Goal: Task Accomplishment & Management: Manage account settings

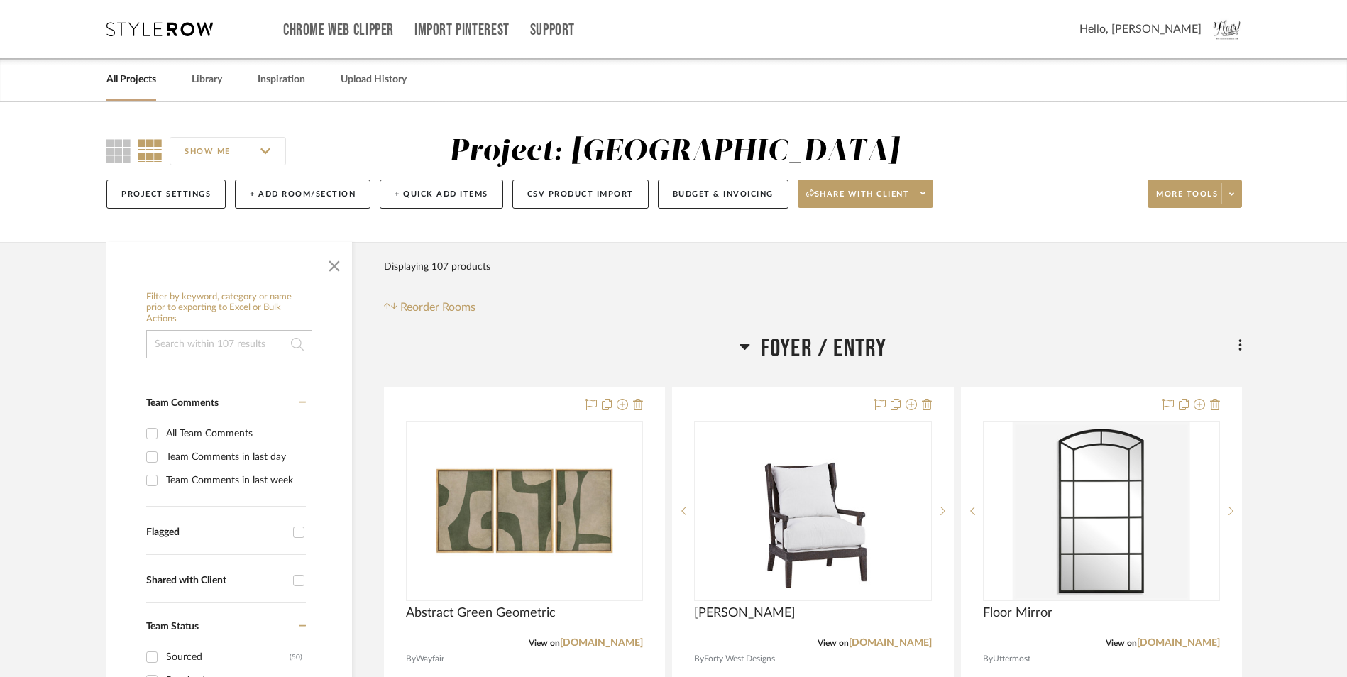
click at [138, 76] on link "All Projects" at bounding box center [131, 79] width 50 height 19
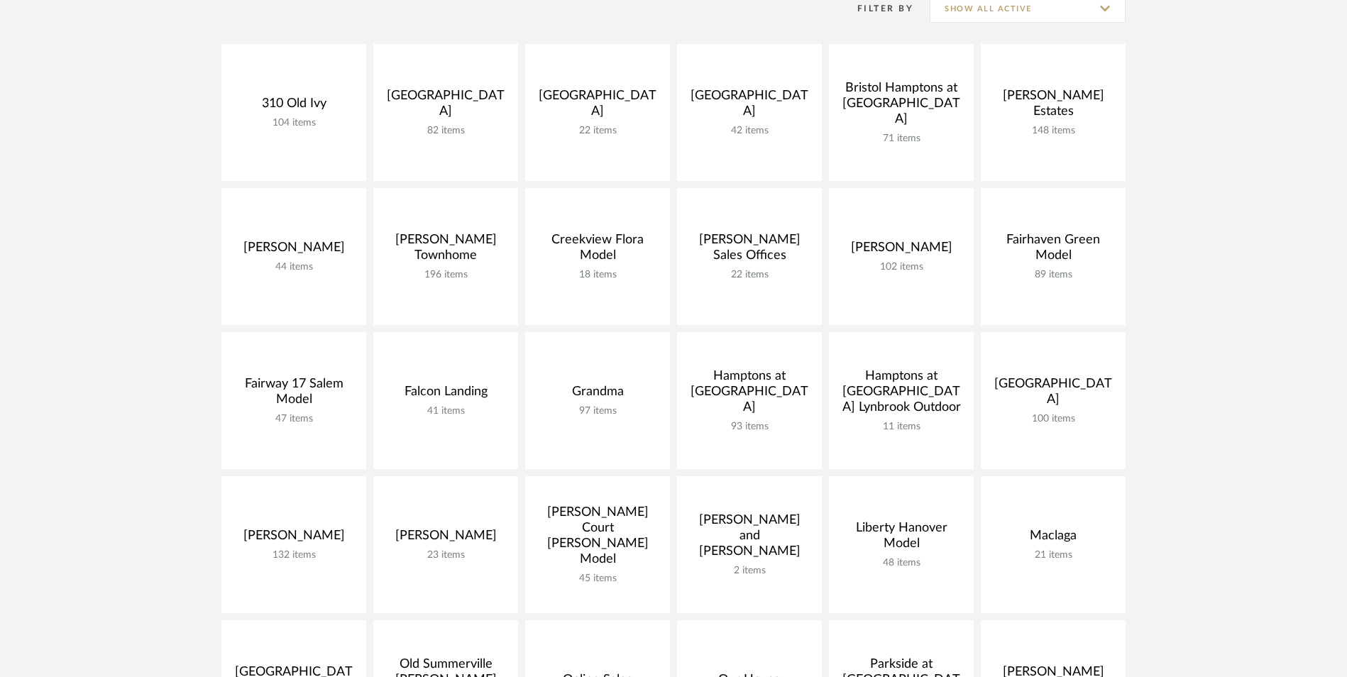
scroll to position [284, 0]
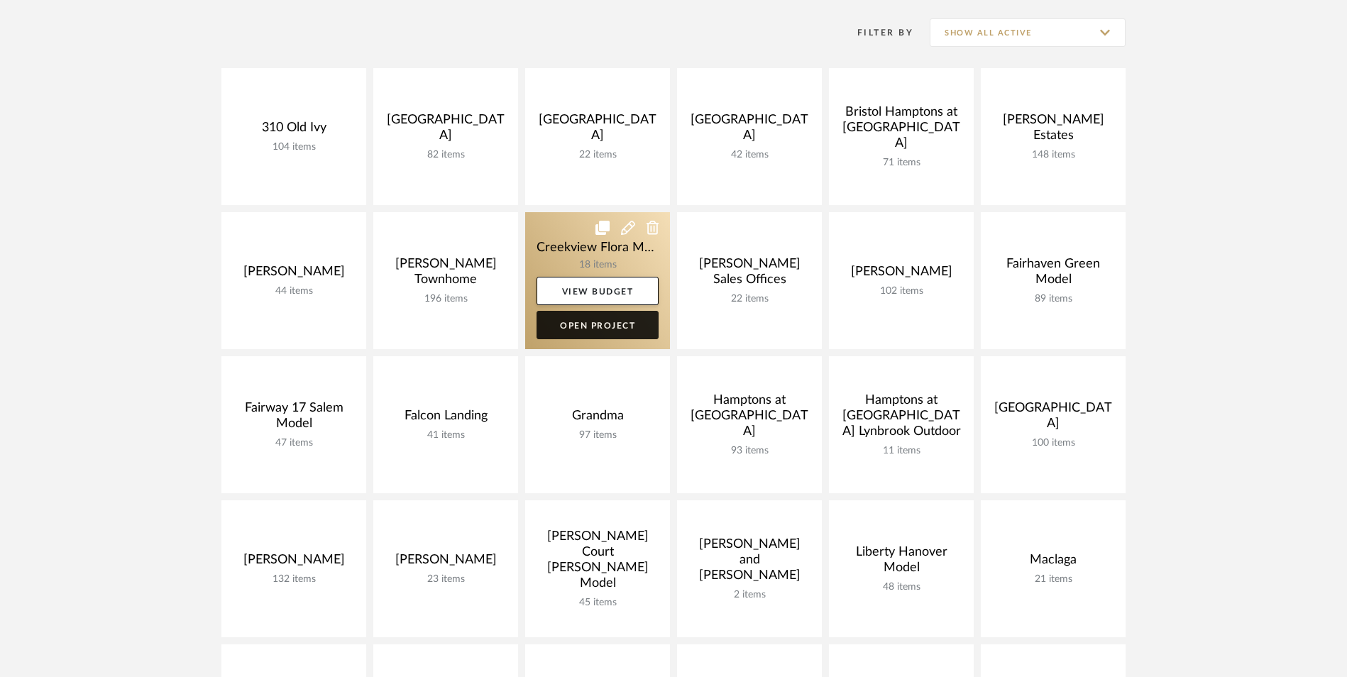
click at [619, 331] on link "Open Project" at bounding box center [597, 325] width 122 height 28
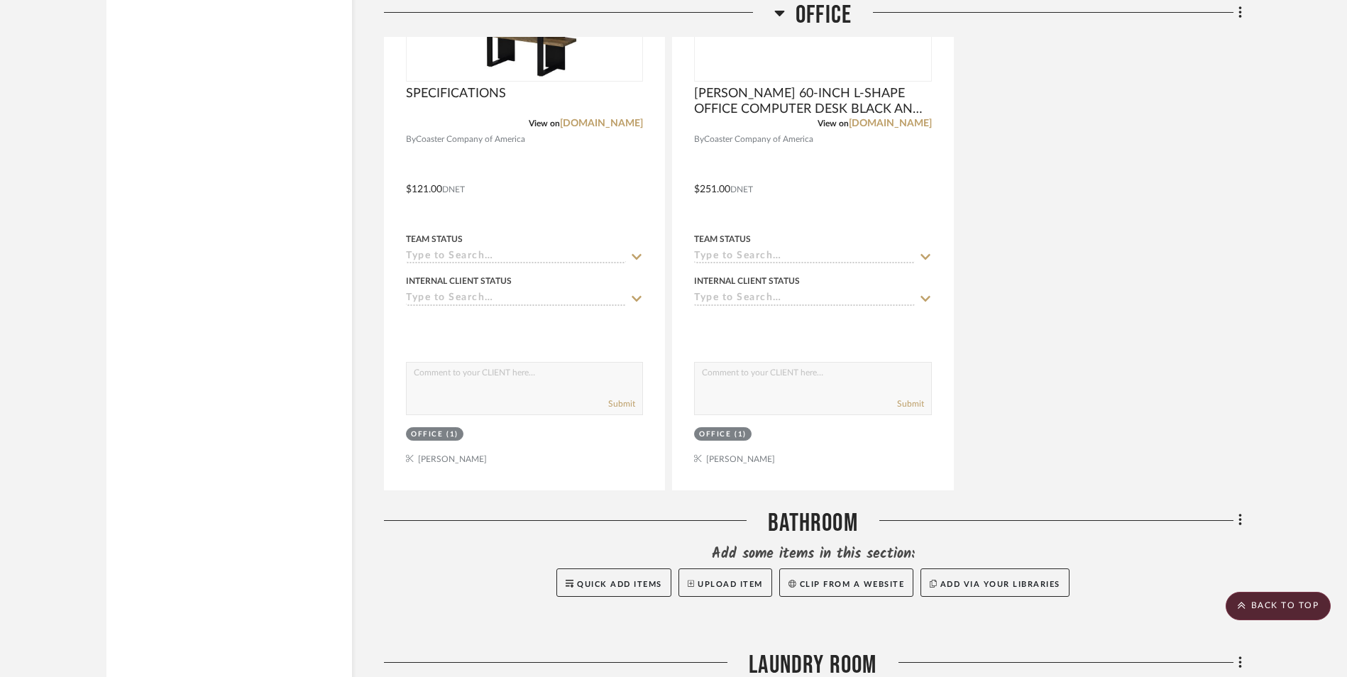
scroll to position [5747, 0]
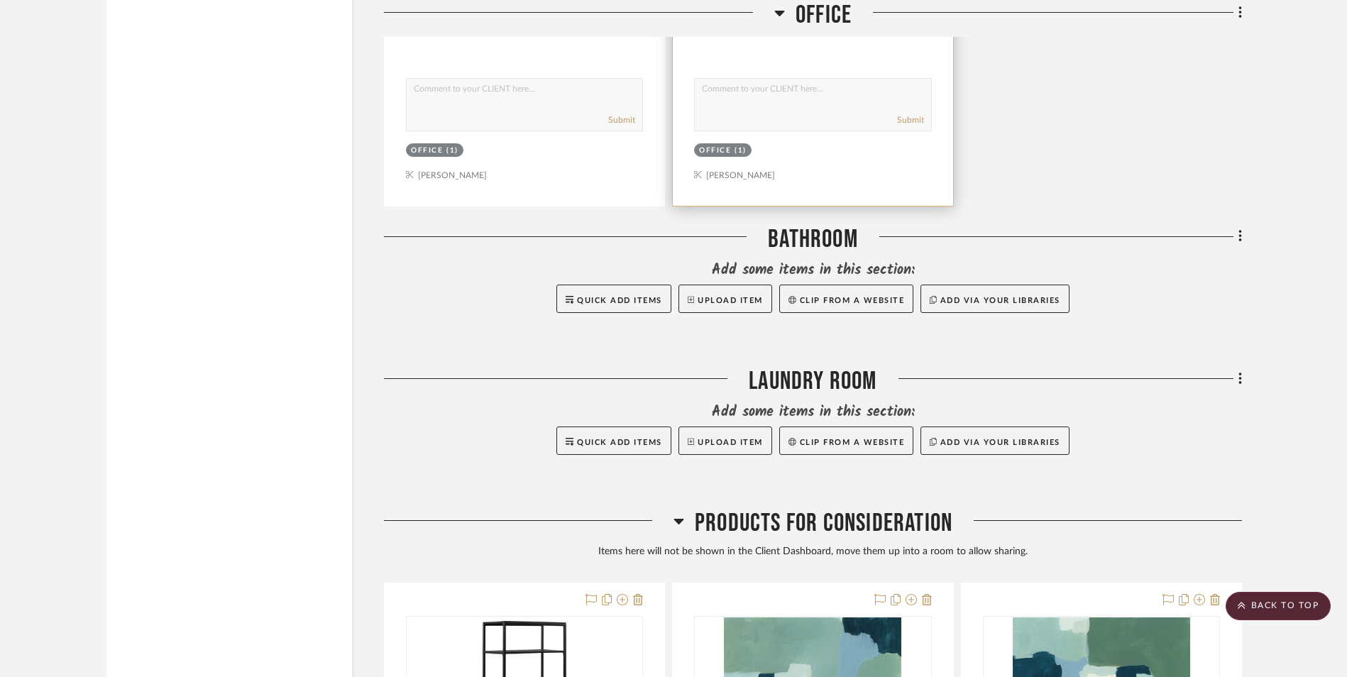
drag, startPoint x: 644, startPoint y: 137, endPoint x: 793, endPoint y: 113, distance: 150.9
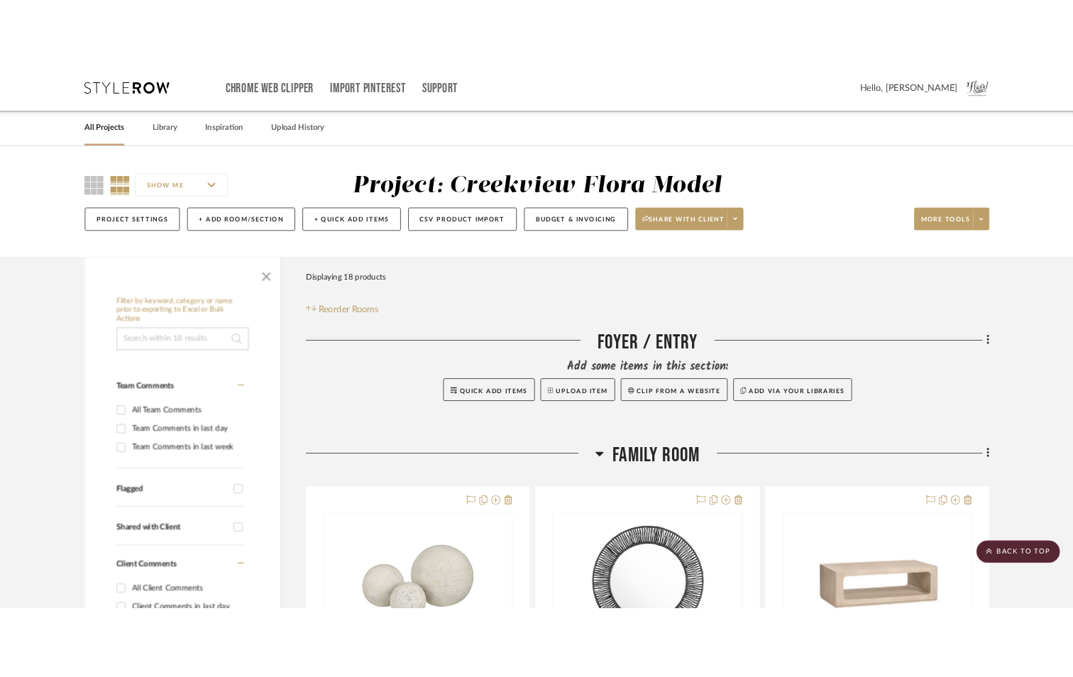
scroll to position [0, 0]
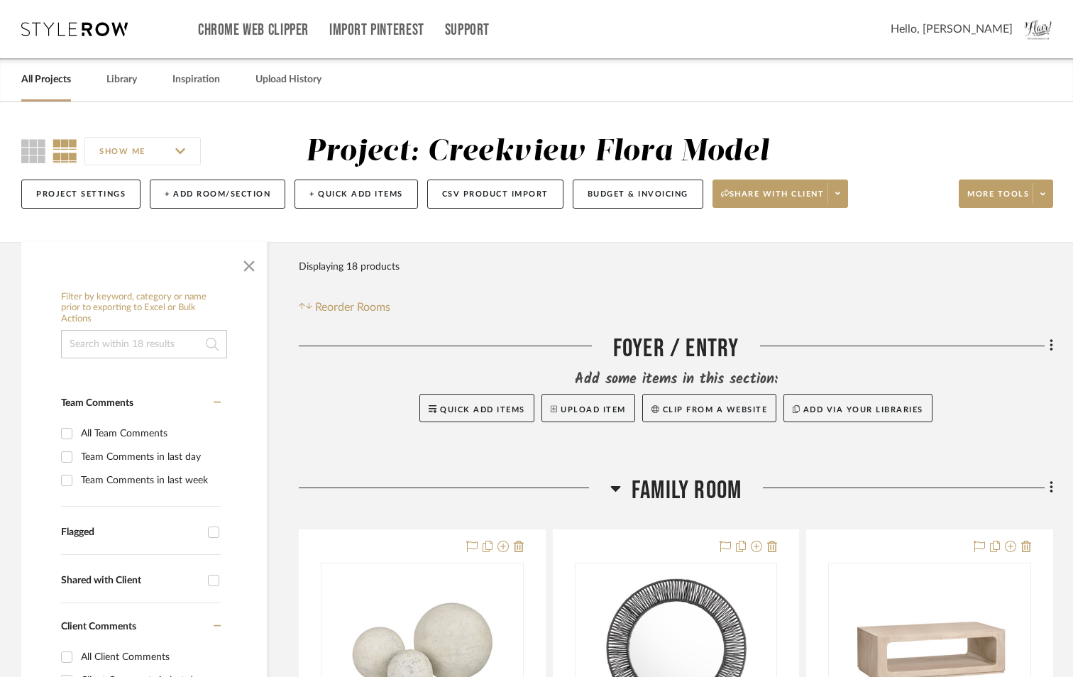
click at [48, 75] on link "All Projects" at bounding box center [46, 79] width 50 height 19
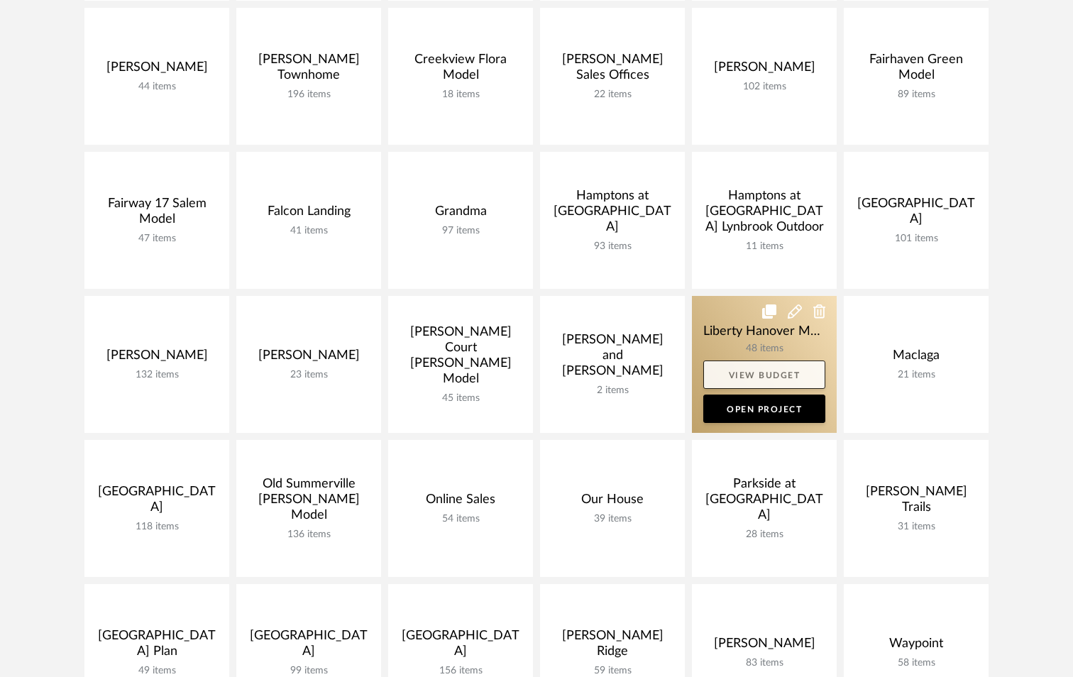
scroll to position [497, 0]
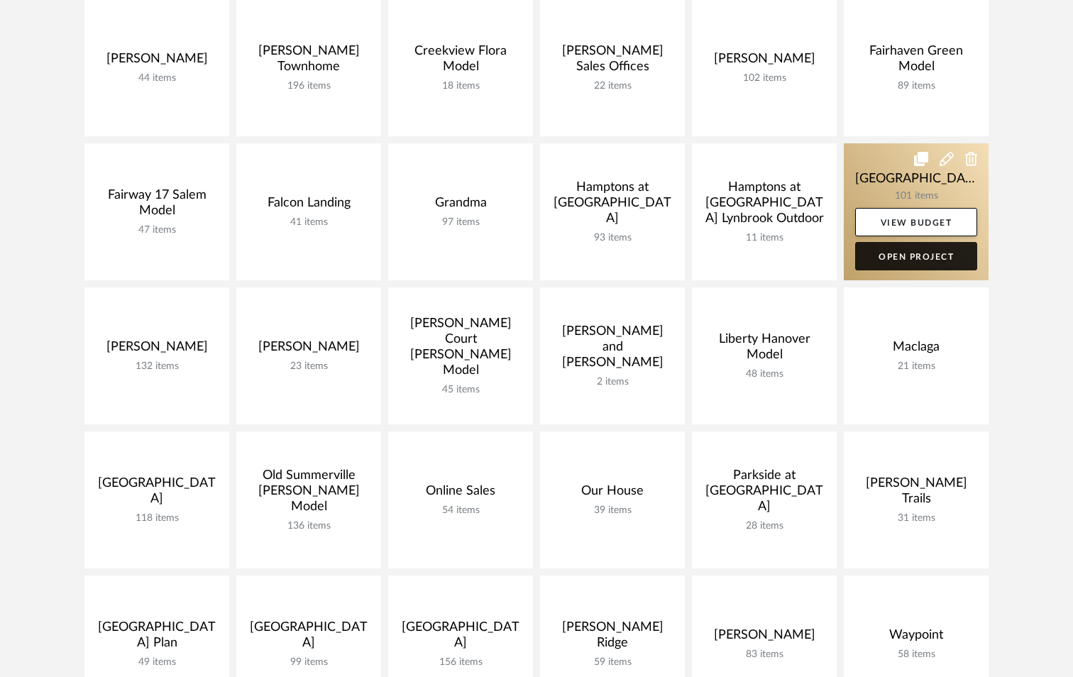
click at [922, 265] on link "Open Project" at bounding box center [916, 256] width 122 height 28
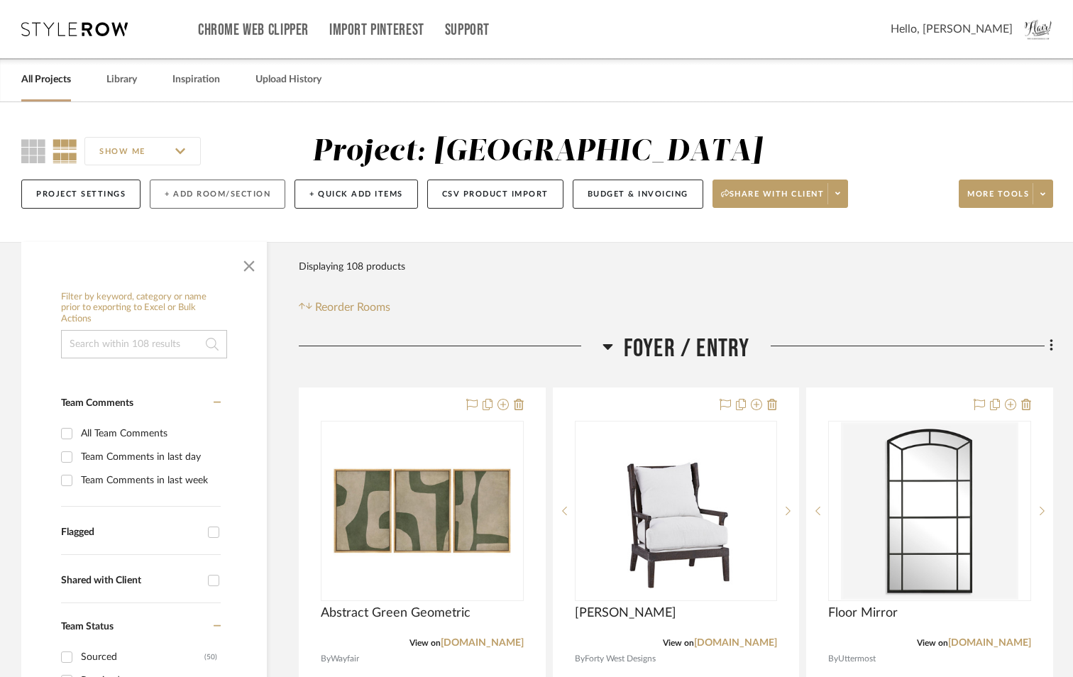
click at [229, 197] on button "+ Add Room/Section" at bounding box center [218, 194] width 136 height 29
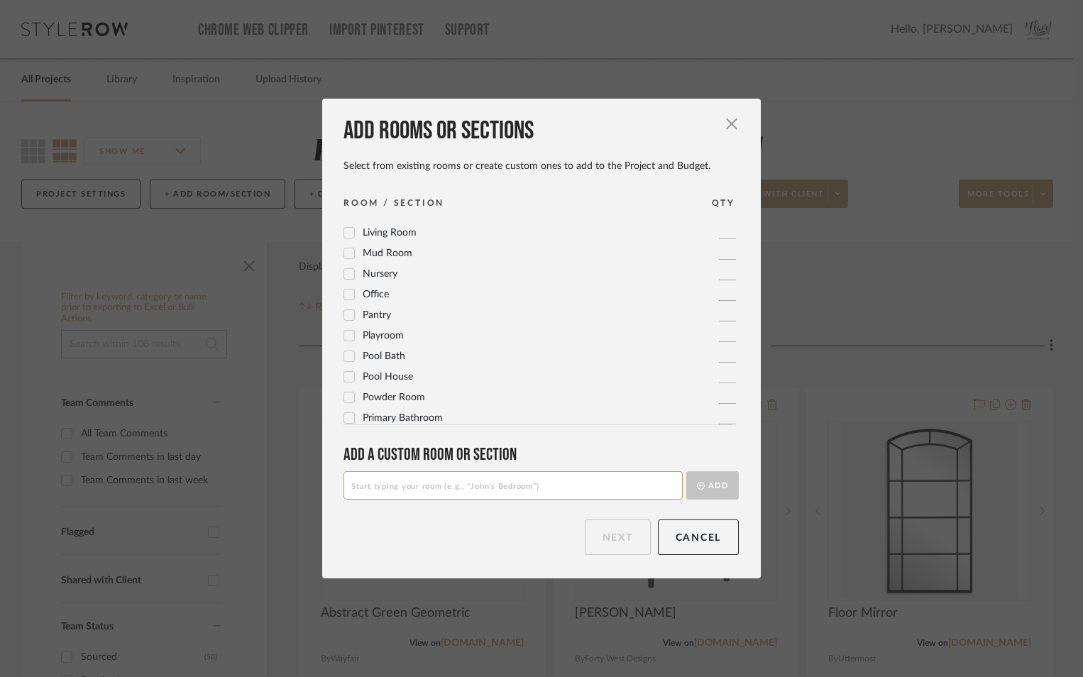
scroll to position [473, 0]
click at [393, 487] on input at bounding box center [512, 485] width 339 height 28
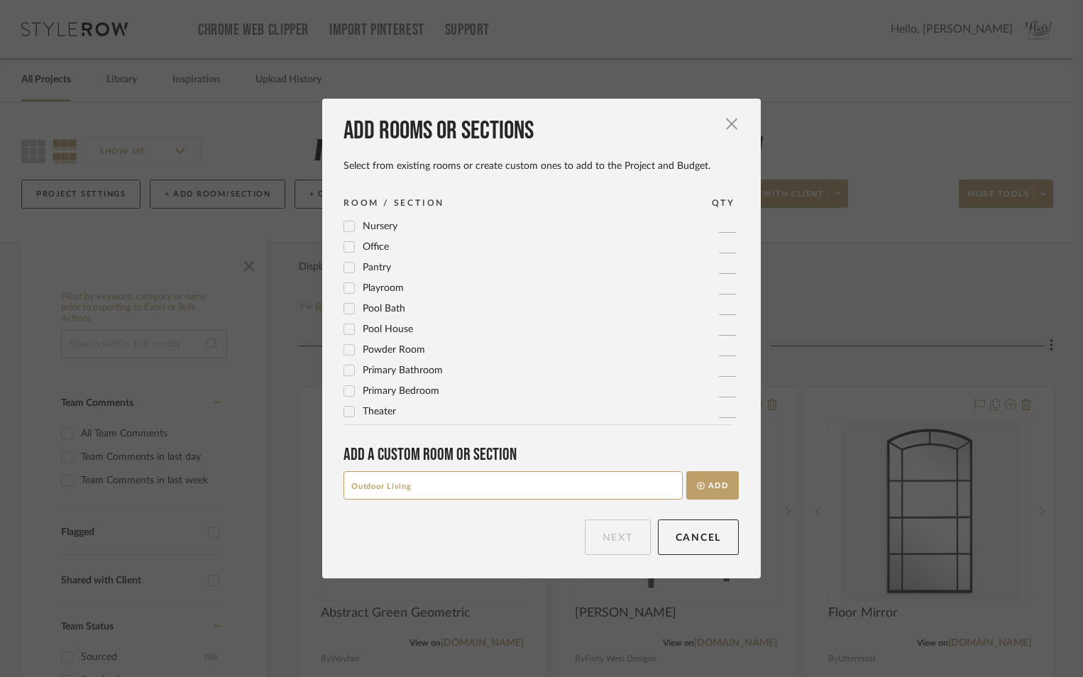
type input "Outdoor Living"
click at [686, 471] on button "Add" at bounding box center [712, 485] width 53 height 28
click at [609, 538] on button "Next" at bounding box center [618, 536] width 66 height 35
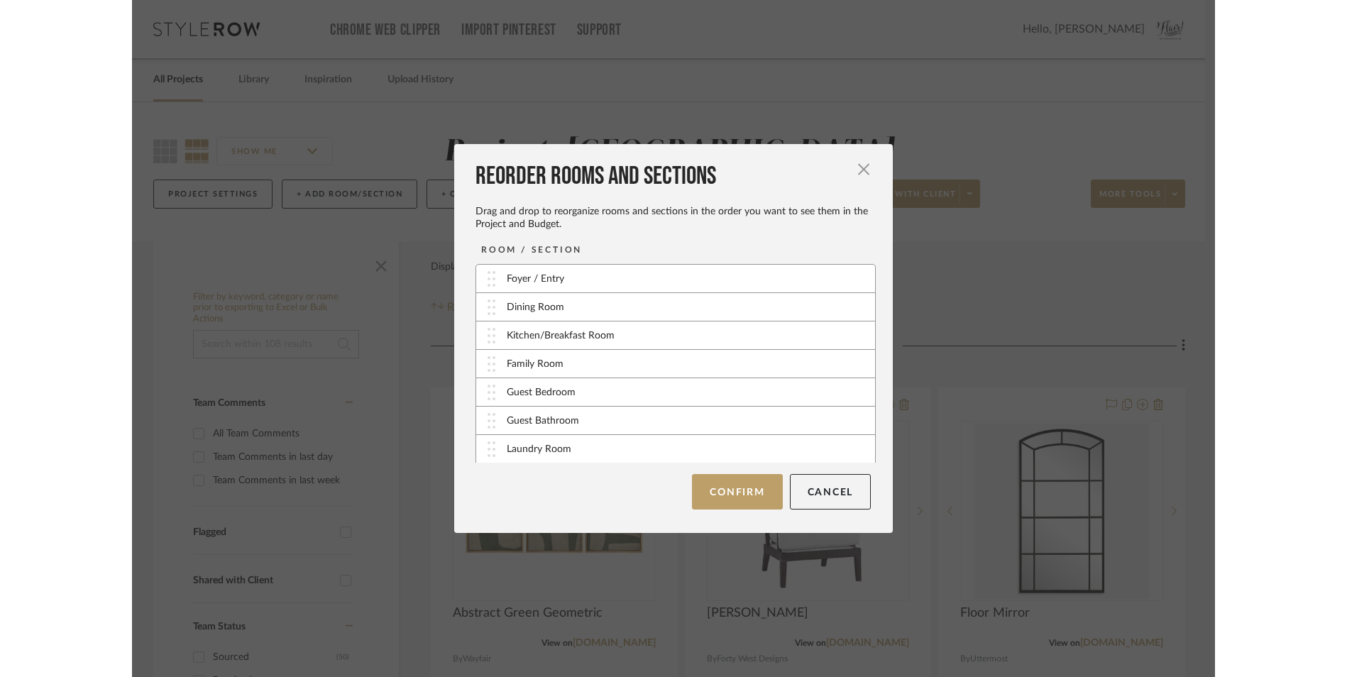
scroll to position [71, 0]
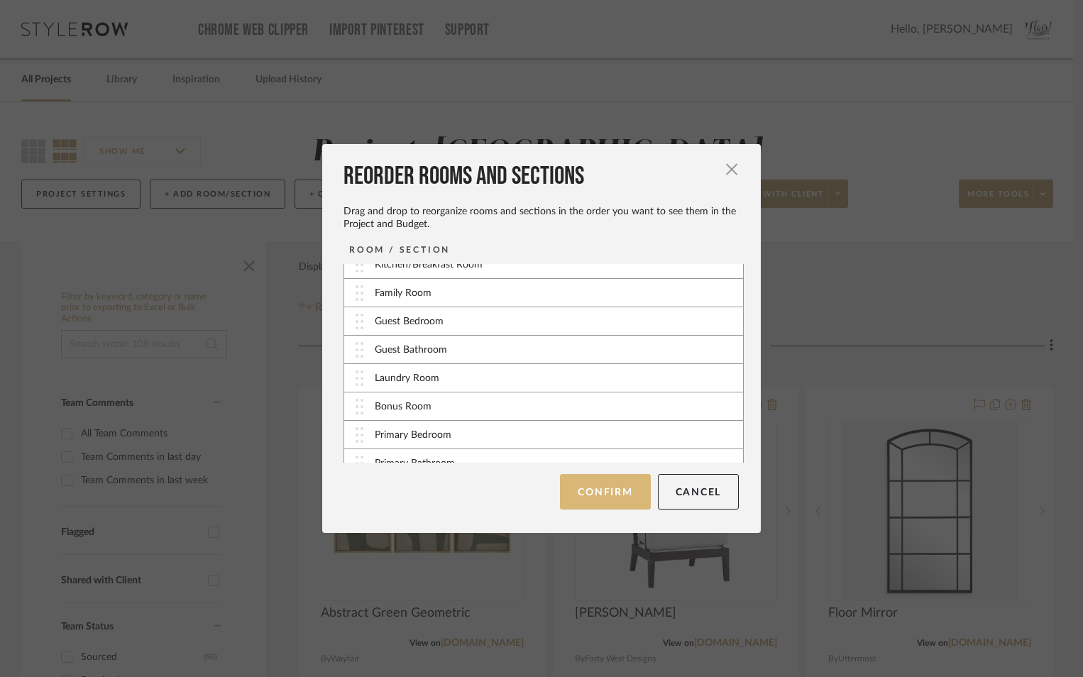
click at [615, 482] on button "Confirm" at bounding box center [605, 491] width 90 height 35
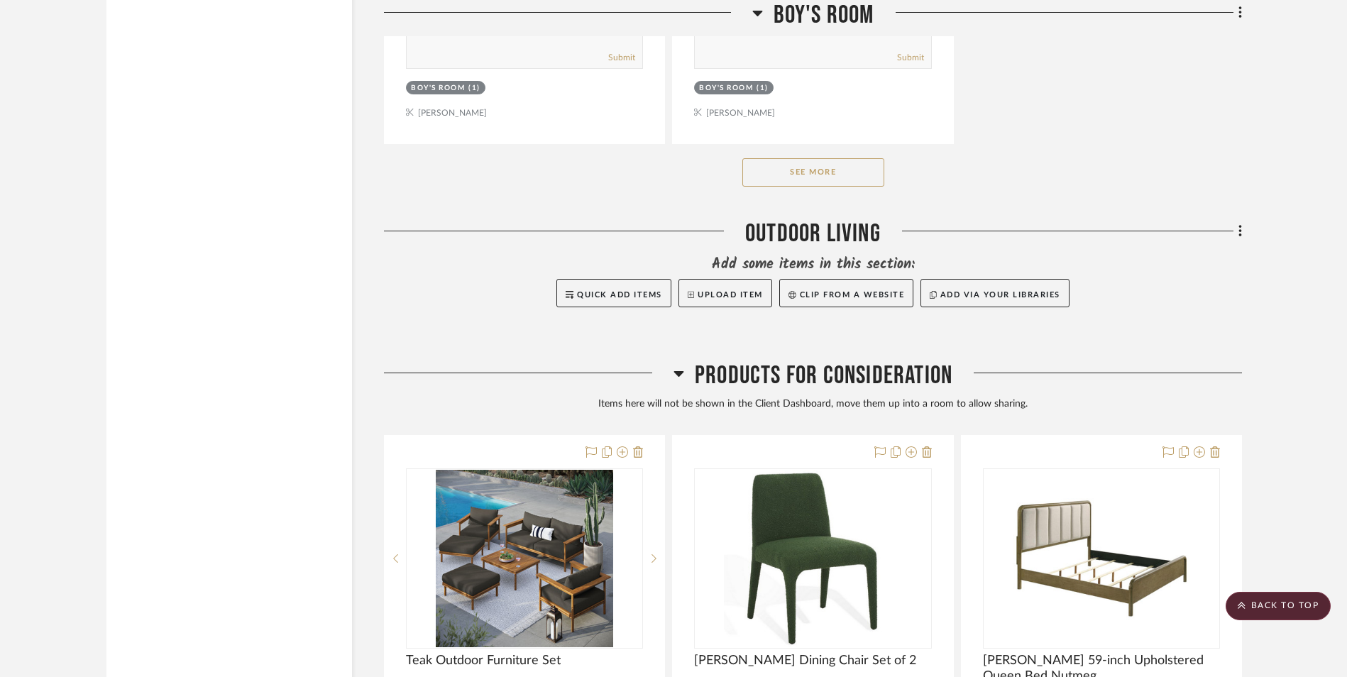
scroll to position [18033, 0]
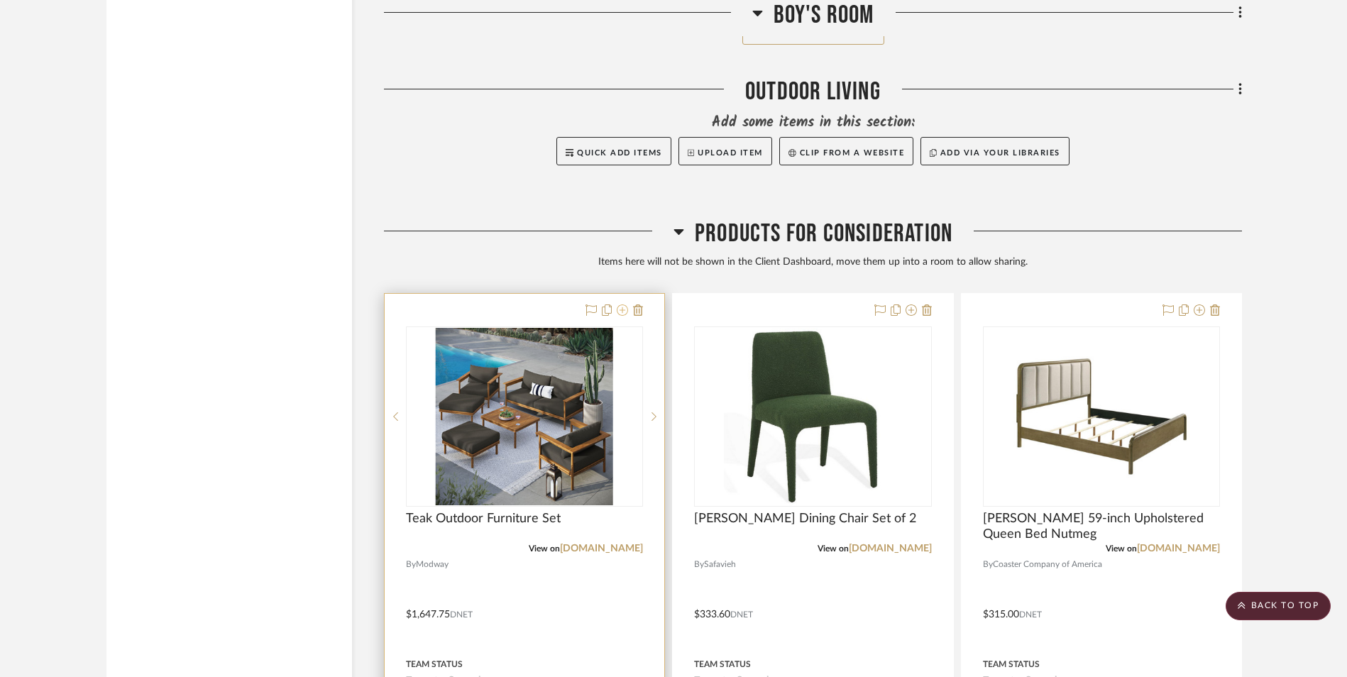
click at [622, 306] on icon at bounding box center [622, 309] width 11 height 11
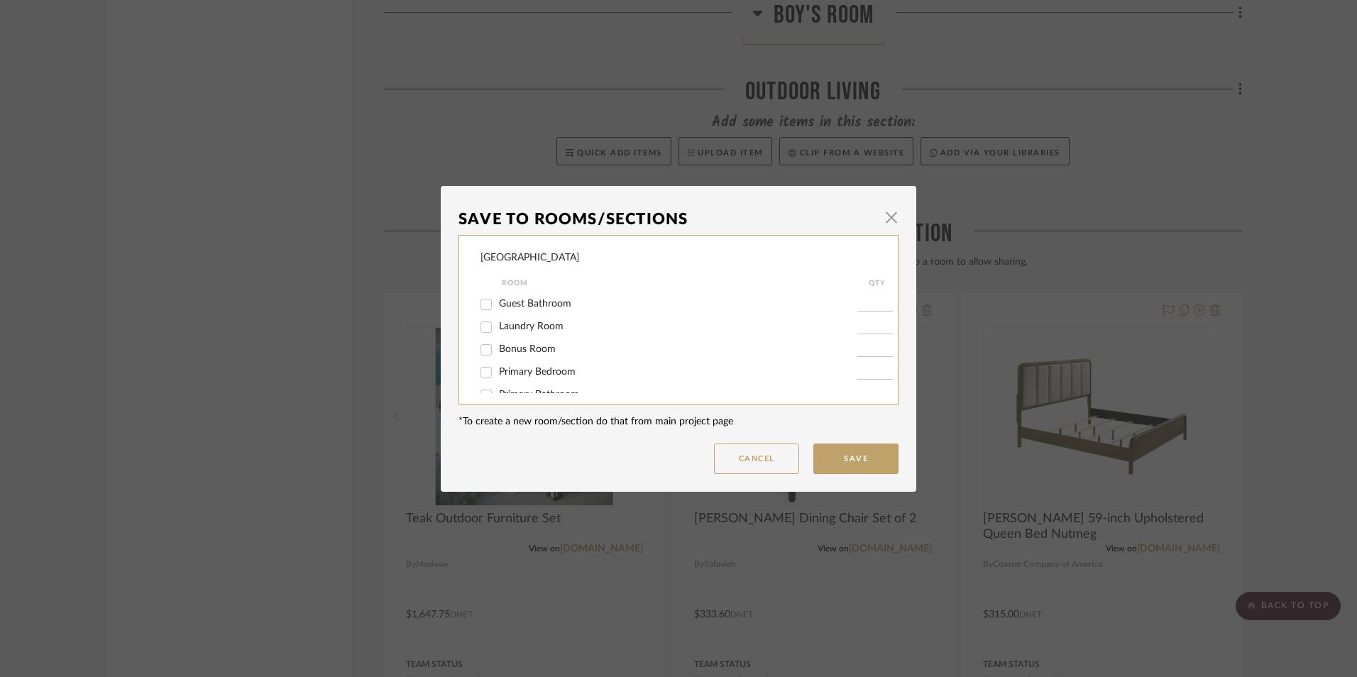
scroll to position [220, 0]
click at [484, 377] on input "Outdoor Living" at bounding box center [486, 378] width 23 height 23
checkbox input "true"
type input "1"
click at [852, 458] on button "Save" at bounding box center [855, 458] width 85 height 31
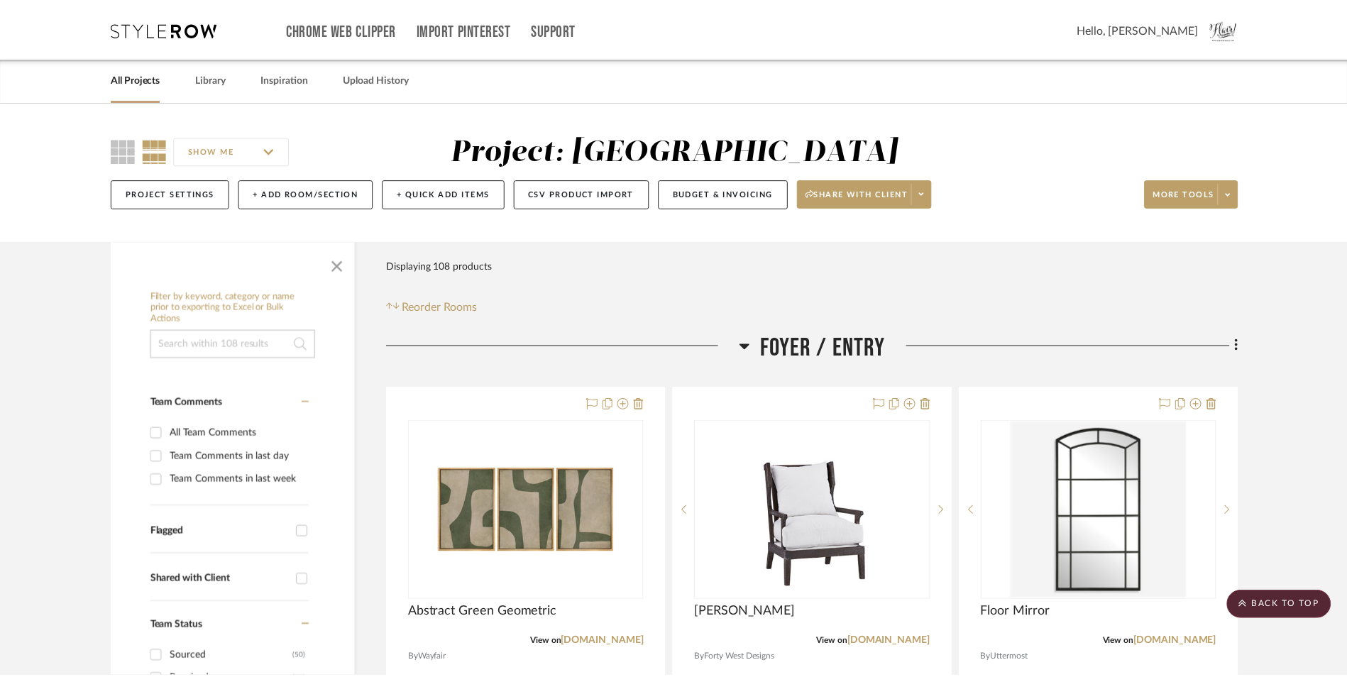
scroll to position [18033, 0]
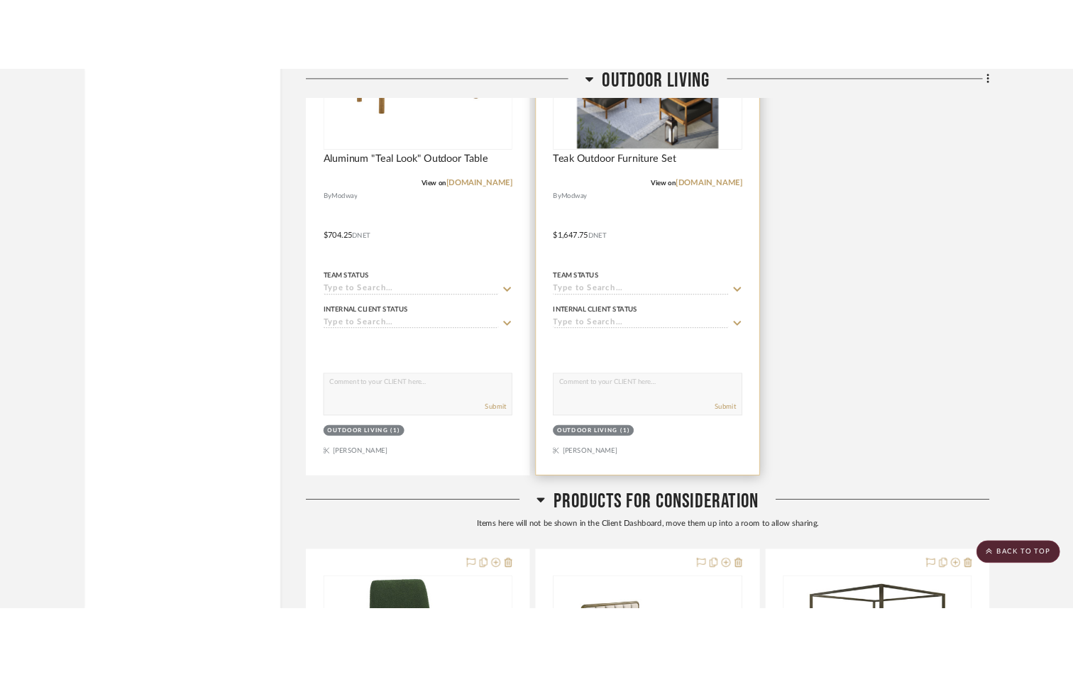
scroll to position [17623, 0]
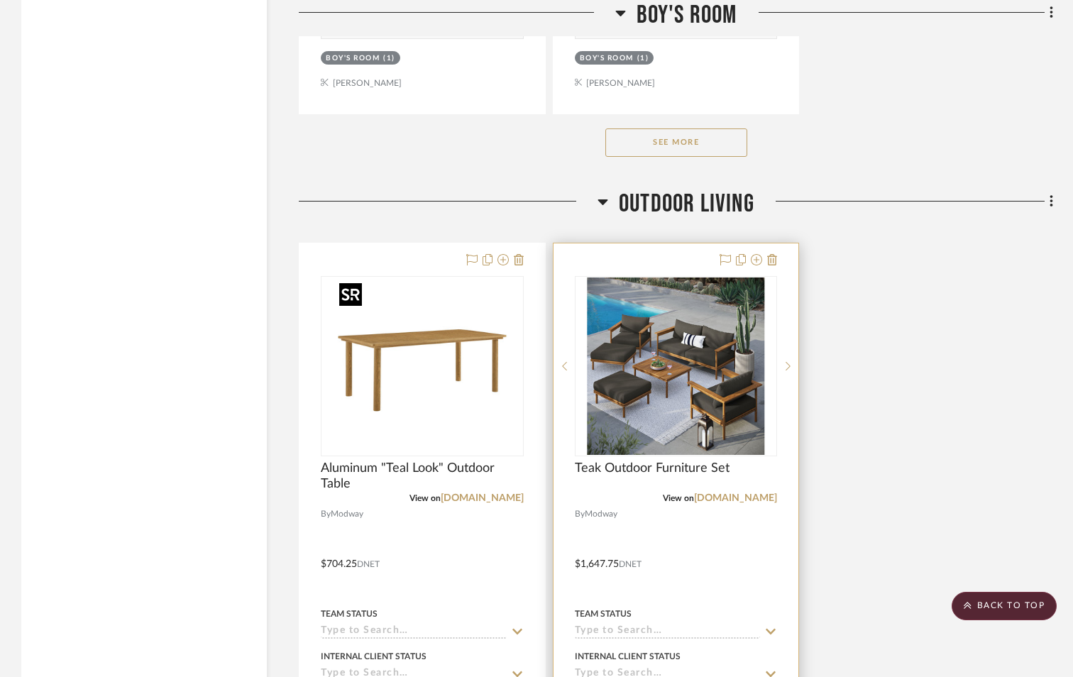
click at [749, 498] on link "[DOMAIN_NAME]" at bounding box center [735, 498] width 83 height 10
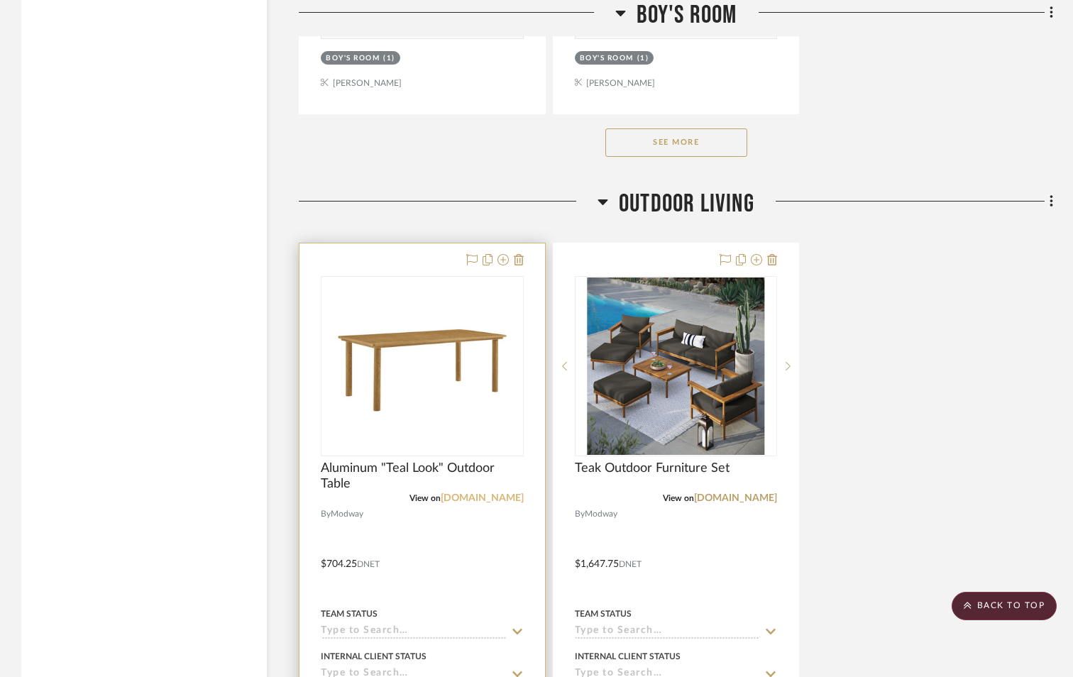
click at [496, 493] on link "[DOMAIN_NAME]" at bounding box center [482, 498] width 83 height 10
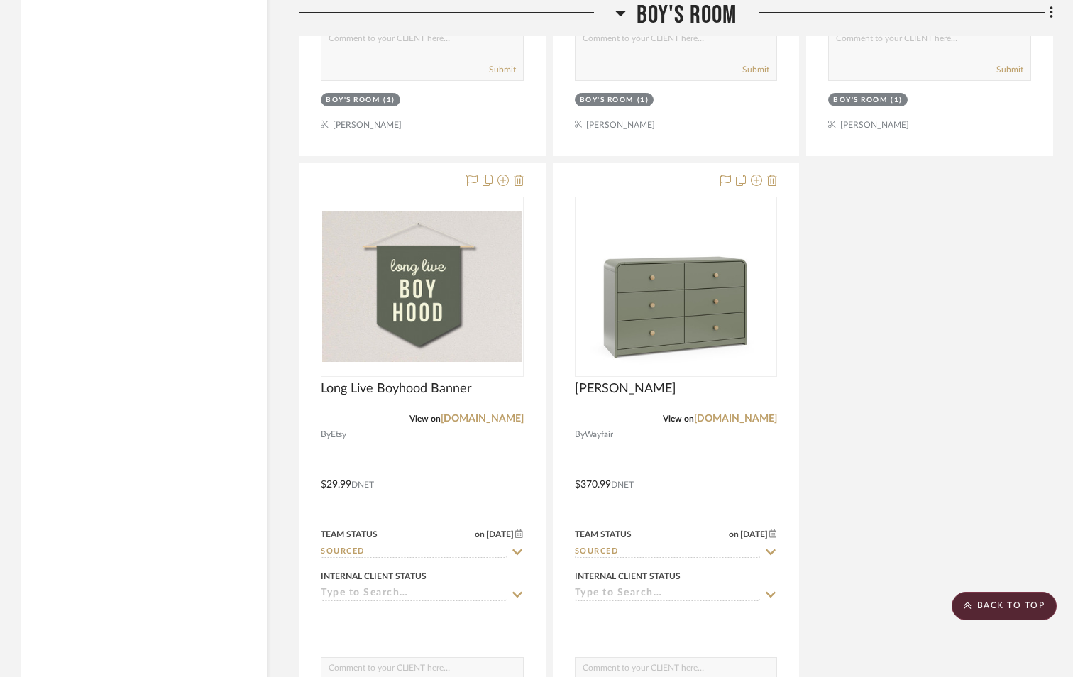
scroll to position [16275, 0]
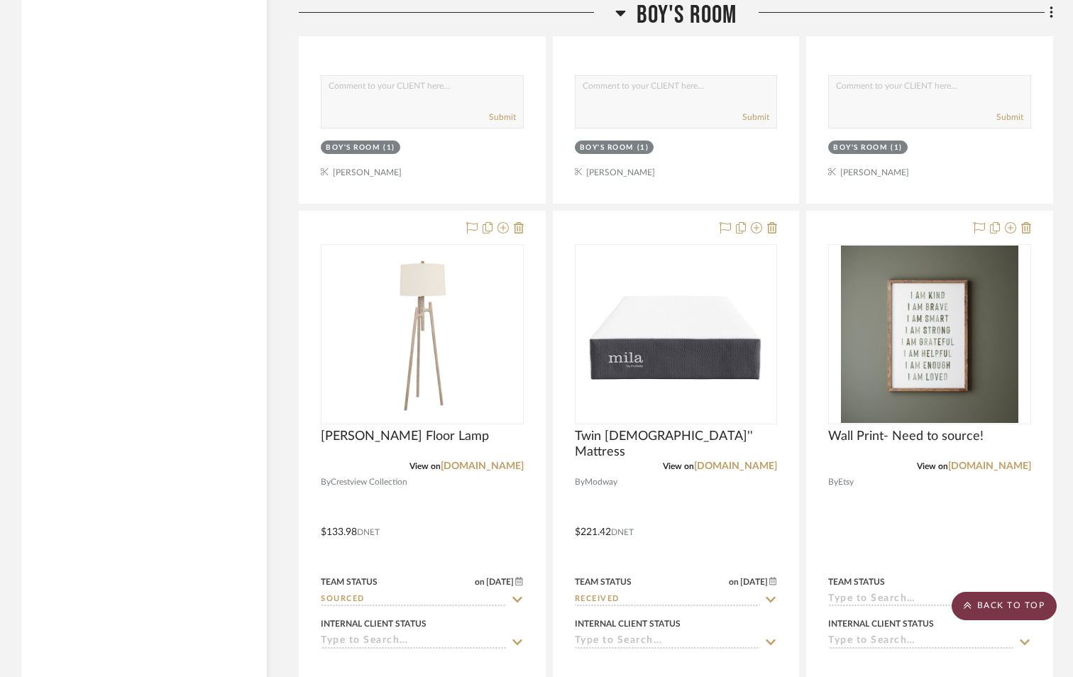
click at [983, 609] on scroll-to-top-button "BACK TO TOP" at bounding box center [1003, 606] width 105 height 28
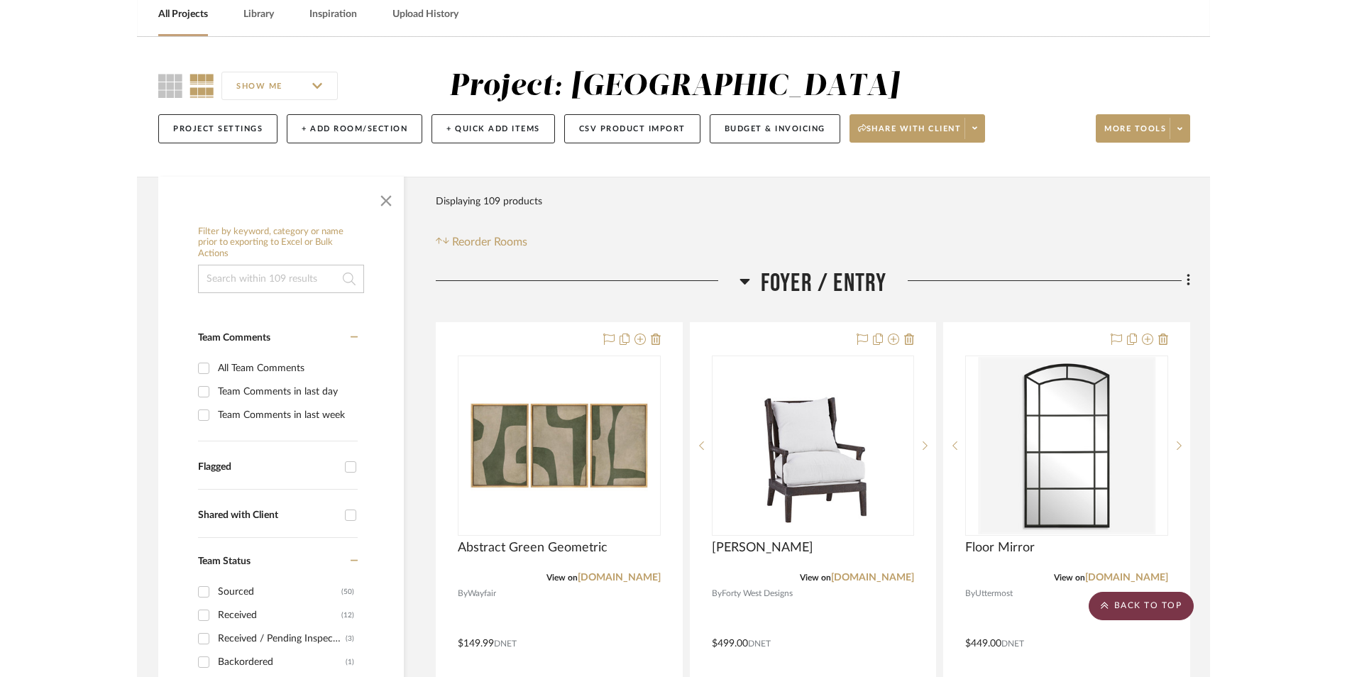
scroll to position [0, 0]
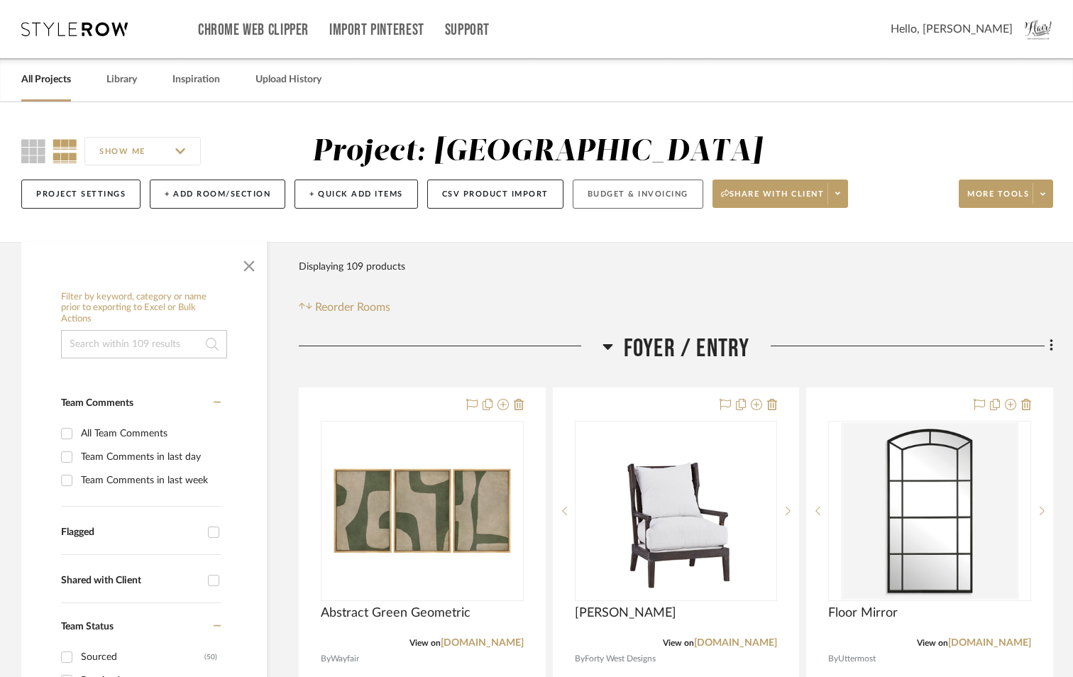
click at [659, 190] on button "Budget & Invoicing" at bounding box center [638, 194] width 131 height 29
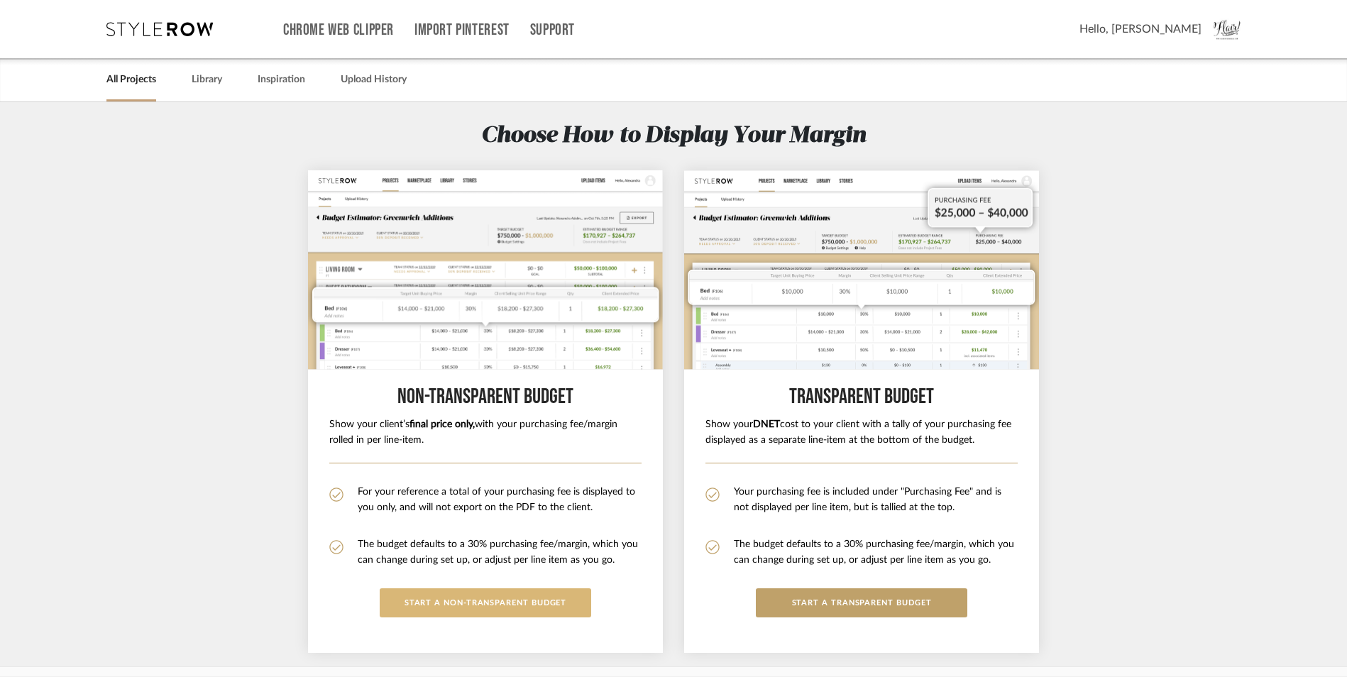
click at [470, 600] on button "START A Non-Transparent BUDGET" at bounding box center [485, 602] width 211 height 29
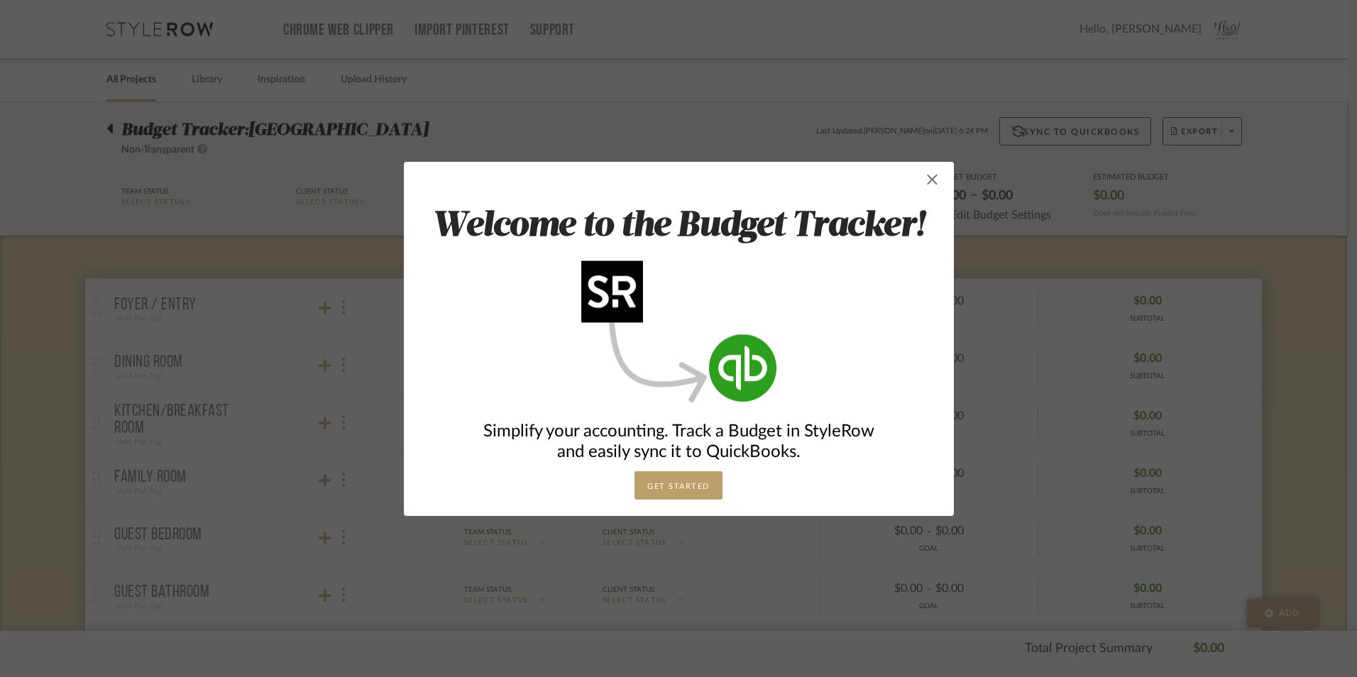
click at [928, 187] on span "button" at bounding box center [932, 179] width 28 height 28
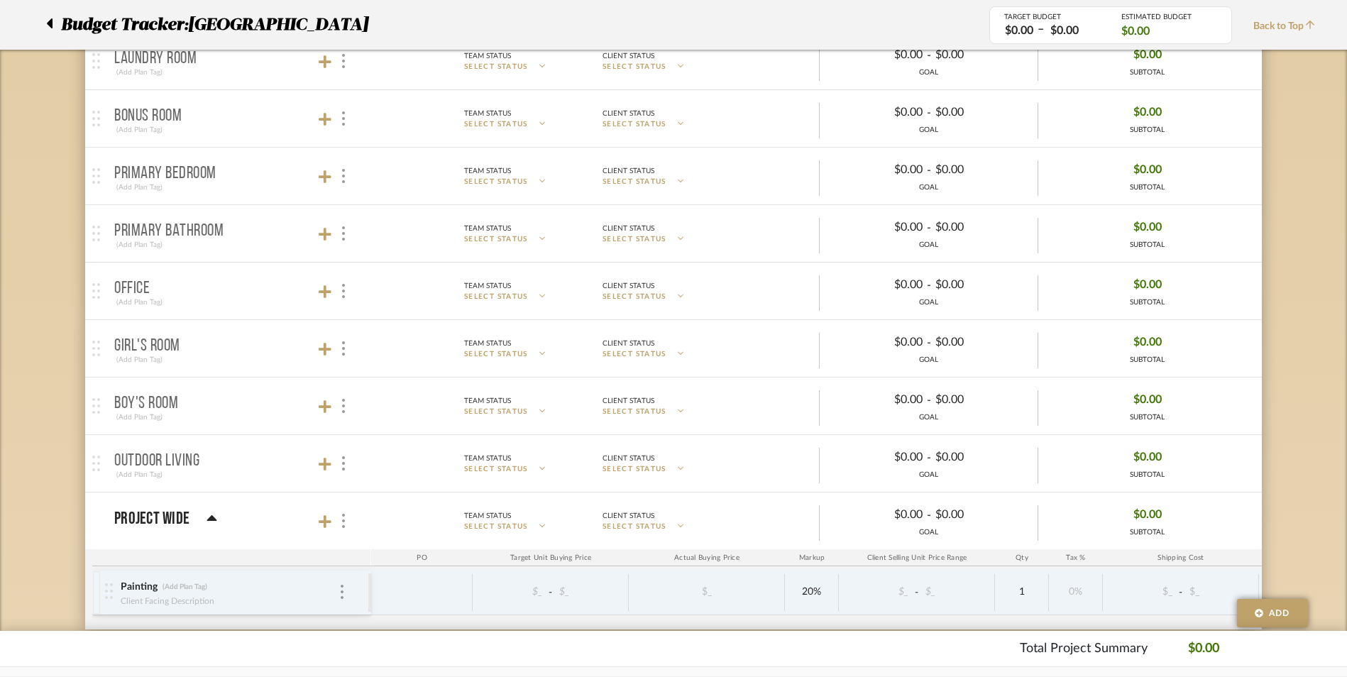
scroll to position [780, 0]
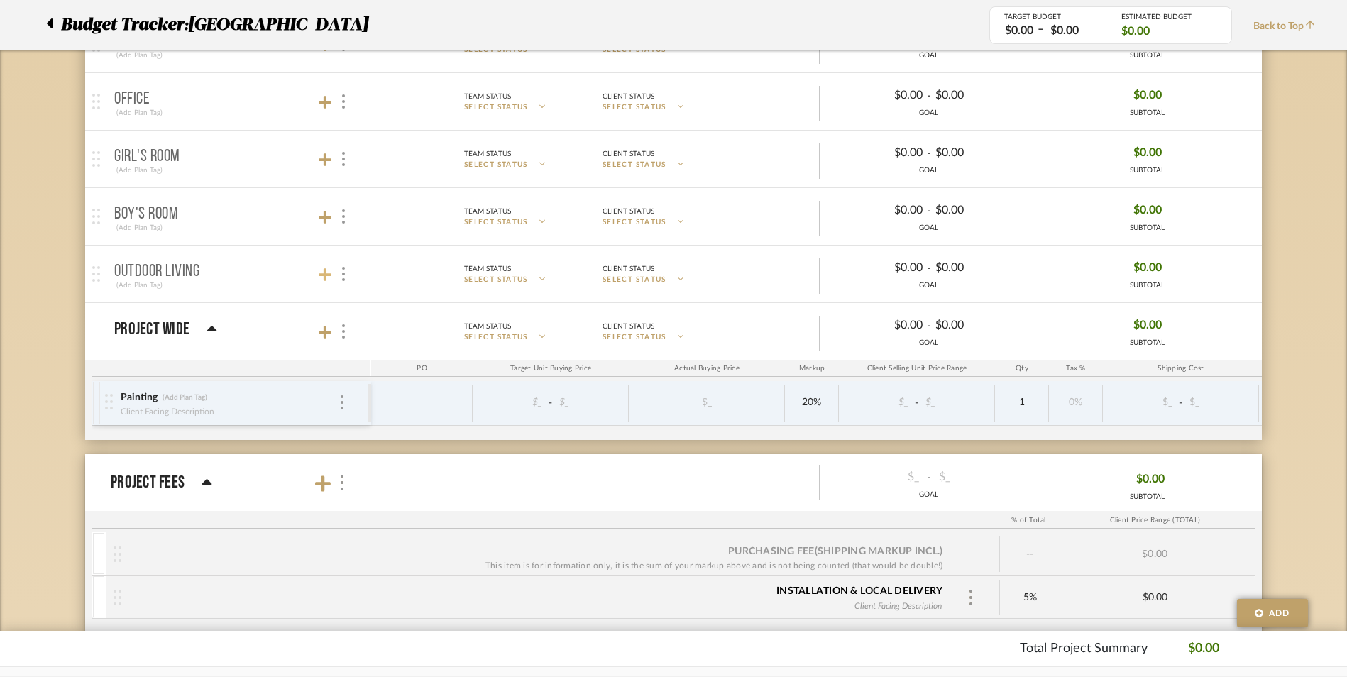
click at [321, 273] on icon at bounding box center [325, 274] width 13 height 14
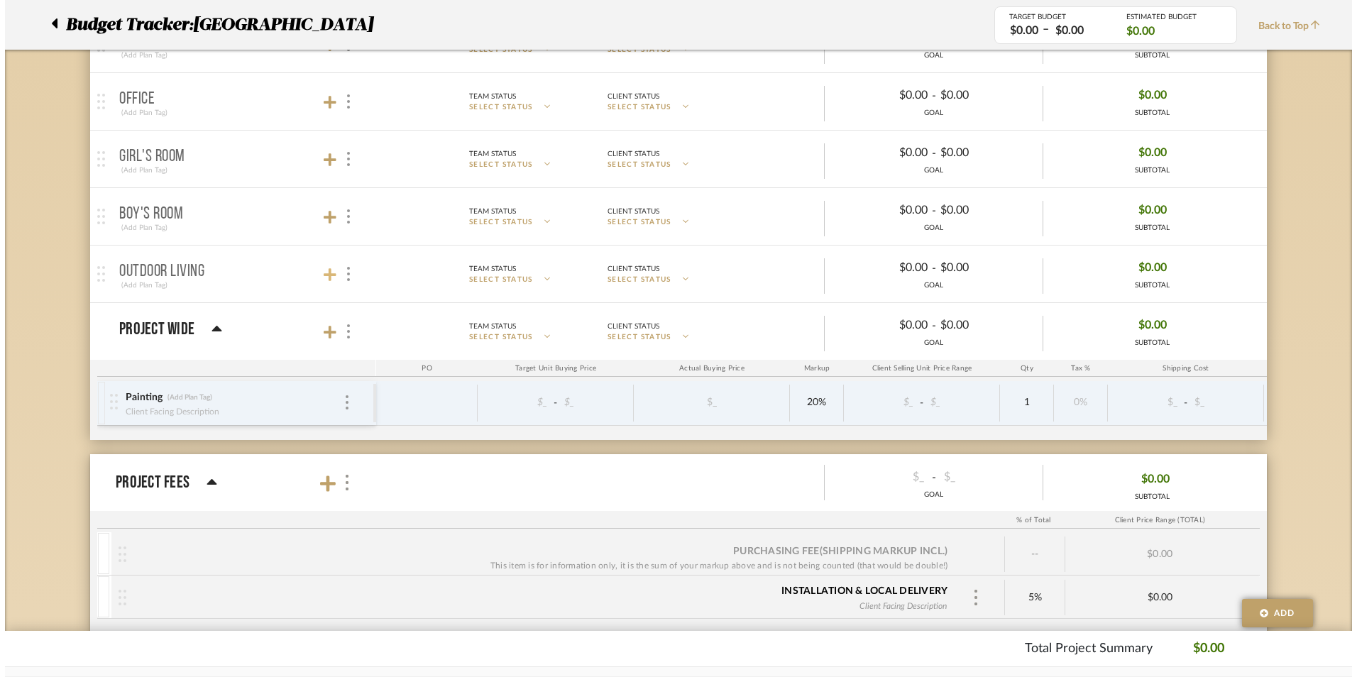
scroll to position [0, 0]
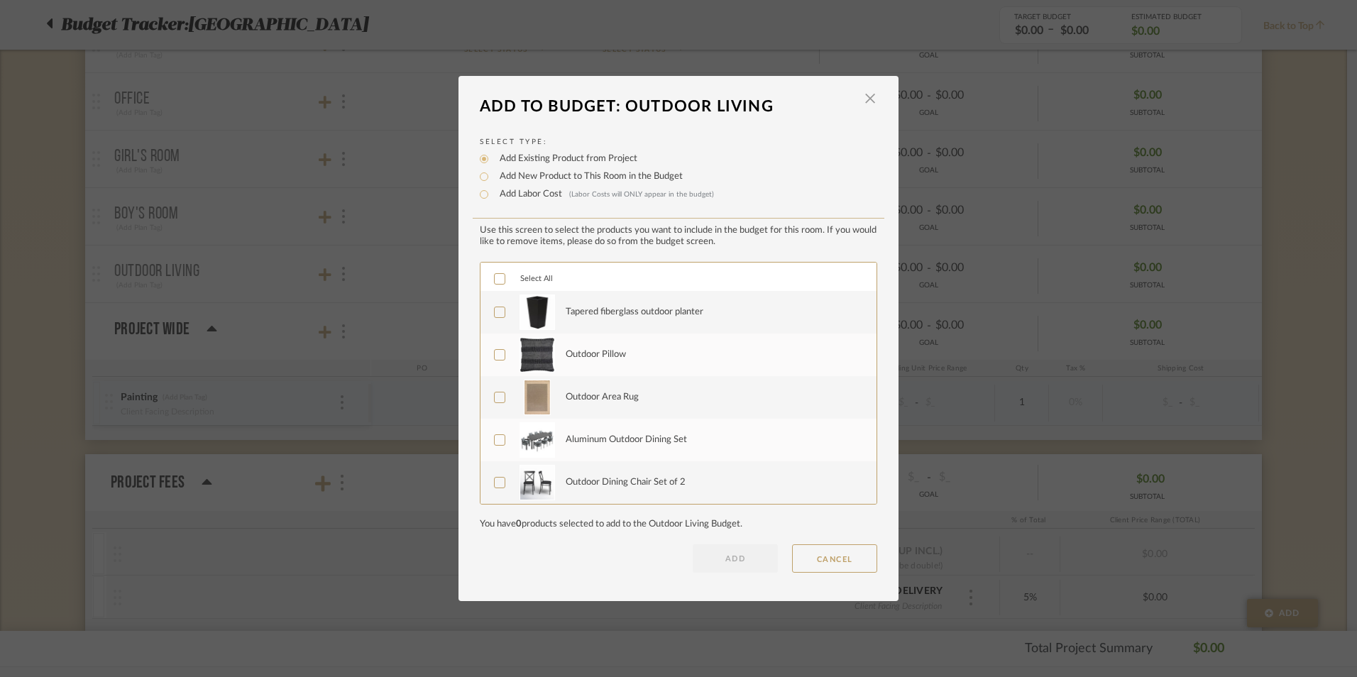
click at [495, 279] on icon at bounding box center [499, 278] width 9 height 7
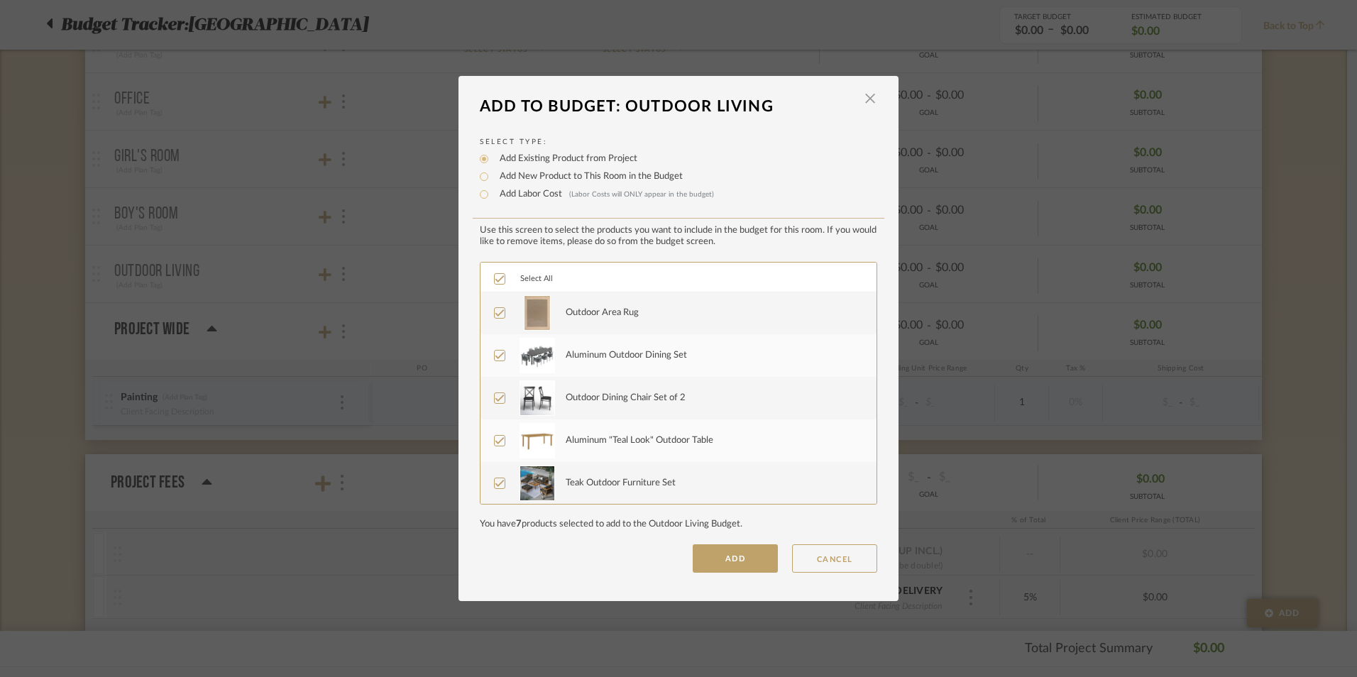
scroll to position [85, 0]
click at [495, 395] on icon at bounding box center [500, 397] width 10 height 10
click at [494, 434] on label "Aluminum "Teal Look" Outdoor Table" at bounding box center [677, 439] width 366 height 35
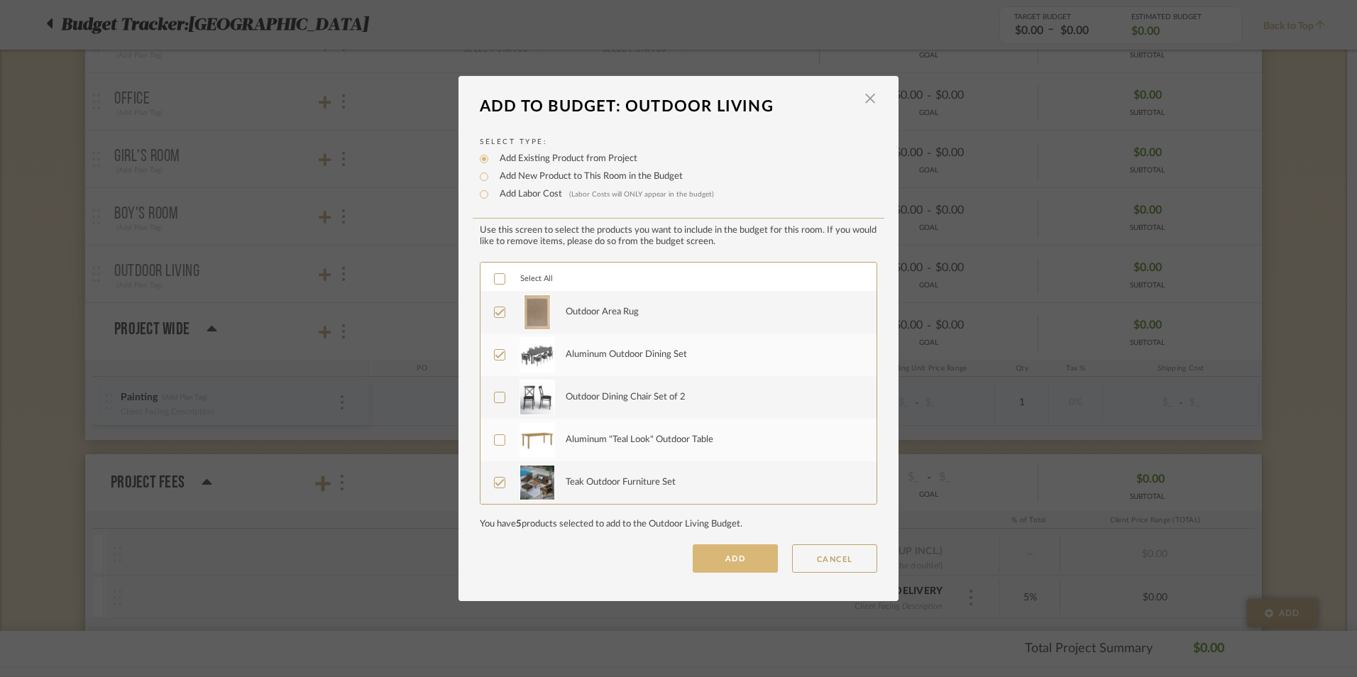
click at [700, 562] on button "ADD" at bounding box center [735, 558] width 85 height 28
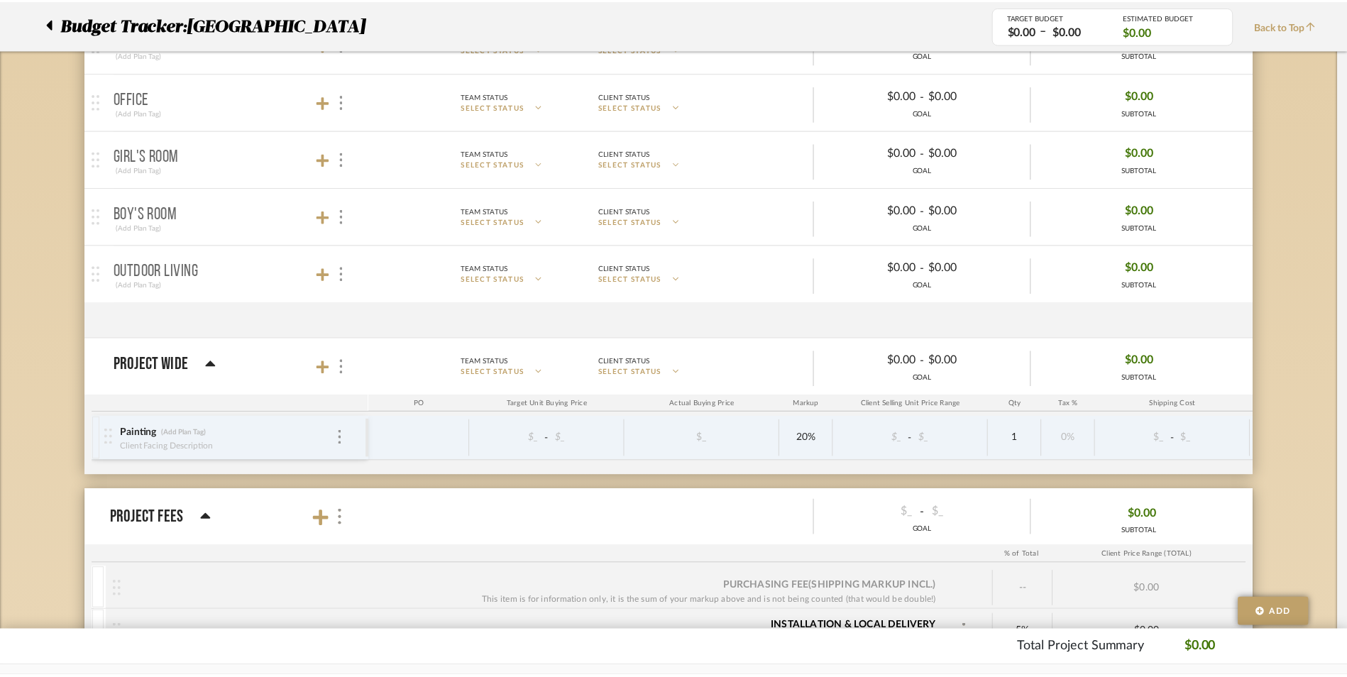
scroll to position [780, 0]
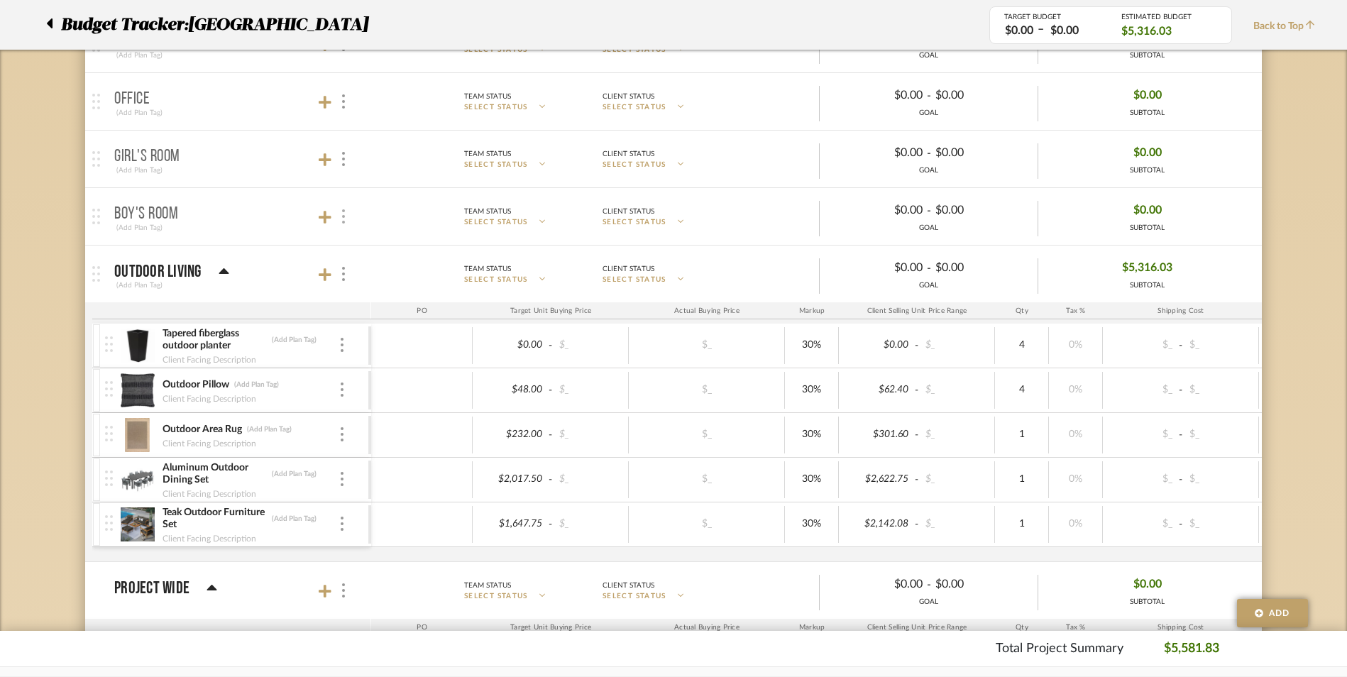
click at [343, 216] on img at bounding box center [343, 216] width 3 height 14
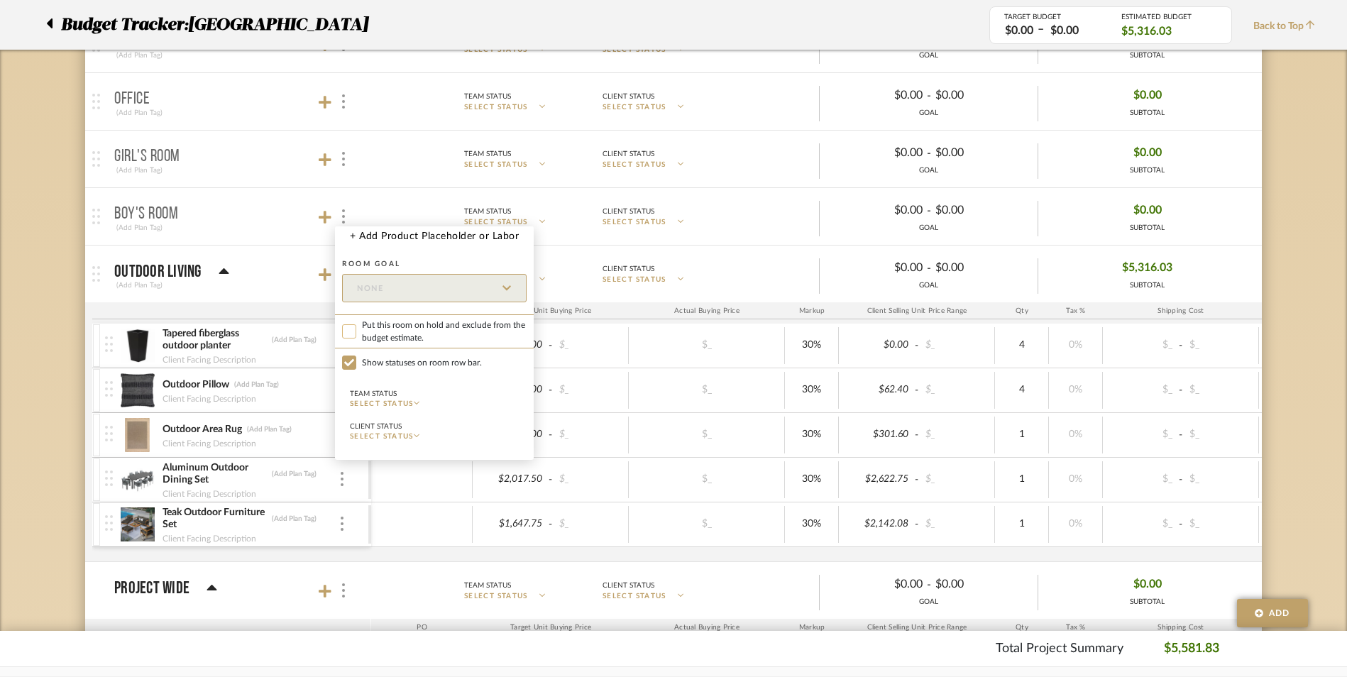
click at [350, 329] on input "Put this room on hold and exclude from the budget estimate." at bounding box center [349, 331] width 14 height 14
checkbox input "true"
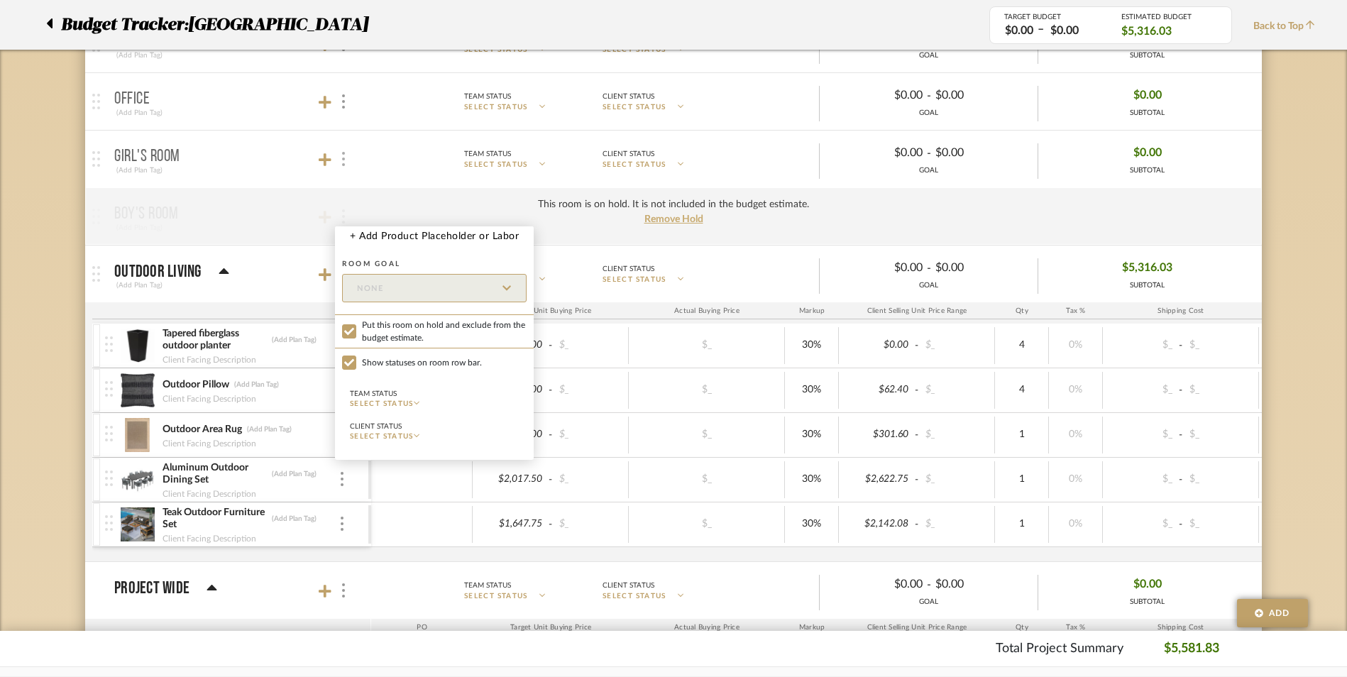
click at [340, 153] on div at bounding box center [673, 338] width 1347 height 677
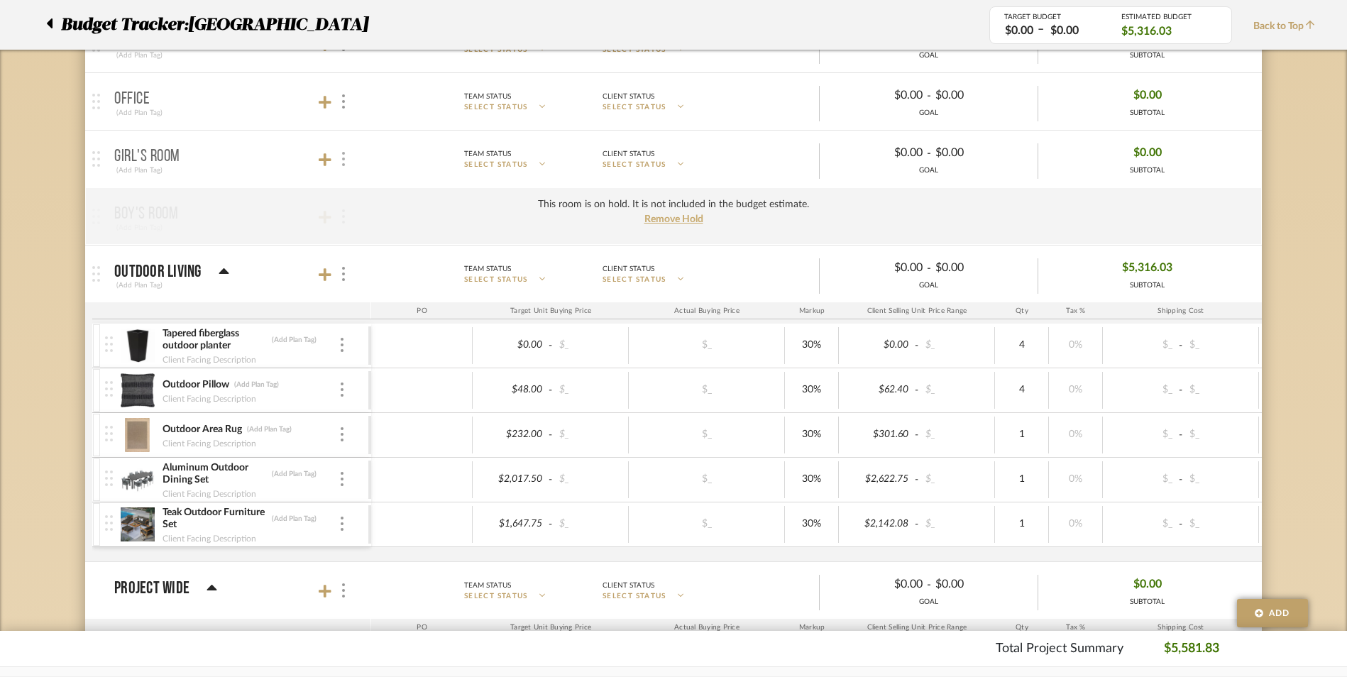
click at [340, 162] on div at bounding box center [342, 159] width 15 height 19
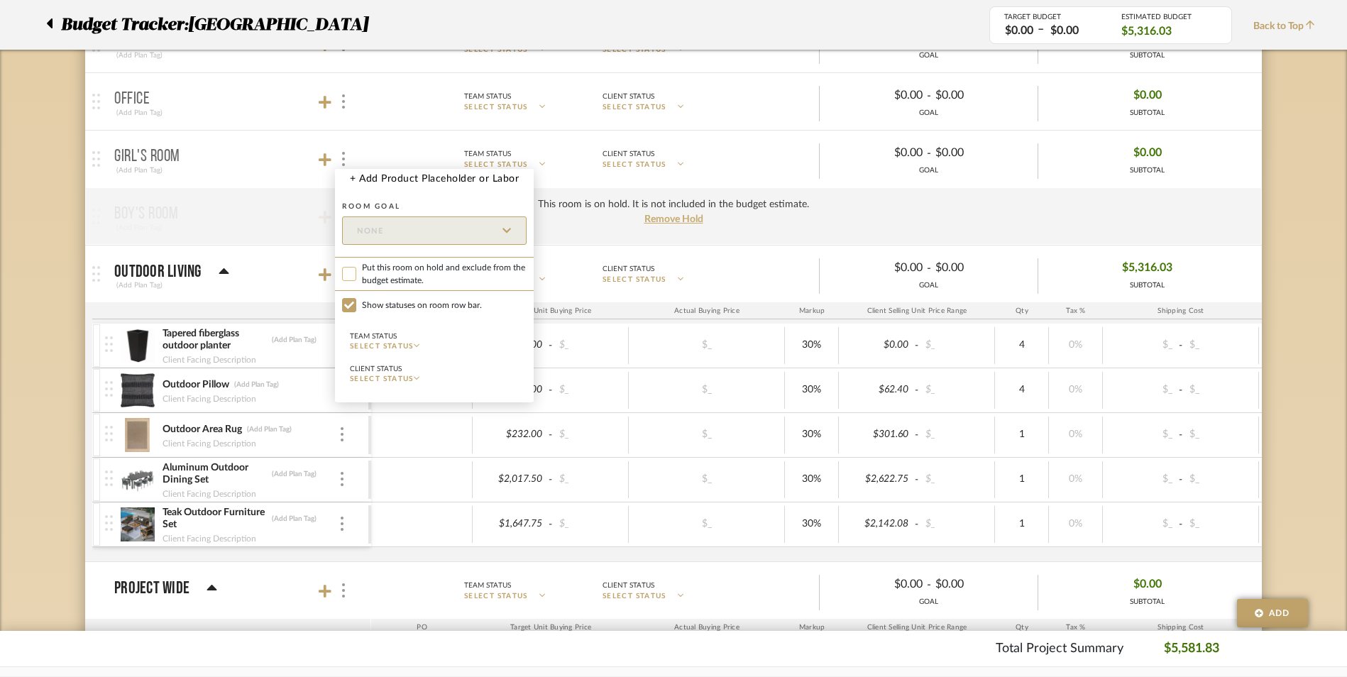
click at [355, 270] on input "Put this room on hold and exclude from the budget estimate." at bounding box center [349, 274] width 14 height 14
checkbox input "true"
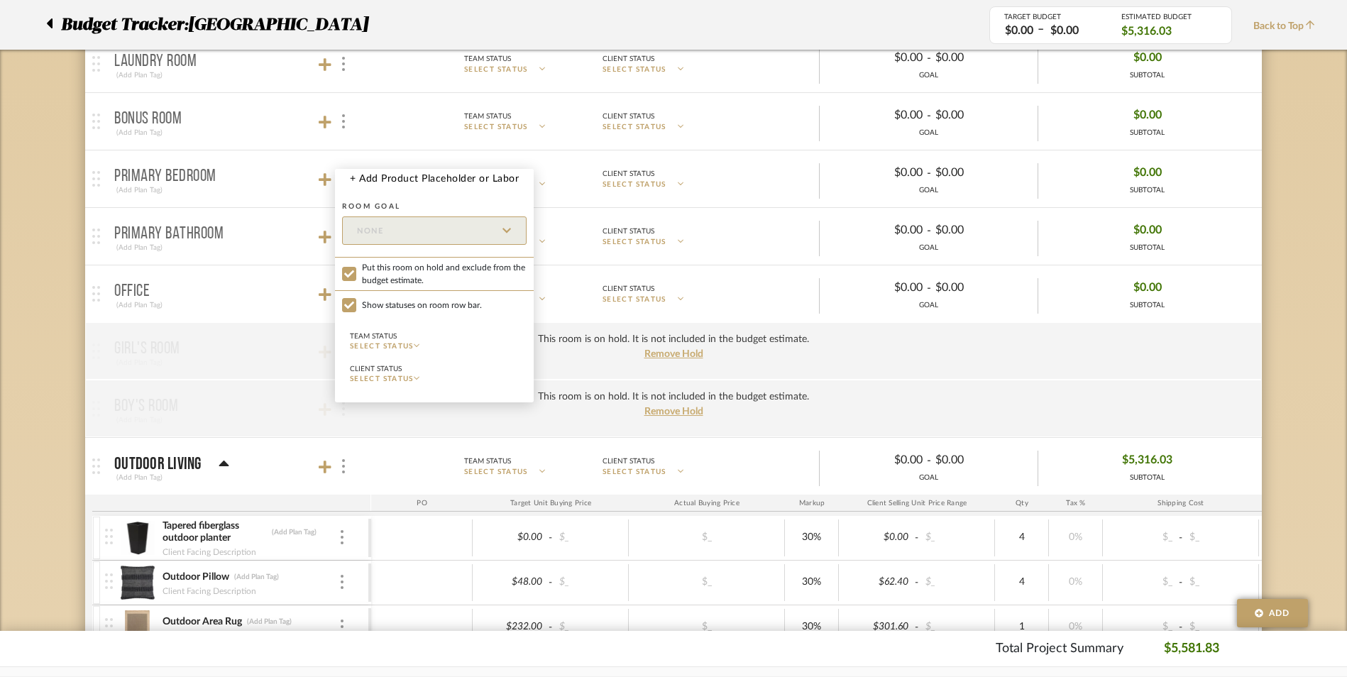
scroll to position [568, 0]
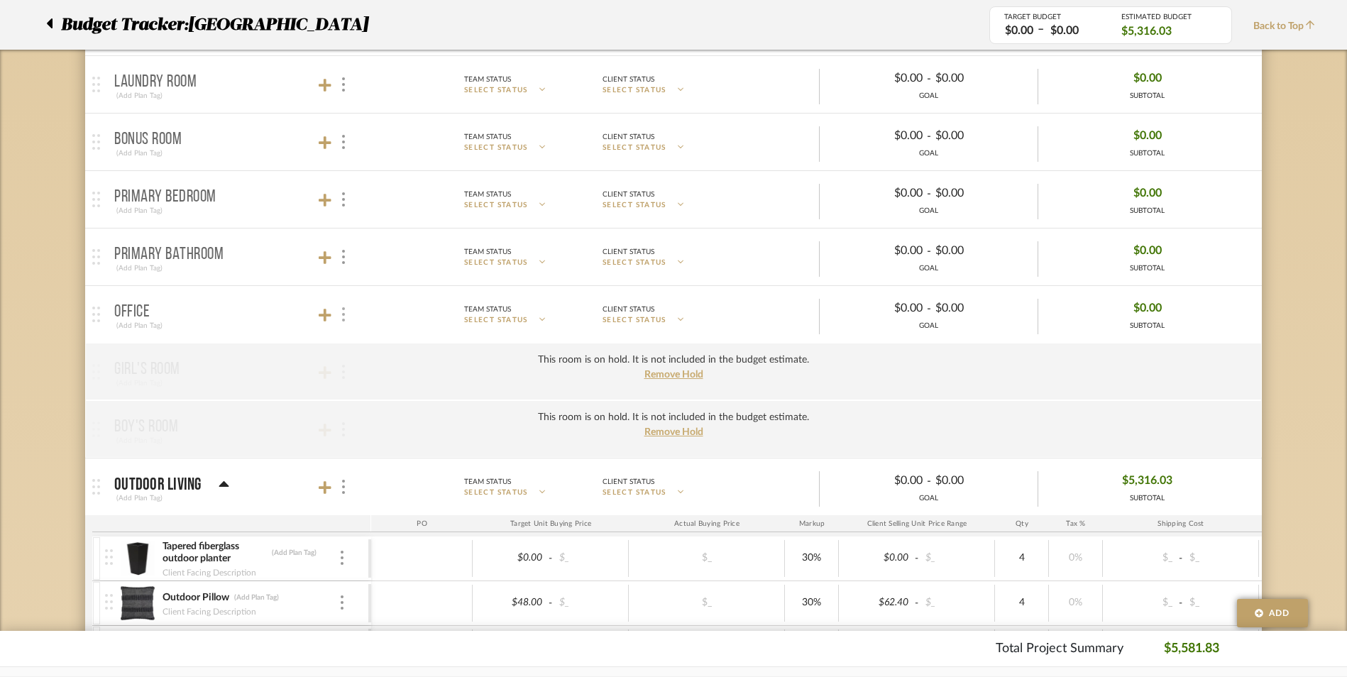
click at [343, 319] on img at bounding box center [343, 314] width 3 height 14
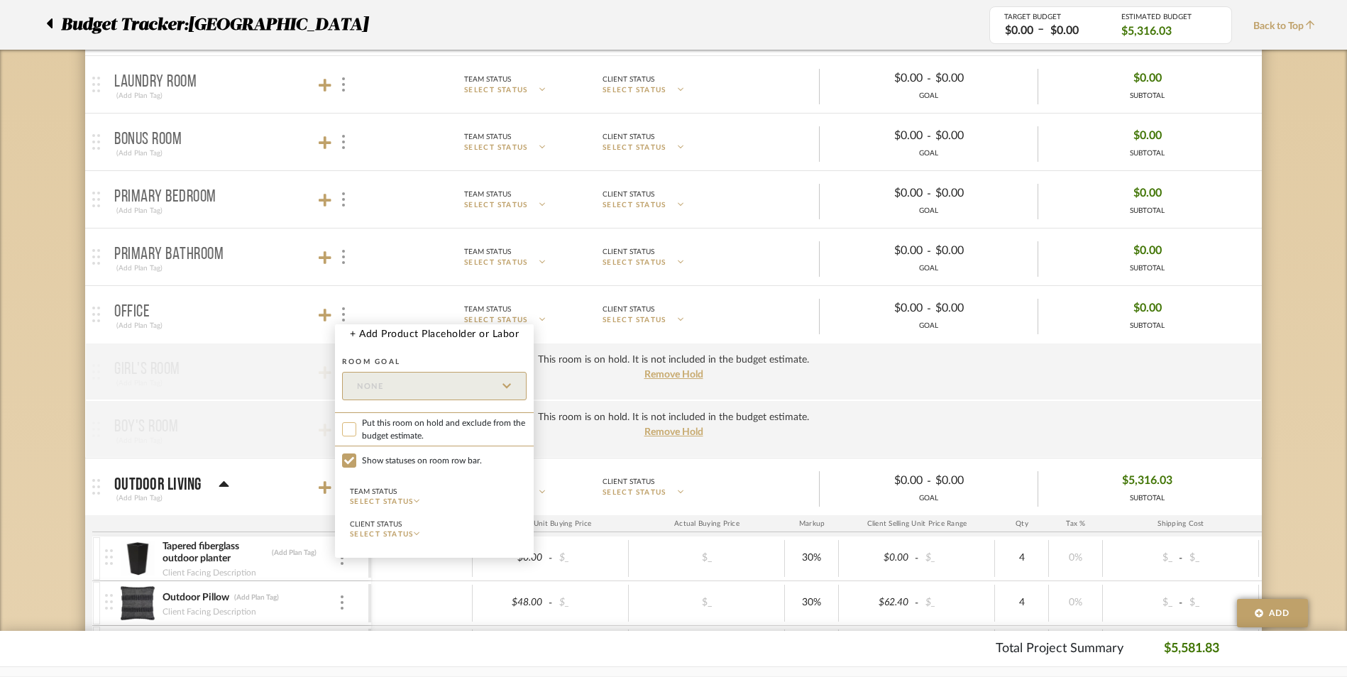
click at [348, 431] on input "Put this room on hold and exclude from the budget estimate." at bounding box center [349, 429] width 14 height 14
checkbox input "true"
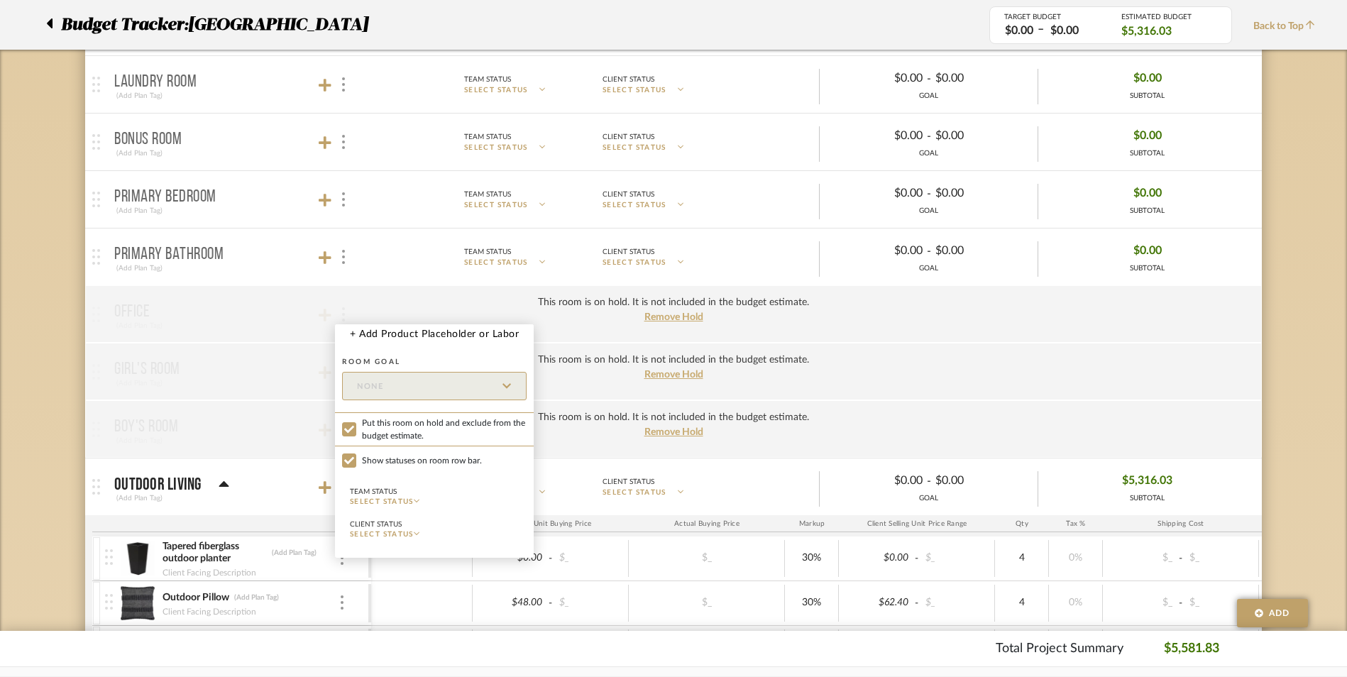
click at [346, 262] on div at bounding box center [673, 338] width 1347 height 677
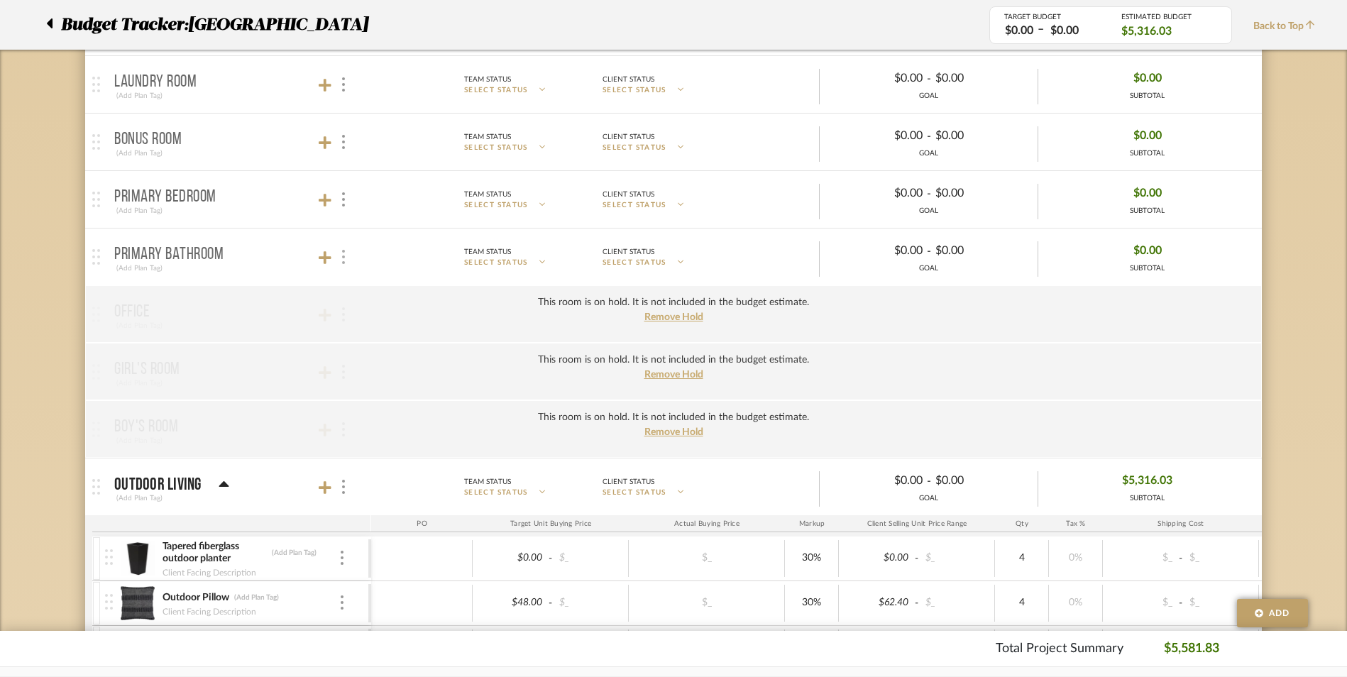
click at [345, 260] on div at bounding box center [342, 257] width 15 height 19
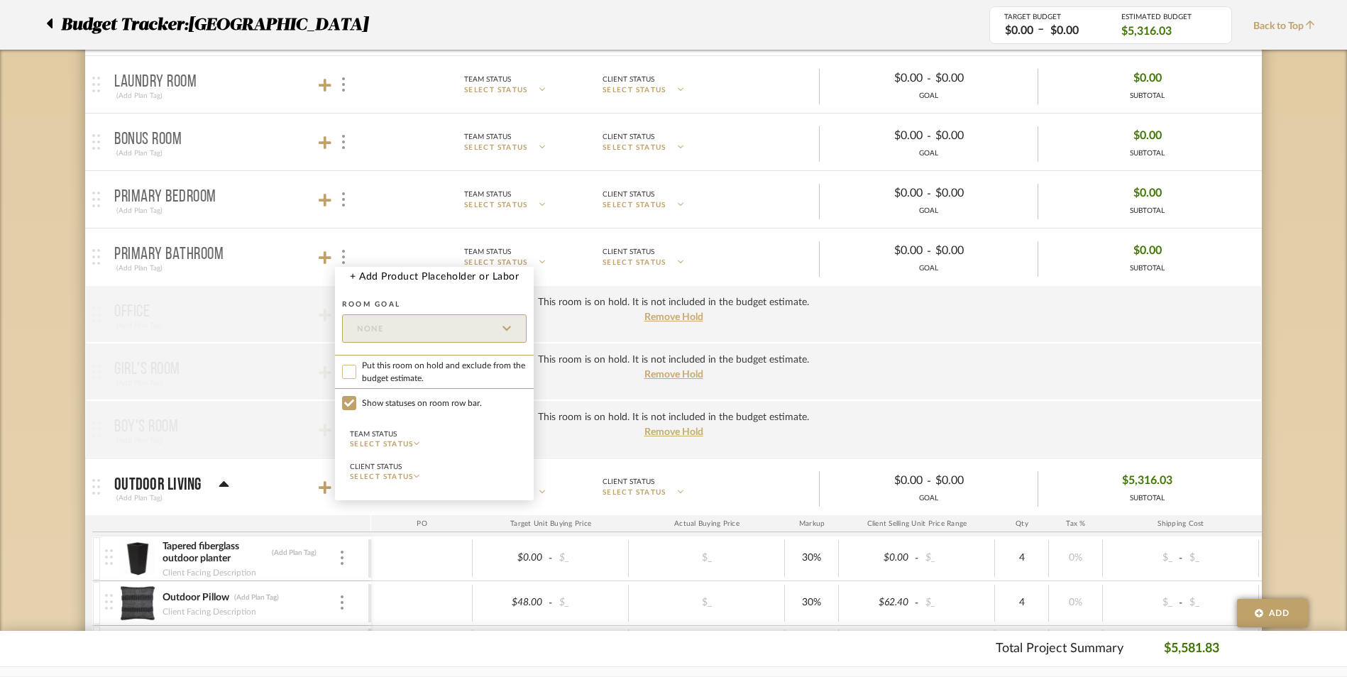
click at [349, 368] on input "Put this room on hold and exclude from the budget estimate." at bounding box center [349, 372] width 14 height 14
checkbox input "true"
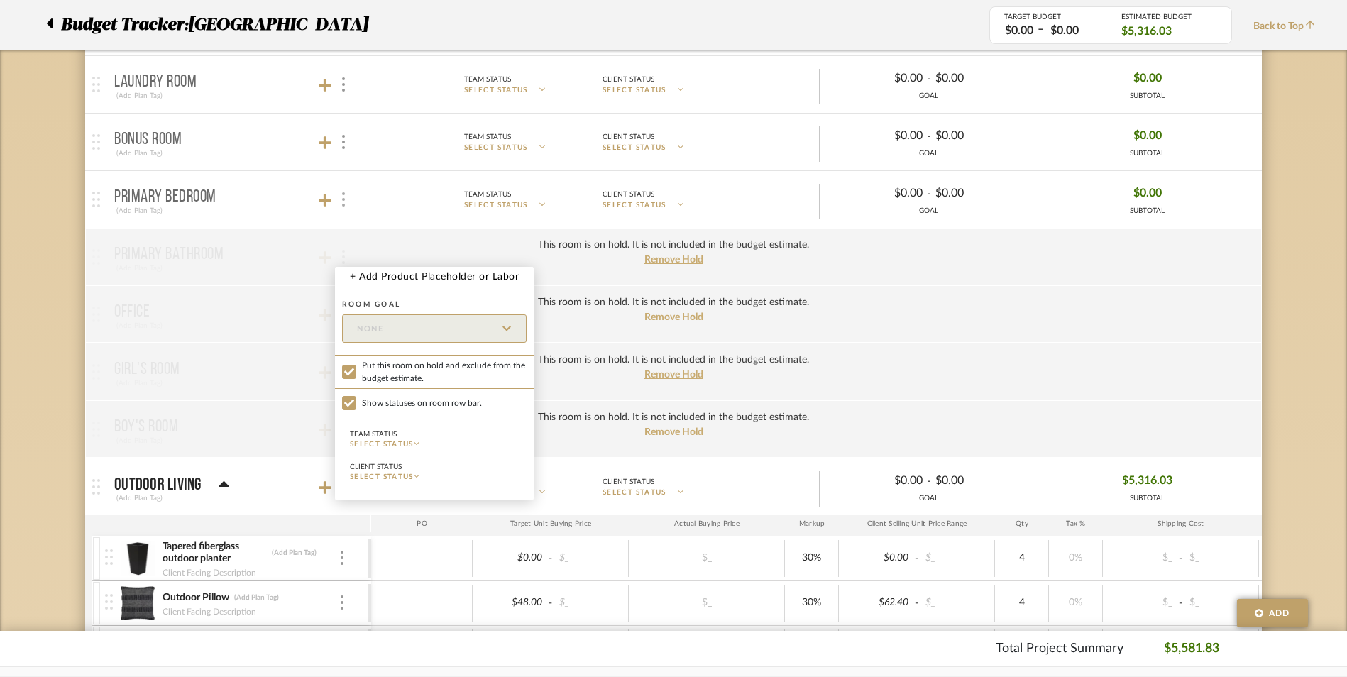
click at [339, 204] on div at bounding box center [673, 338] width 1347 height 677
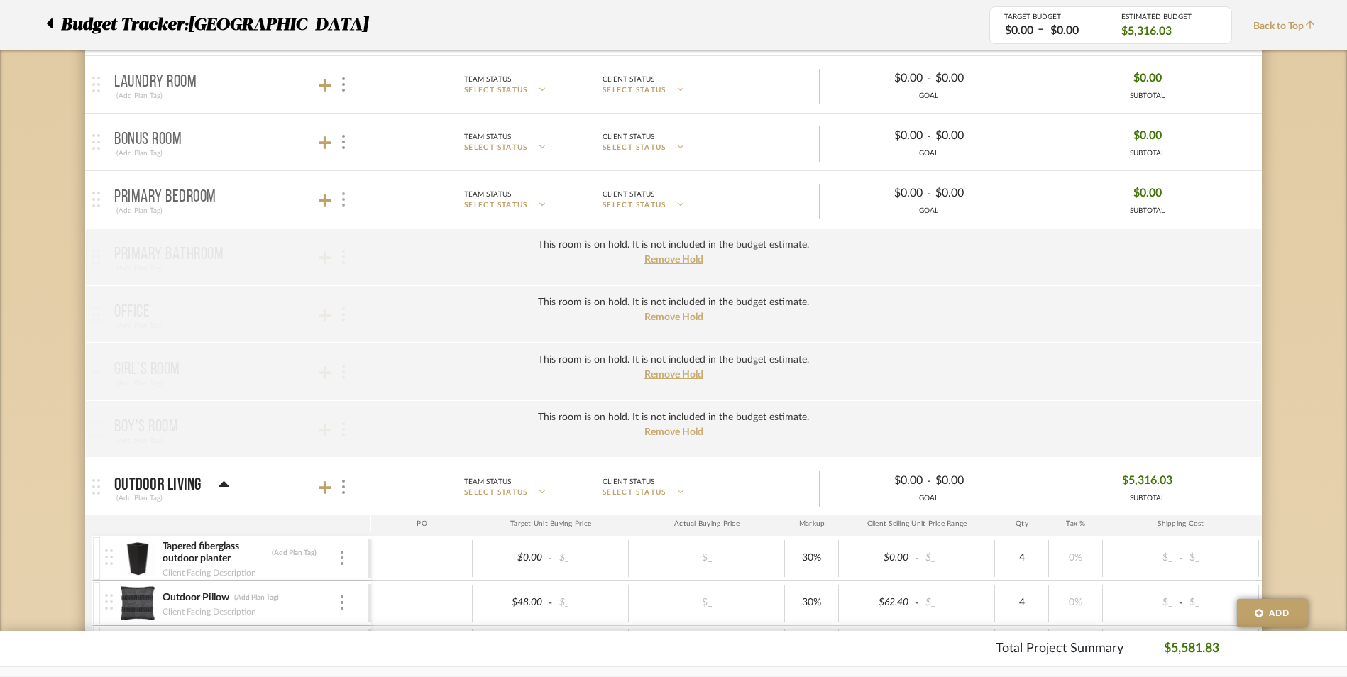
click at [340, 204] on div at bounding box center [342, 199] width 15 height 19
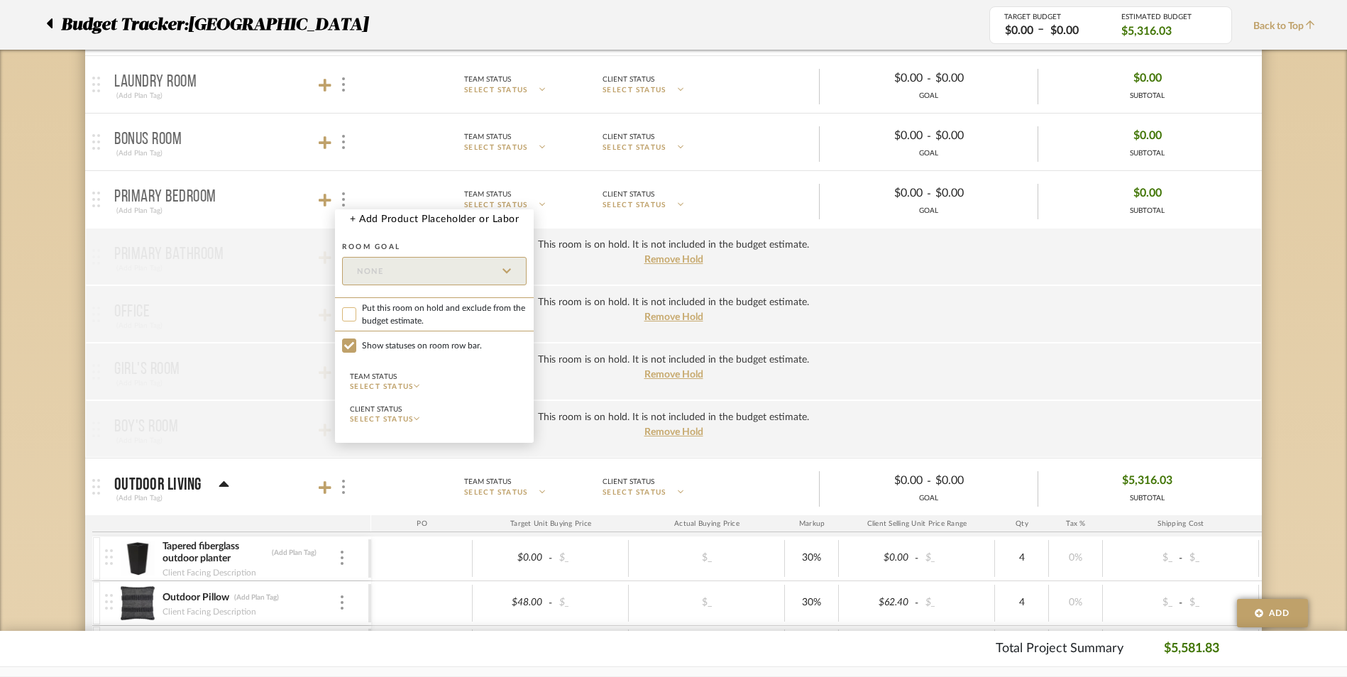
click at [348, 311] on input "Put this room on hold and exclude from the budget estimate." at bounding box center [349, 314] width 14 height 14
checkbox input "true"
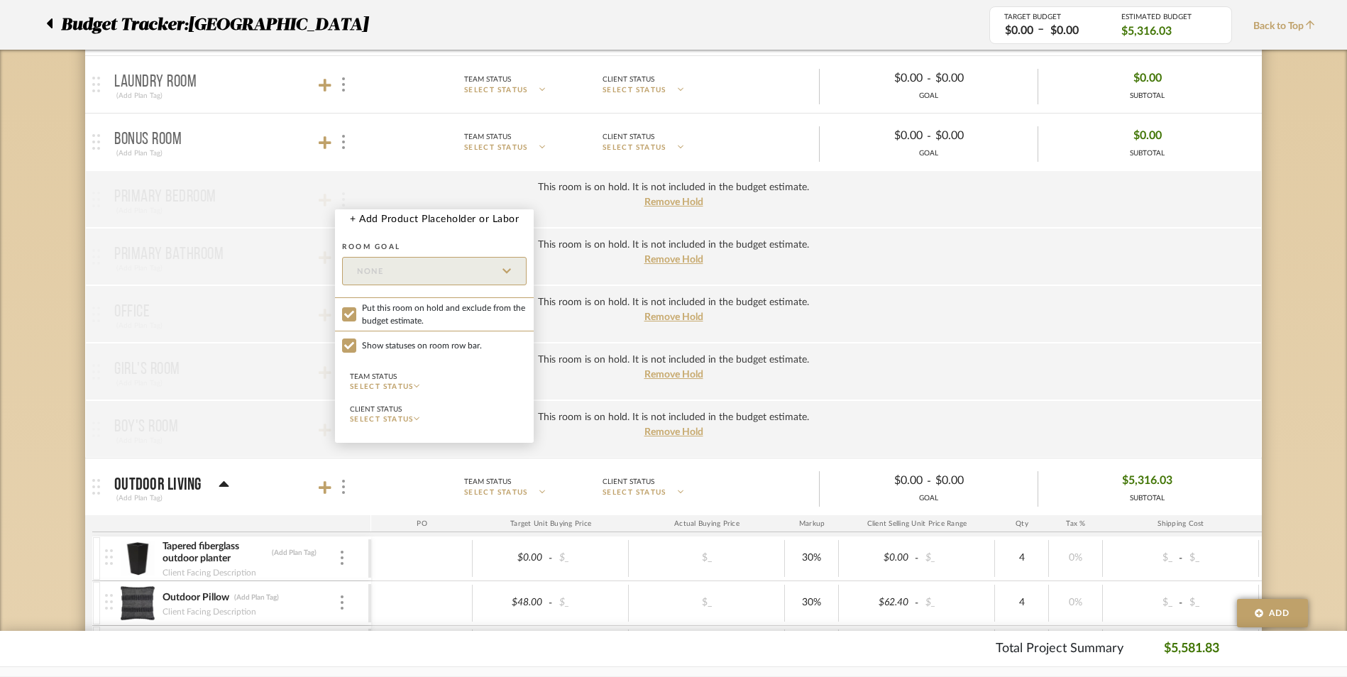
click at [341, 140] on div at bounding box center [673, 338] width 1347 height 677
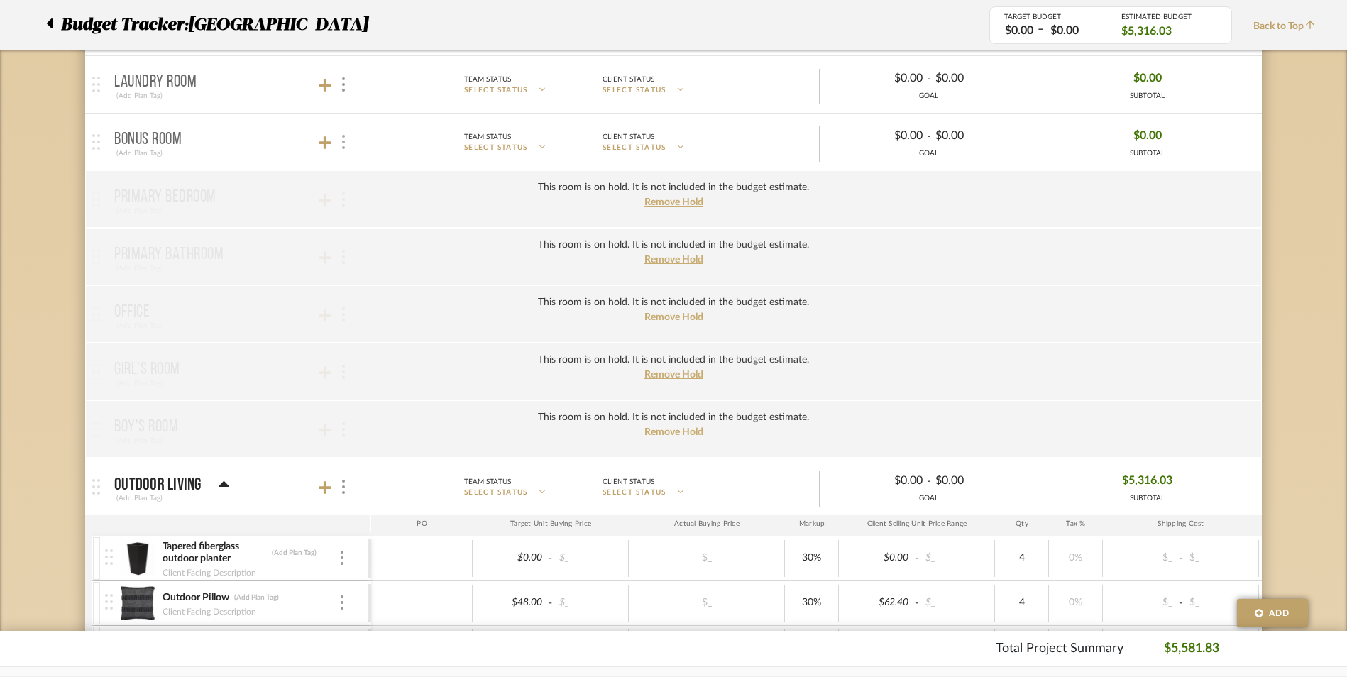
click at [342, 140] on img at bounding box center [343, 142] width 3 height 14
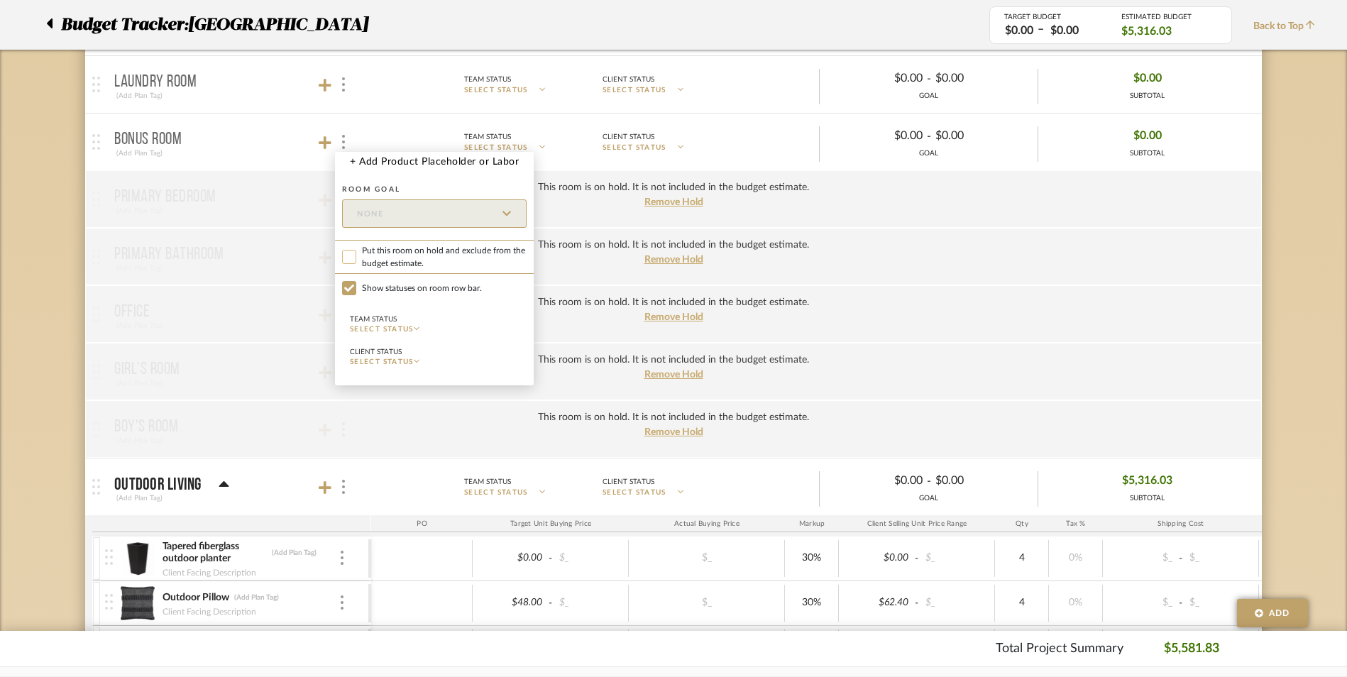
click at [349, 260] on input "Put this room on hold and exclude from the budget estimate." at bounding box center [349, 257] width 14 height 14
checkbox input "true"
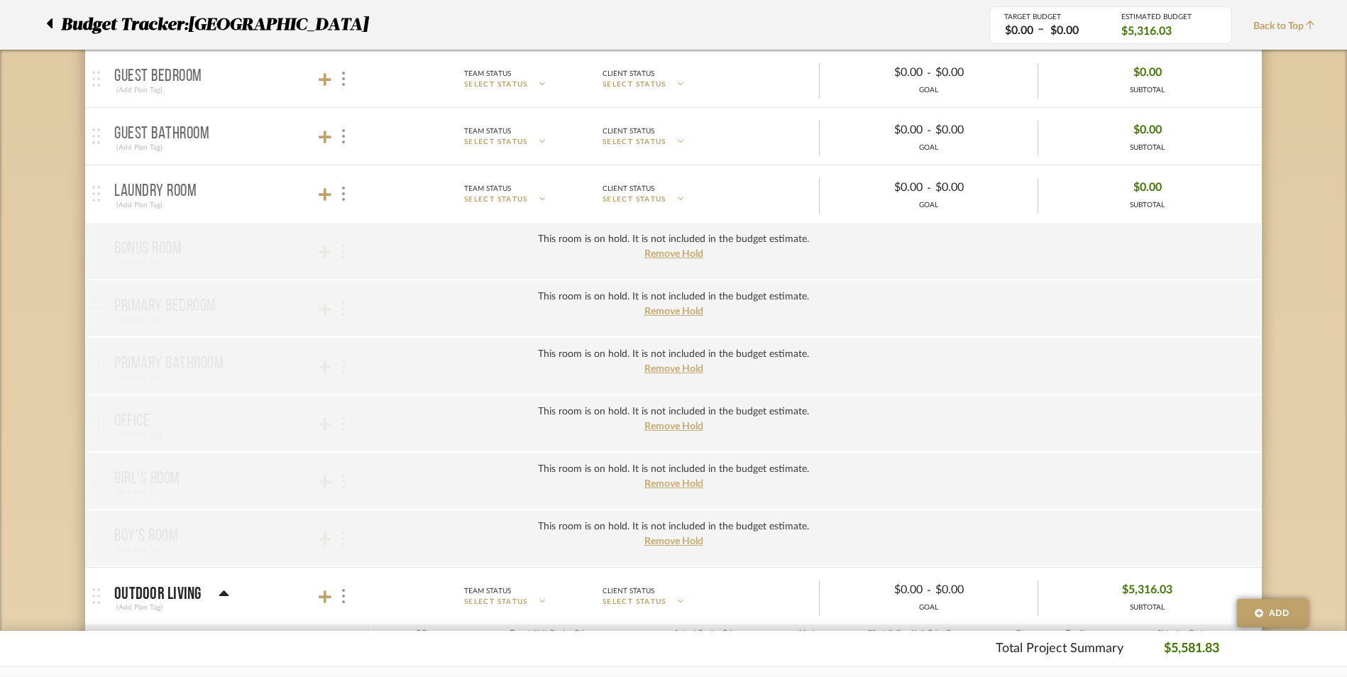
scroll to position [355, 0]
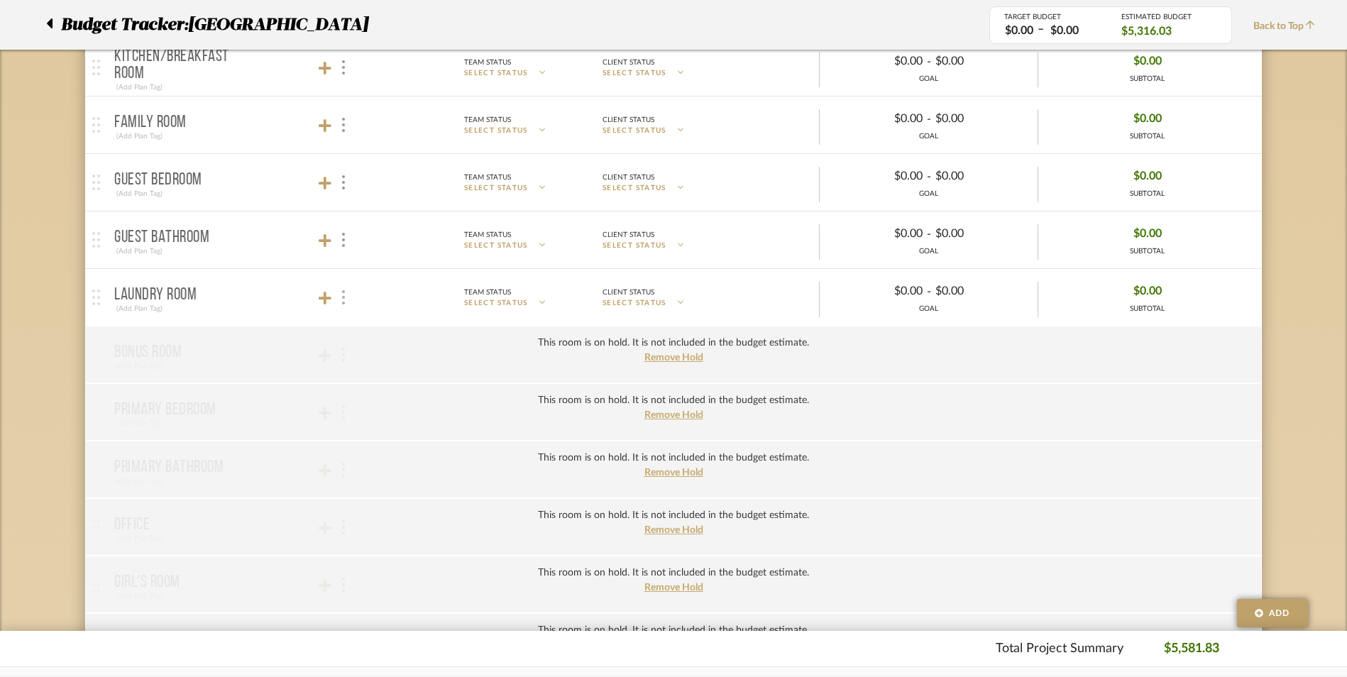
click at [342, 296] on img at bounding box center [343, 297] width 3 height 14
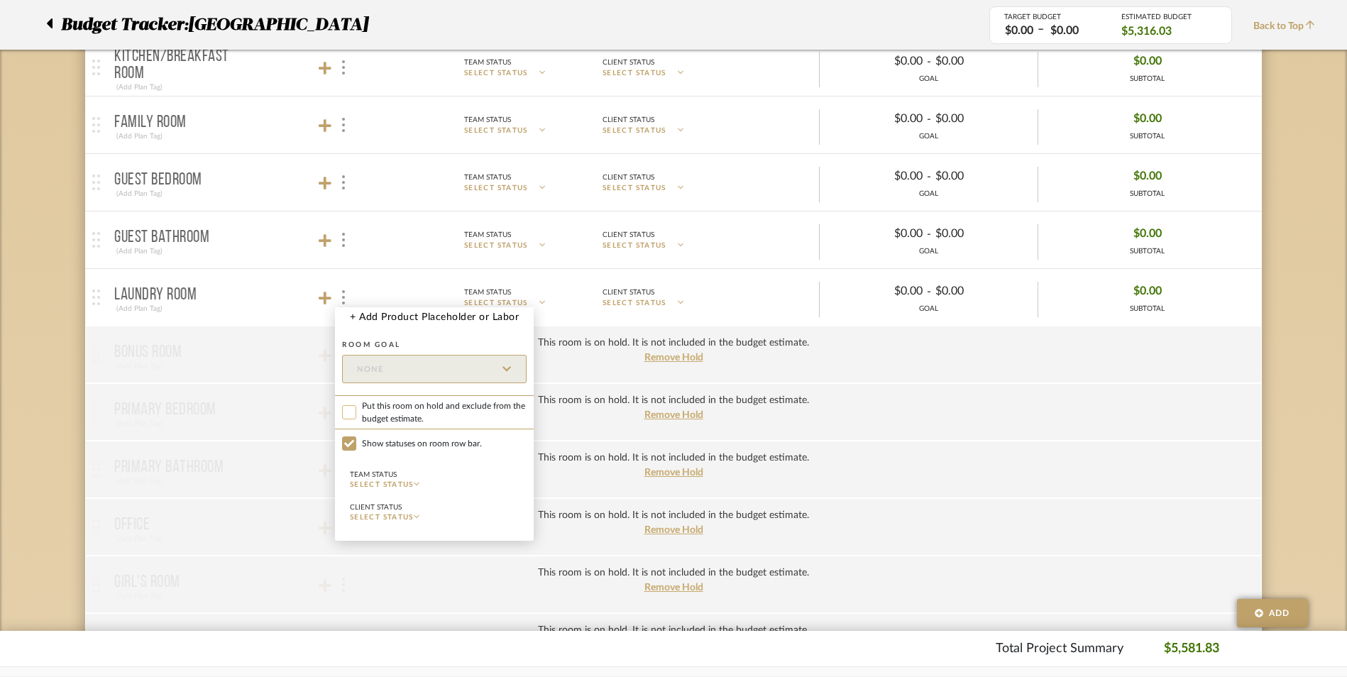
click at [348, 413] on input "Put this room on hold and exclude from the budget estimate." at bounding box center [349, 412] width 14 height 14
checkbox input "true"
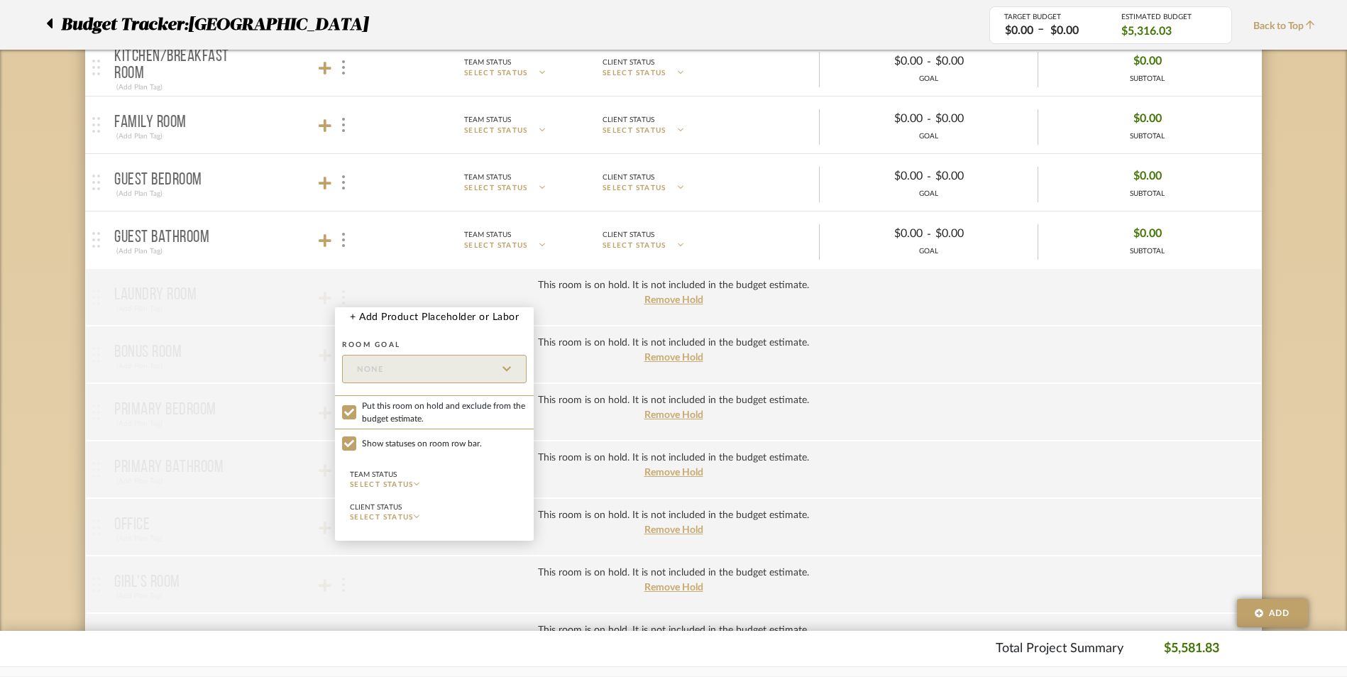
click at [343, 242] on div at bounding box center [673, 338] width 1347 height 677
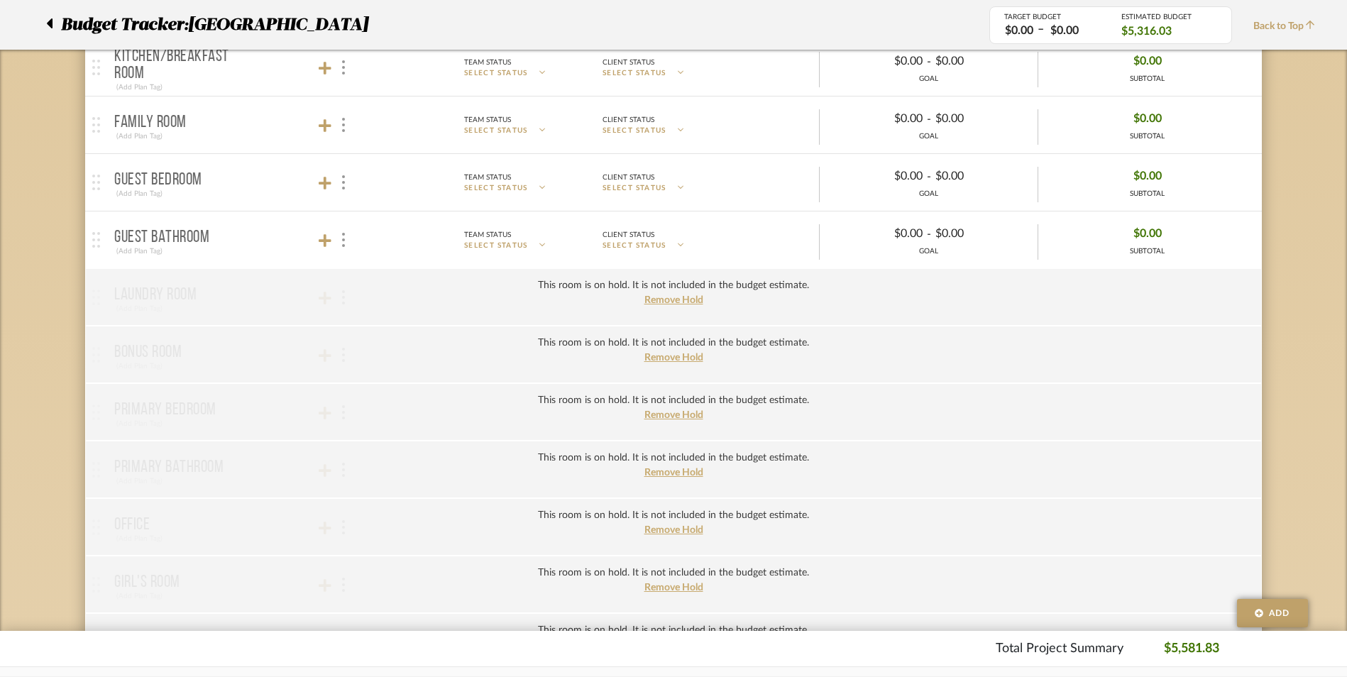
click at [343, 242] on img at bounding box center [343, 240] width 3 height 14
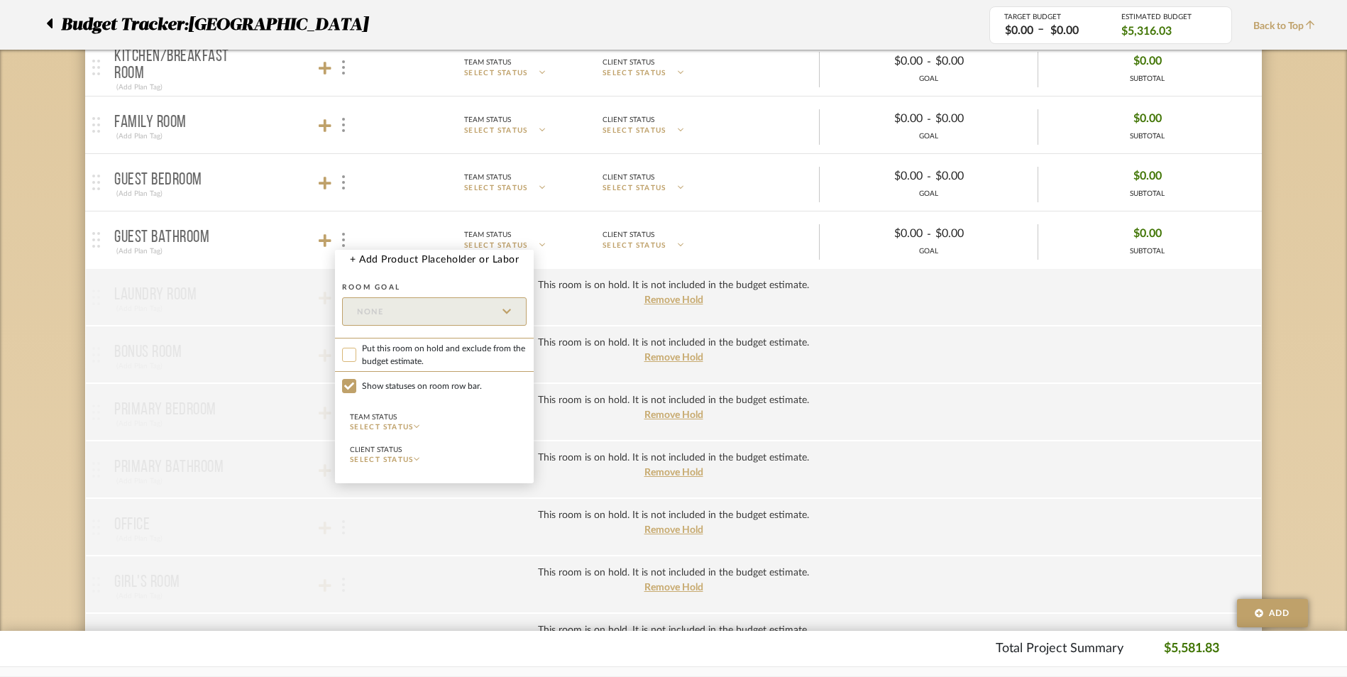
click at [350, 353] on input "Put this room on hold and exclude from the budget estimate." at bounding box center [349, 355] width 14 height 14
checkbox input "true"
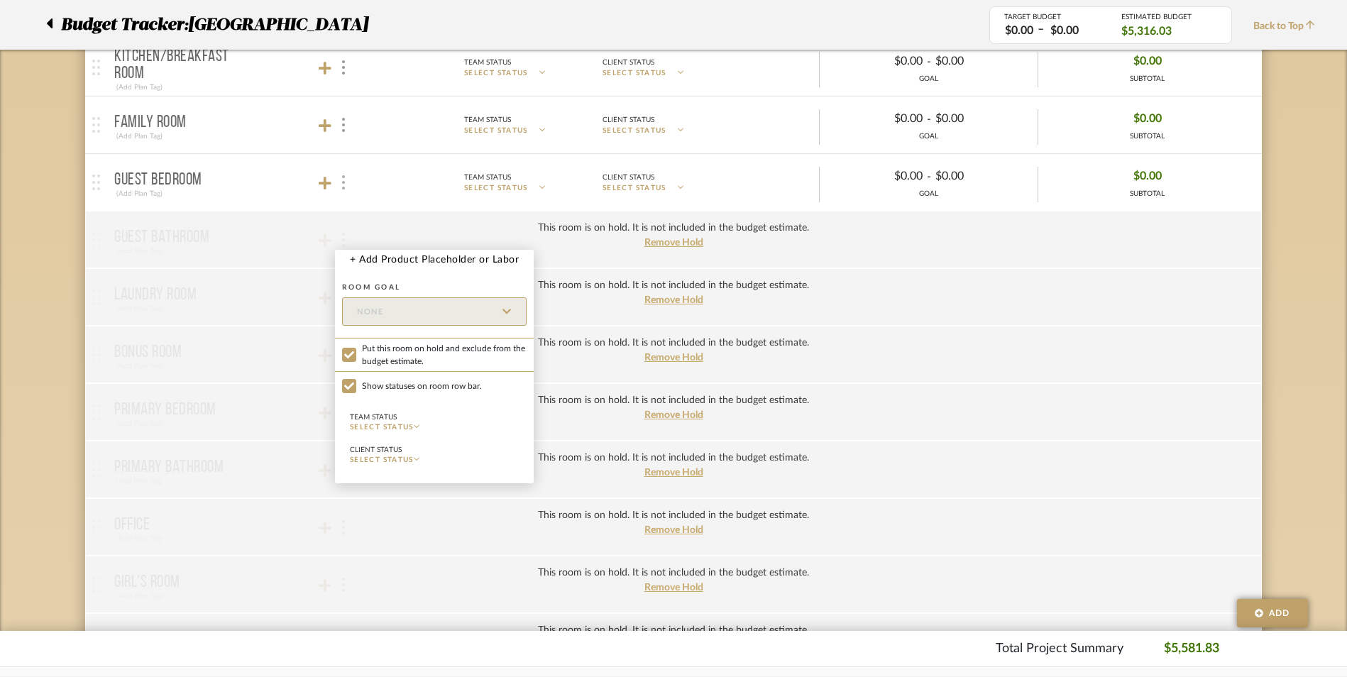
click at [343, 187] on div at bounding box center [673, 338] width 1347 height 677
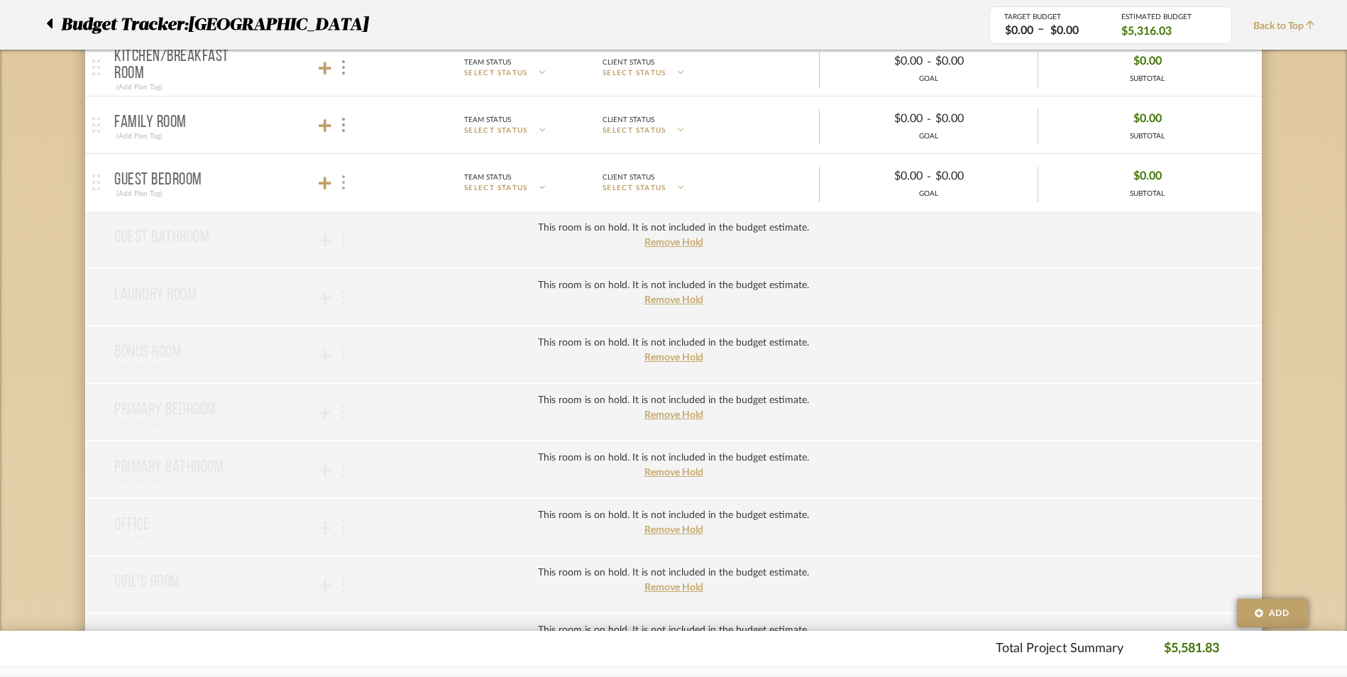
click at [343, 187] on img at bounding box center [343, 182] width 3 height 14
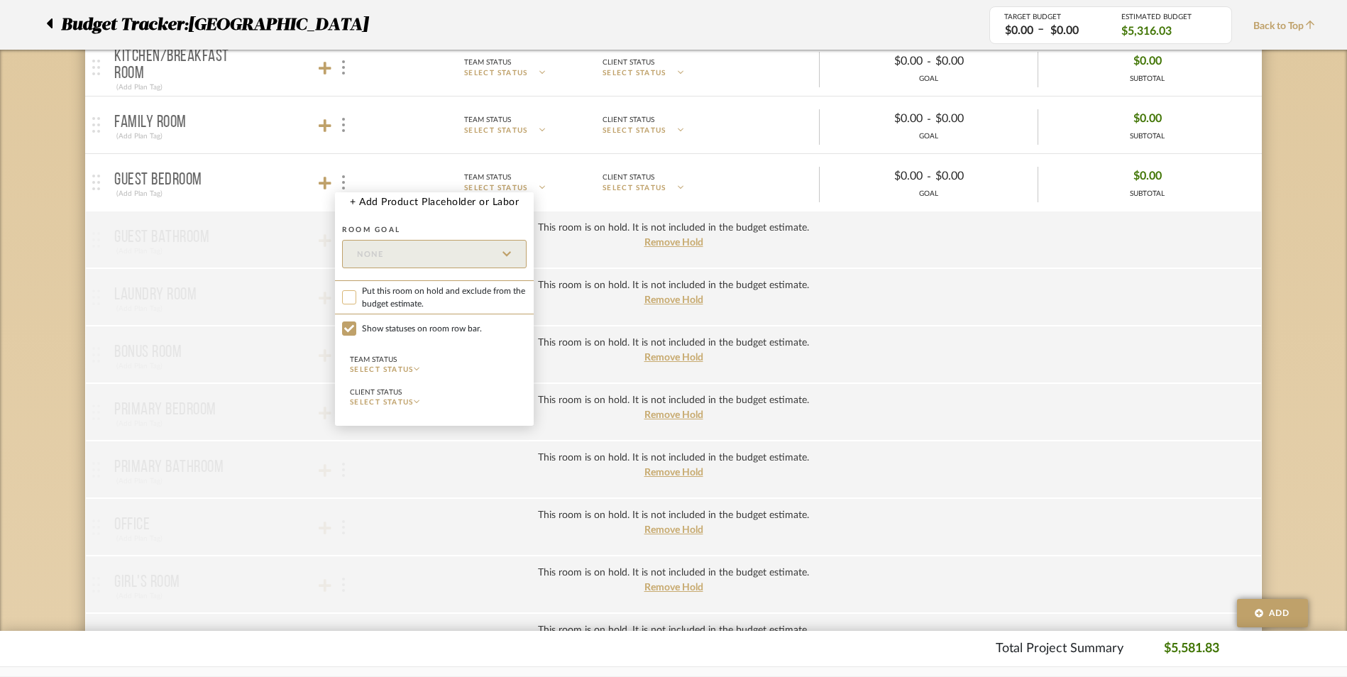
click at [347, 300] on input "Put this room on hold and exclude from the budget estimate." at bounding box center [349, 297] width 14 height 14
checkbox input "true"
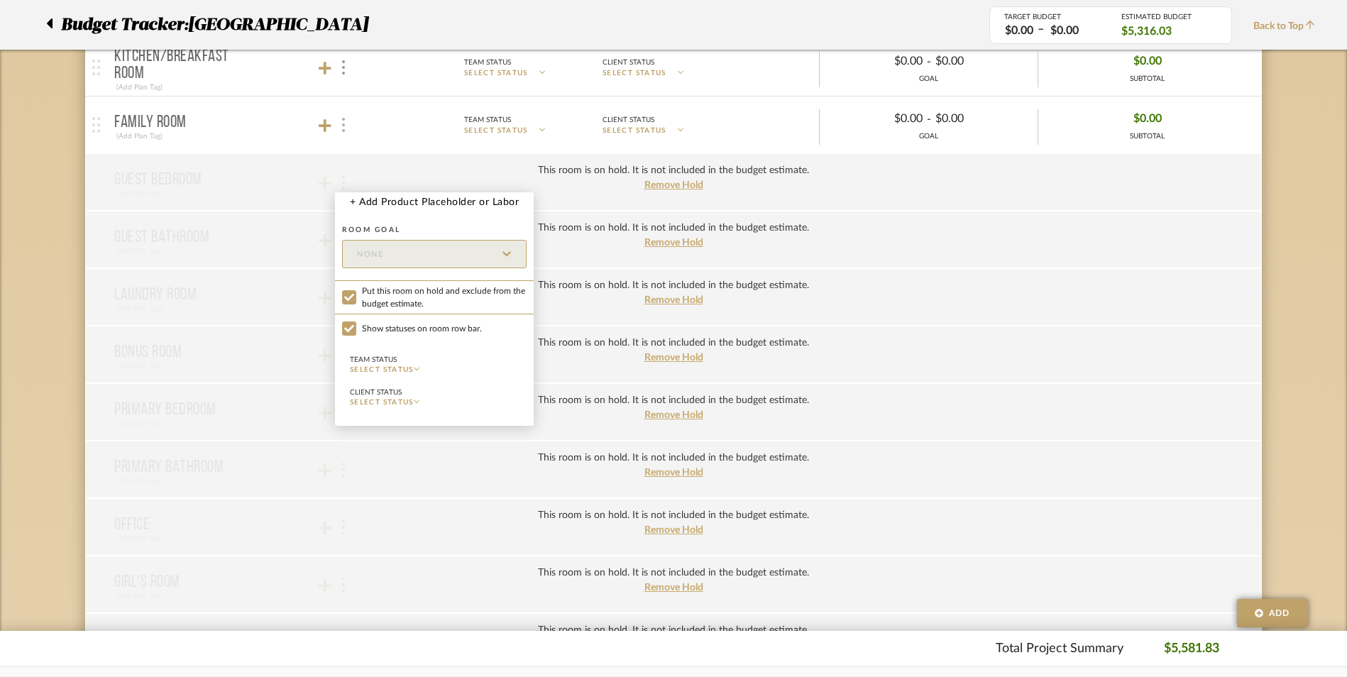
click at [341, 126] on div at bounding box center [673, 338] width 1347 height 677
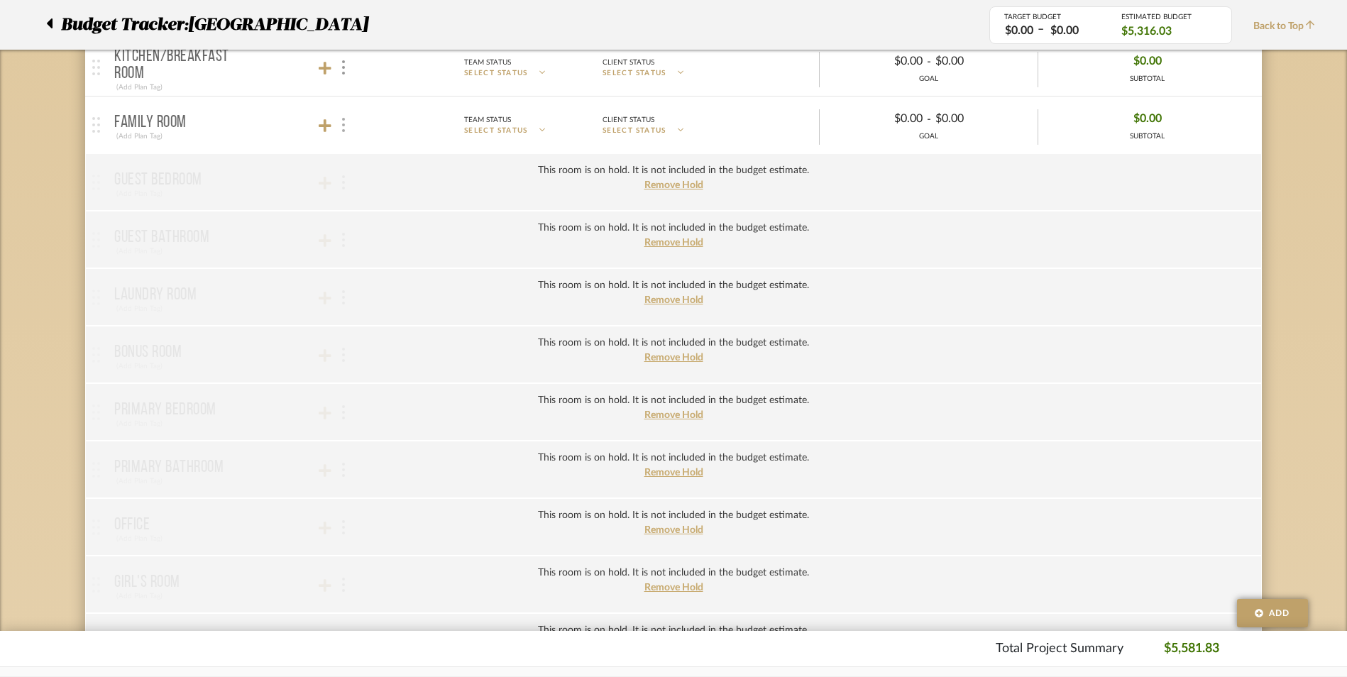
click at [342, 126] on img at bounding box center [343, 125] width 3 height 14
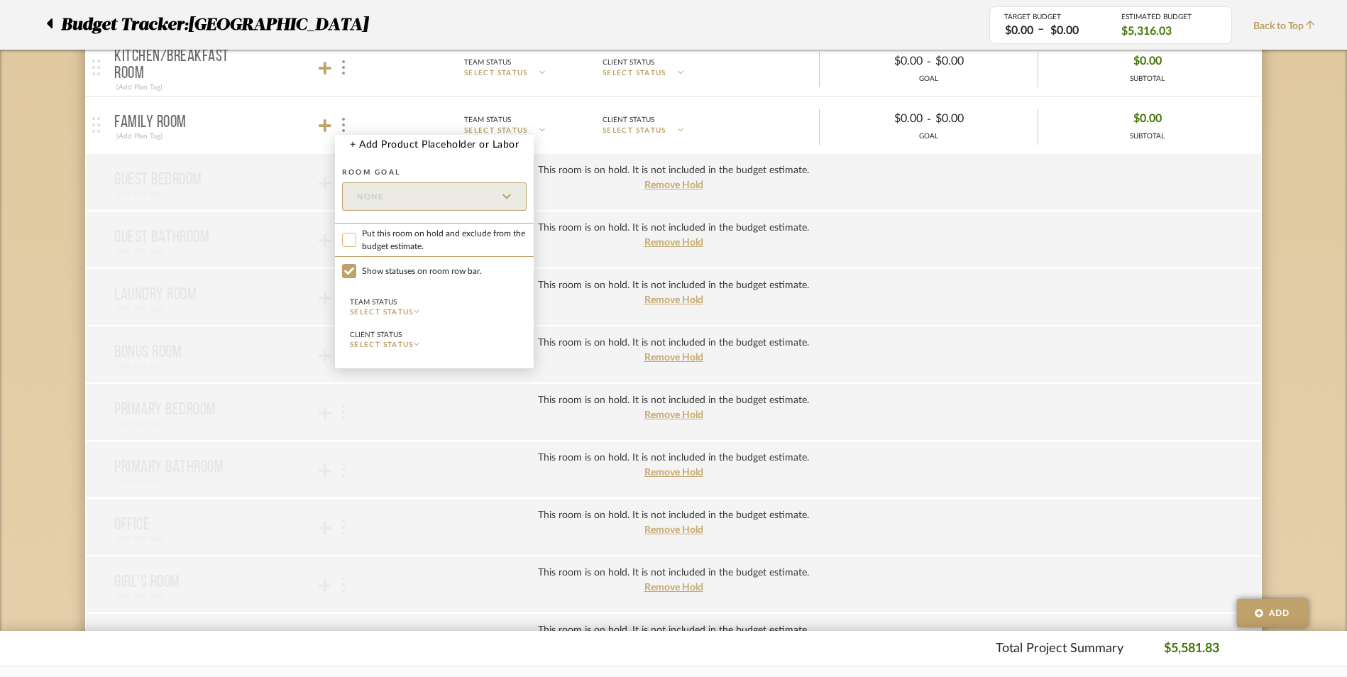
click at [344, 239] on input "Put this room on hold and exclude from the budget estimate." at bounding box center [349, 240] width 14 height 14
checkbox input "true"
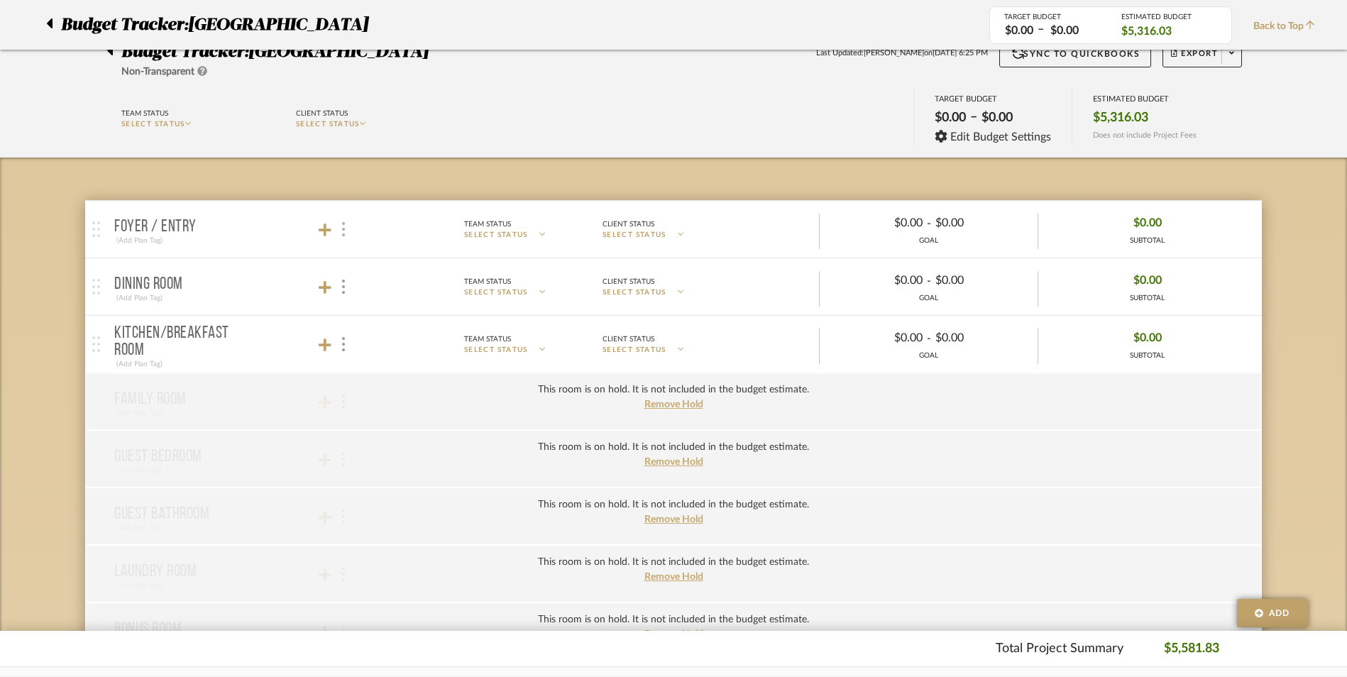
scroll to position [71, 0]
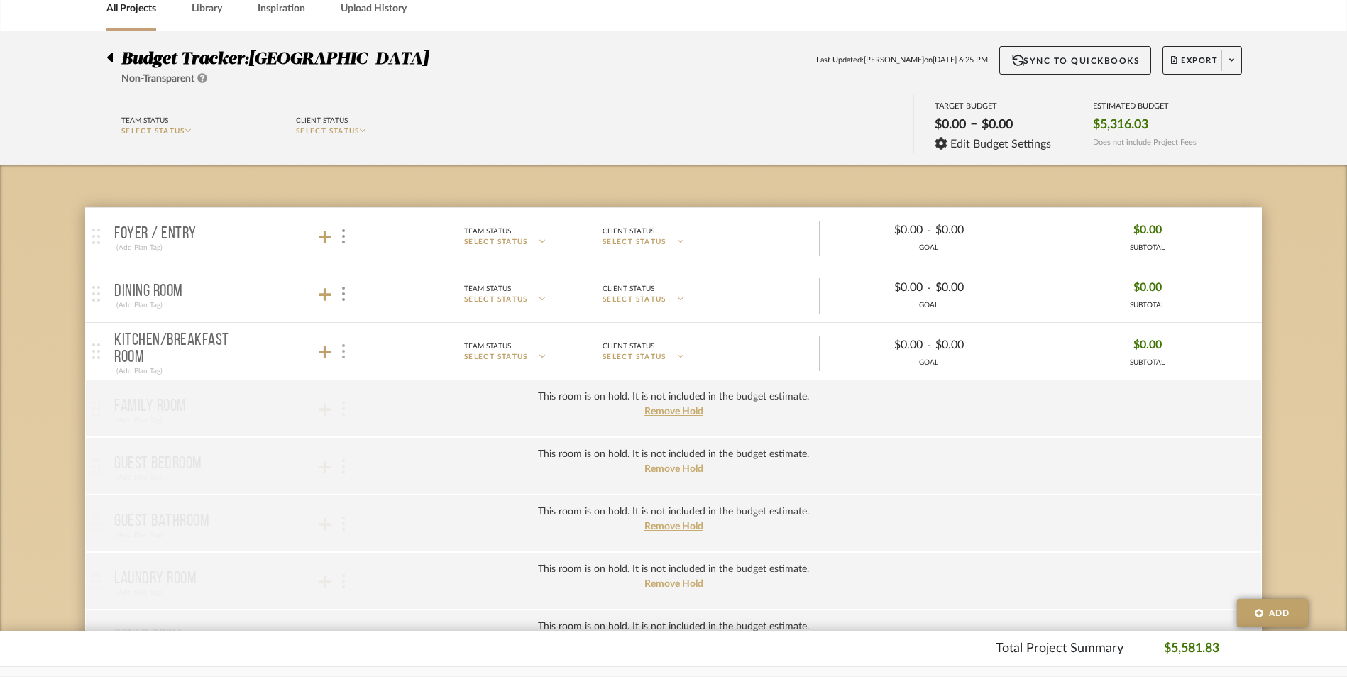
click at [344, 351] on img at bounding box center [343, 351] width 3 height 14
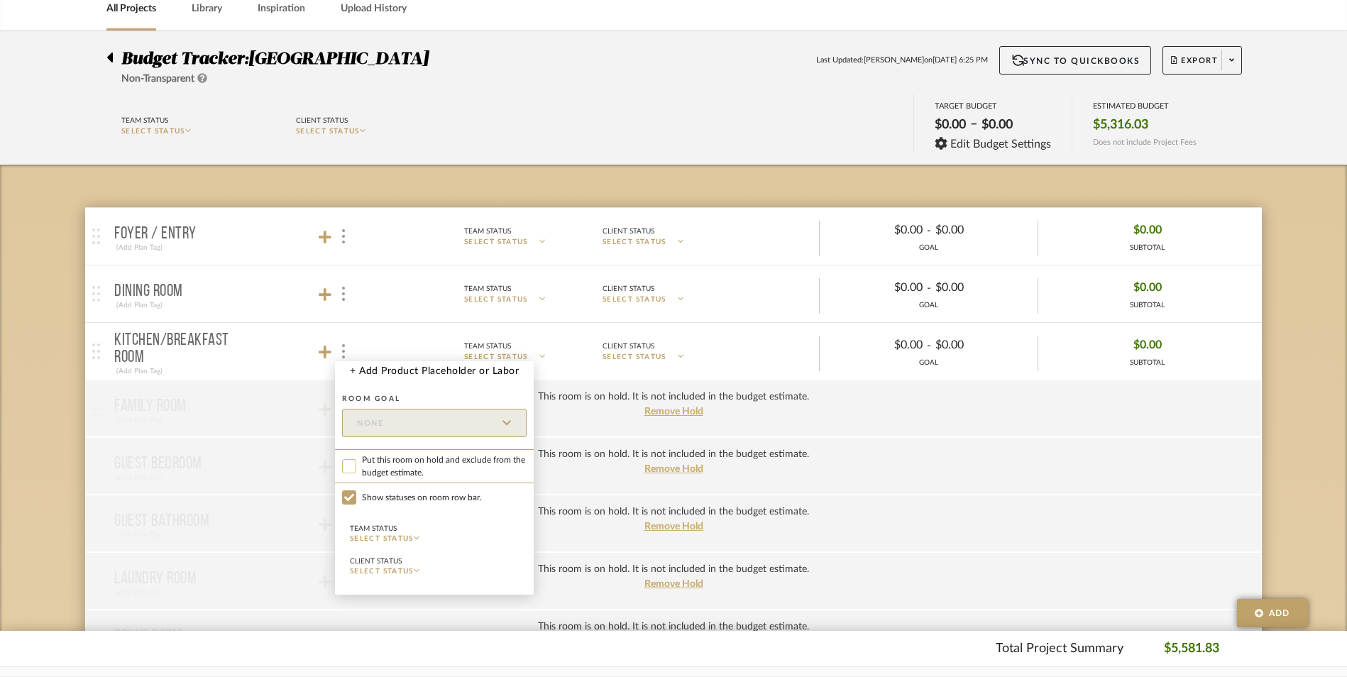
click at [346, 465] on input "Put this room on hold and exclude from the budget estimate." at bounding box center [349, 466] width 14 height 14
checkbox input "true"
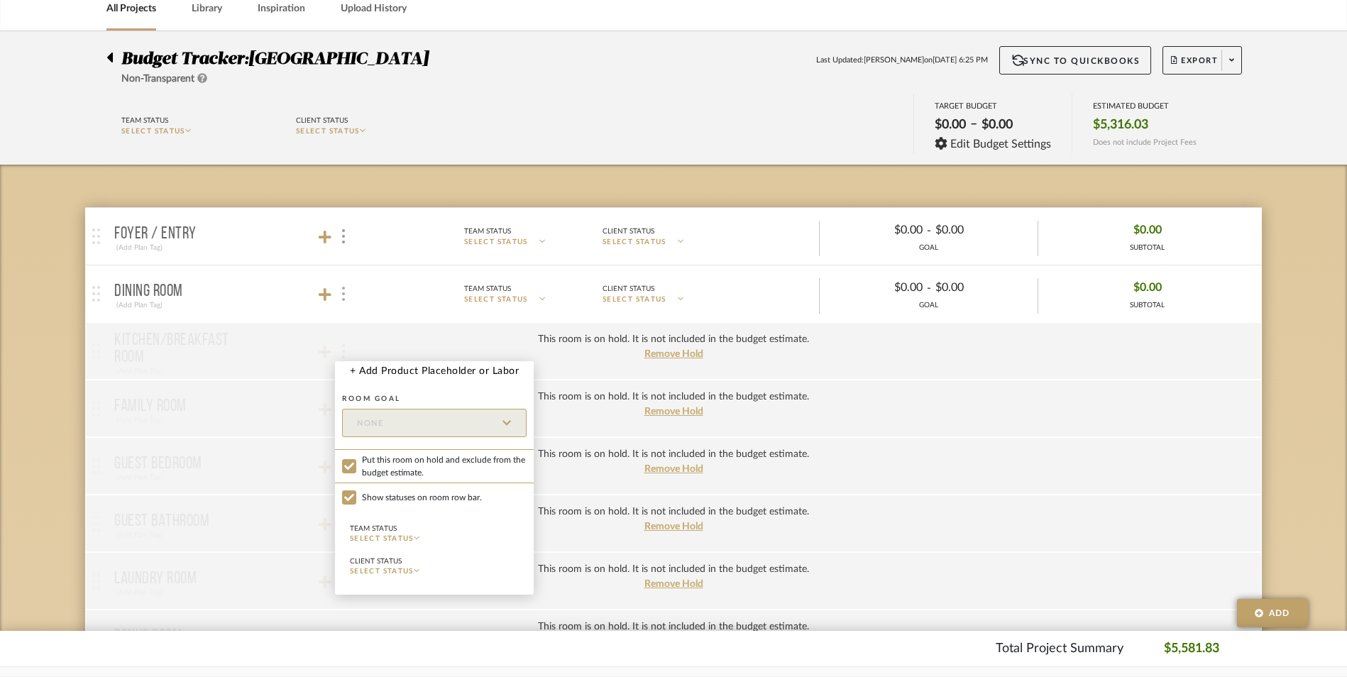
click at [346, 292] on div at bounding box center [673, 338] width 1347 height 677
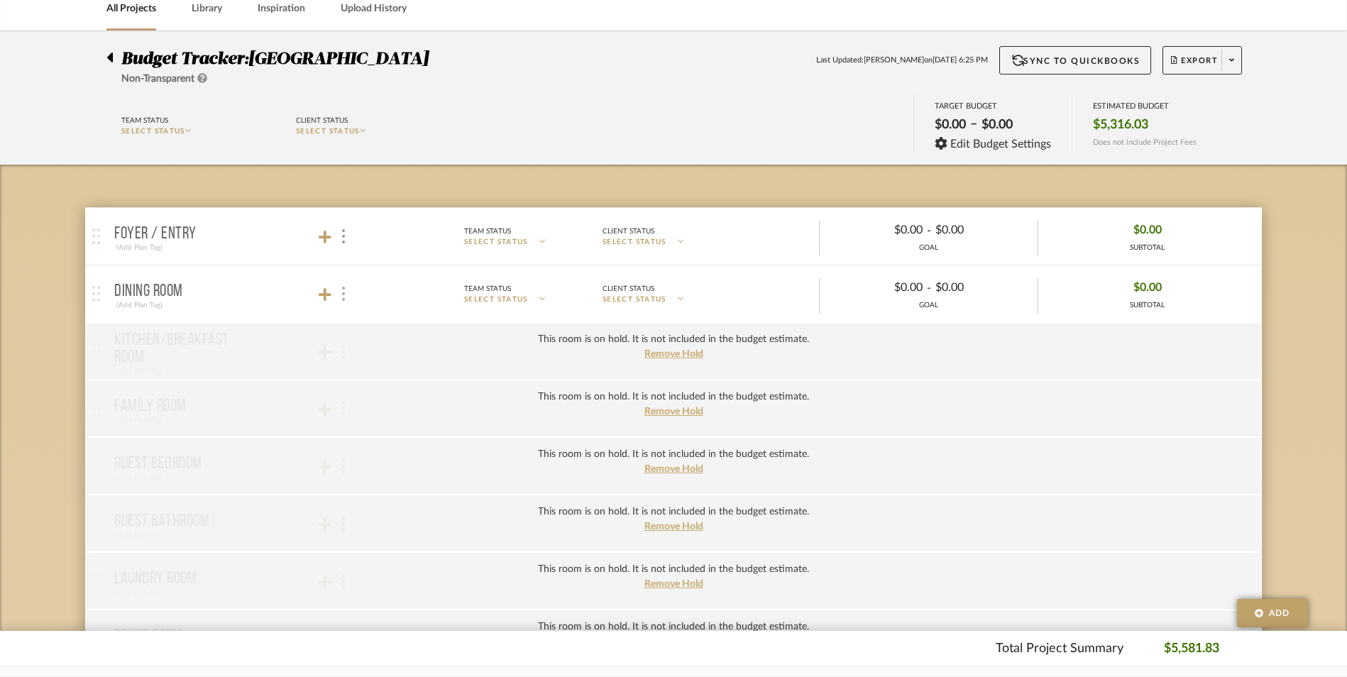
click at [346, 292] on div at bounding box center [342, 294] width 15 height 19
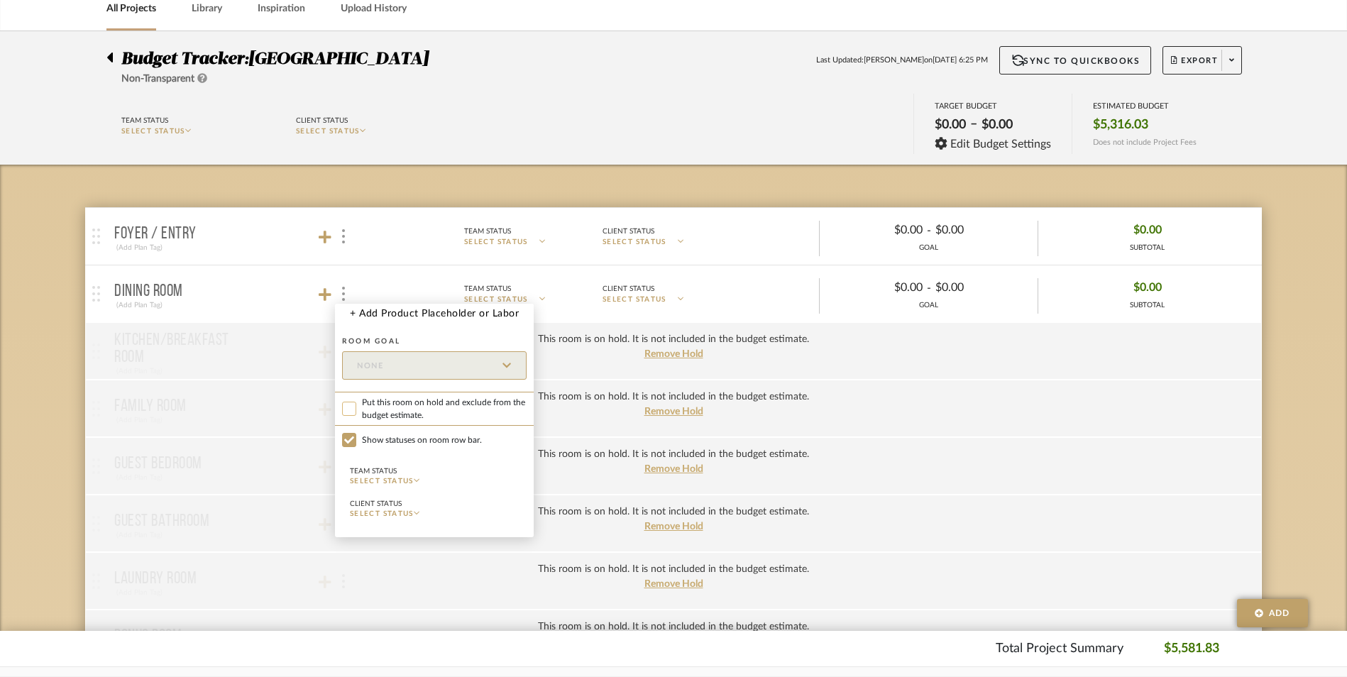
click at [349, 402] on input "Put this room on hold and exclude from the budget estimate." at bounding box center [349, 409] width 14 height 14
checkbox input "true"
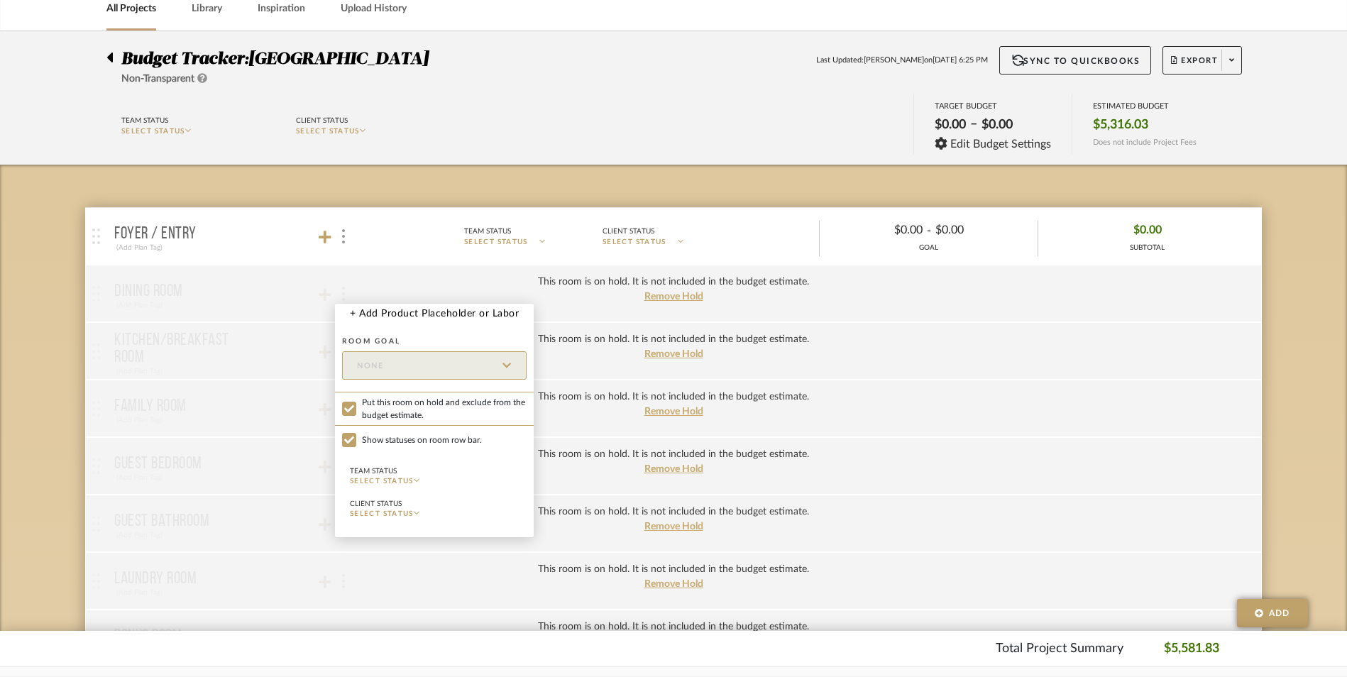
click at [346, 238] on div at bounding box center [673, 338] width 1347 height 677
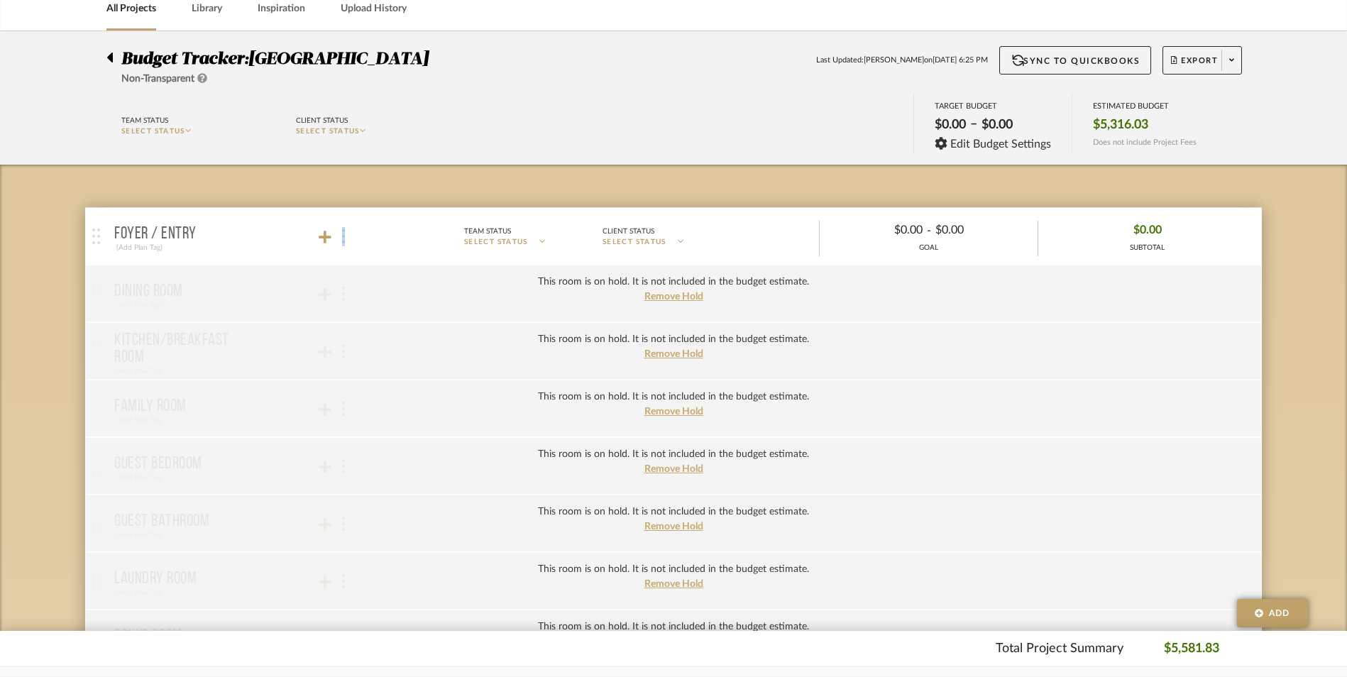
click at [346, 238] on div at bounding box center [342, 236] width 15 height 19
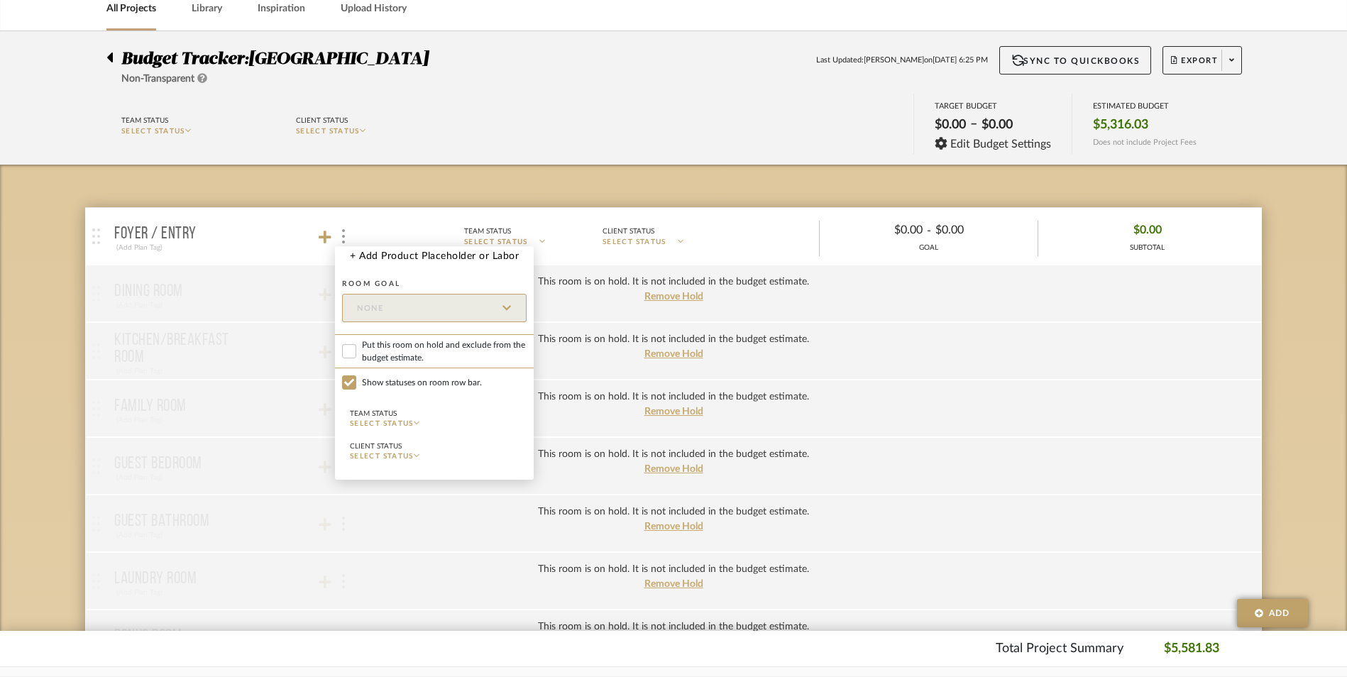
click at [355, 343] on label "Put this room on hold and exclude from the budget estimate." at bounding box center [434, 351] width 199 height 34
click at [355, 344] on input "Put this room on hold and exclude from the budget estimate." at bounding box center [349, 351] width 14 height 14
checkbox input "true"
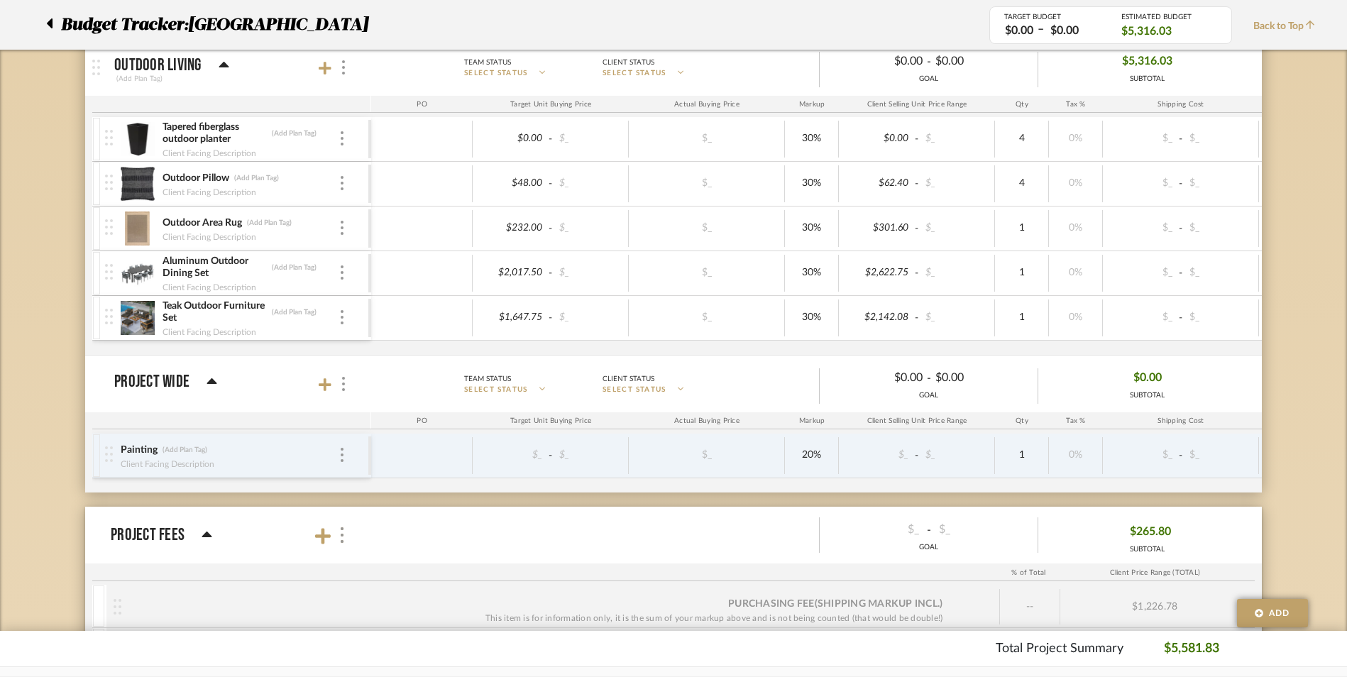
scroll to position [1064, 0]
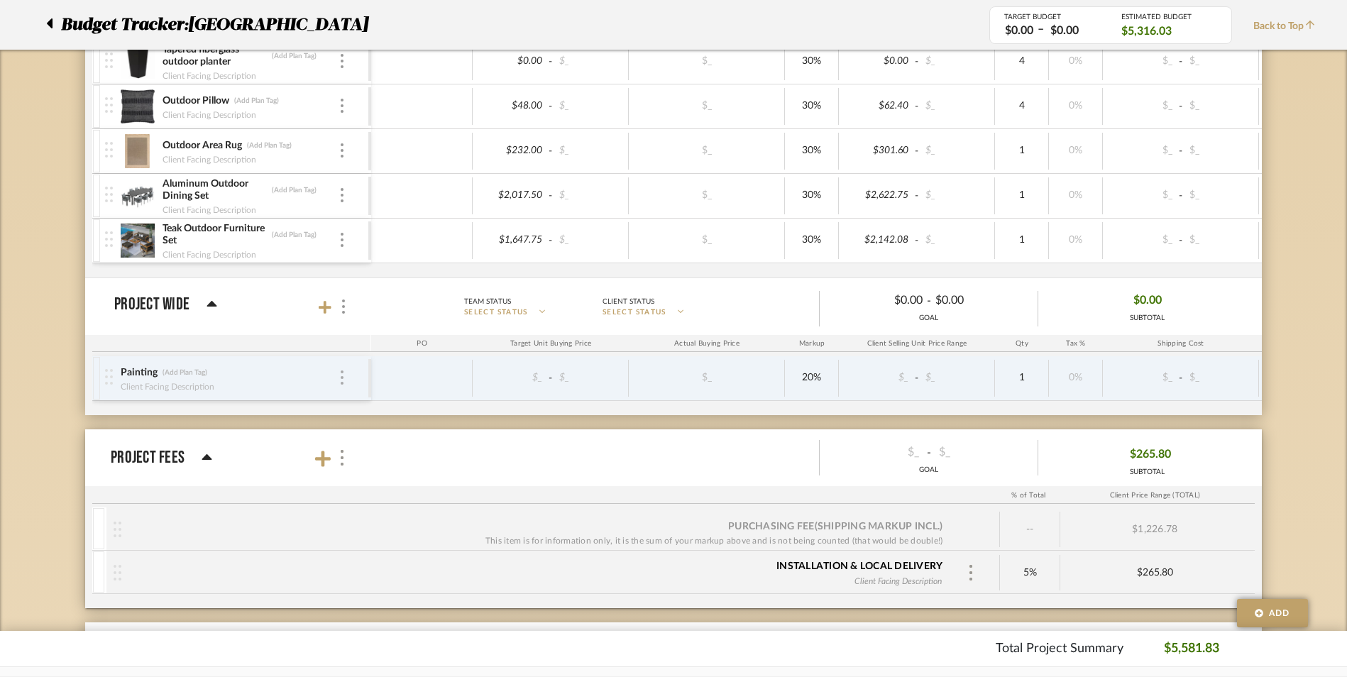
click at [343, 380] on img at bounding box center [342, 377] width 3 height 14
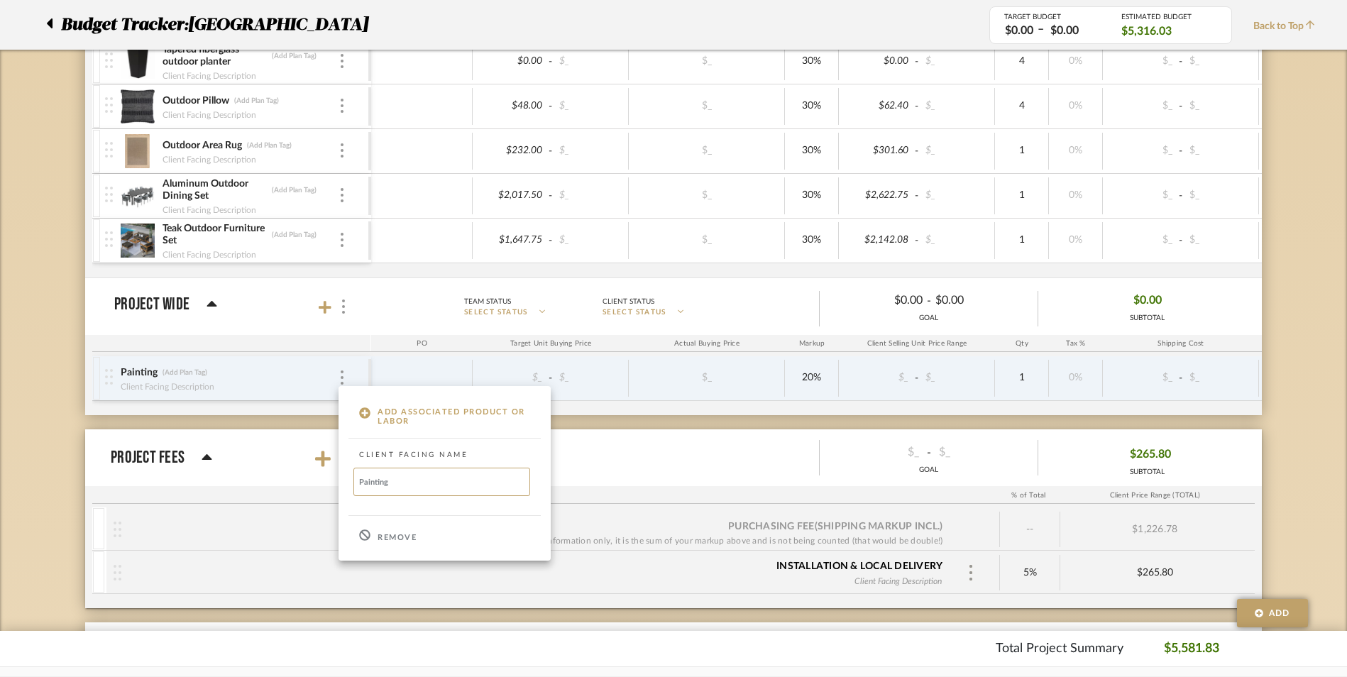
click at [389, 539] on p "Remove" at bounding box center [396, 538] width 39 height 10
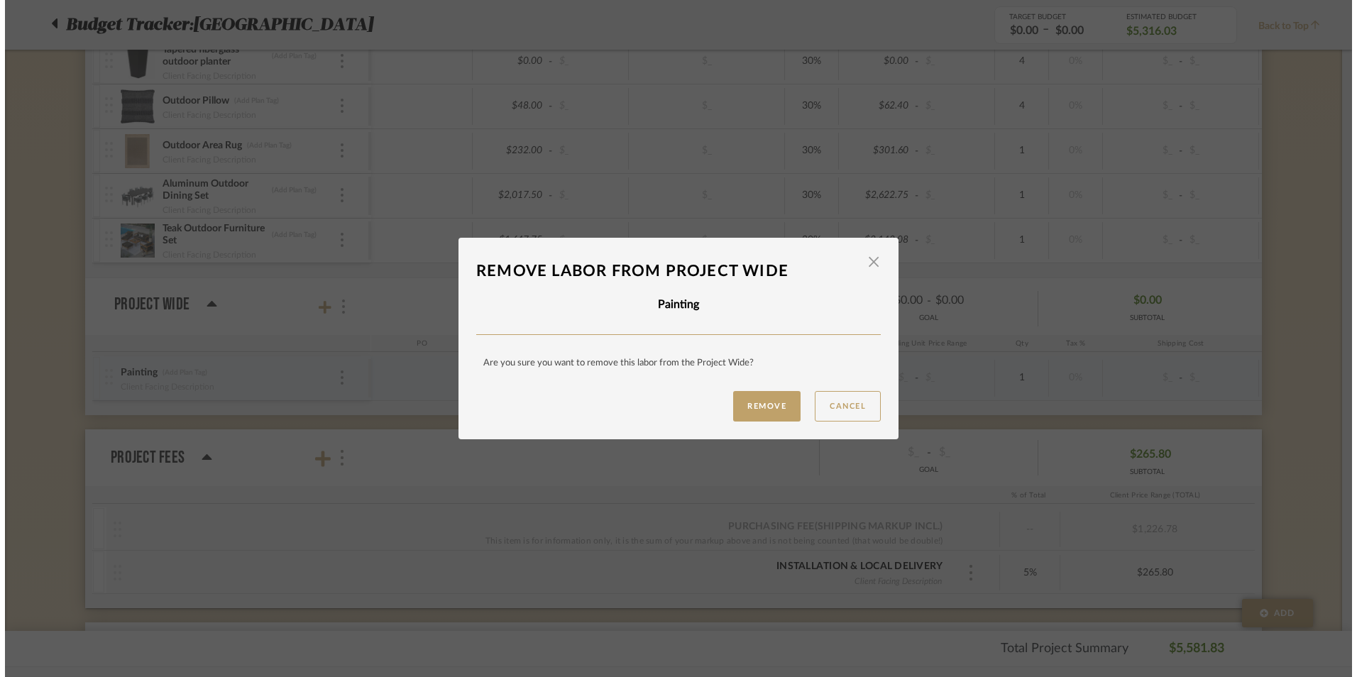
scroll to position [0, 0]
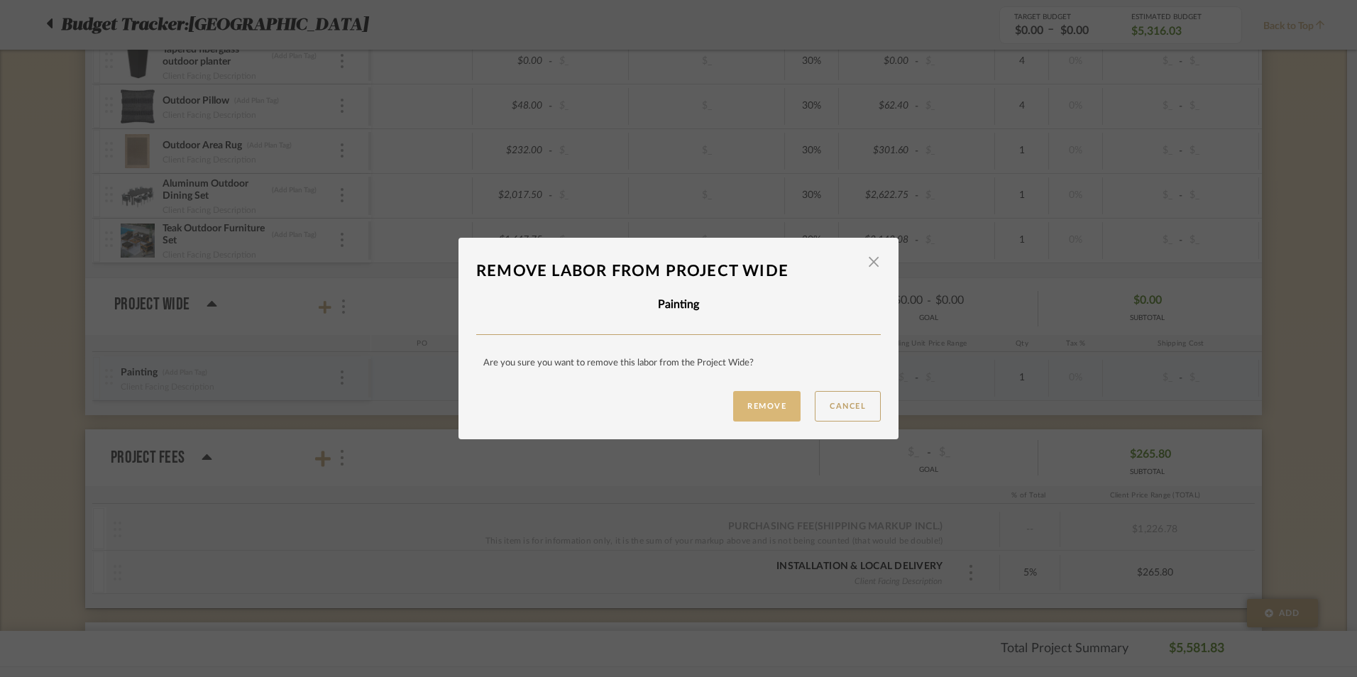
click at [761, 413] on button "Remove" at bounding box center [766, 406] width 67 height 31
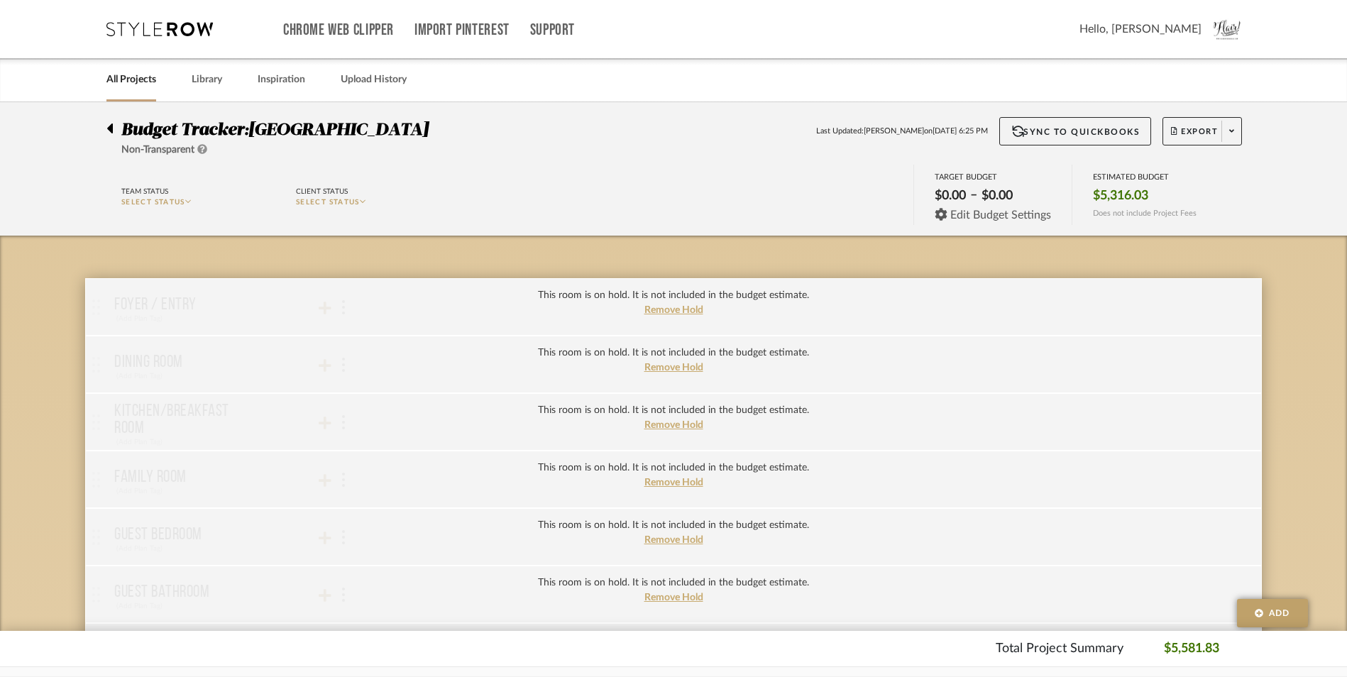
click at [960, 217] on span "Edit Budget Settings" at bounding box center [1000, 215] width 101 height 13
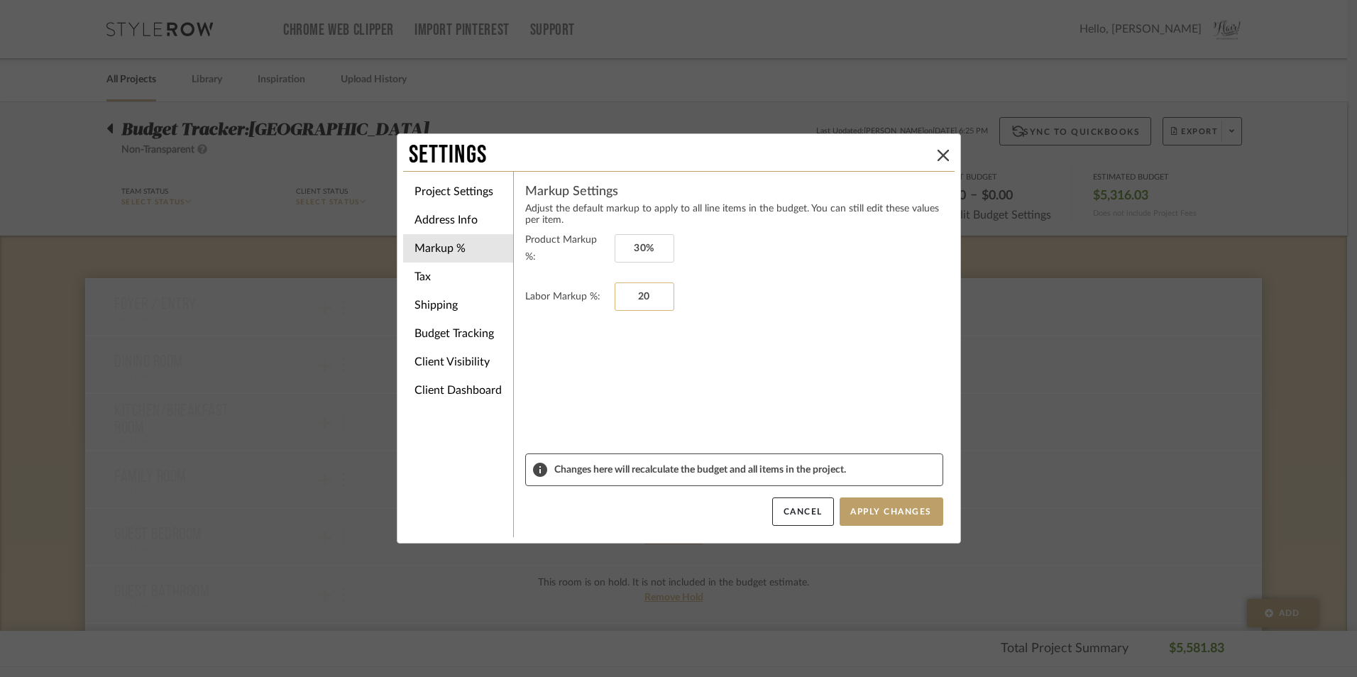
click at [619, 287] on input "20" at bounding box center [644, 296] width 60 height 28
type input "0%"
click at [714, 390] on form "Product Markup %: 30% Labor Markup %: 0%" at bounding box center [734, 342] width 418 height 222
click at [456, 275] on li "Tax" at bounding box center [458, 277] width 110 height 28
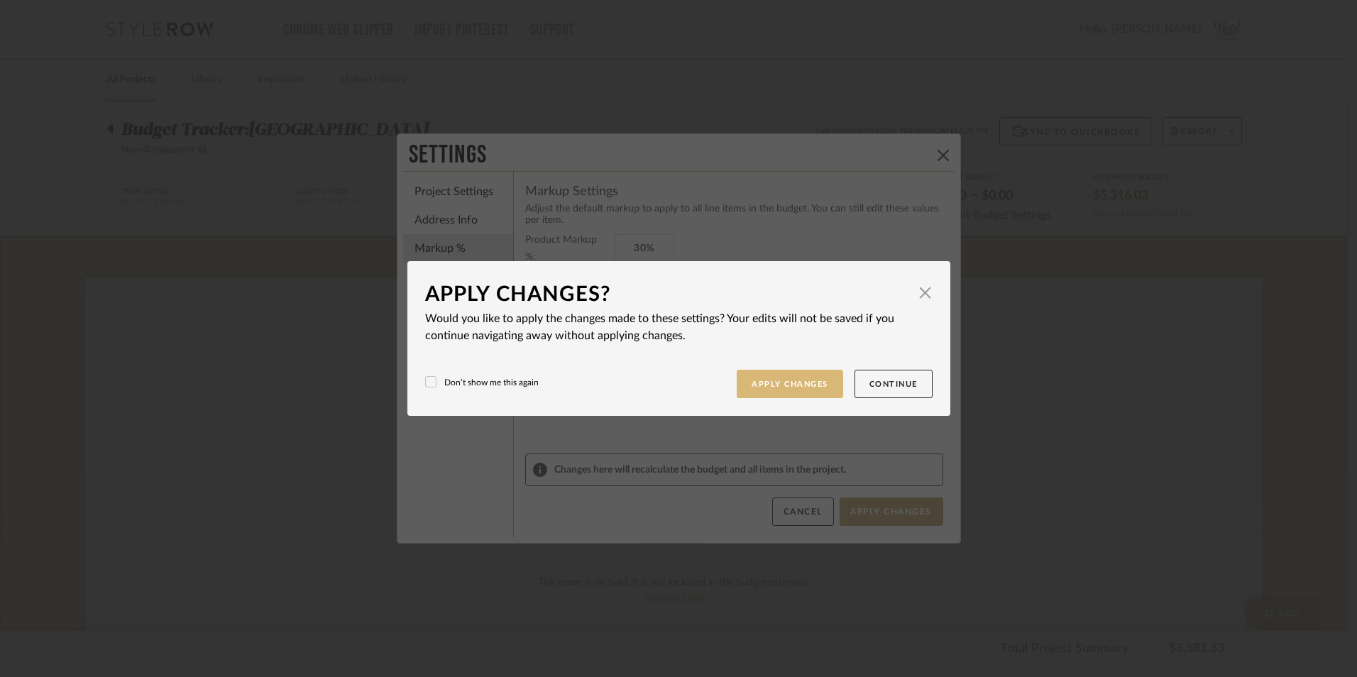
drag, startPoint x: 813, startPoint y: 382, endPoint x: 763, endPoint y: 377, distance: 50.6
click at [812, 382] on button "Apply Changes" at bounding box center [789, 384] width 106 height 29
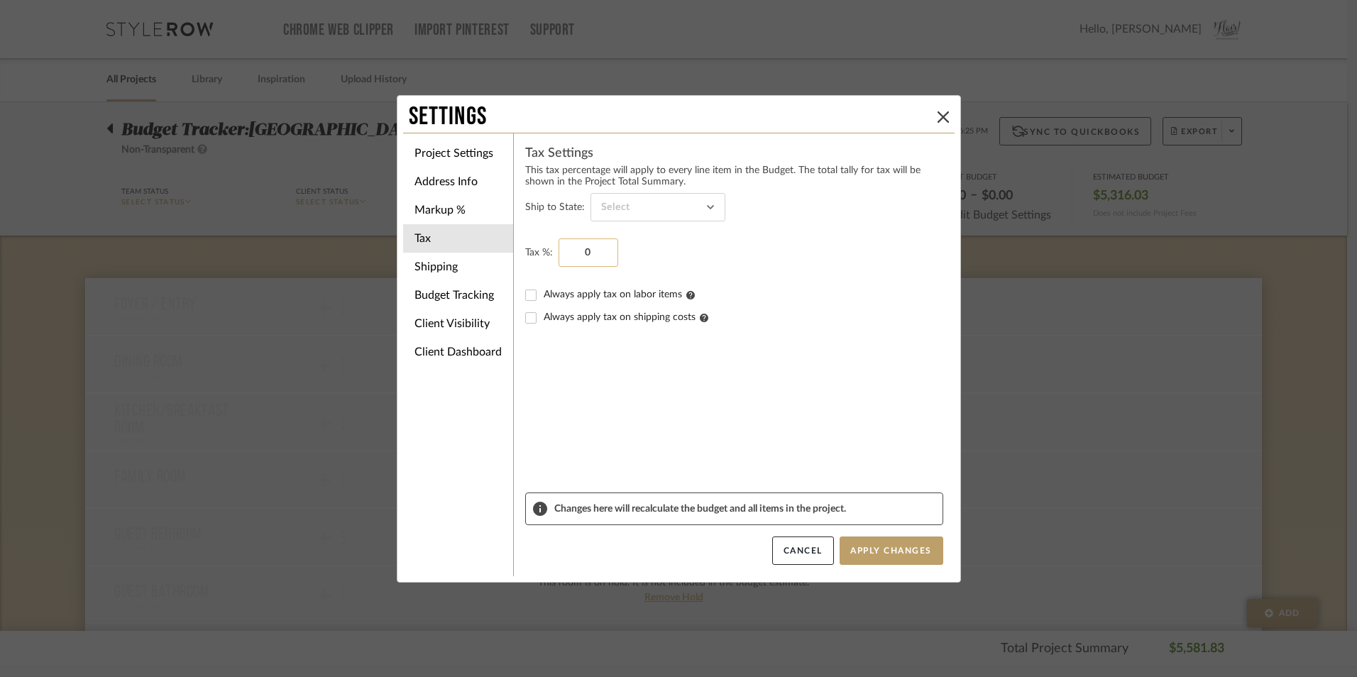
click at [569, 261] on input "0" at bounding box center [588, 252] width 60 height 28
type input "8%"
click at [793, 360] on form "Ship to State: Tax %: 8% Always apply tax on labor items Always apply tax on sh…" at bounding box center [734, 342] width 418 height 299
click at [899, 553] on button "Apply Changes" at bounding box center [891, 550] width 104 height 28
click at [937, 116] on icon at bounding box center [942, 116] width 11 height 11
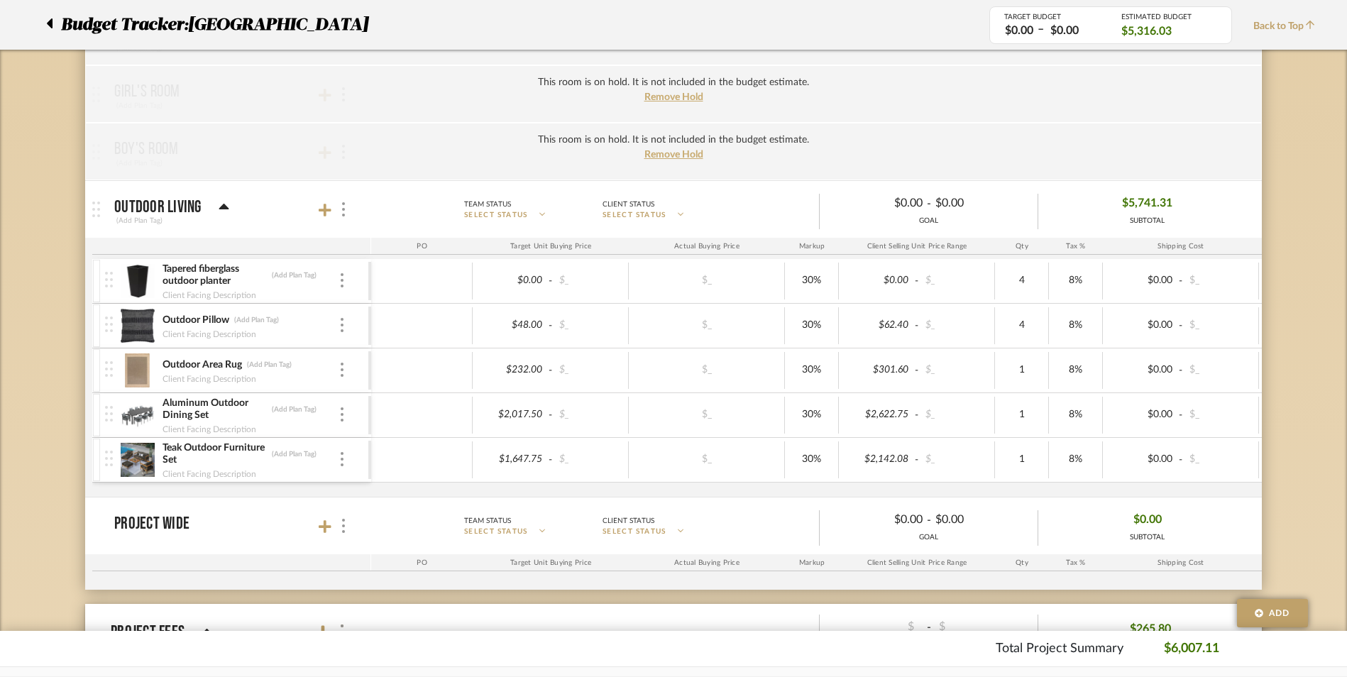
scroll to position [983, 0]
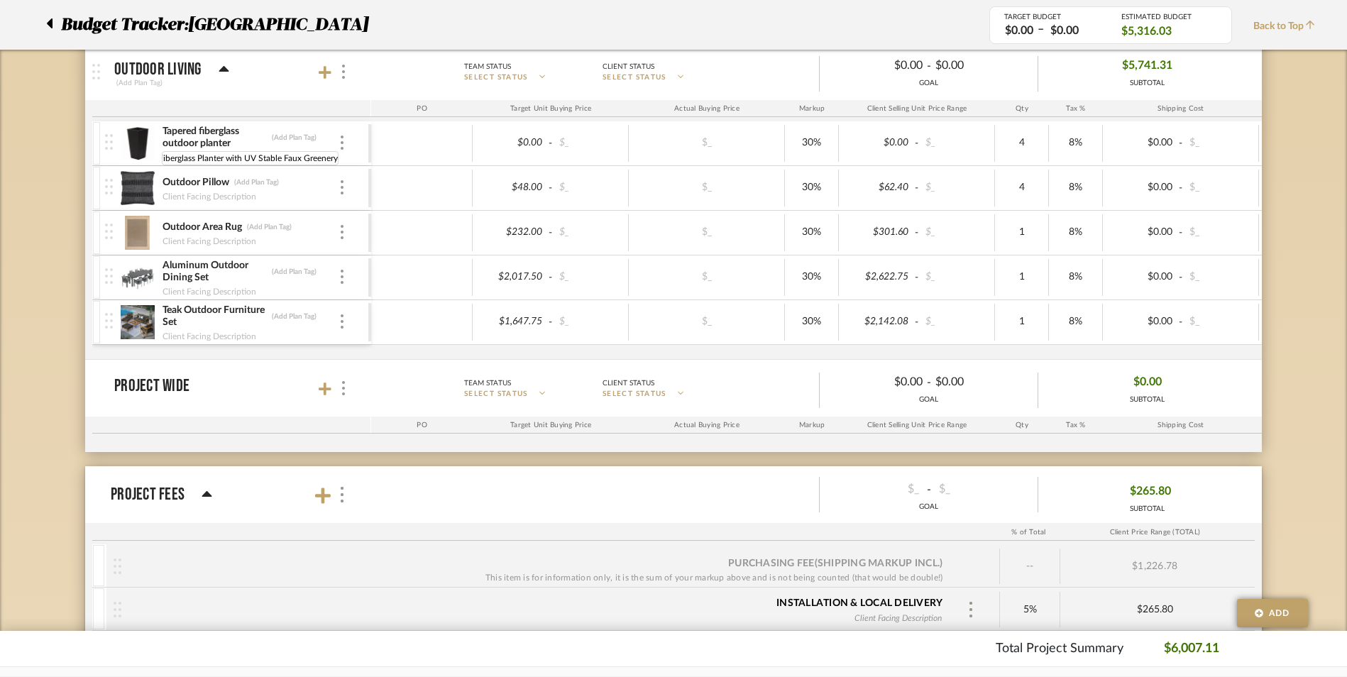
type input "Fiberglass Planter with UV Stable Faux Greenery"
click at [382, 233] on div at bounding box center [421, 232] width 101 height 37
type input "150"
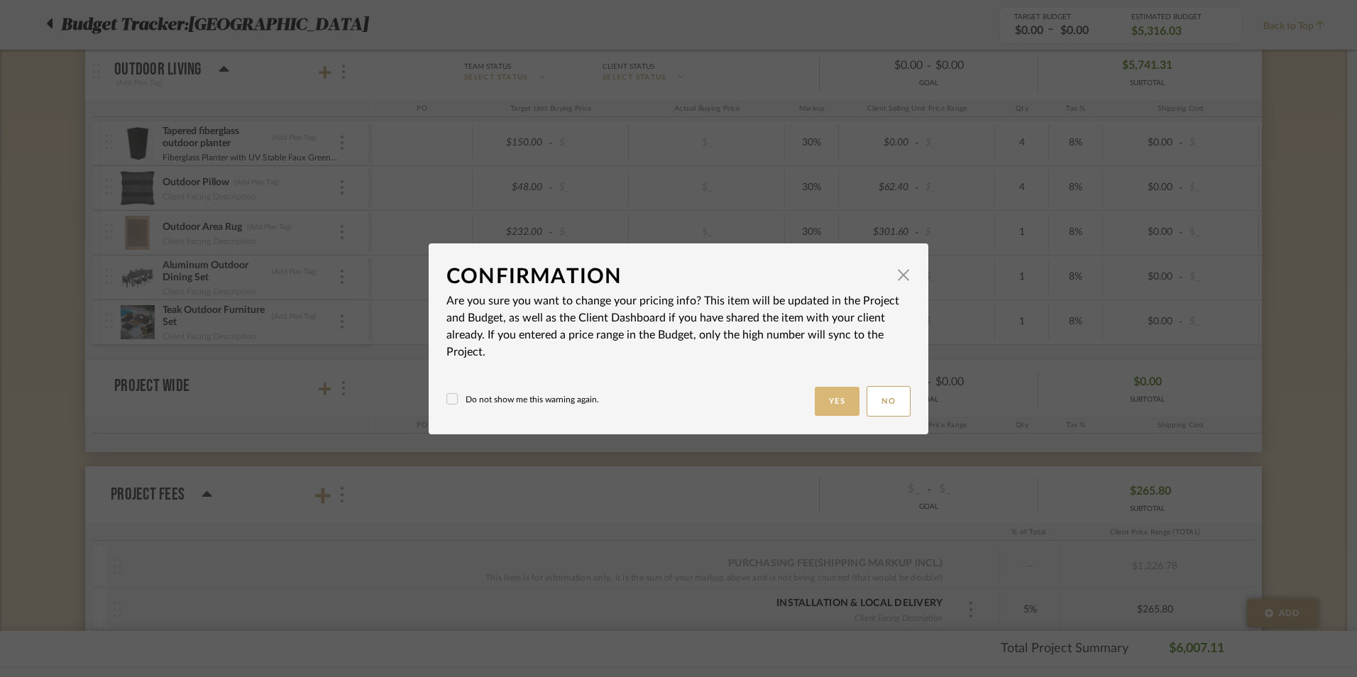
click at [822, 397] on button "Yes" at bounding box center [837, 401] width 45 height 29
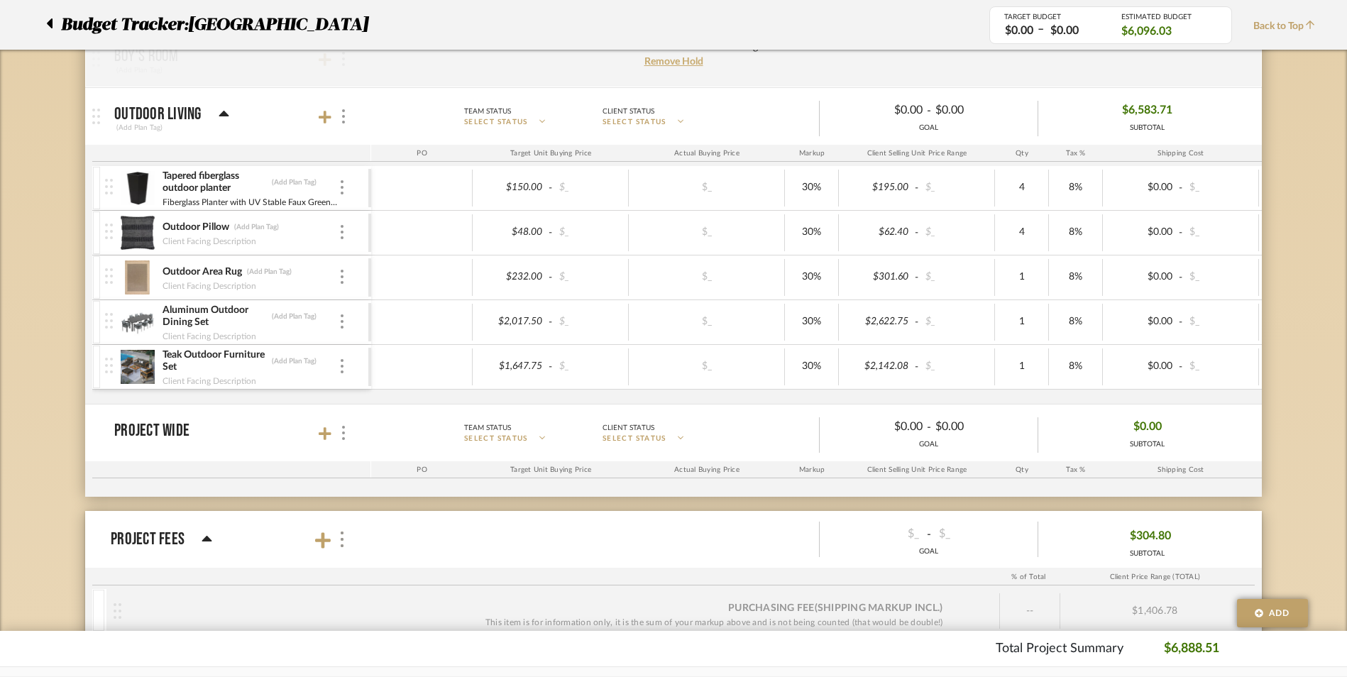
scroll to position [912, 0]
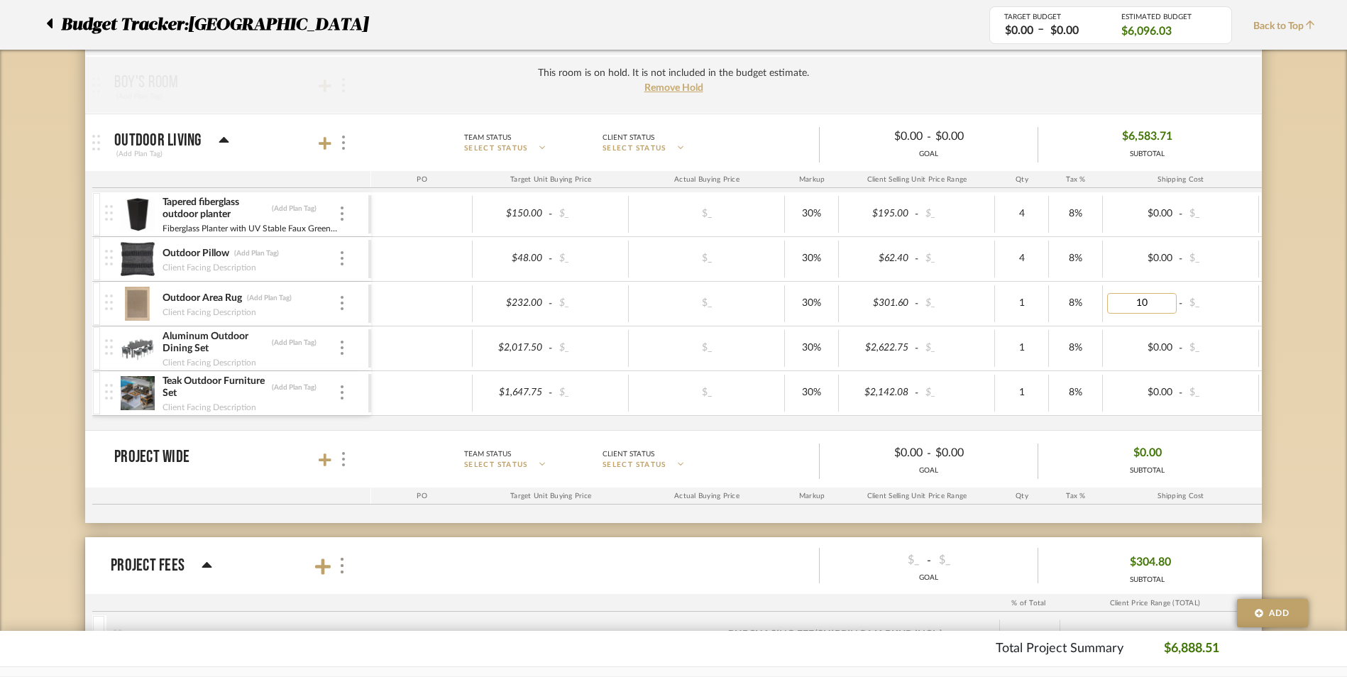
type input "100"
click at [321, 147] on icon at bounding box center [325, 143] width 13 height 14
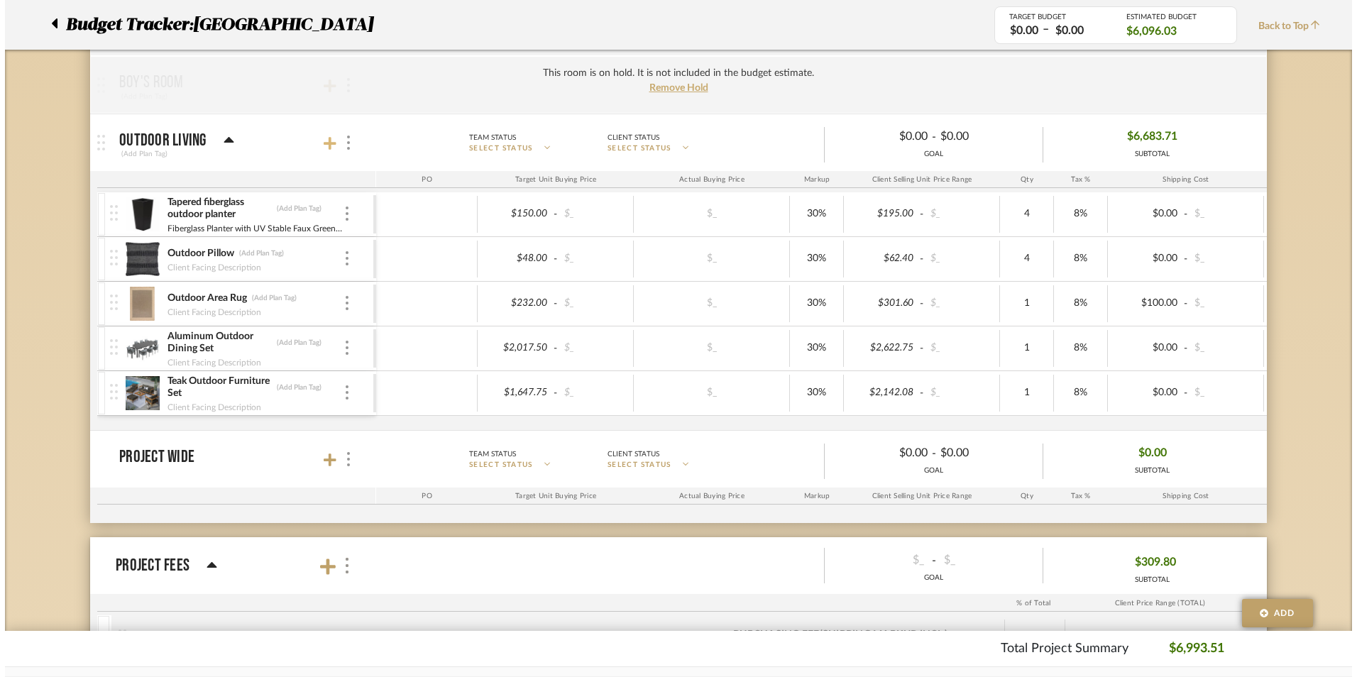
scroll to position [0, 0]
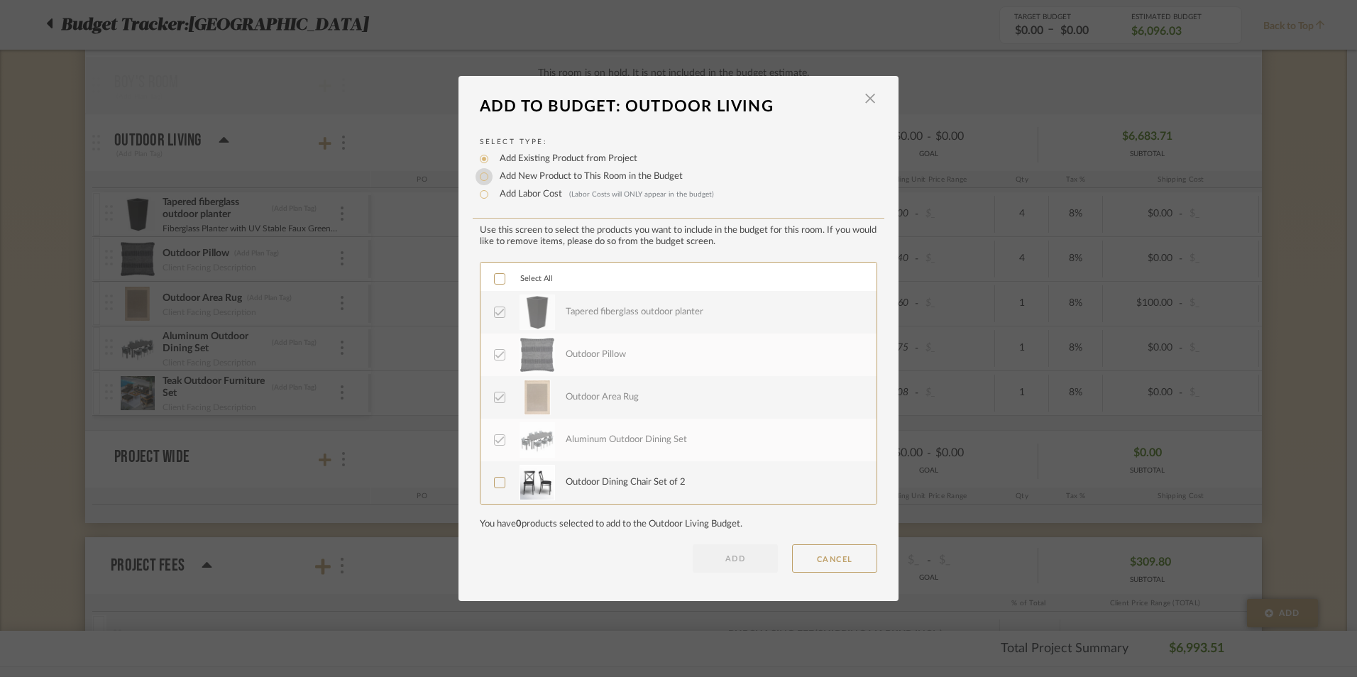
click at [480, 175] on input "Add New Product to This Room in the Budget" at bounding box center [483, 176] width 17 height 17
radio input "true"
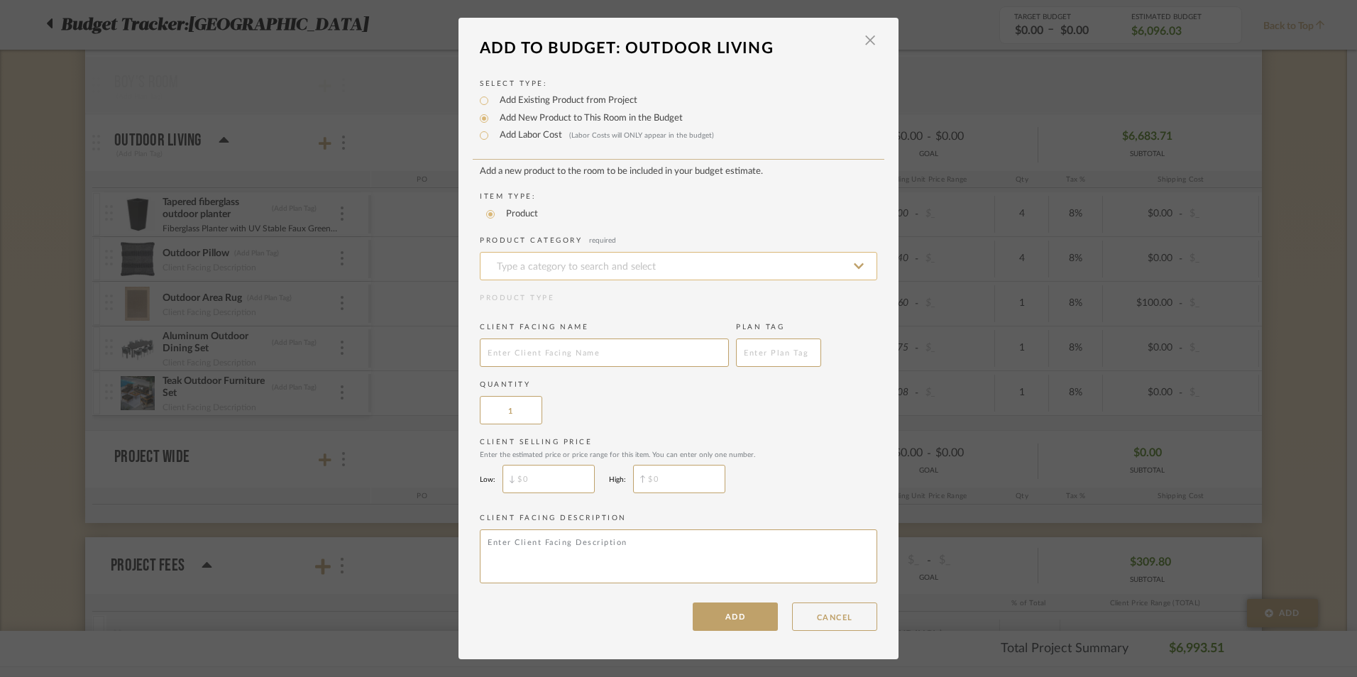
click at [526, 263] on input at bounding box center [678, 266] width 397 height 28
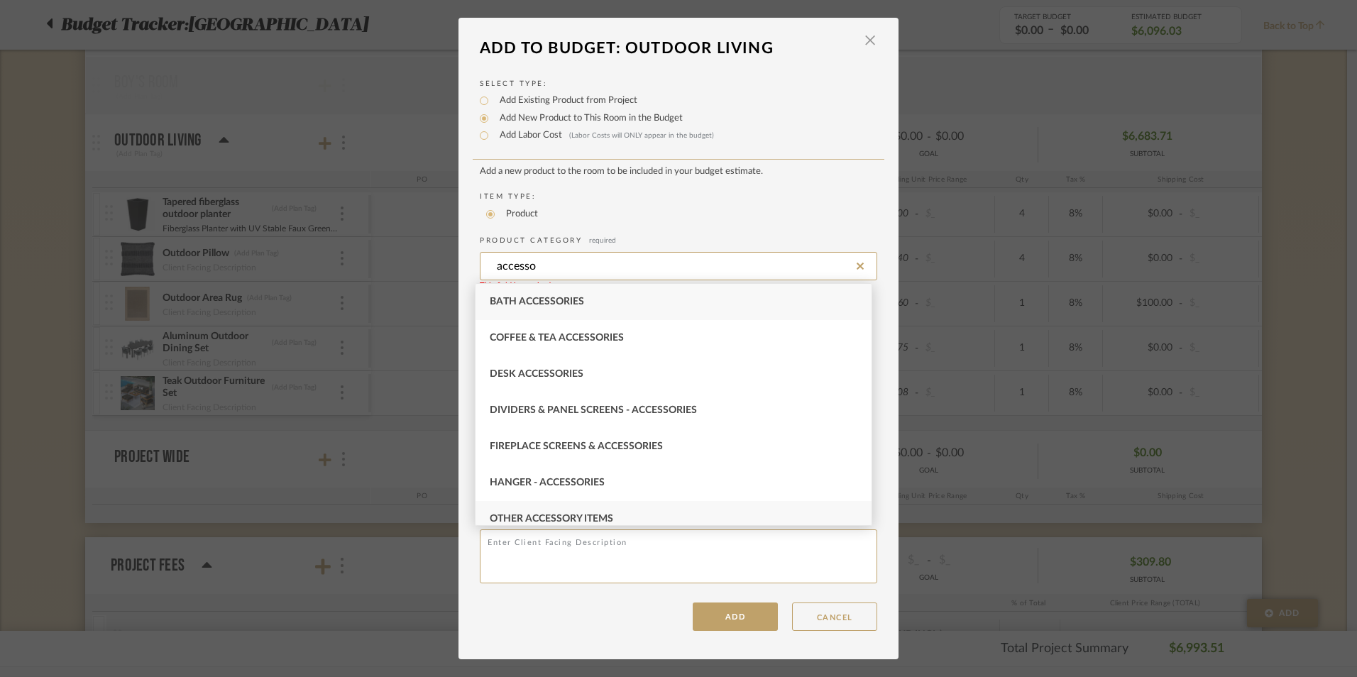
click at [568, 509] on div "Other Accessory Items" at bounding box center [673, 519] width 396 height 36
type input "Other Accessory Items"
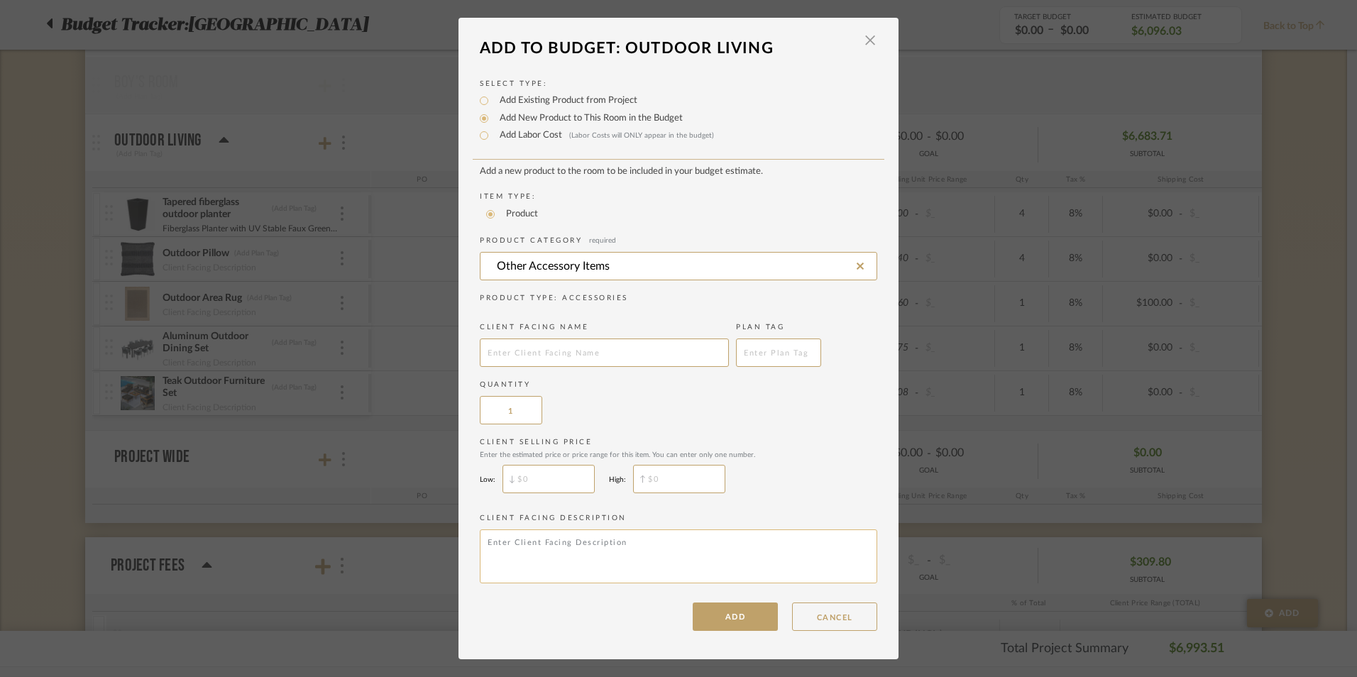
click at [541, 556] on textarea at bounding box center [678, 556] width 397 height 54
type textarea "Budget for accessories"
click at [534, 346] on input "text" at bounding box center [604, 352] width 249 height 28
click at [523, 480] on input "$" at bounding box center [548, 479] width 92 height 28
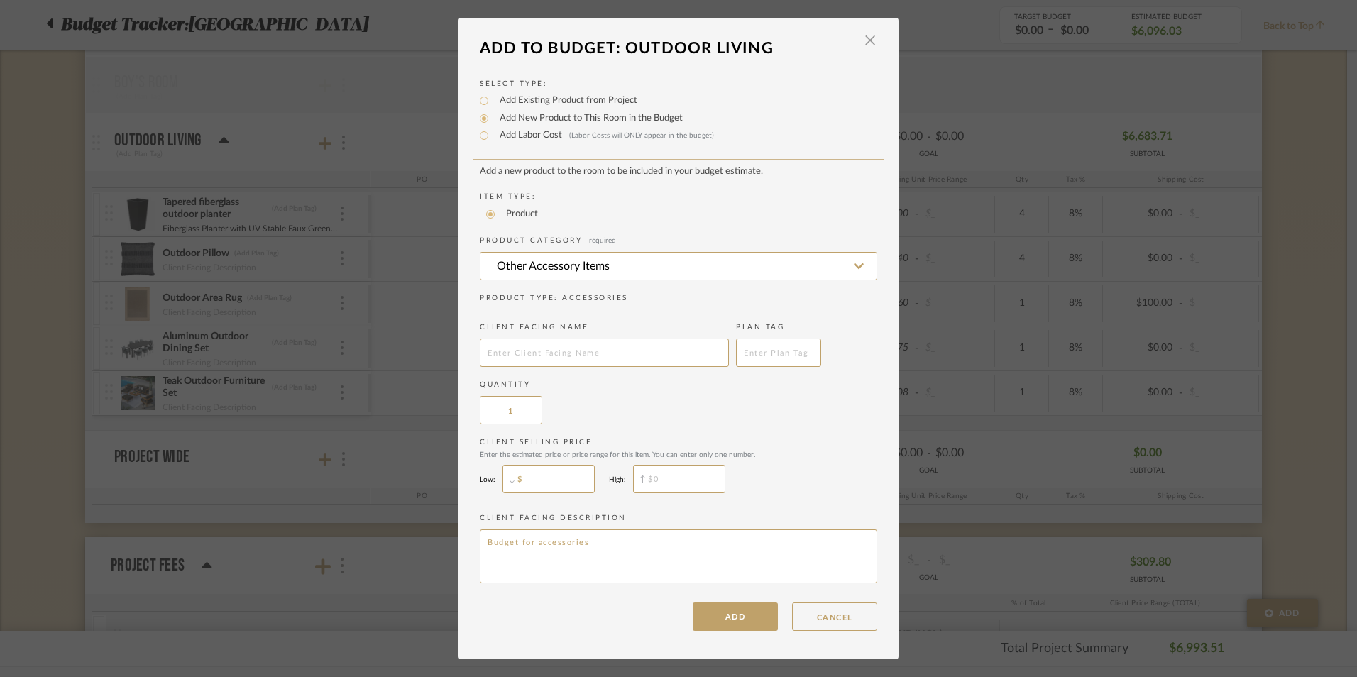
click at [523, 480] on input "$" at bounding box center [548, 479] width 92 height 28
type input "$500"
type input "$"
click at [523, 481] on input "$500" at bounding box center [548, 479] width 92 height 28
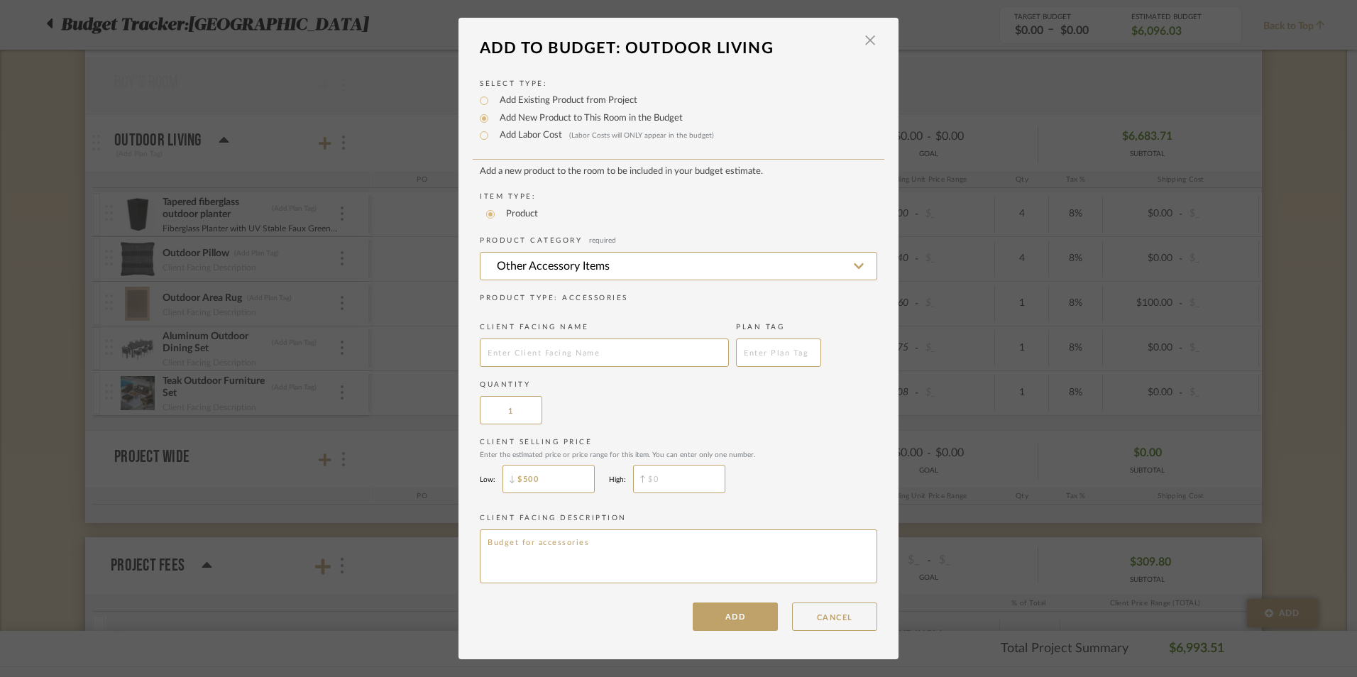
click at [523, 481] on input "$500" at bounding box center [548, 479] width 92 height 28
type input "$350"
click at [746, 612] on button "ADD" at bounding box center [735, 616] width 85 height 28
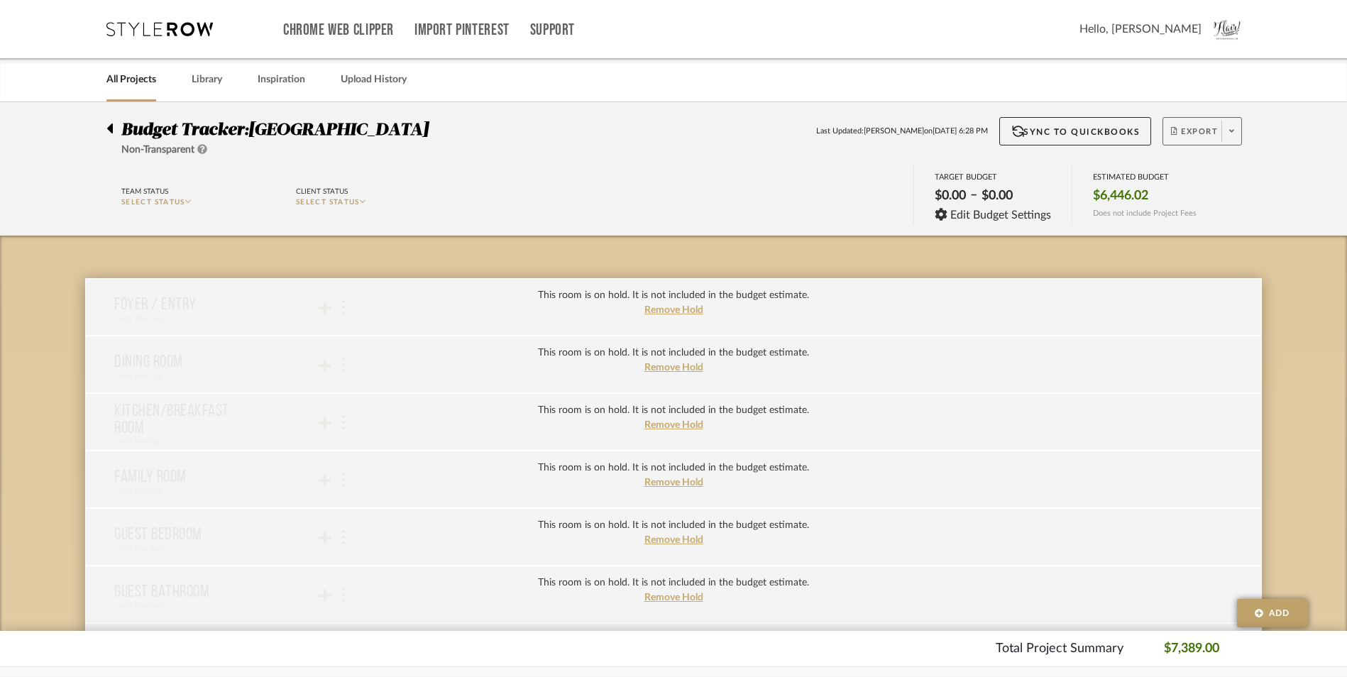
click at [1178, 134] on span "Export" at bounding box center [1194, 136] width 47 height 21
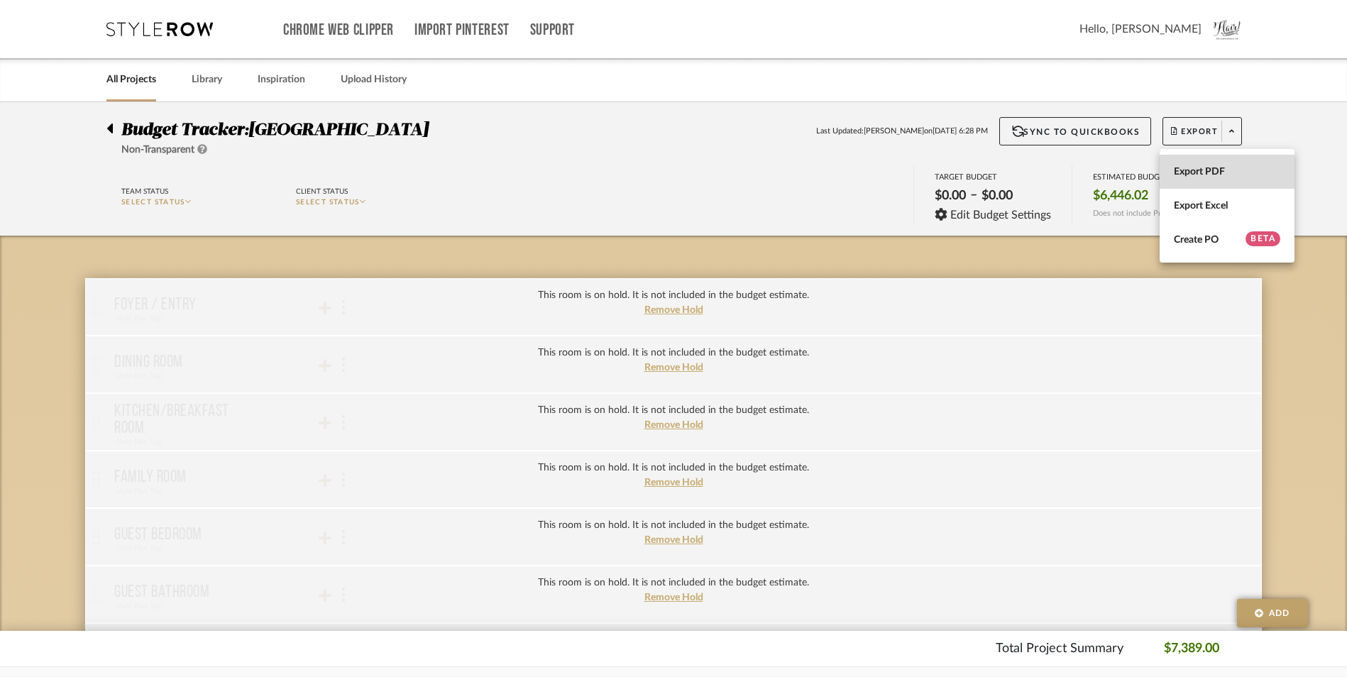
click at [1193, 167] on span "Export PDF" at bounding box center [1227, 172] width 106 height 12
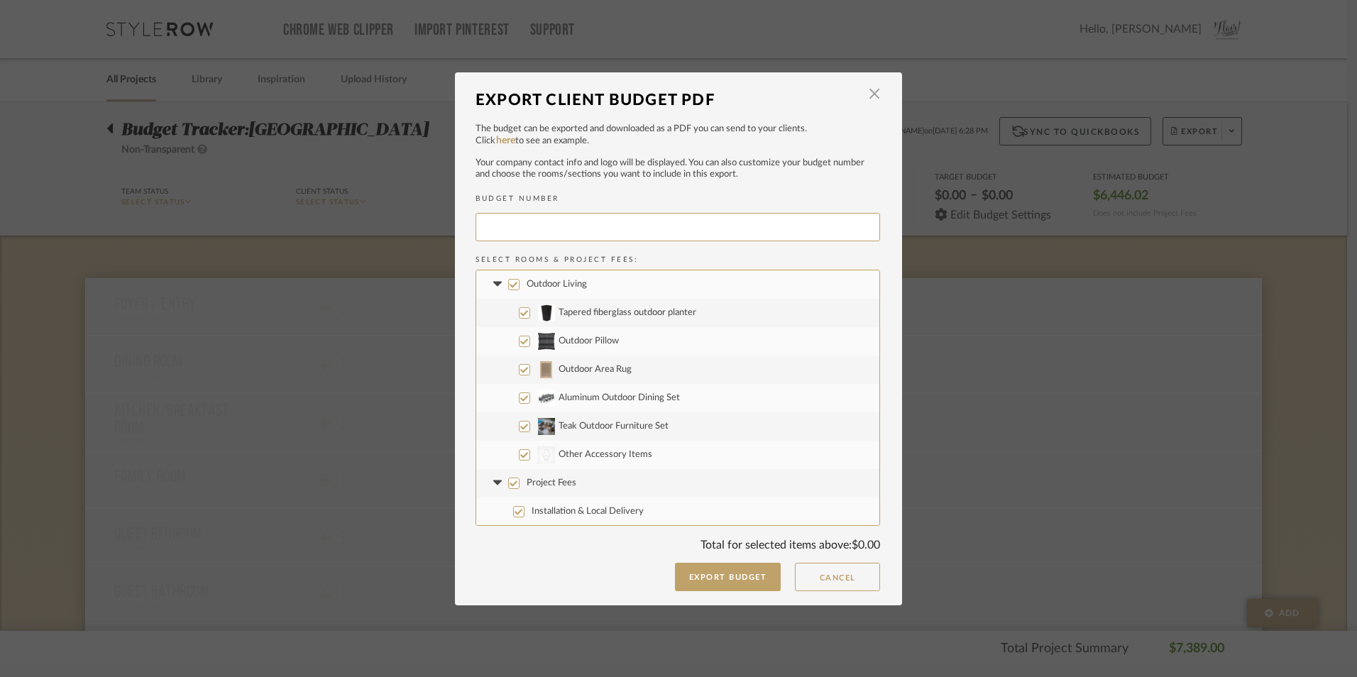
type input "HAVENA-001"
click at [873, 94] on span "button" at bounding box center [874, 94] width 28 height 28
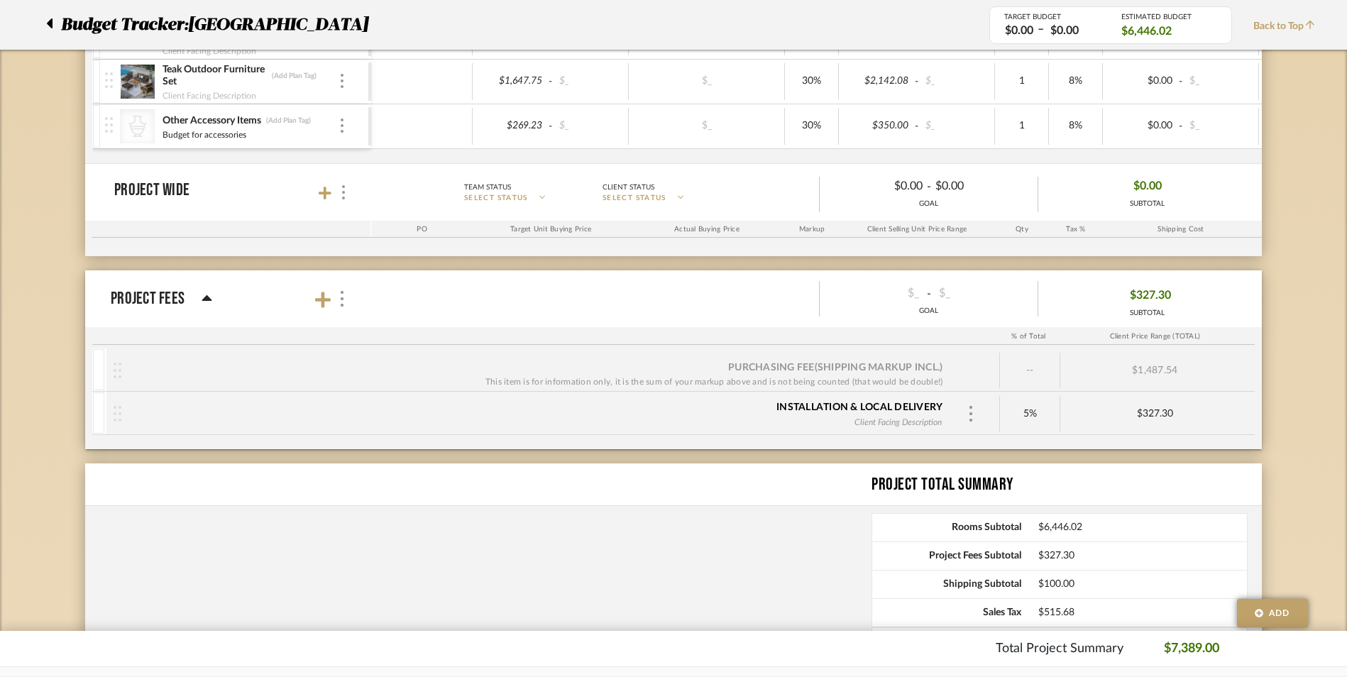
scroll to position [1311, 0]
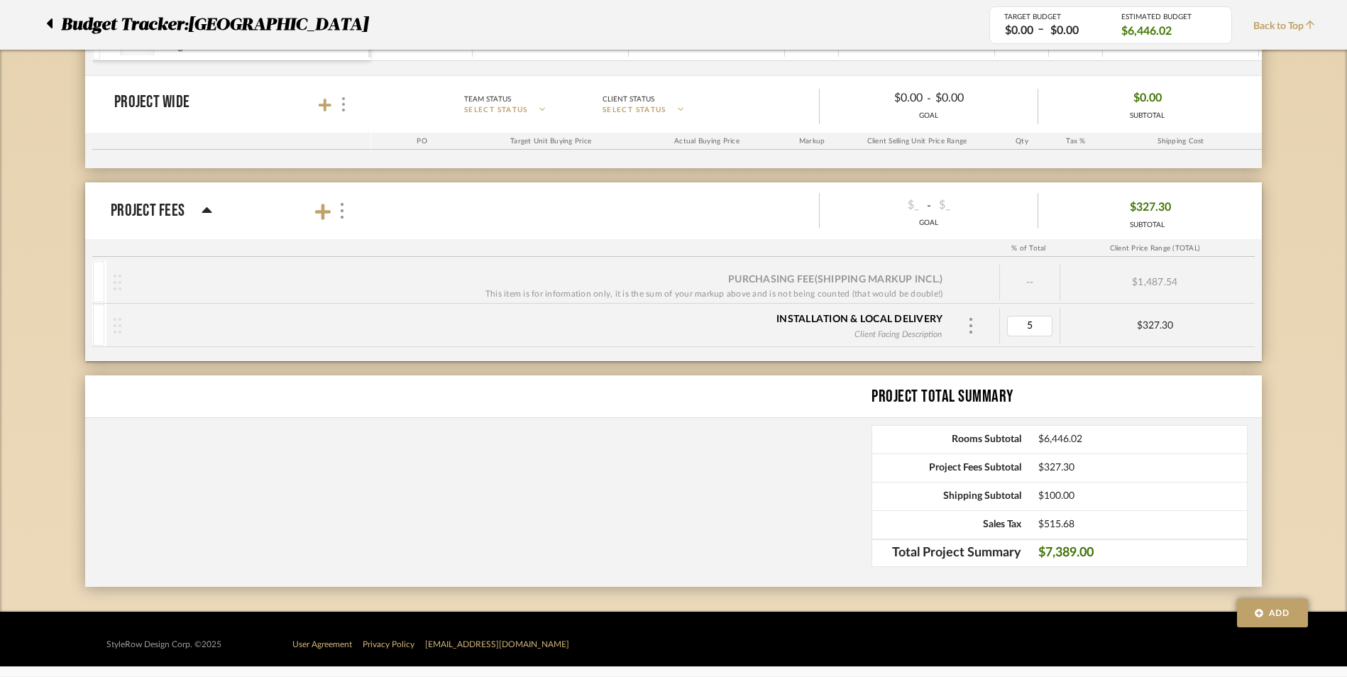
type input "0"
click at [727, 519] on div "Project Total Summary Rooms Subtotal $6,446.02 Project Fees Subtotal $327.30 Sh…" at bounding box center [673, 480] width 1176 height 211
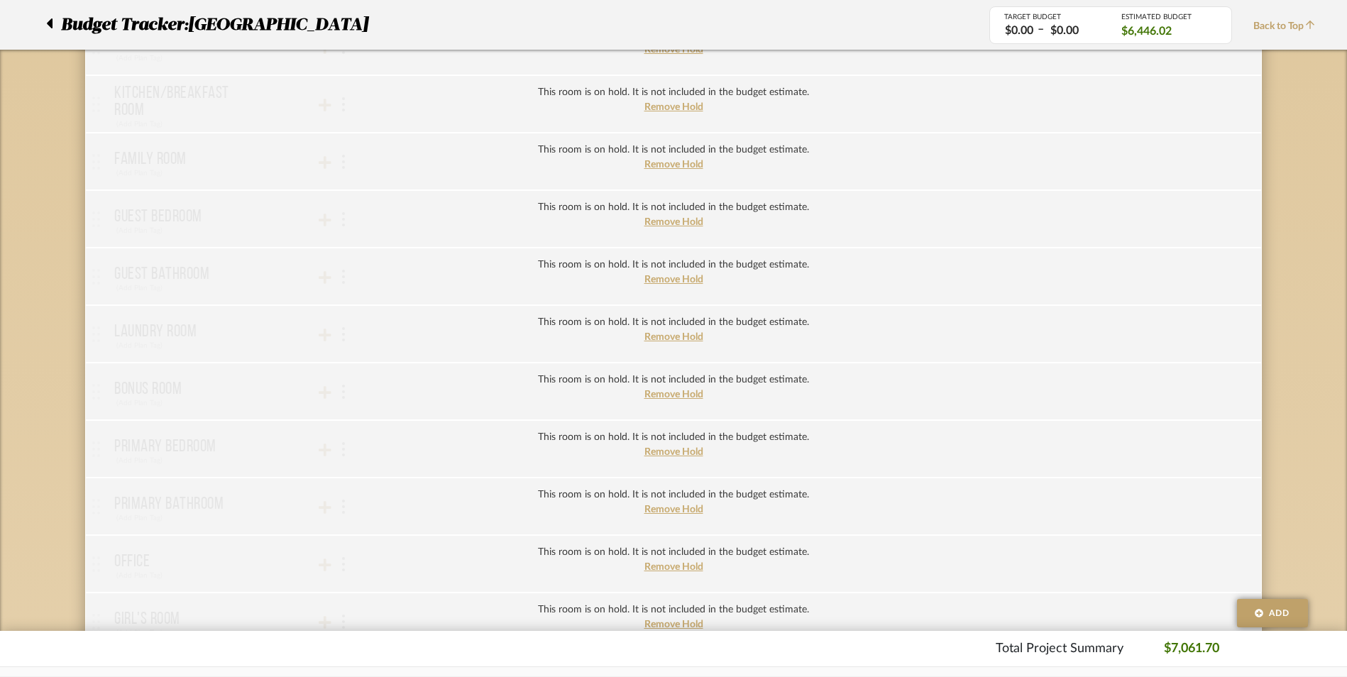
scroll to position [0, 0]
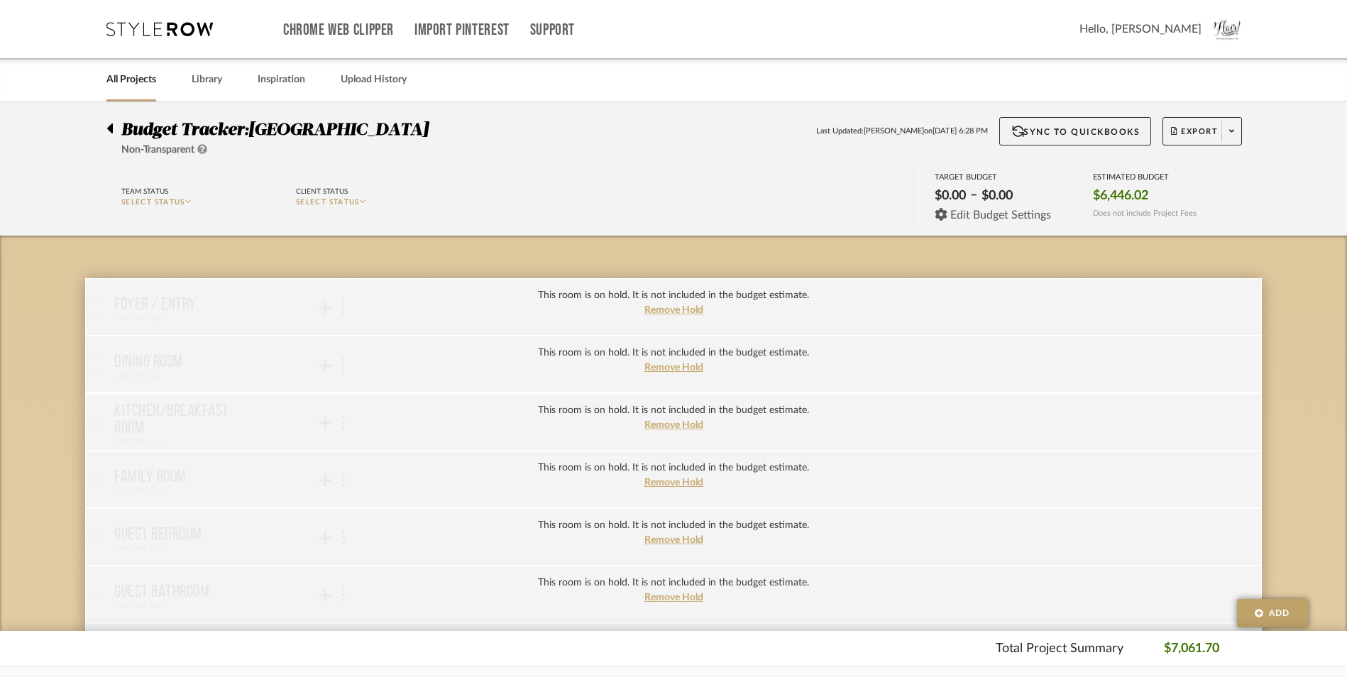
click at [1004, 217] on span "Edit Budget Settings" at bounding box center [1000, 215] width 101 height 13
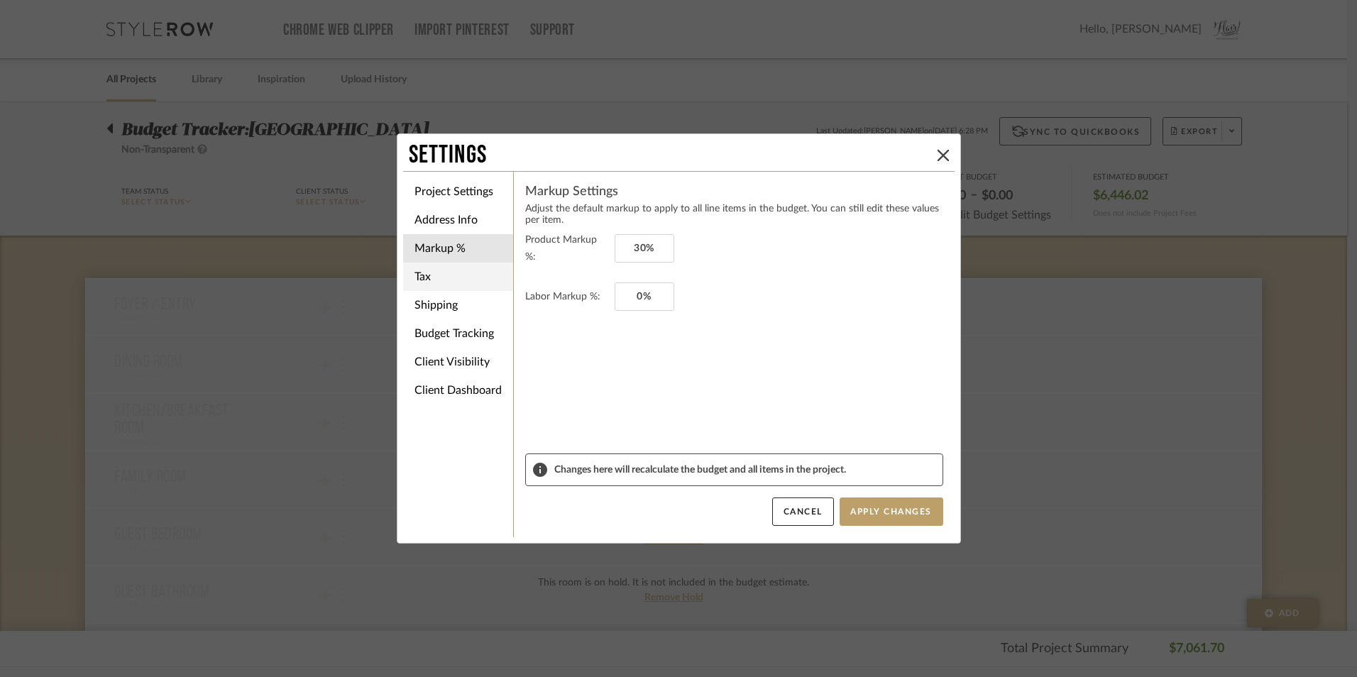
click at [452, 285] on li "Tax" at bounding box center [458, 277] width 110 height 28
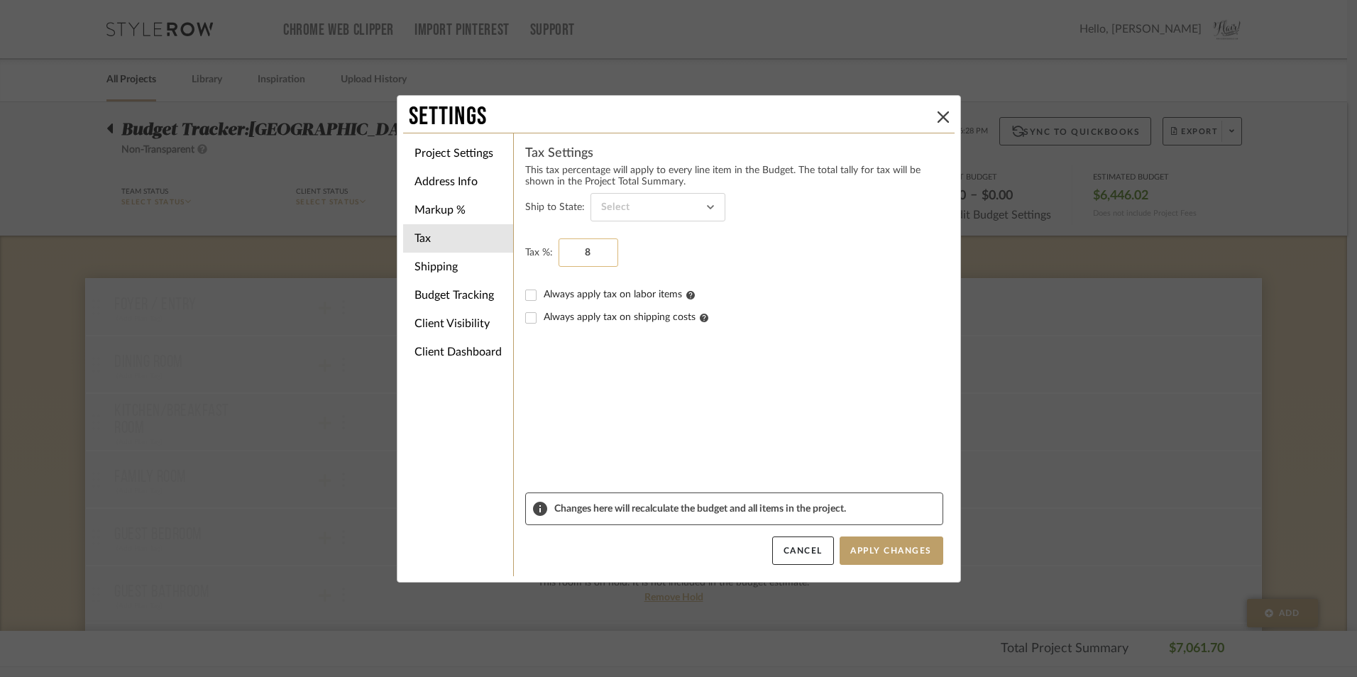
click at [572, 249] on input "8" at bounding box center [588, 252] width 60 height 28
type input "7.75%"
click at [797, 348] on form "Ship to State: Tax %: 7.75% Always apply tax on labor items Always apply tax on…" at bounding box center [734, 342] width 418 height 299
click at [918, 551] on button "Apply Changes" at bounding box center [891, 550] width 104 height 28
click at [937, 114] on icon at bounding box center [942, 116] width 11 height 11
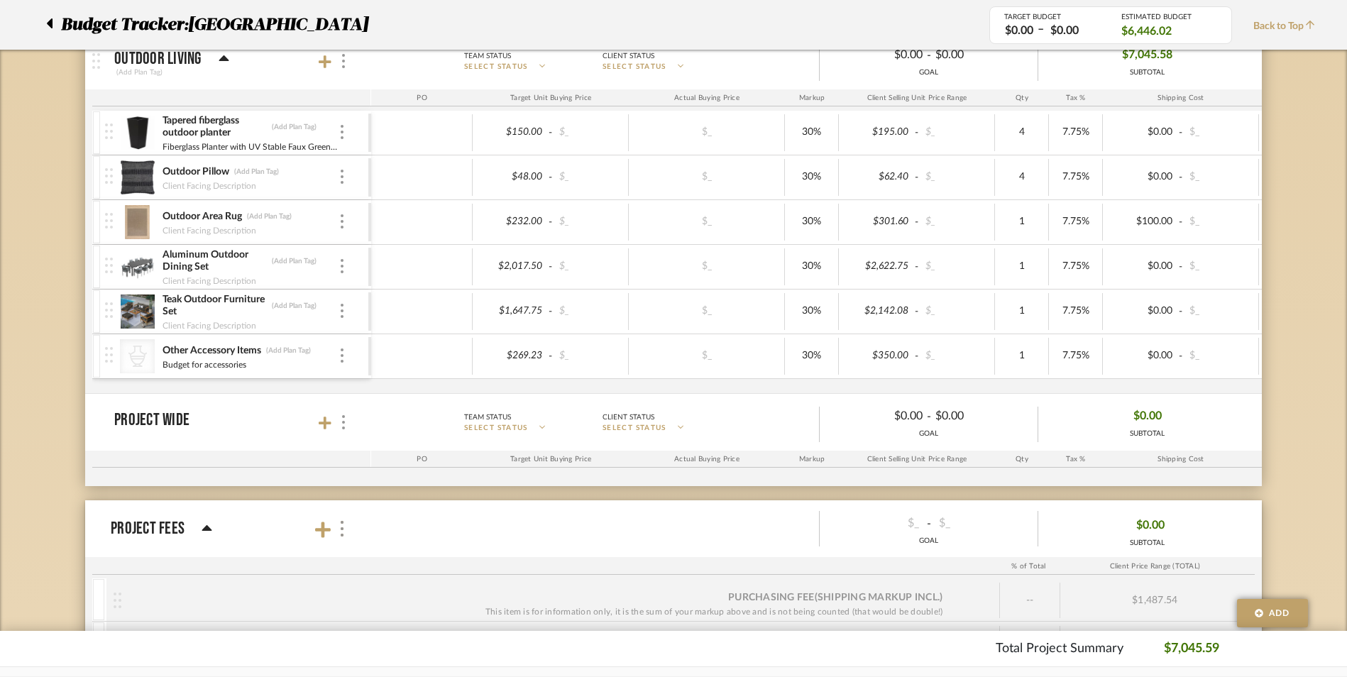
scroll to position [922, 0]
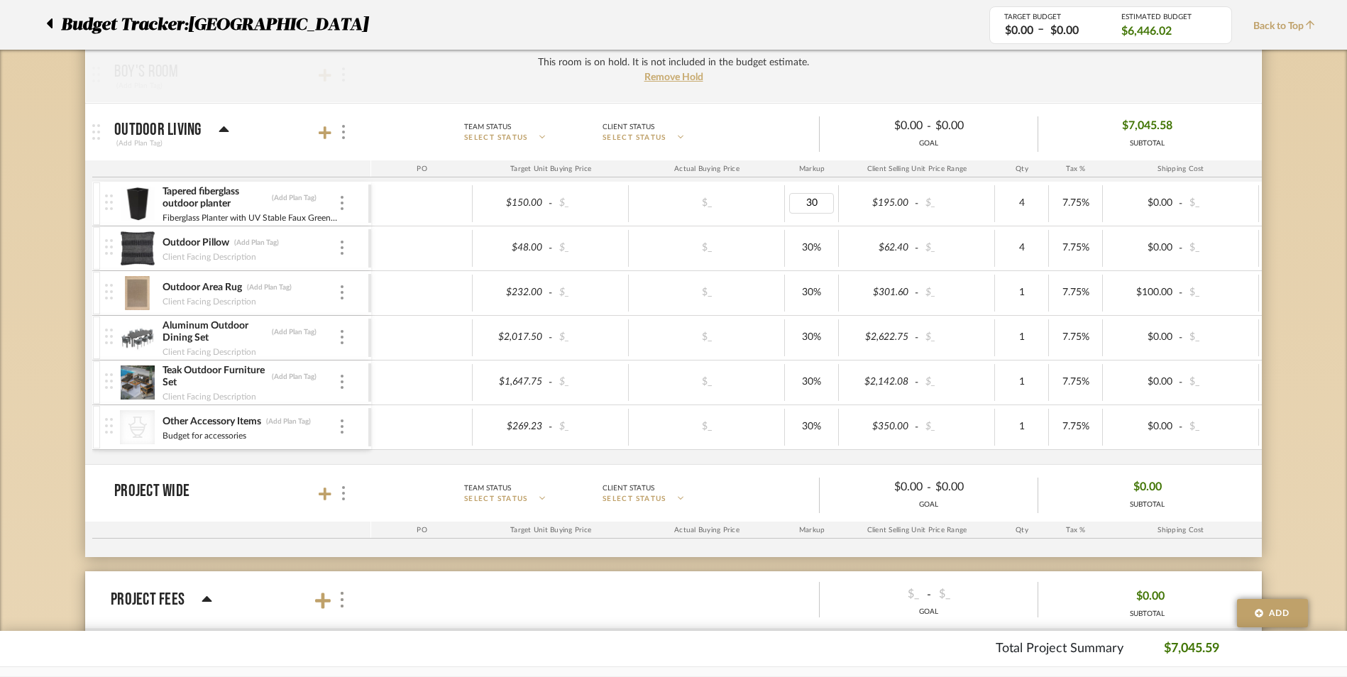
type input "0"
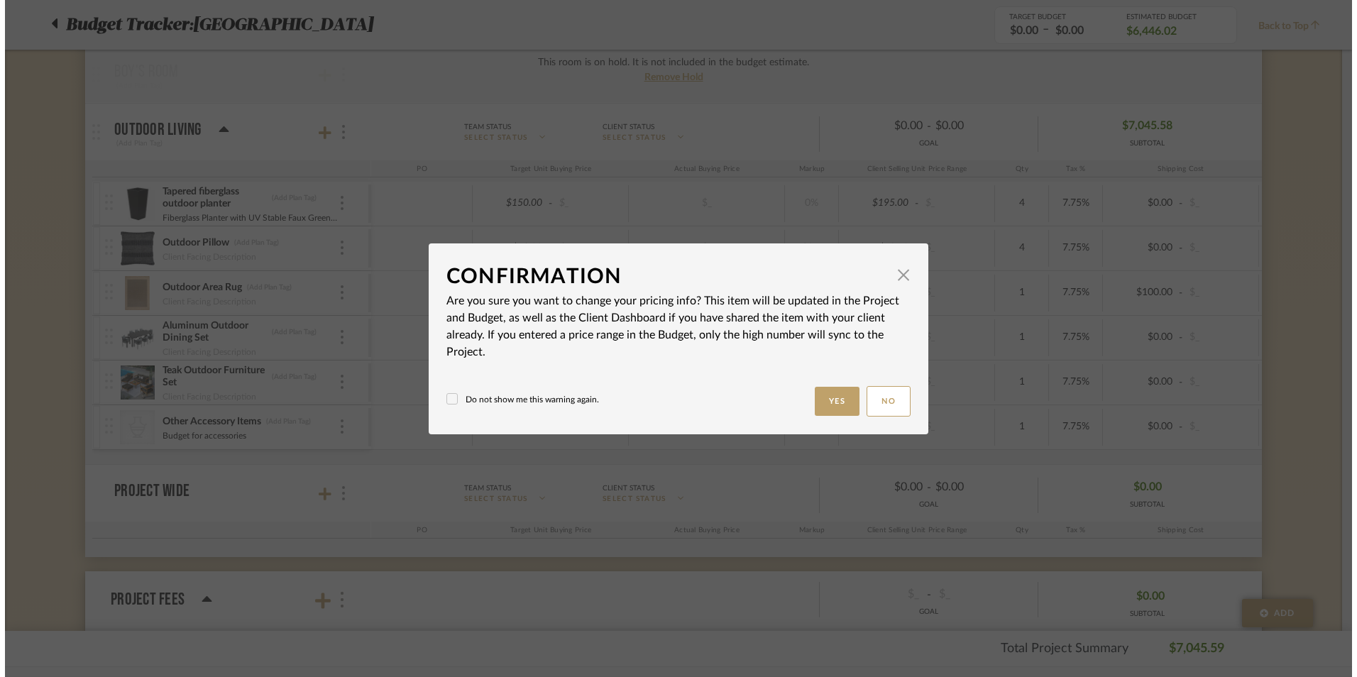
scroll to position [0, 0]
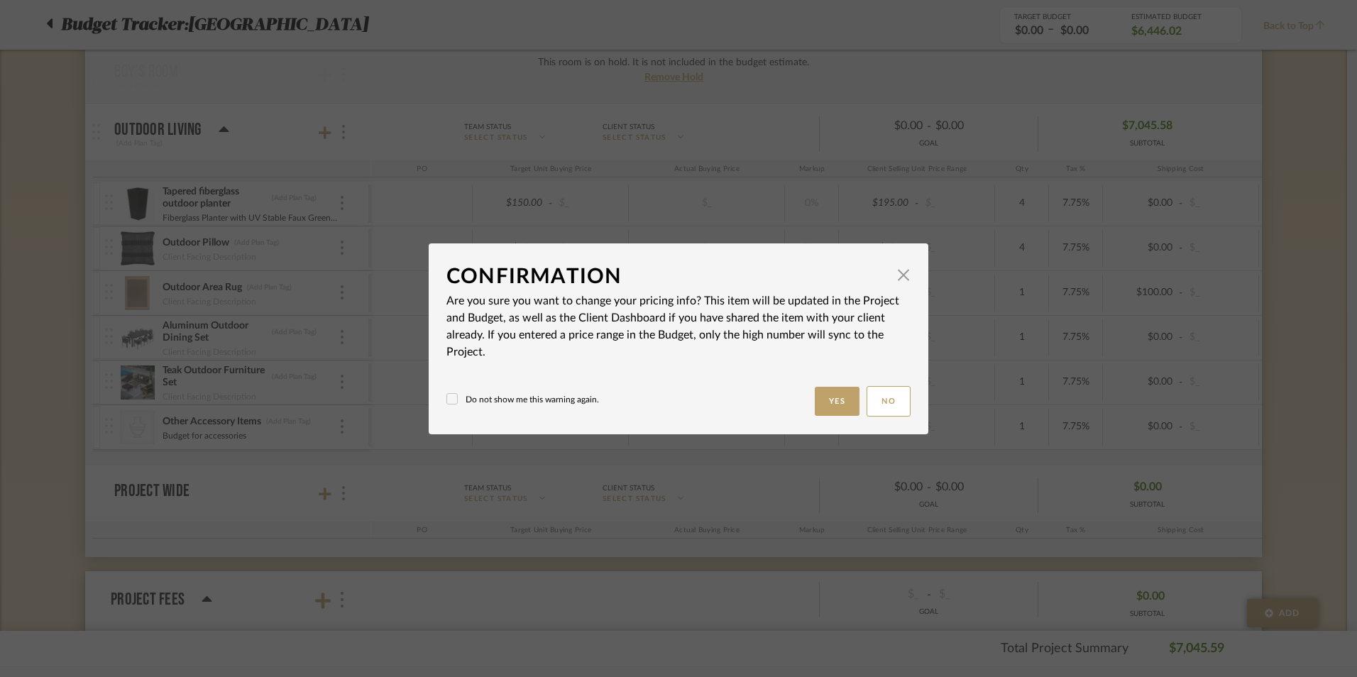
click at [840, 402] on button "Yes" at bounding box center [837, 401] width 45 height 29
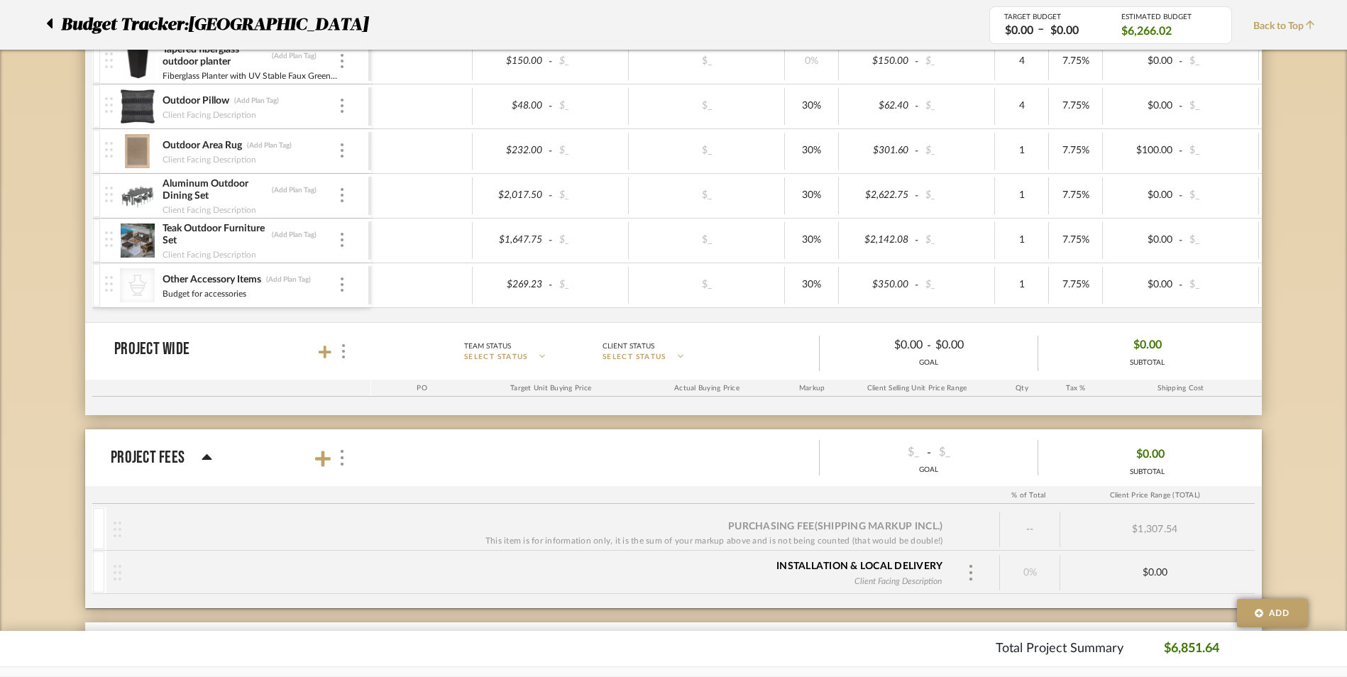
scroll to position [922, 0]
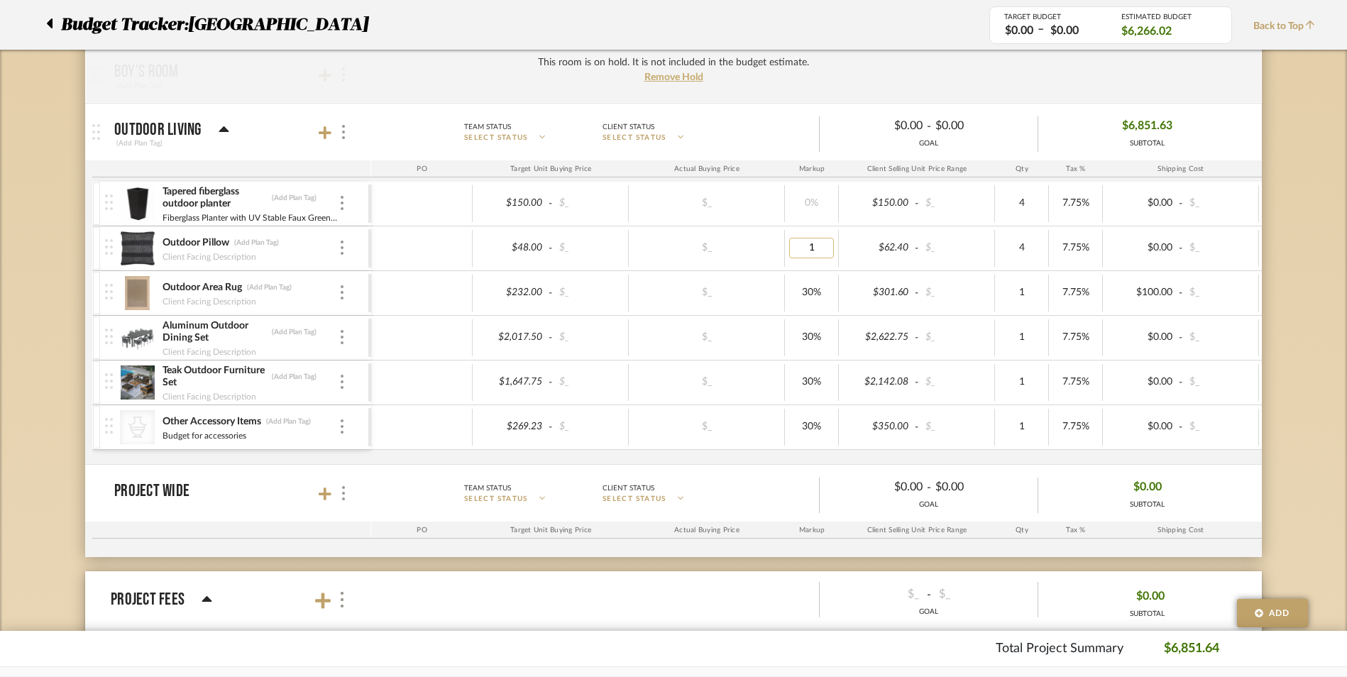
type input "10"
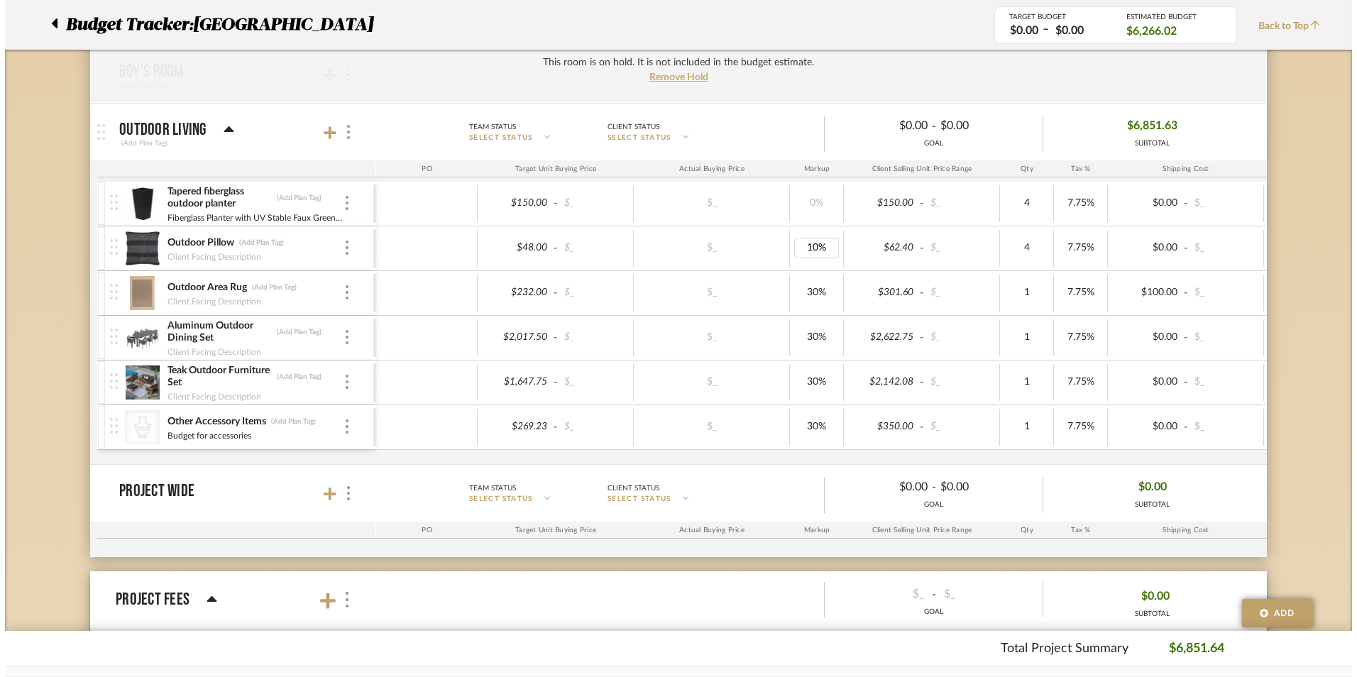
scroll to position [0, 0]
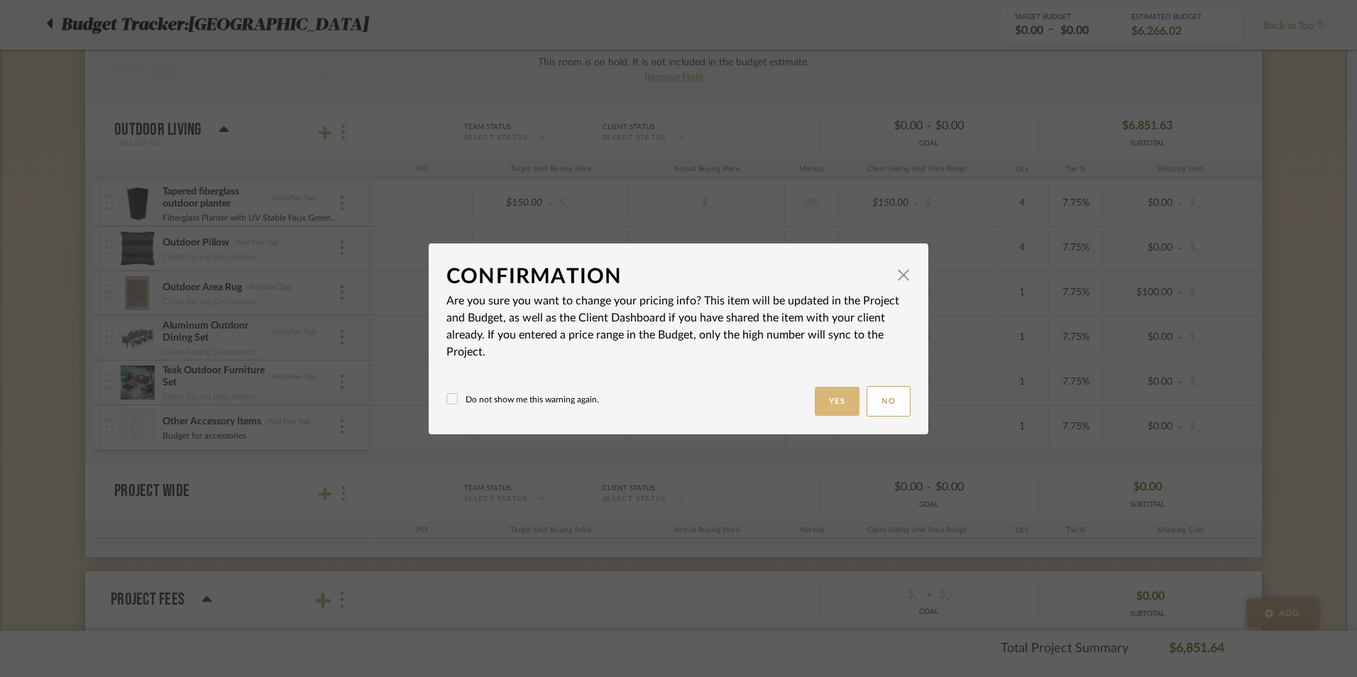
click at [824, 399] on button "Yes" at bounding box center [837, 401] width 45 height 29
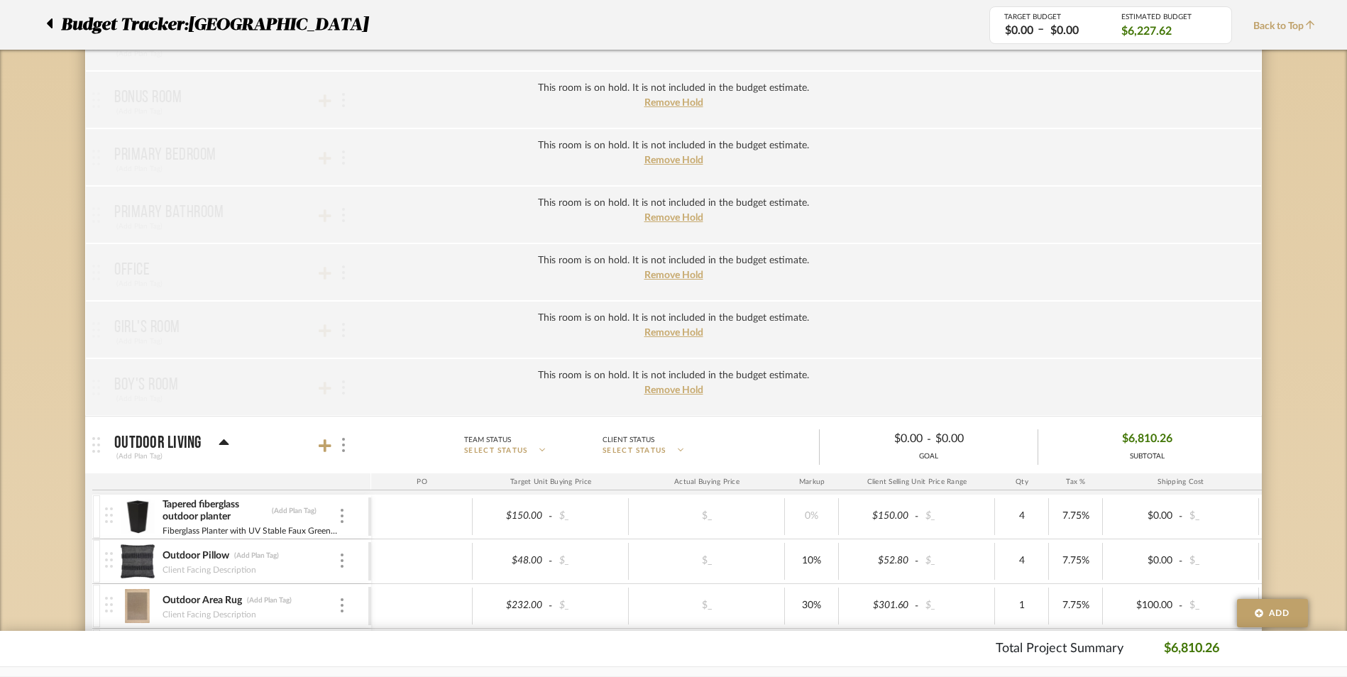
scroll to position [780, 0]
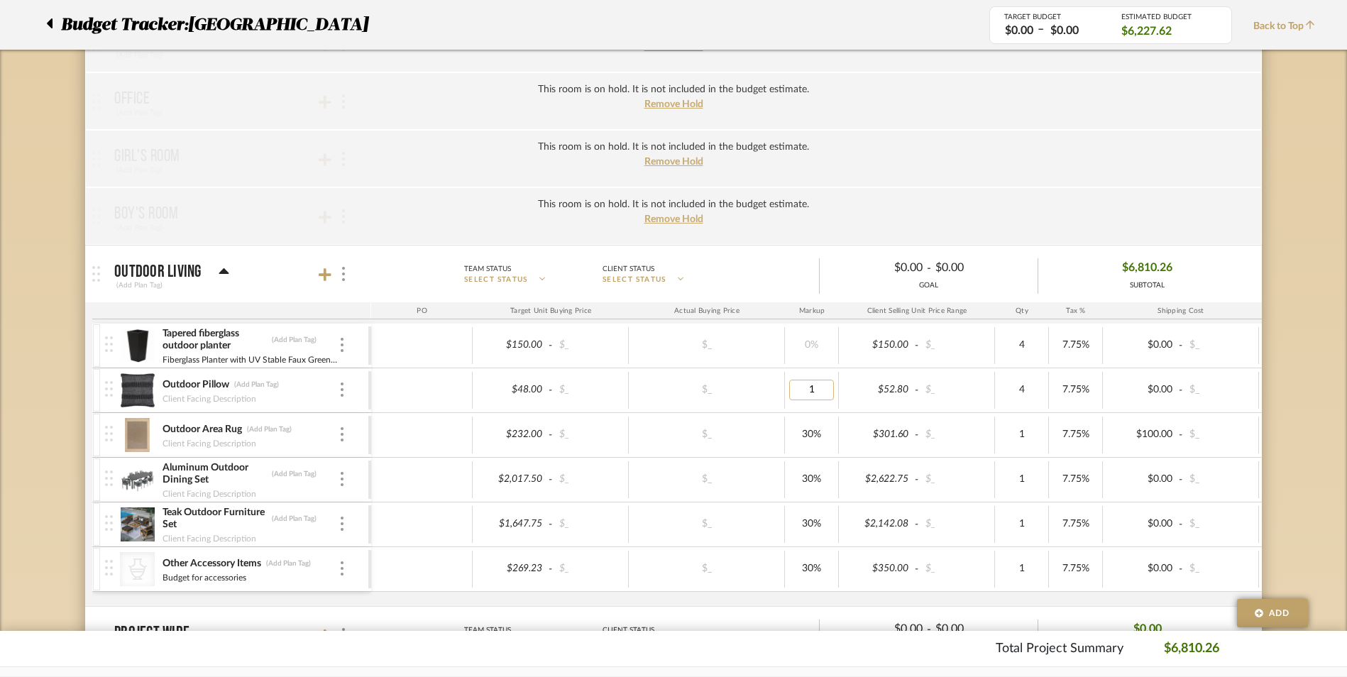
type input "15"
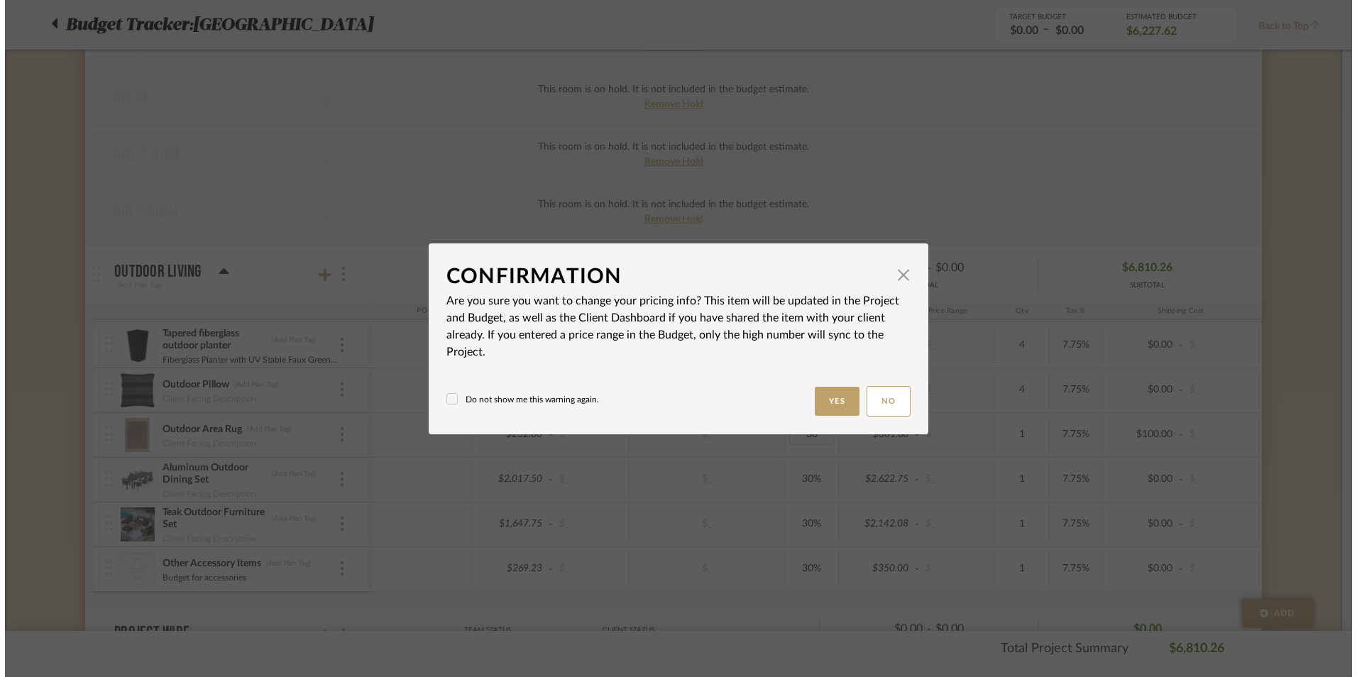
scroll to position [0, 0]
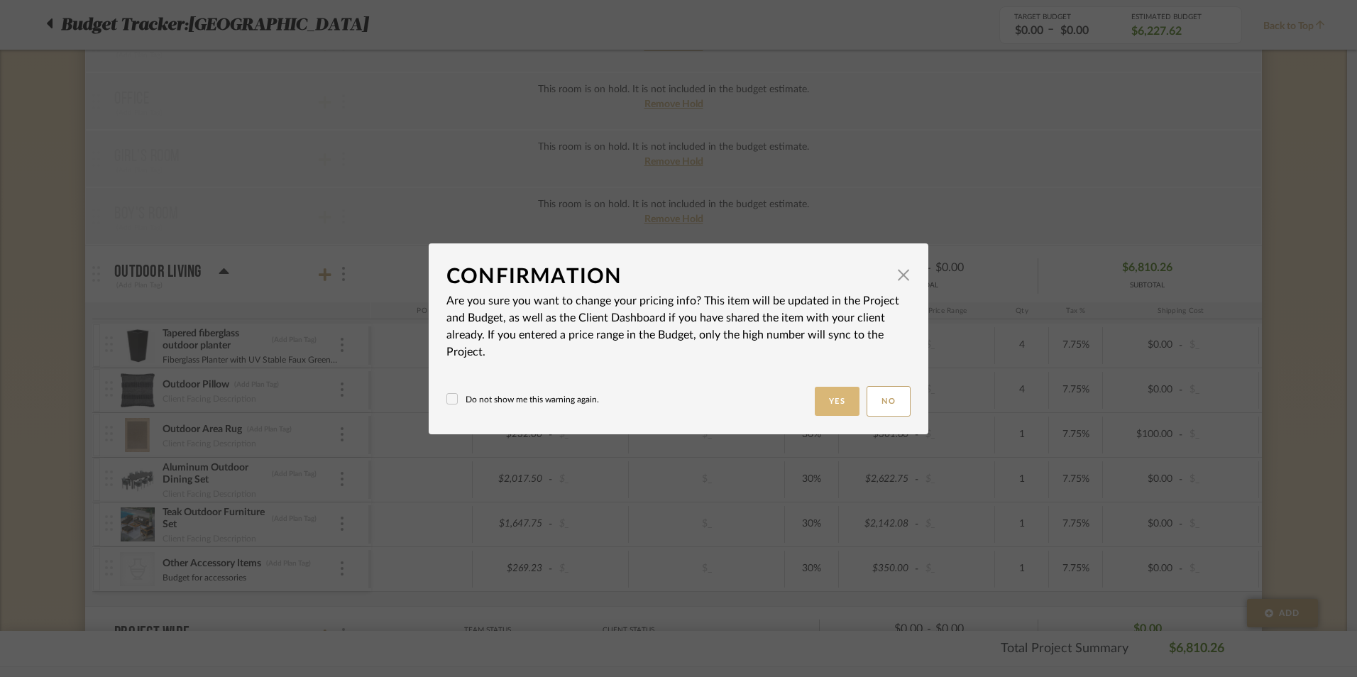
click at [834, 406] on button "Yes" at bounding box center [837, 401] width 45 height 29
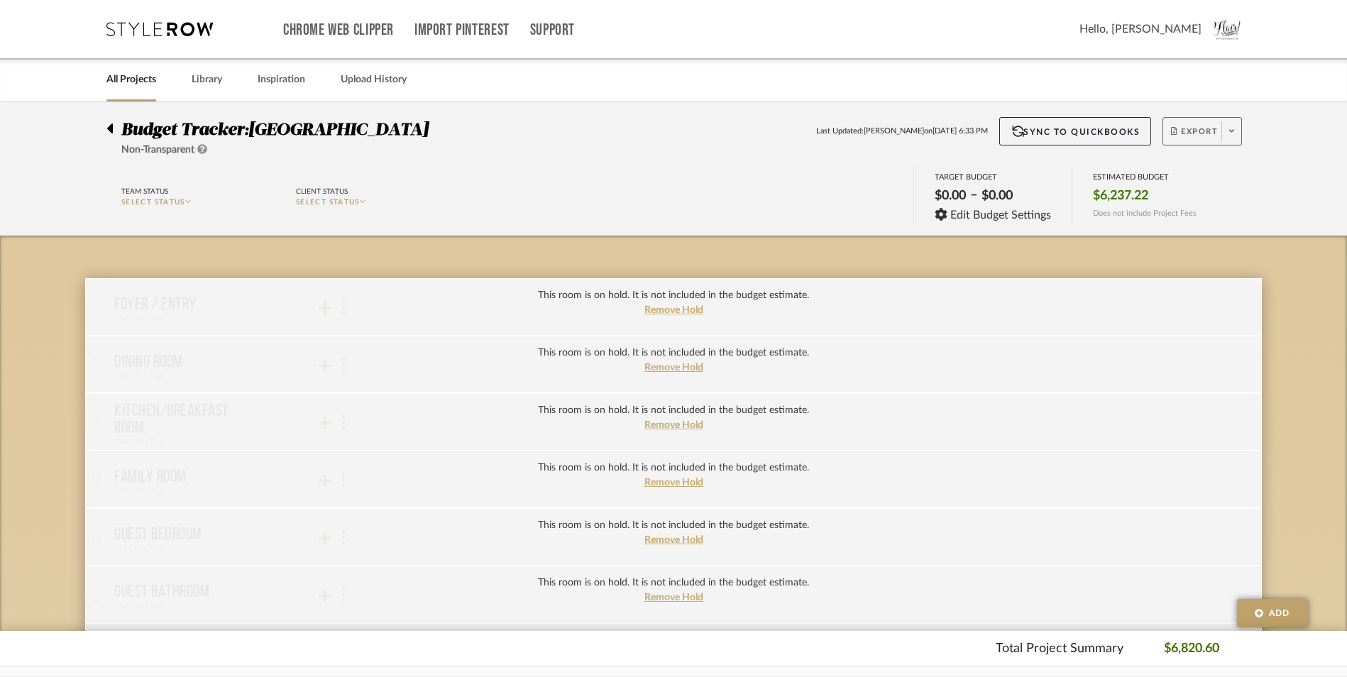
click at [1191, 124] on button "Export" at bounding box center [1201, 131] width 79 height 28
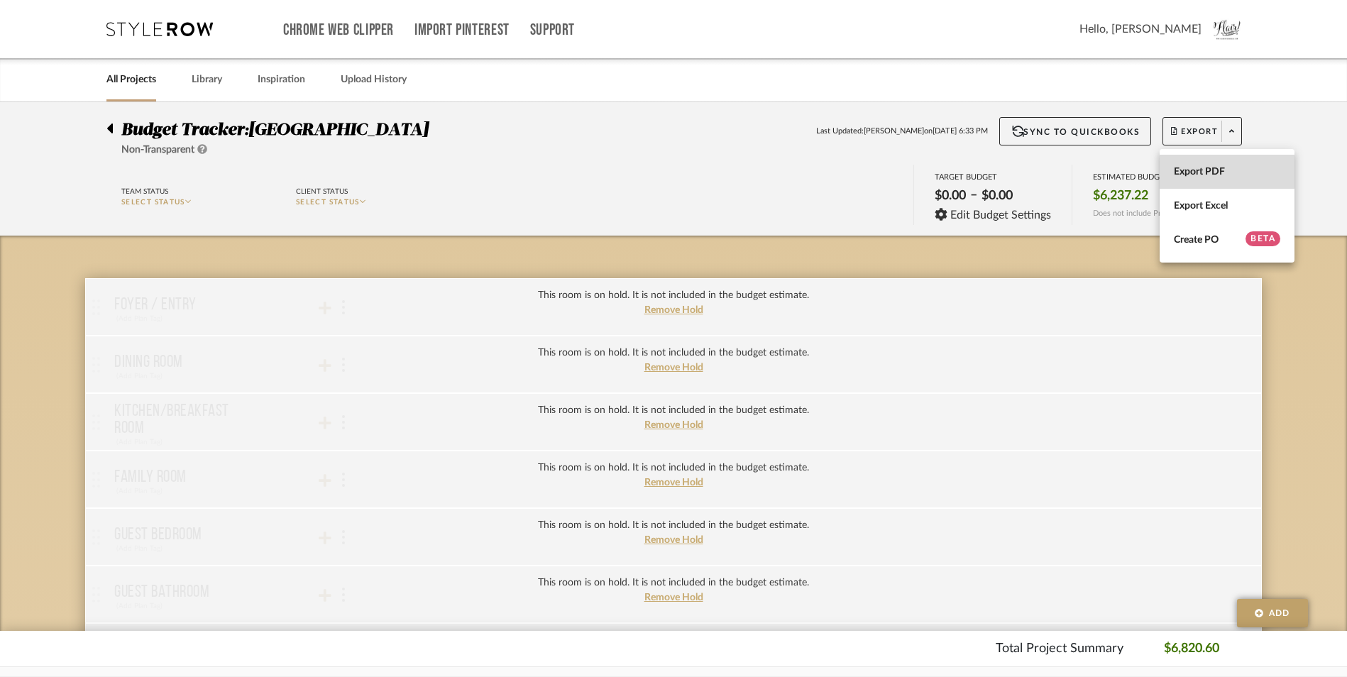
click at [1199, 168] on span "Export PDF" at bounding box center [1227, 172] width 106 height 12
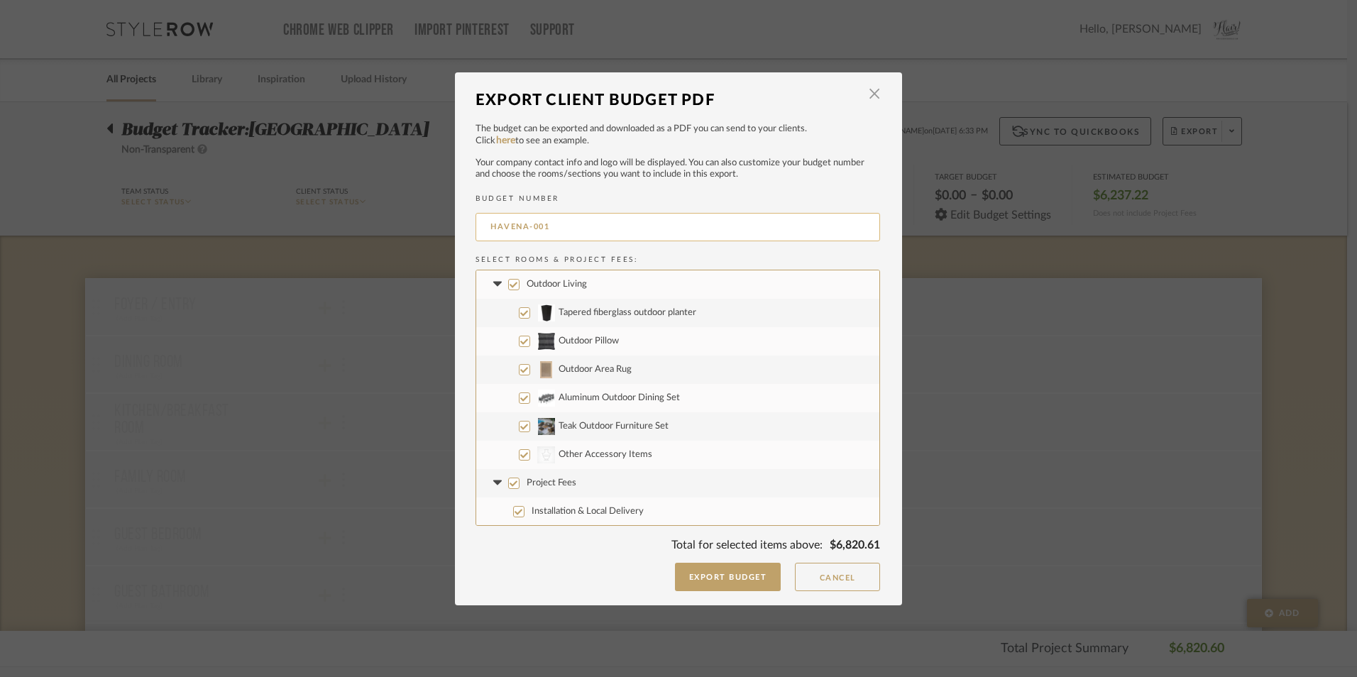
click at [583, 224] on input "HAVENA-001" at bounding box center [677, 227] width 404 height 28
type input "Haven Abbey Outdoor Estimate"
click at [723, 581] on button "Export Budget" at bounding box center [728, 577] width 106 height 28
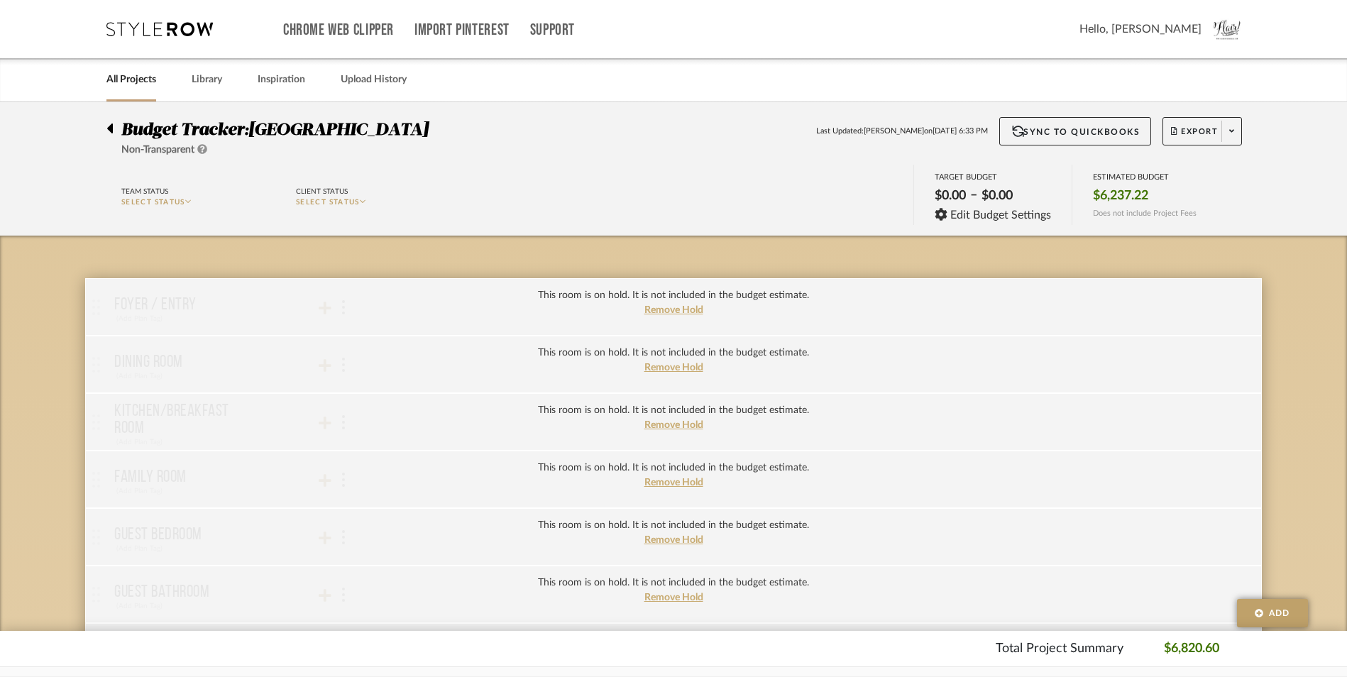
click at [112, 127] on icon at bounding box center [110, 128] width 6 height 10
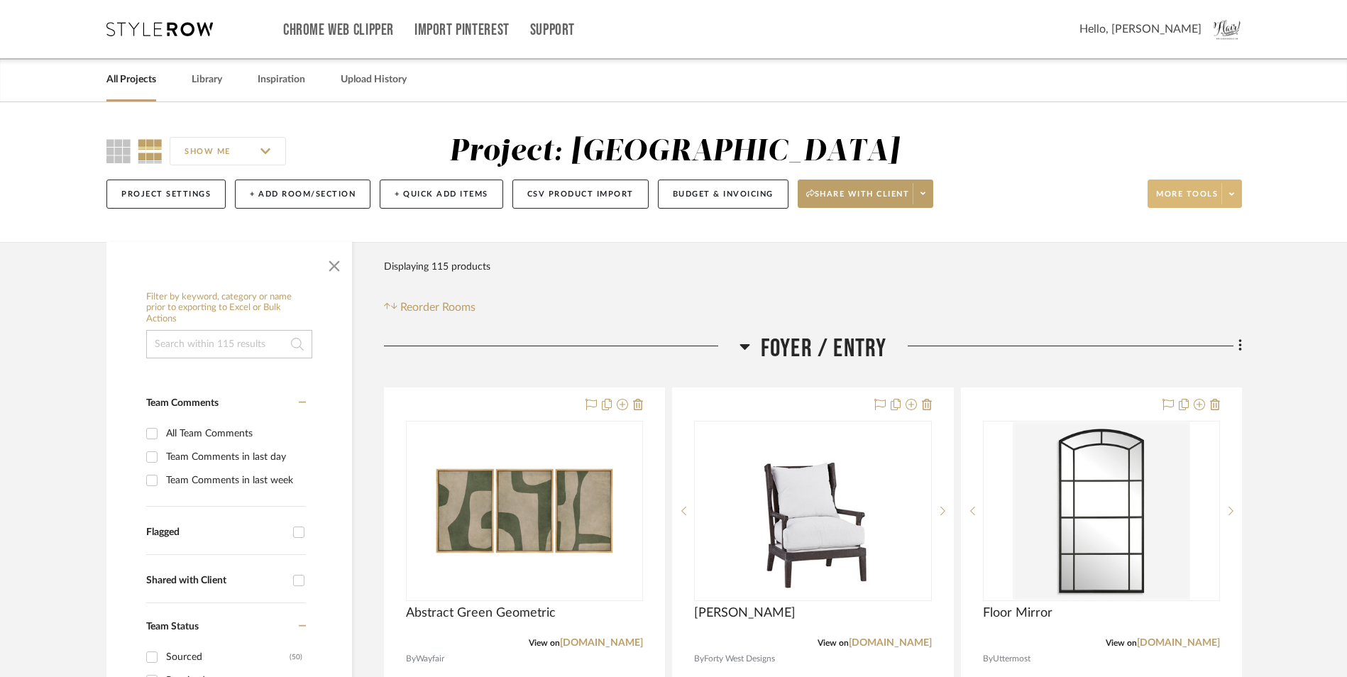
click at [1230, 197] on icon at bounding box center [1231, 194] width 5 height 8
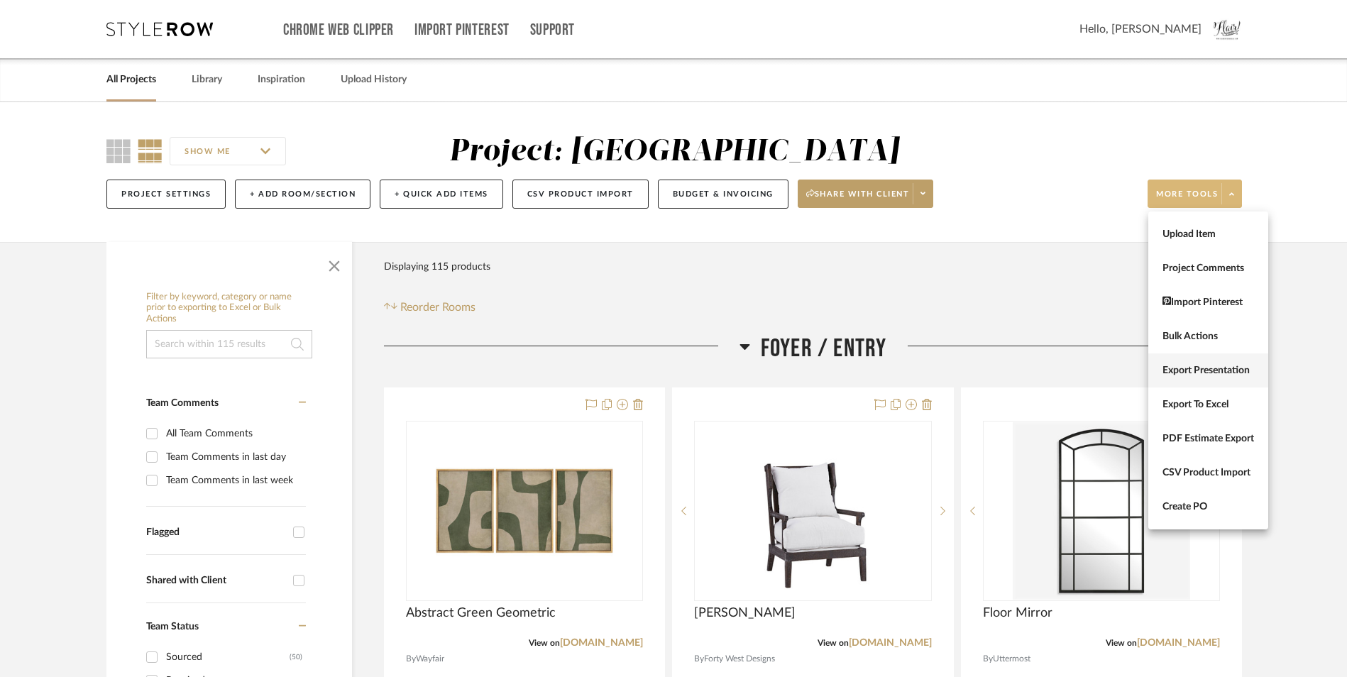
click at [1216, 371] on span "Export Presentation" at bounding box center [1208, 371] width 92 height 12
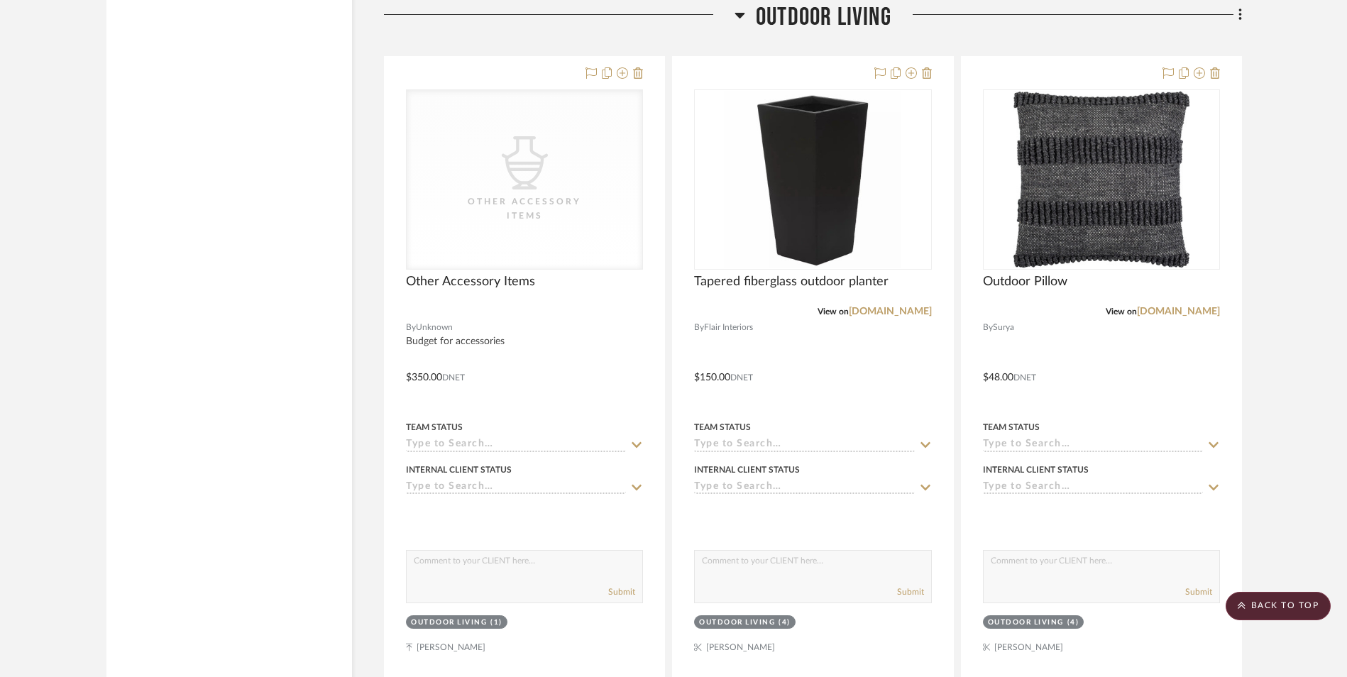
scroll to position [18676, 0]
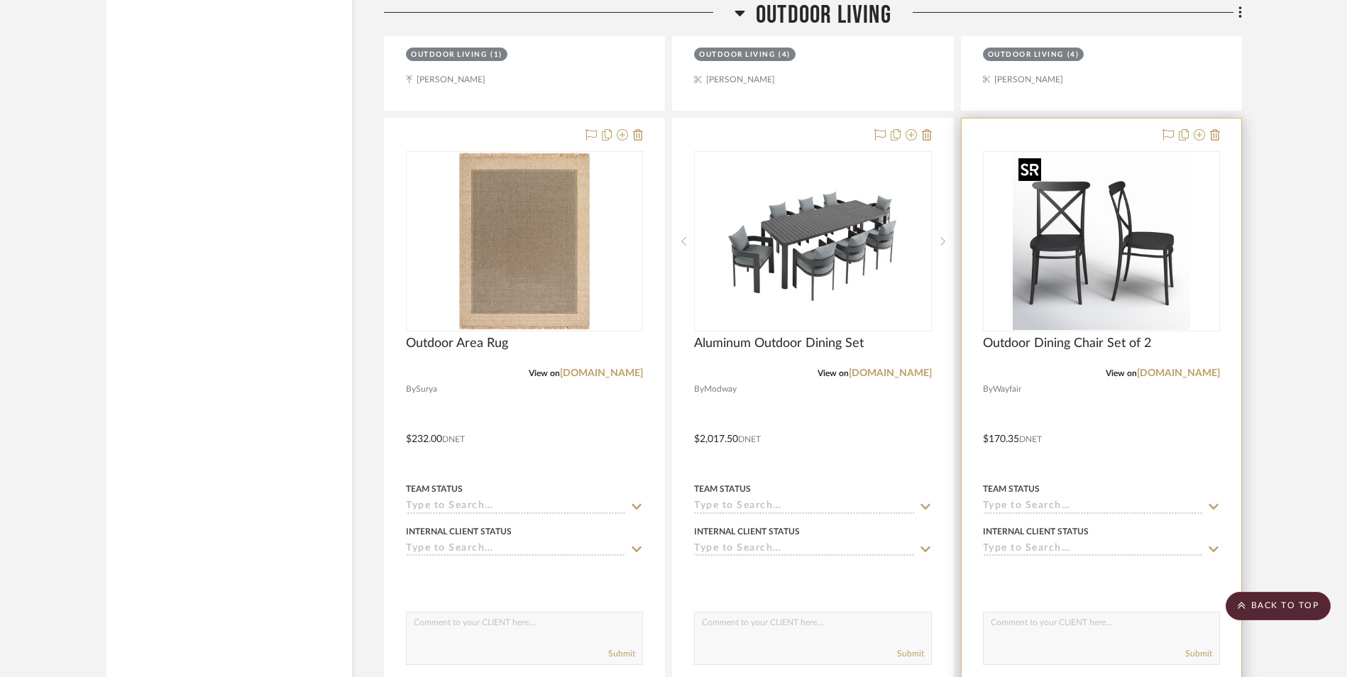
click at [1108, 248] on img "0" at bounding box center [1101, 241] width 177 height 177
click at [1067, 260] on img "0" at bounding box center [1101, 241] width 177 height 177
click at [1112, 226] on img "0" at bounding box center [1101, 241] width 177 height 177
click at [1109, 233] on img "0" at bounding box center [1101, 241] width 177 height 177
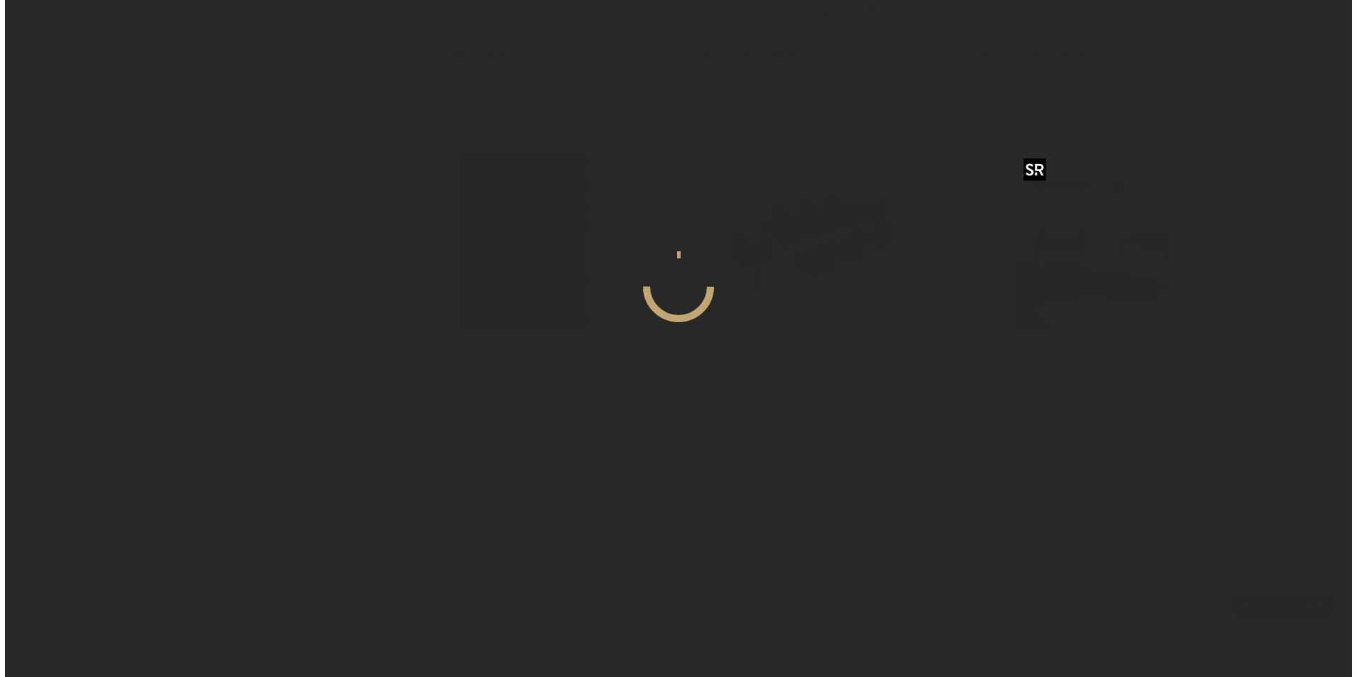
scroll to position [0, 0]
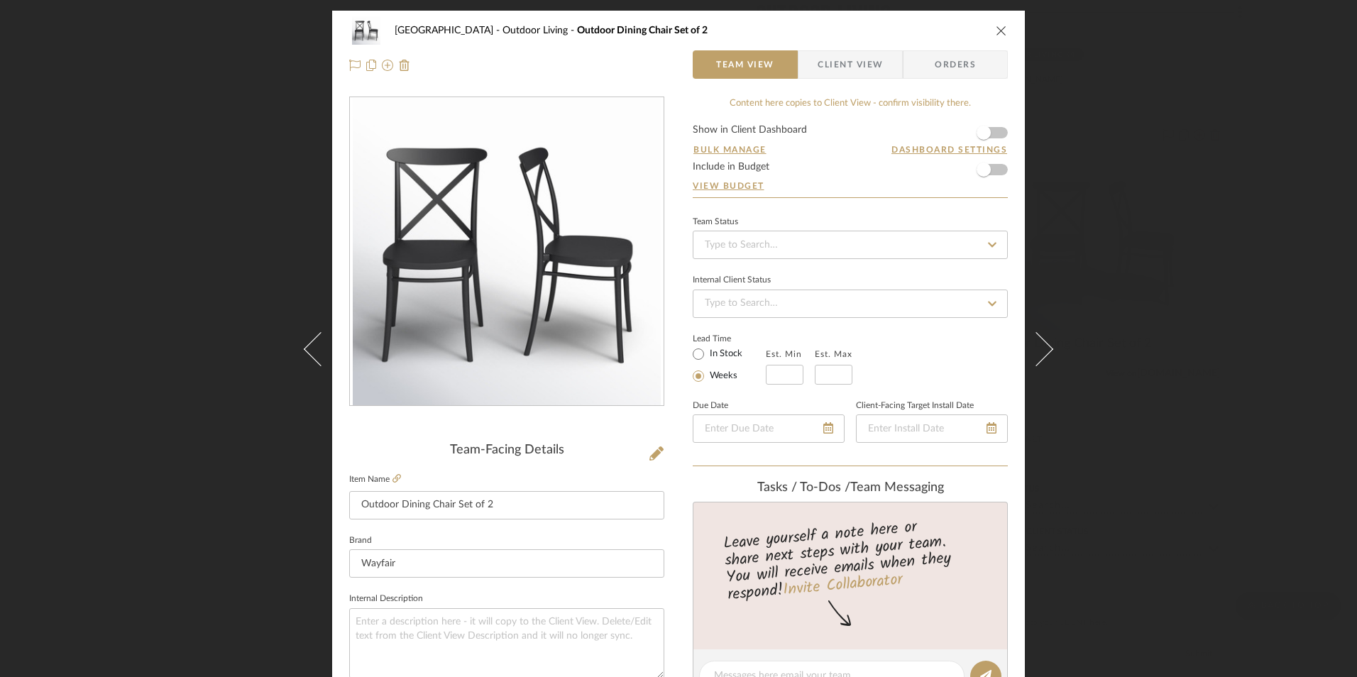
click at [995, 35] on icon "close" at bounding box center [1000, 30] width 11 height 11
click at [995, 31] on icon "close" at bounding box center [1000, 30] width 11 height 11
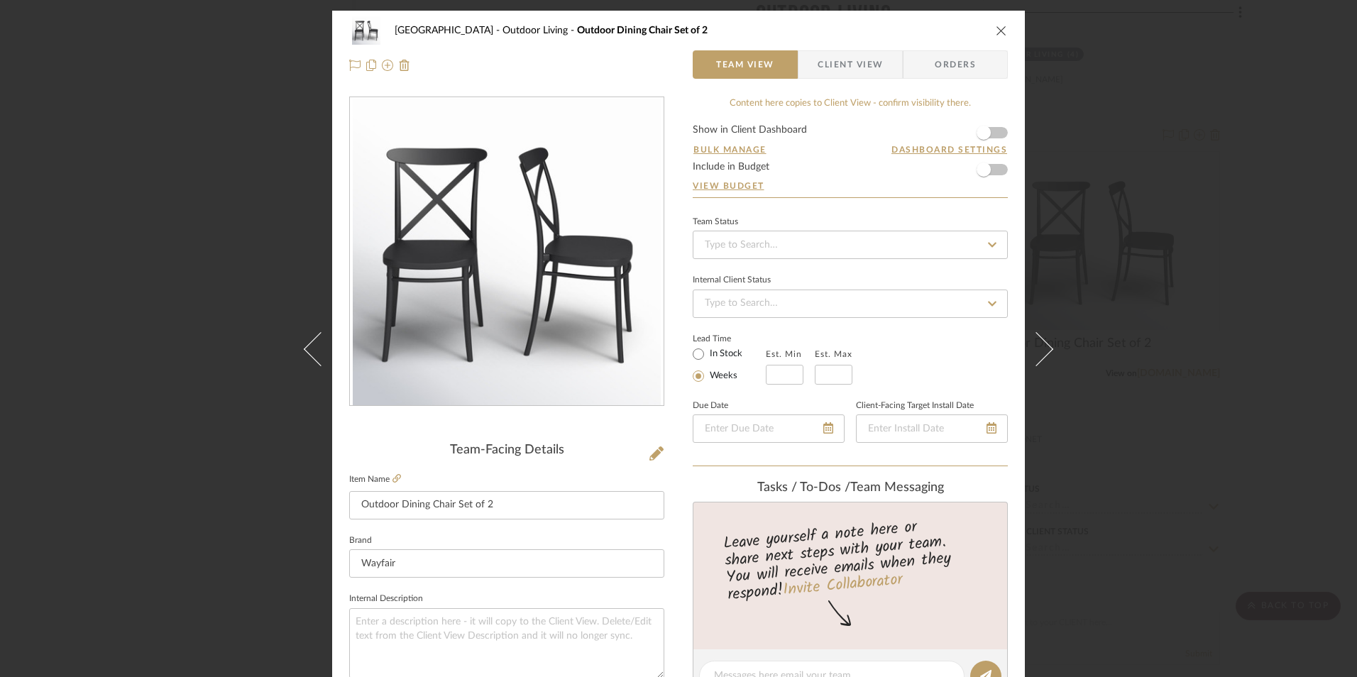
click at [998, 31] on icon "close" at bounding box center [1000, 30] width 11 height 11
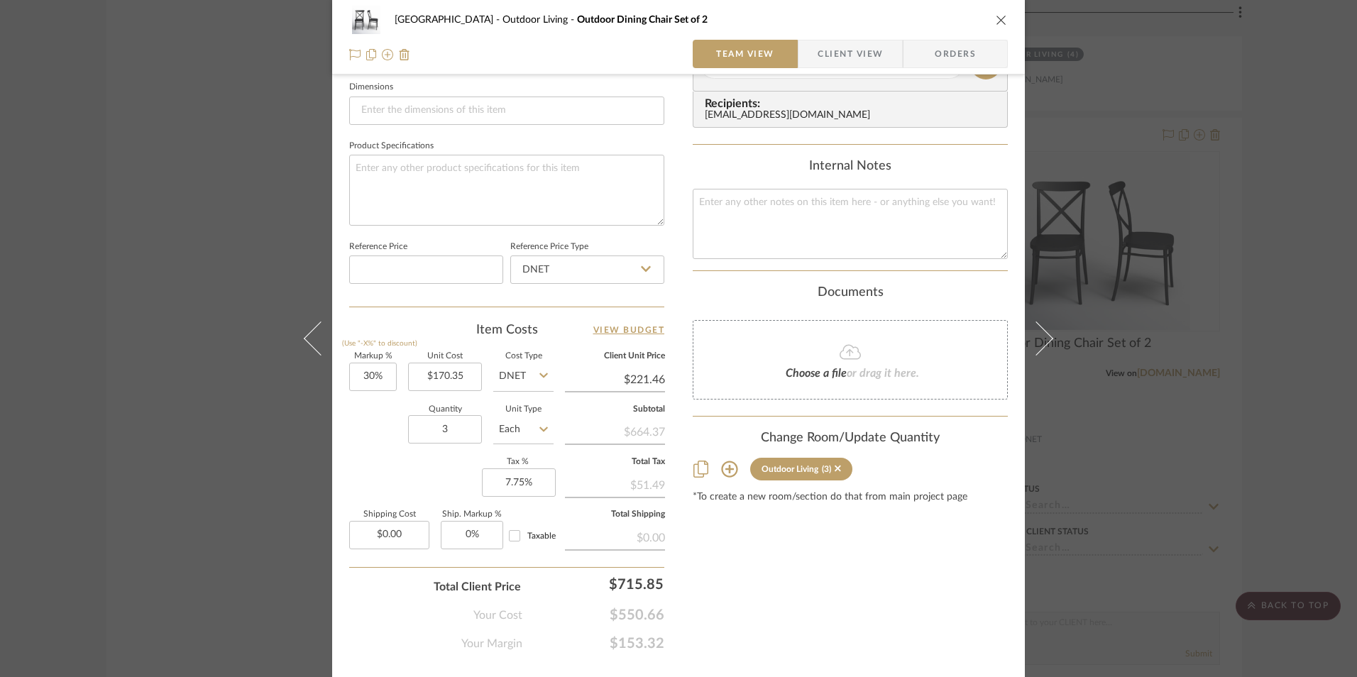
scroll to position [644, 0]
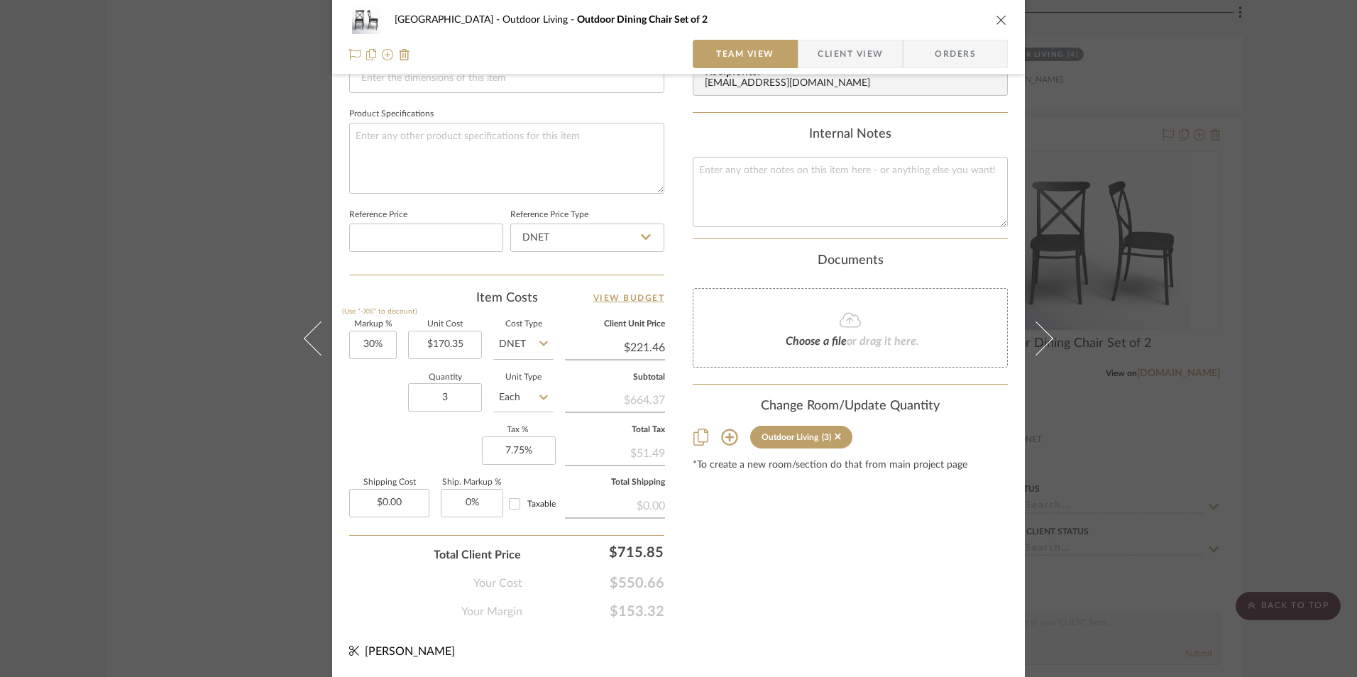
click at [1173, 407] on div "Haven Abbey Outdoor Living Outdoor Dining Chair Set of 2 Team View Client View …" at bounding box center [678, 338] width 1357 height 677
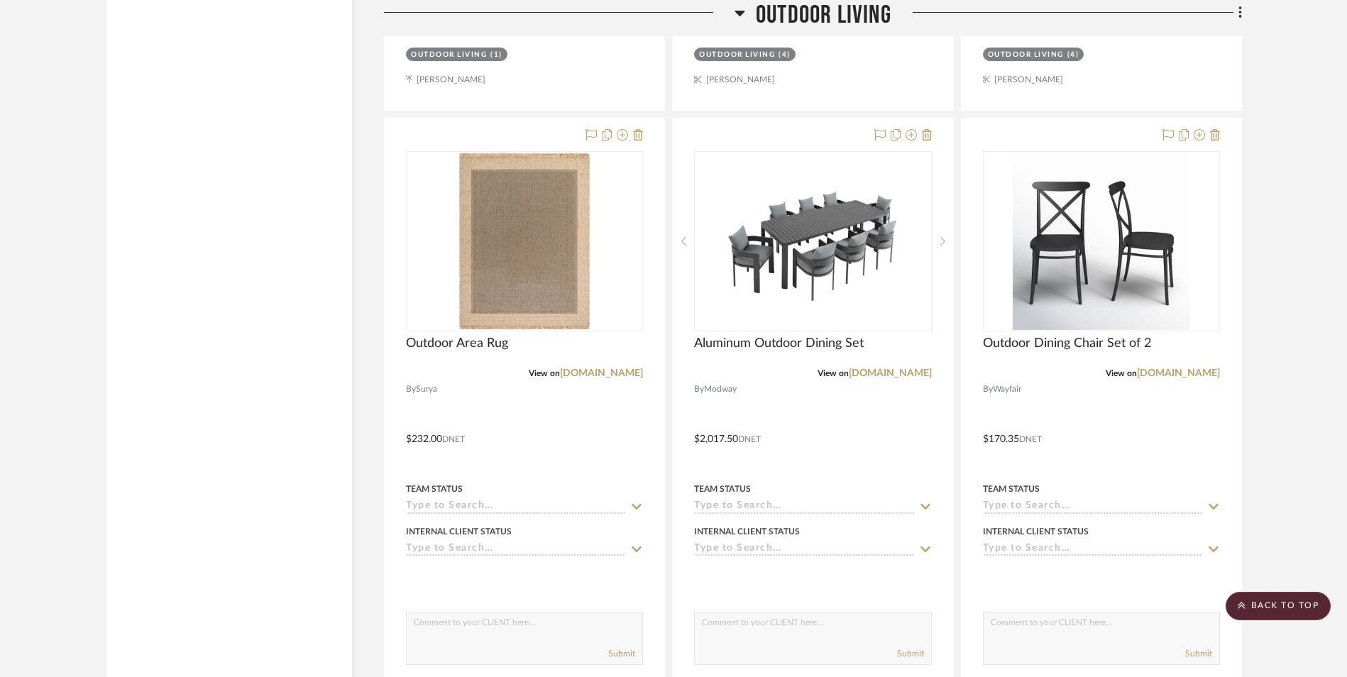
scroll to position [17999, 0]
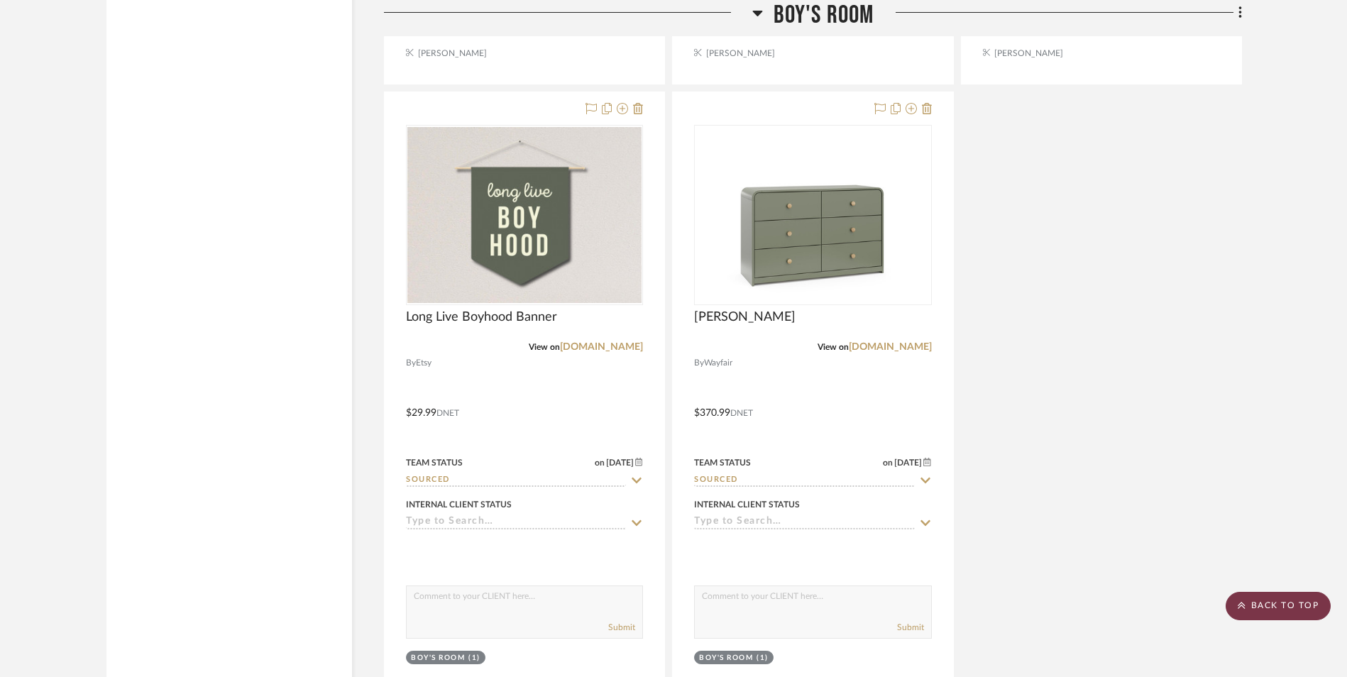
click at [1276, 609] on scroll-to-top-button "BACK TO TOP" at bounding box center [1277, 606] width 105 height 28
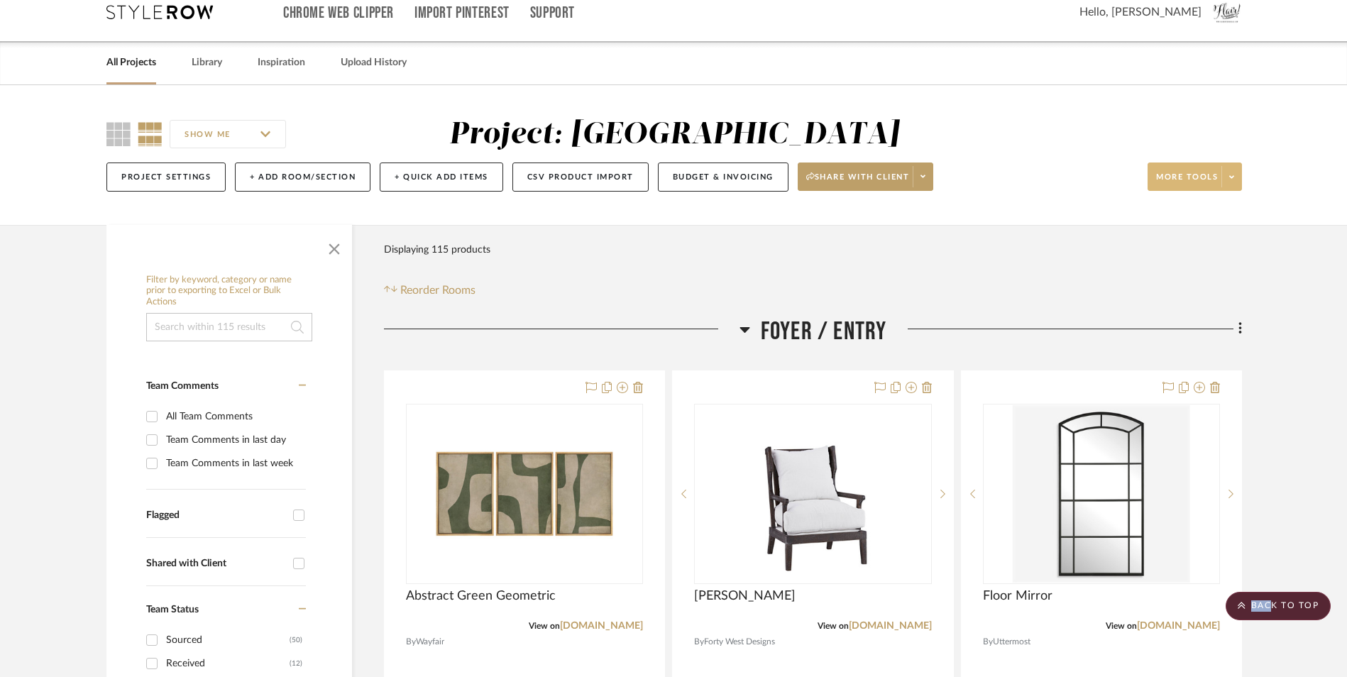
scroll to position [0, 0]
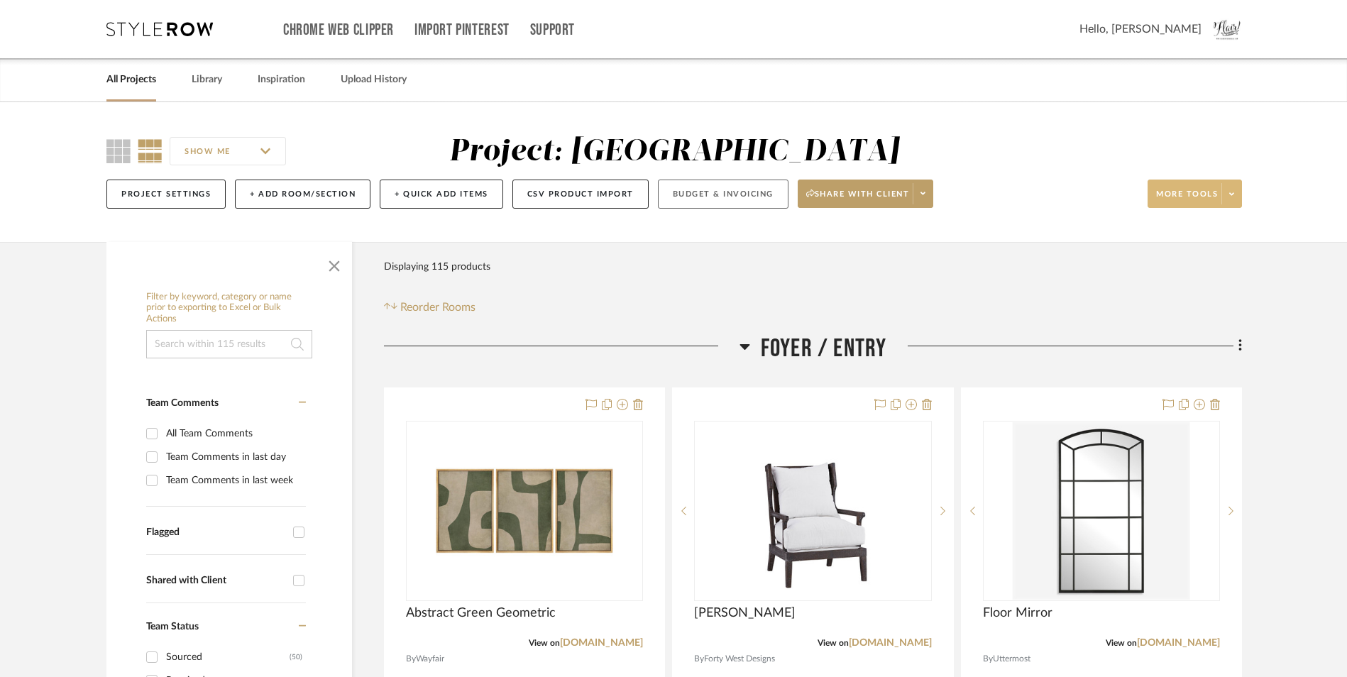
click at [705, 209] on div "Project Settings + Add Room/Section + Quick Add Items CSV Product Import Budget…" at bounding box center [673, 194] width 1135 height 48
click at [712, 198] on button "Budget & Invoicing" at bounding box center [723, 194] width 131 height 29
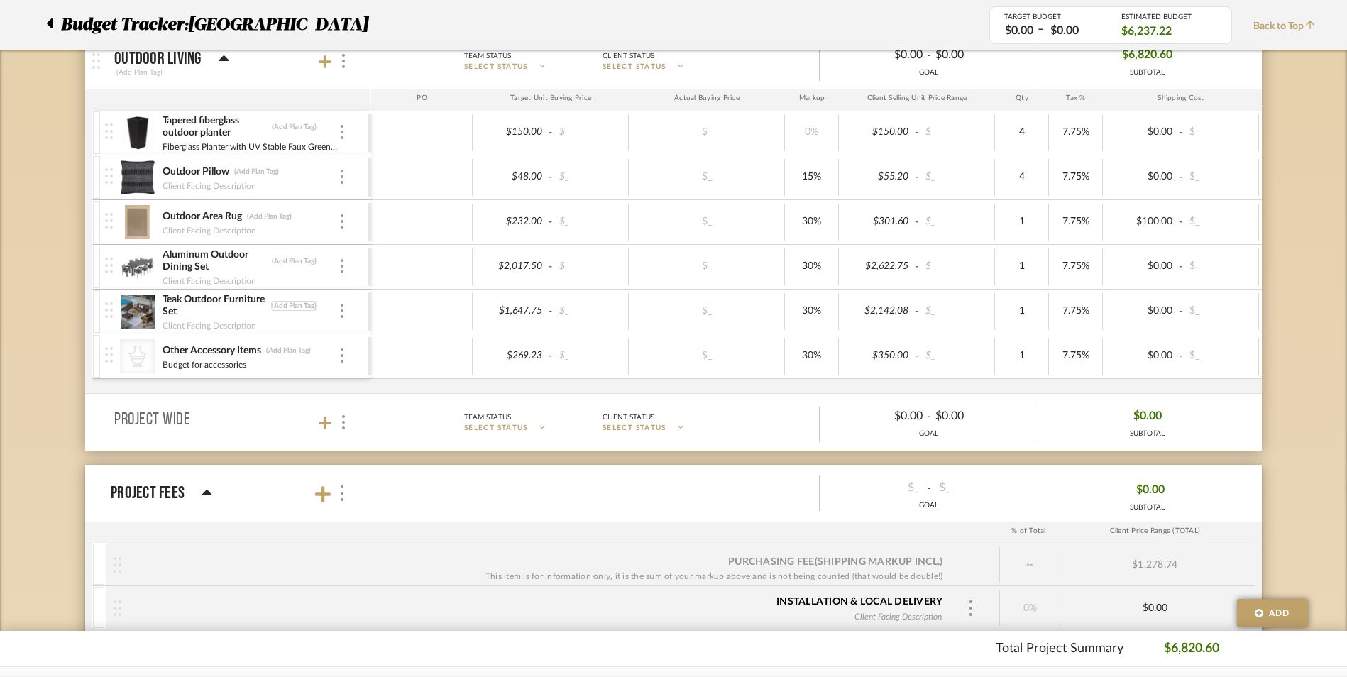
scroll to position [922, 0]
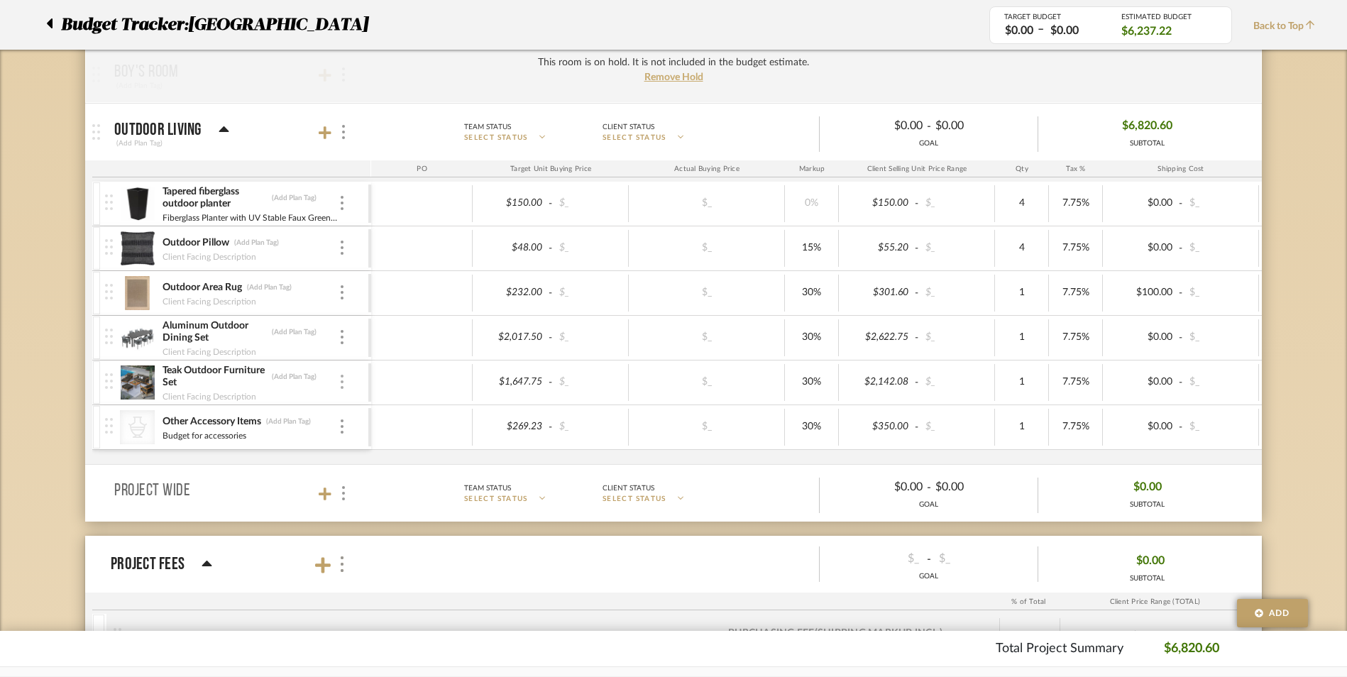
click at [339, 388] on div at bounding box center [341, 383] width 7 height 16
click at [338, 342] on div at bounding box center [673, 338] width 1347 height 677
click at [342, 342] on img at bounding box center [342, 337] width 3 height 14
click at [386, 450] on span "Remove Item" at bounding box center [402, 443] width 105 height 13
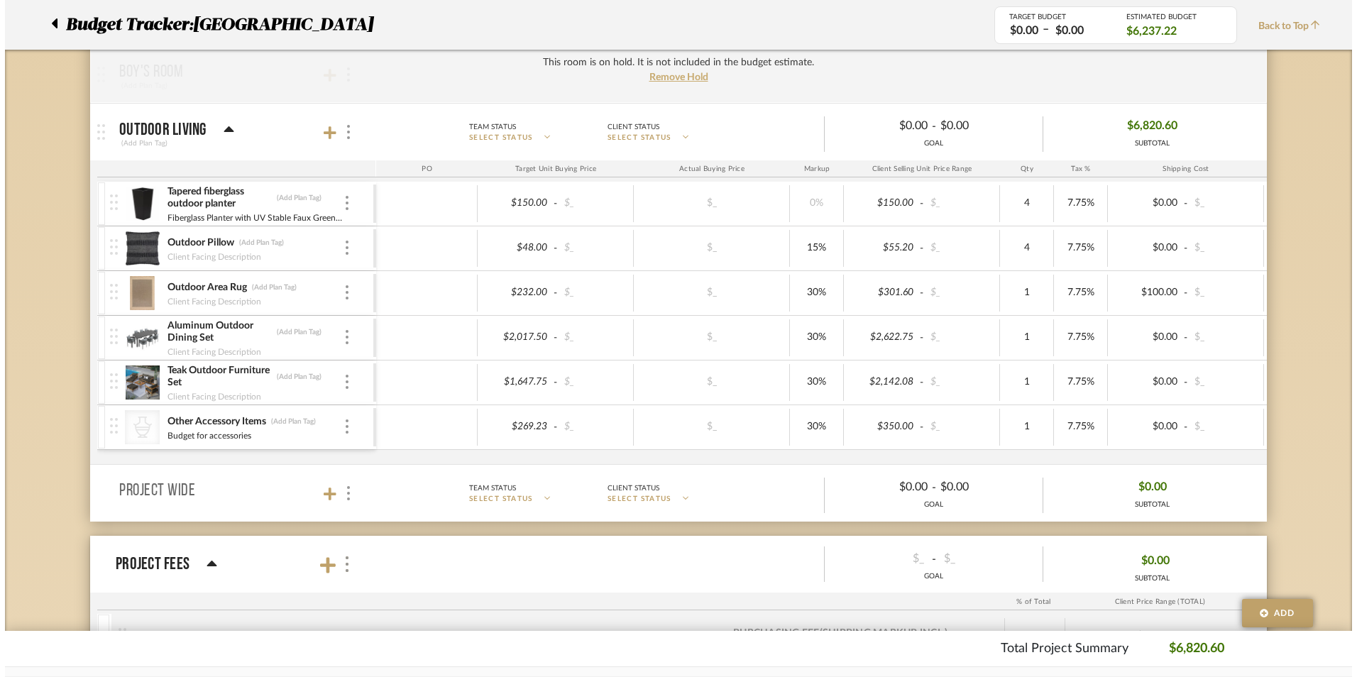
scroll to position [0, 0]
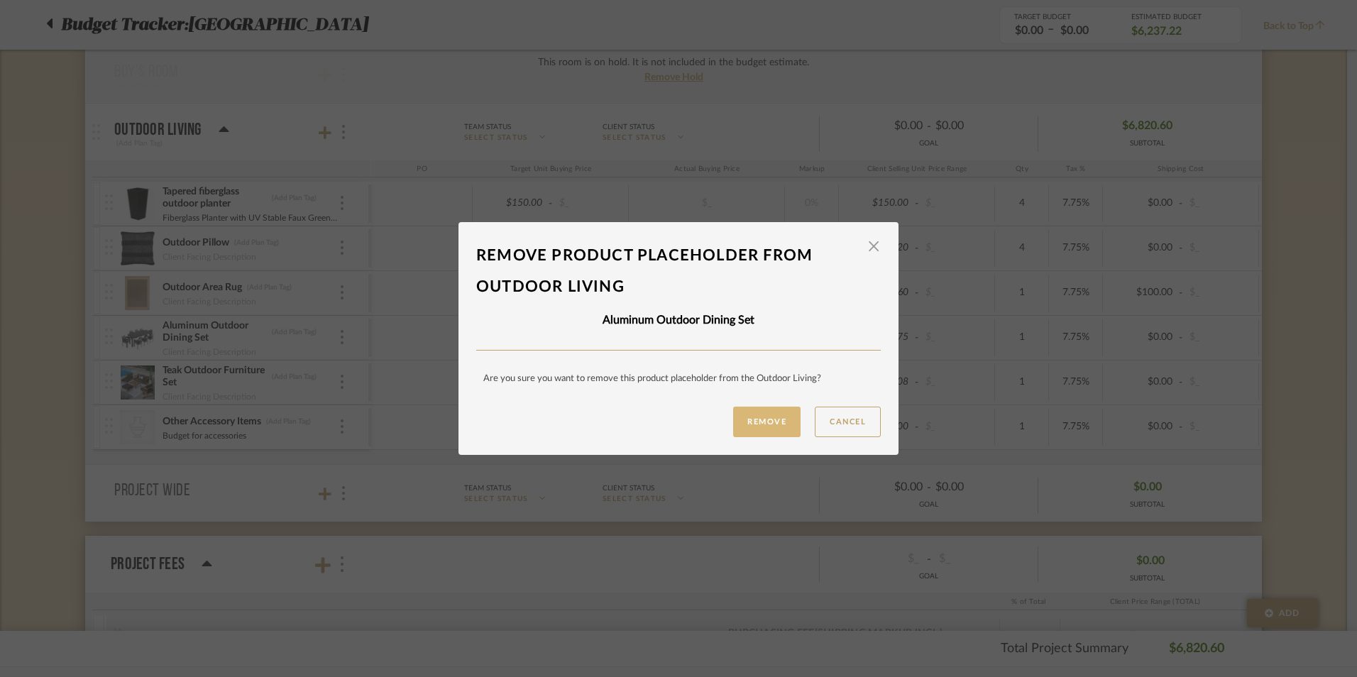
click at [746, 430] on button "Remove" at bounding box center [766, 422] width 67 height 31
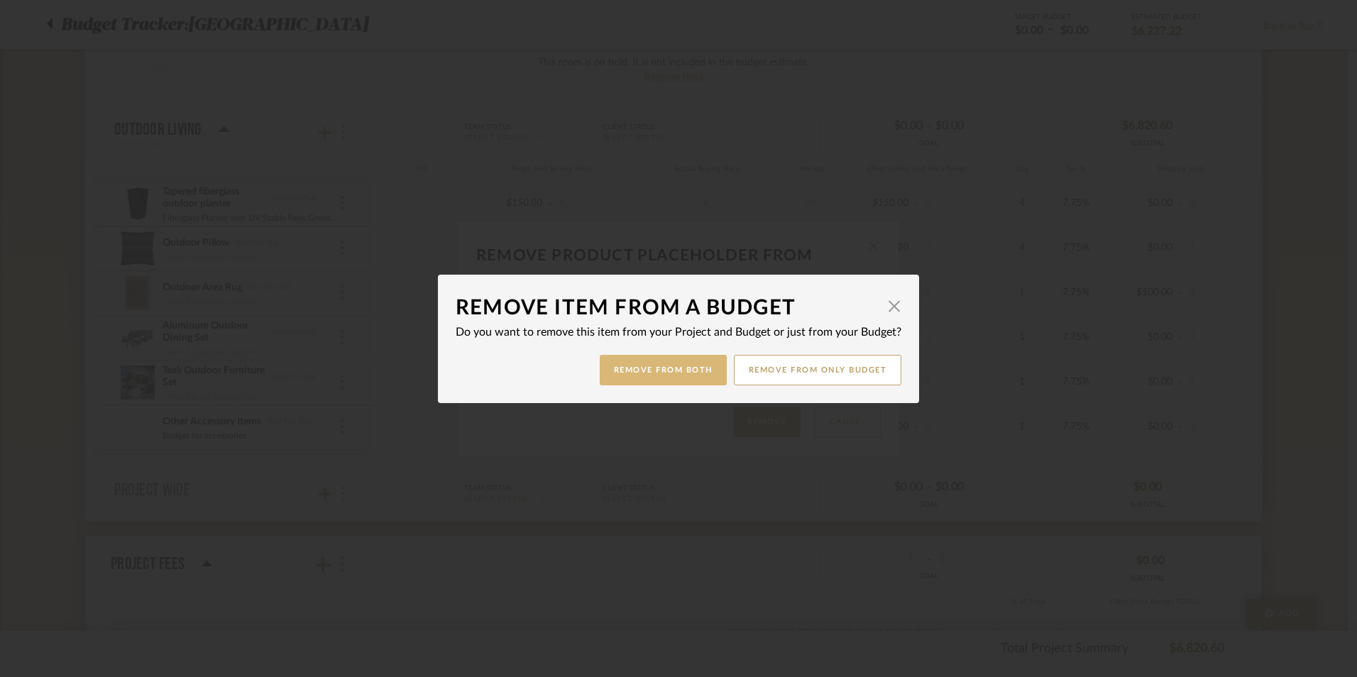
click at [687, 377] on button "Remove from Both" at bounding box center [663, 370] width 127 height 31
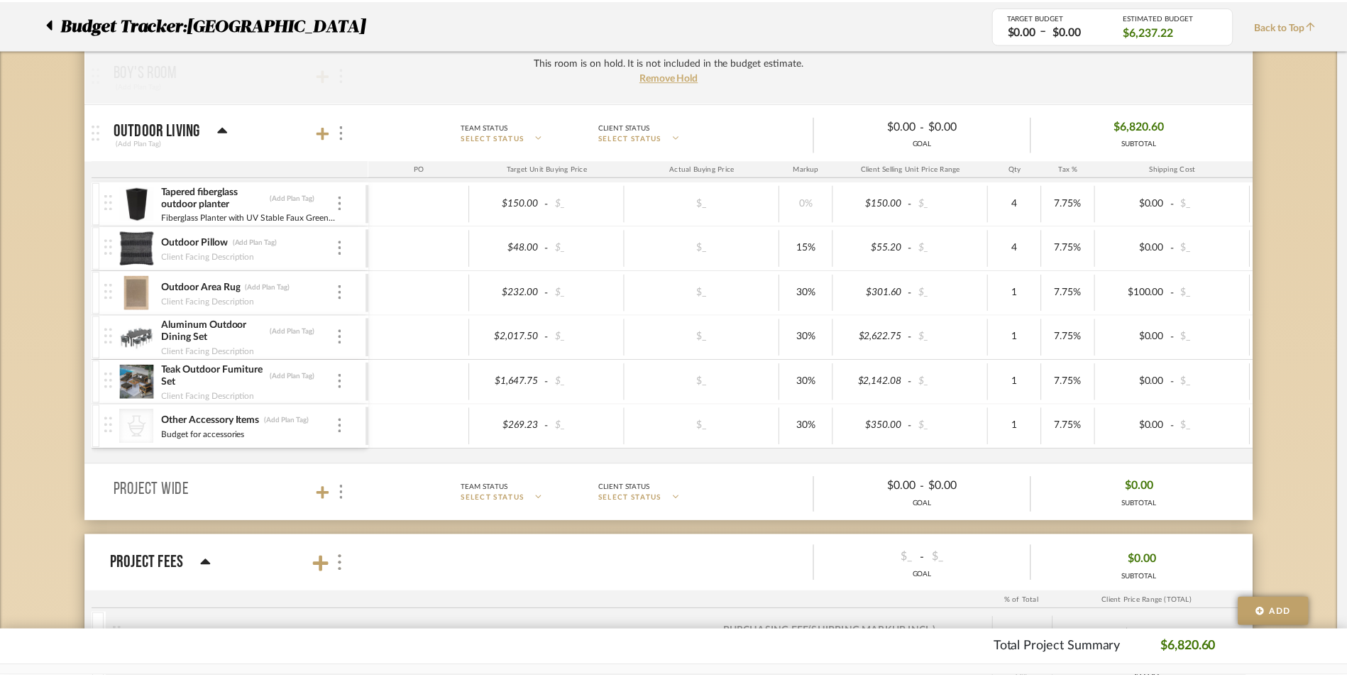
scroll to position [922, 0]
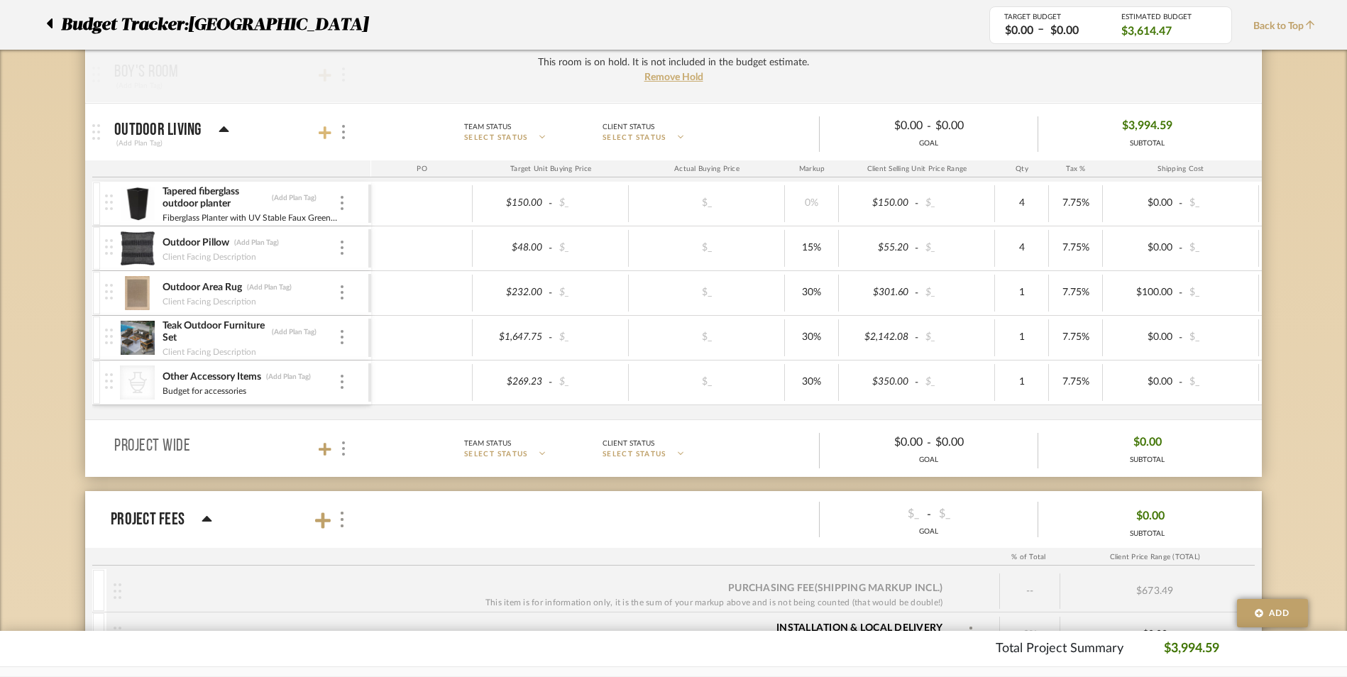
click at [322, 128] on icon at bounding box center [325, 133] width 13 height 14
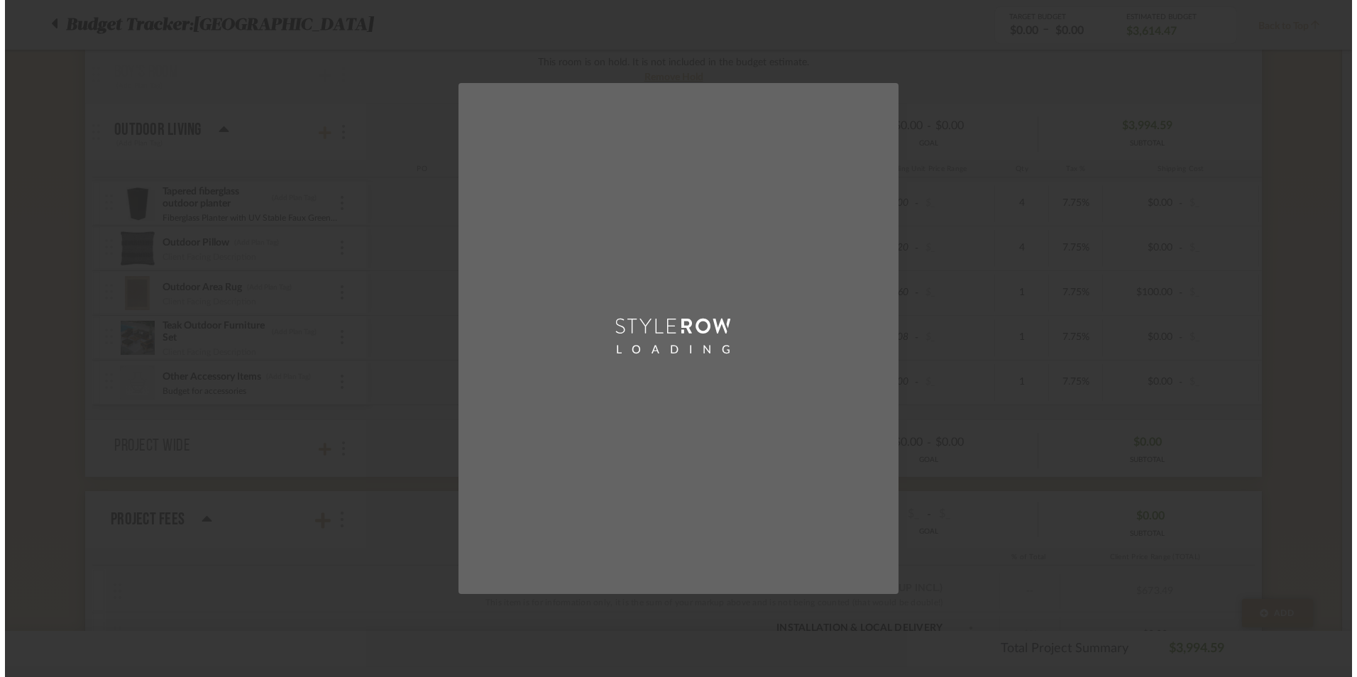
scroll to position [0, 0]
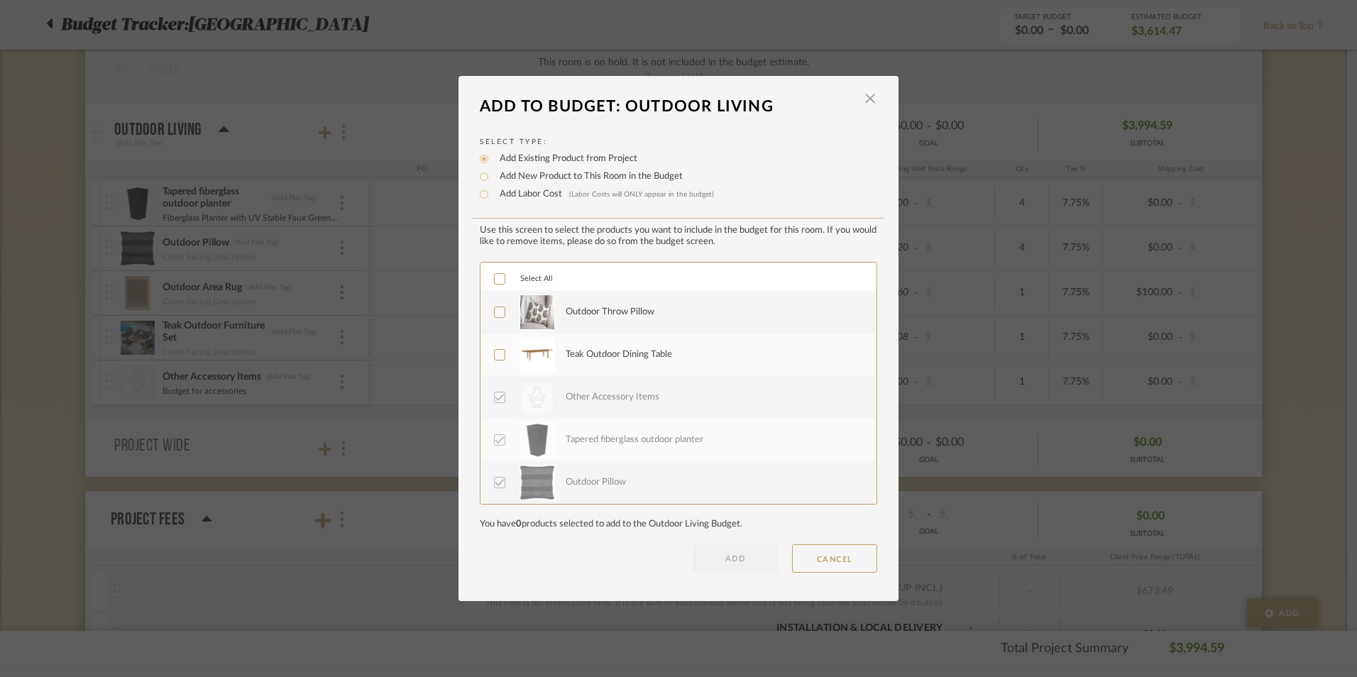
click at [495, 311] on icon at bounding box center [500, 312] width 10 height 10
click at [495, 350] on icon at bounding box center [500, 355] width 10 height 10
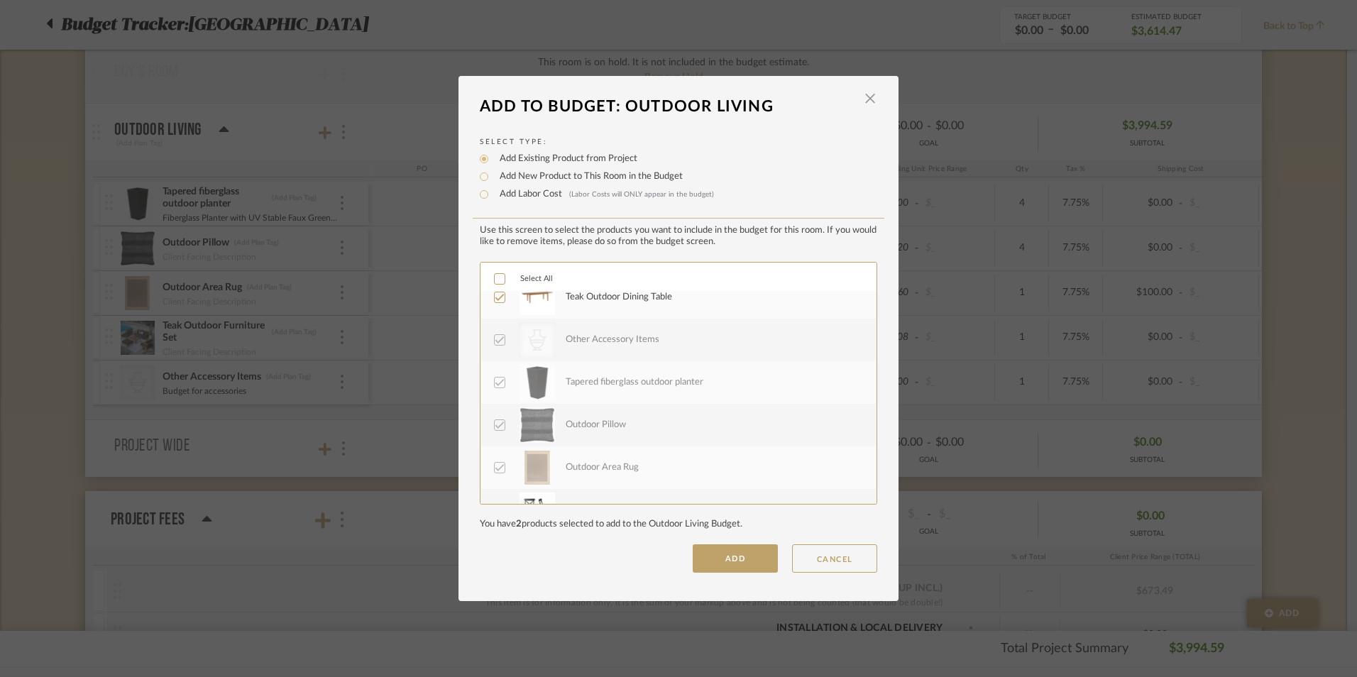
scroll to position [170, 0]
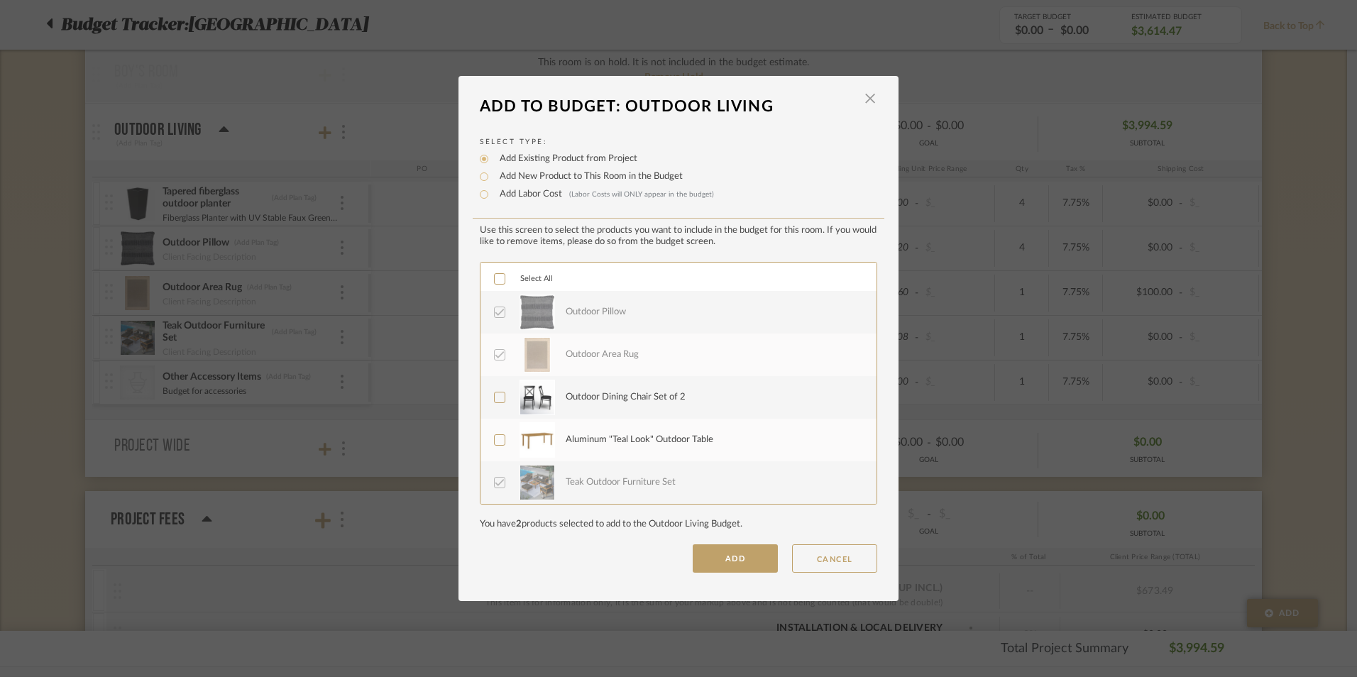
click at [496, 398] on icon at bounding box center [500, 397] width 10 height 10
click at [746, 558] on button "ADD" at bounding box center [735, 558] width 85 height 28
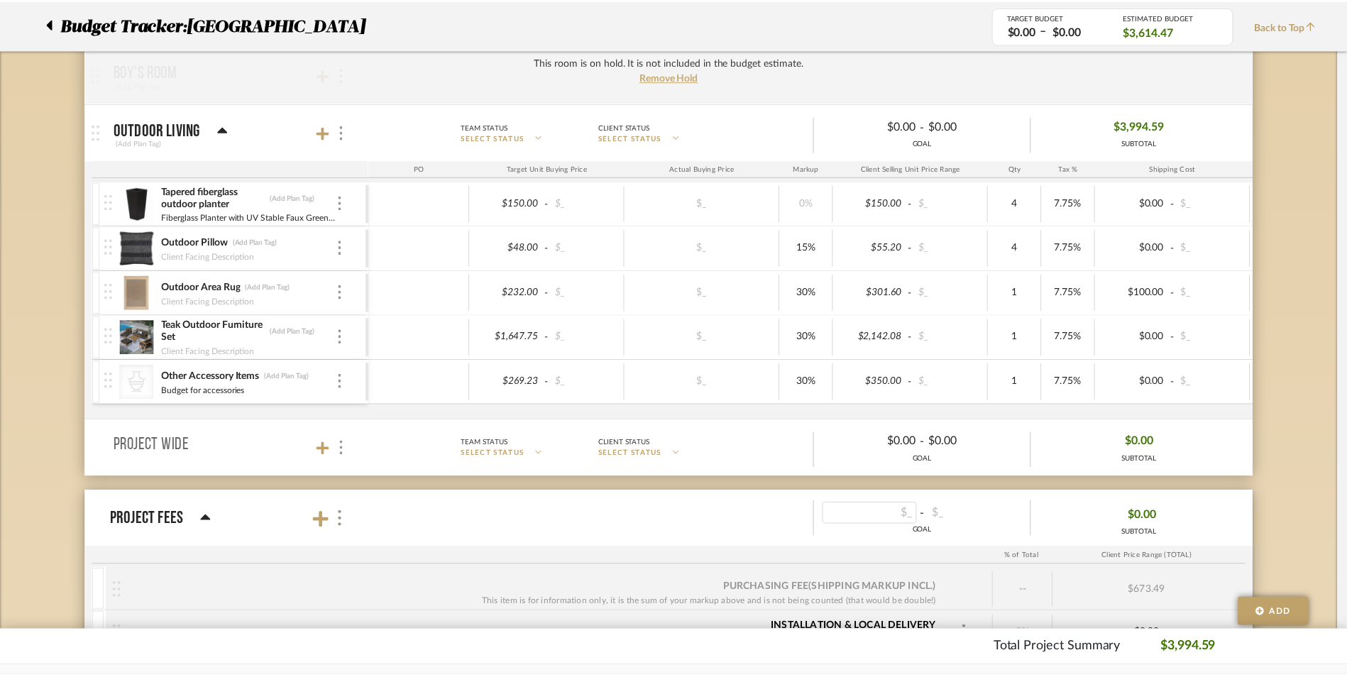
scroll to position [922, 0]
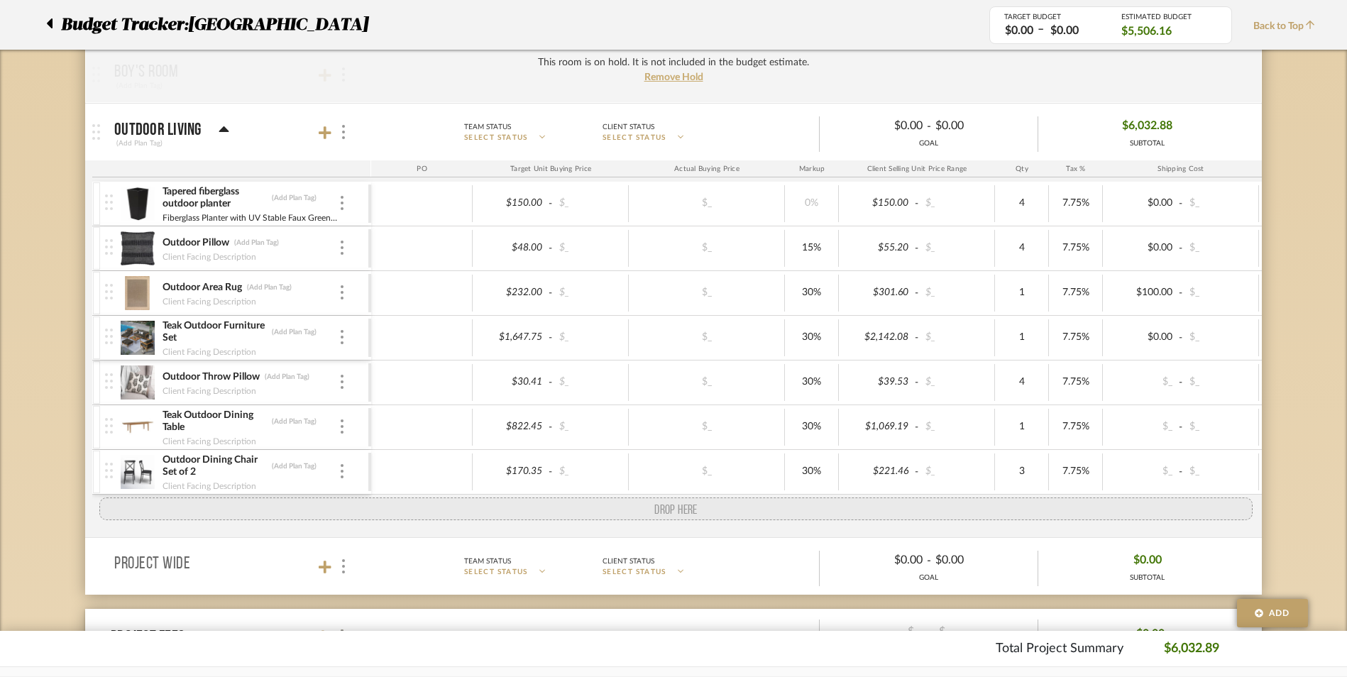
drag, startPoint x: 101, startPoint y: 385, endPoint x: 103, endPoint y: 502, distance: 116.4
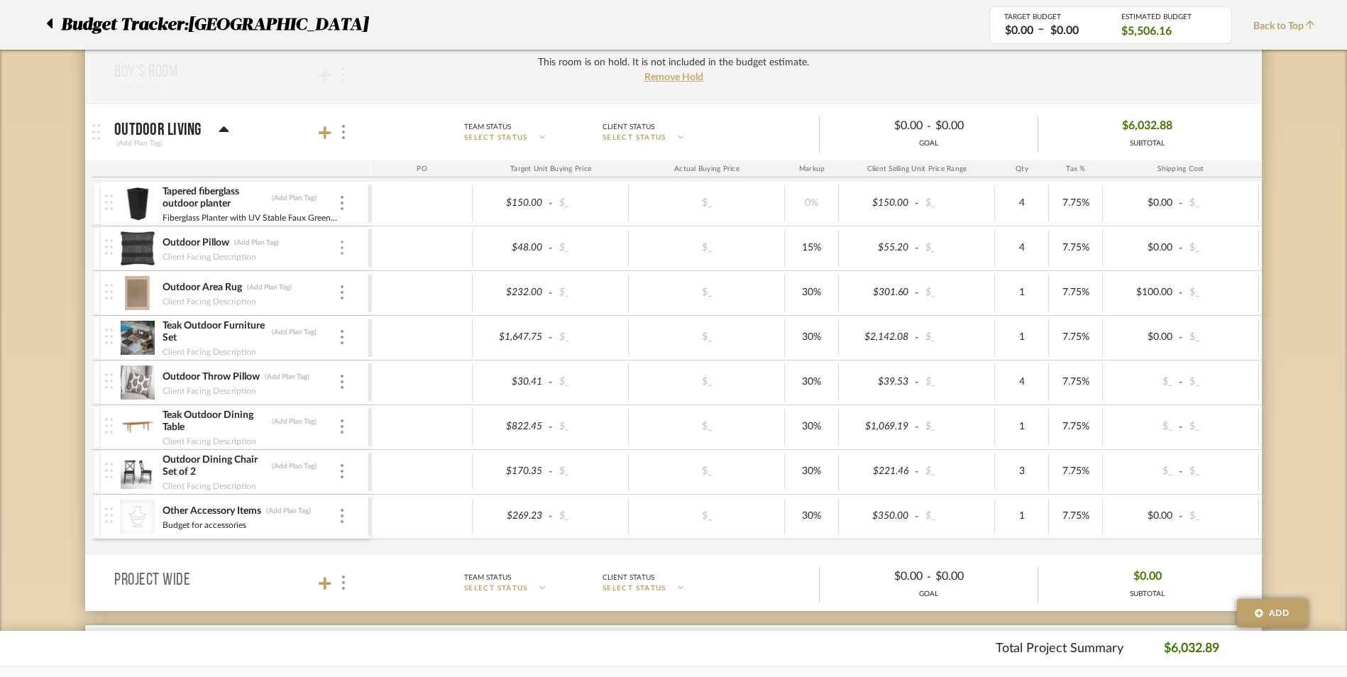
click at [341, 245] on img at bounding box center [342, 248] width 3 height 14
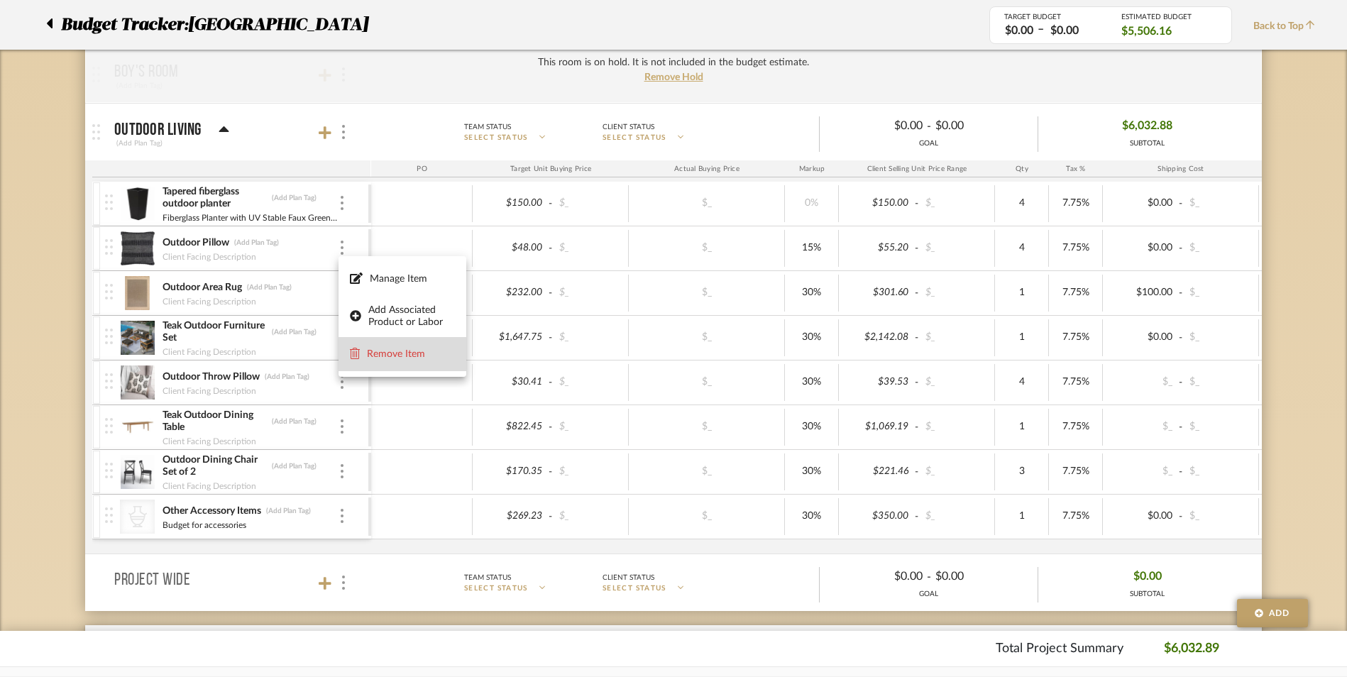
click at [369, 351] on span "Remove Item" at bounding box center [411, 354] width 88 height 12
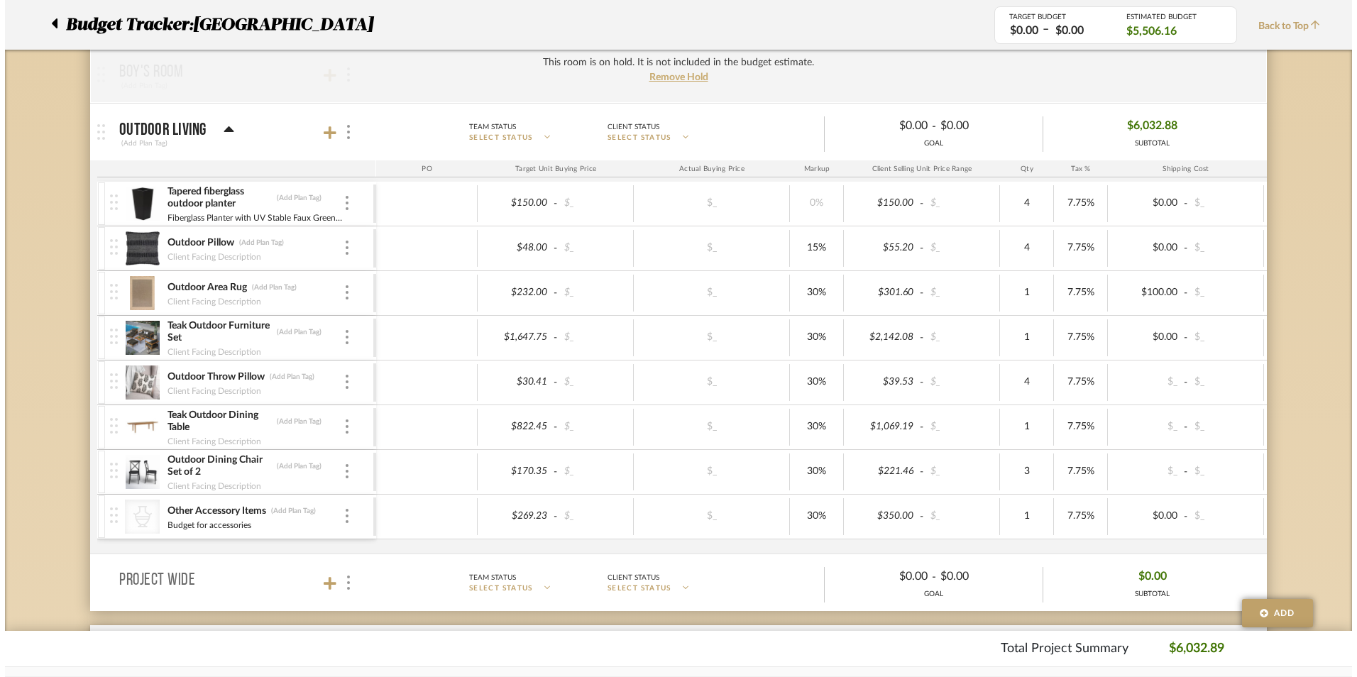
scroll to position [0, 0]
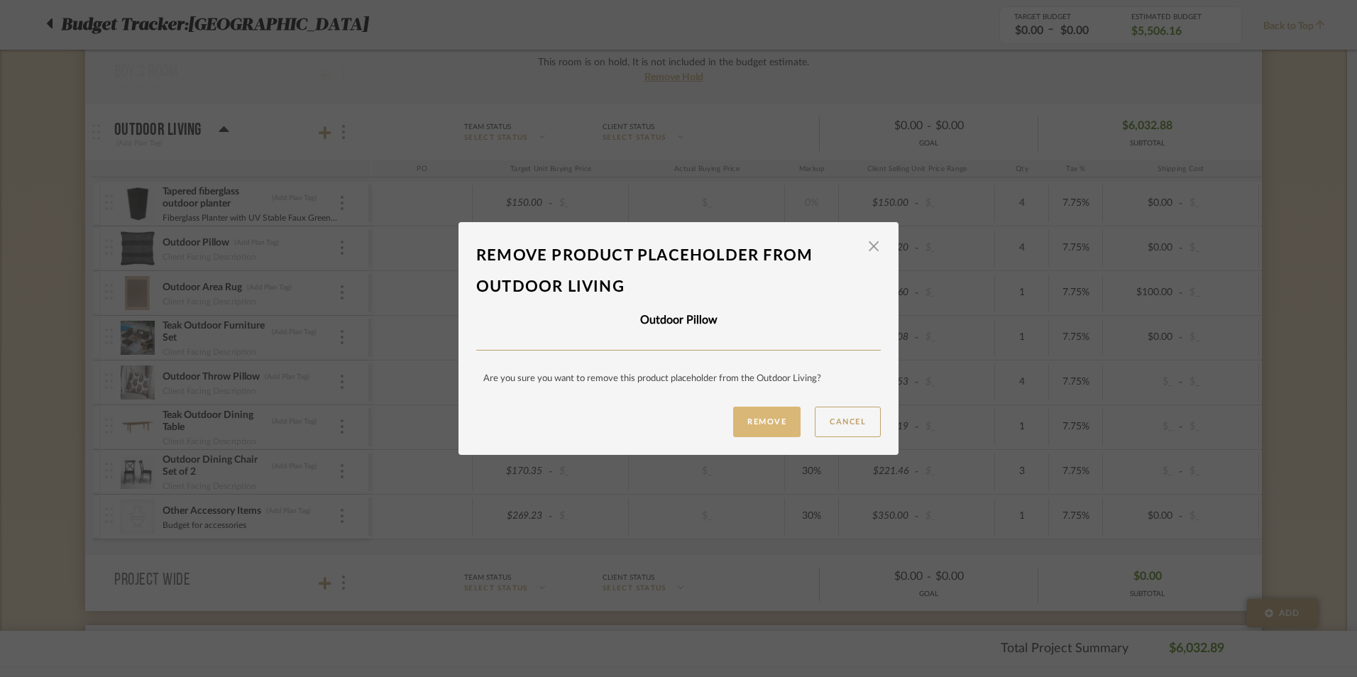
click at [759, 418] on button "Remove" at bounding box center [766, 422] width 67 height 31
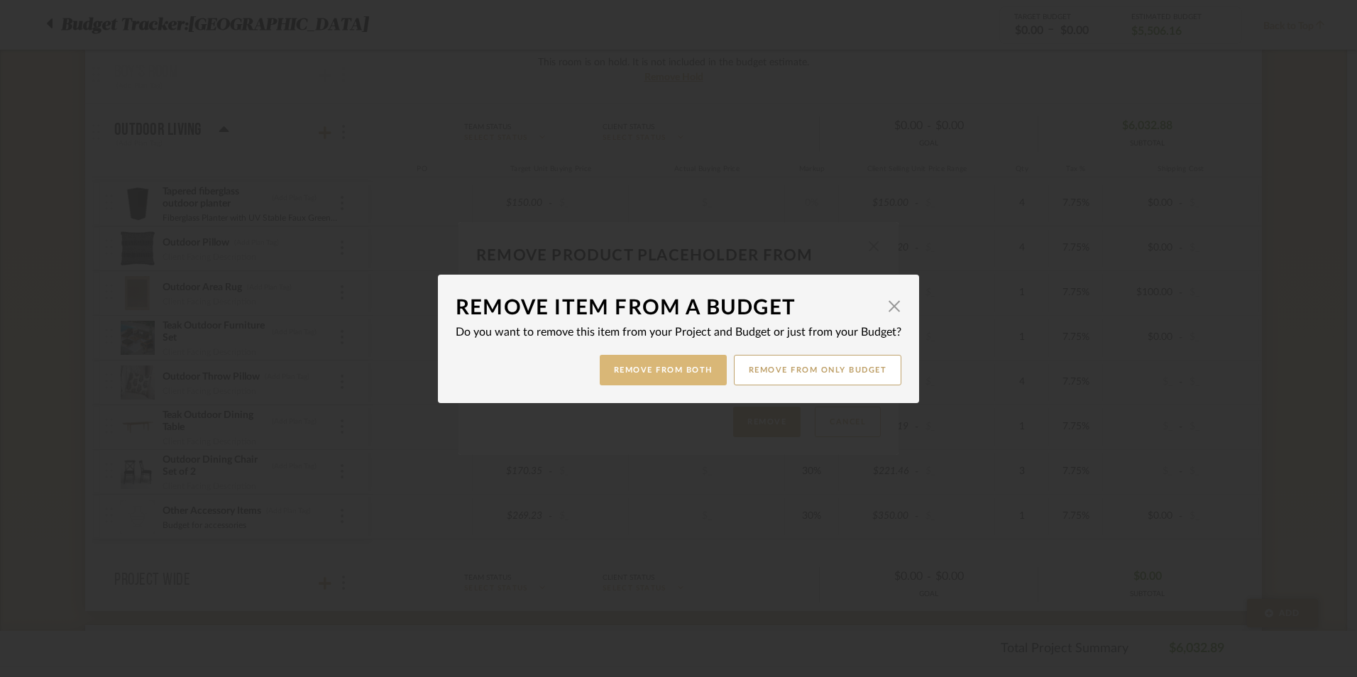
click at [690, 366] on button "Remove from Both" at bounding box center [663, 370] width 127 height 31
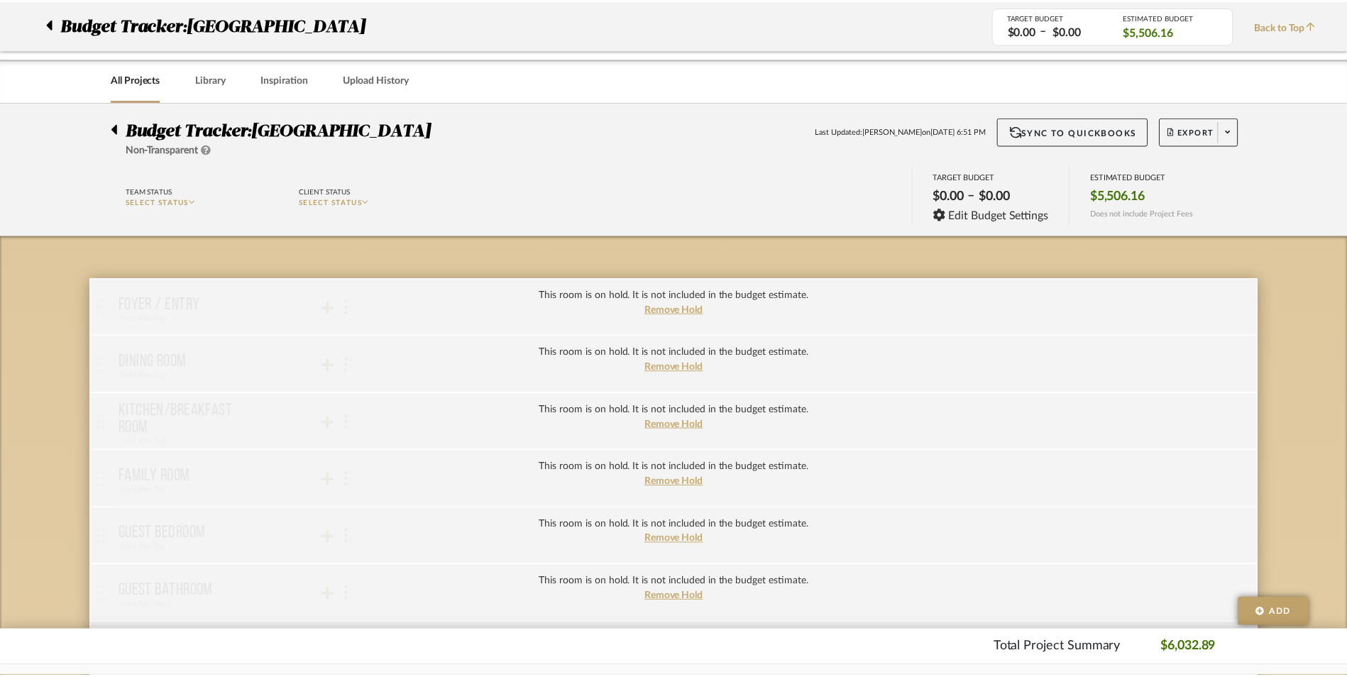
scroll to position [922, 0]
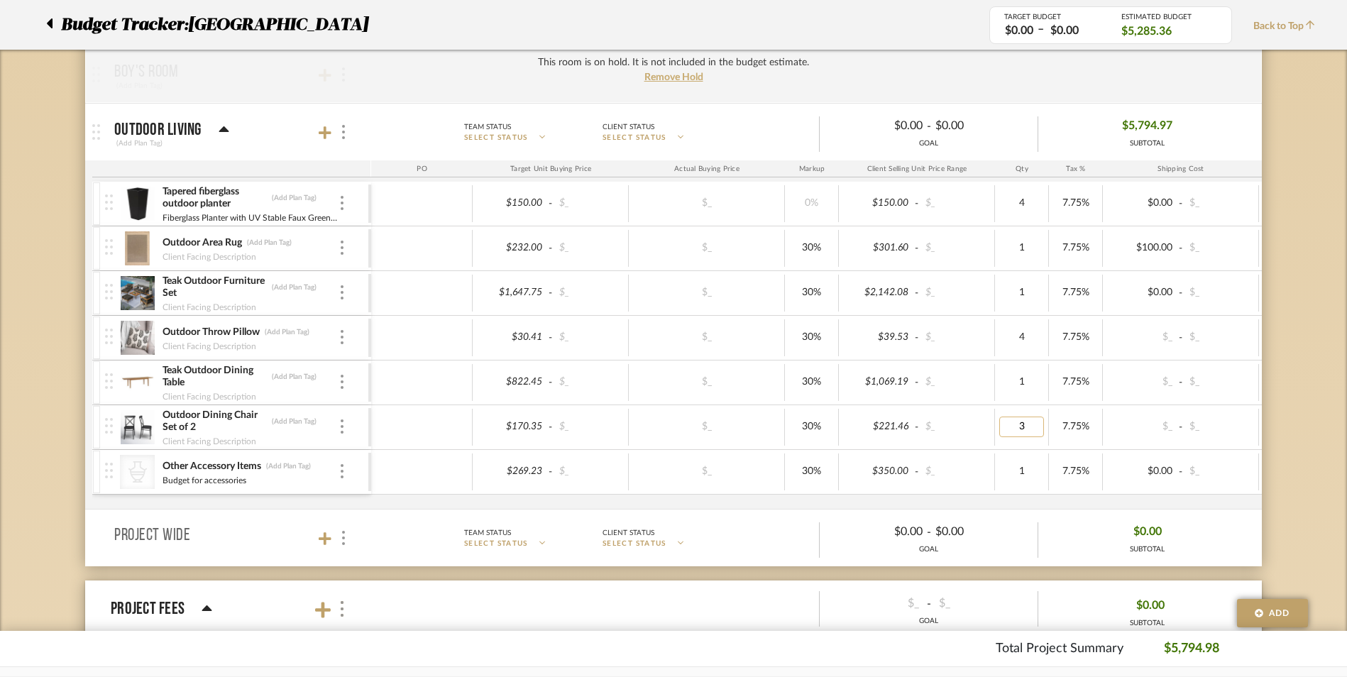
type input "4"
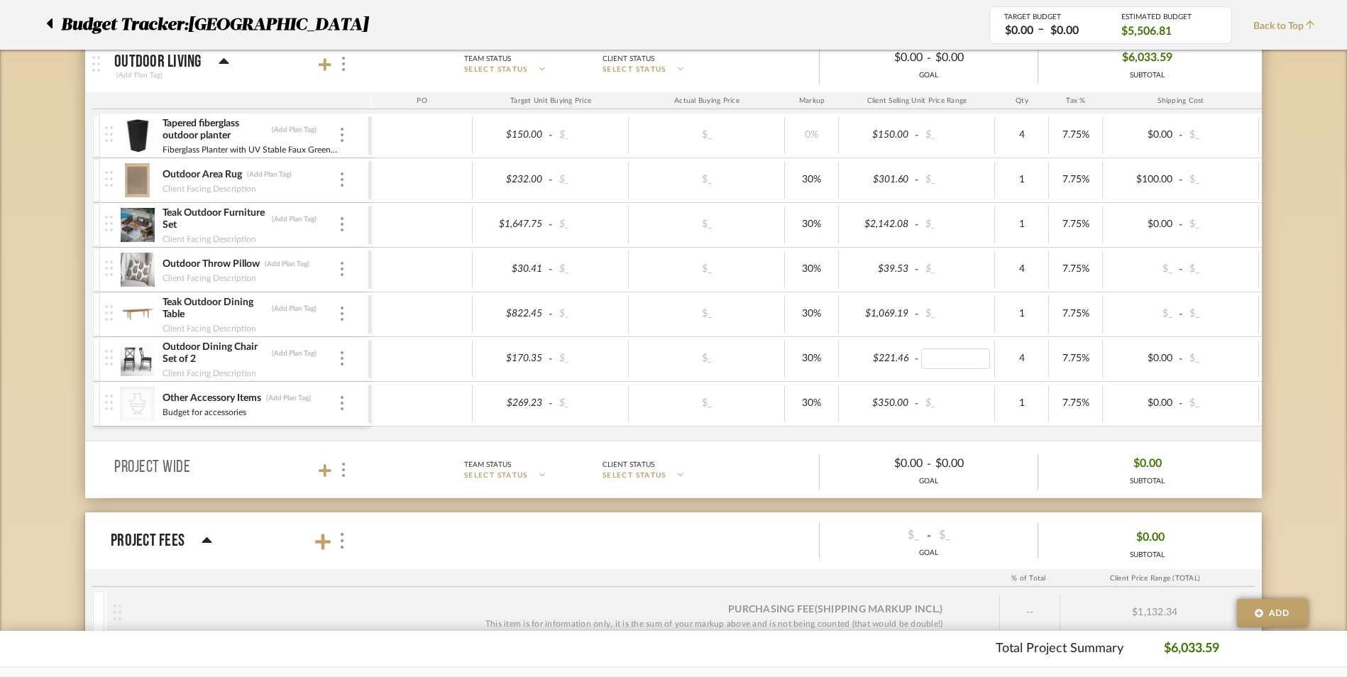
scroll to position [966, 0]
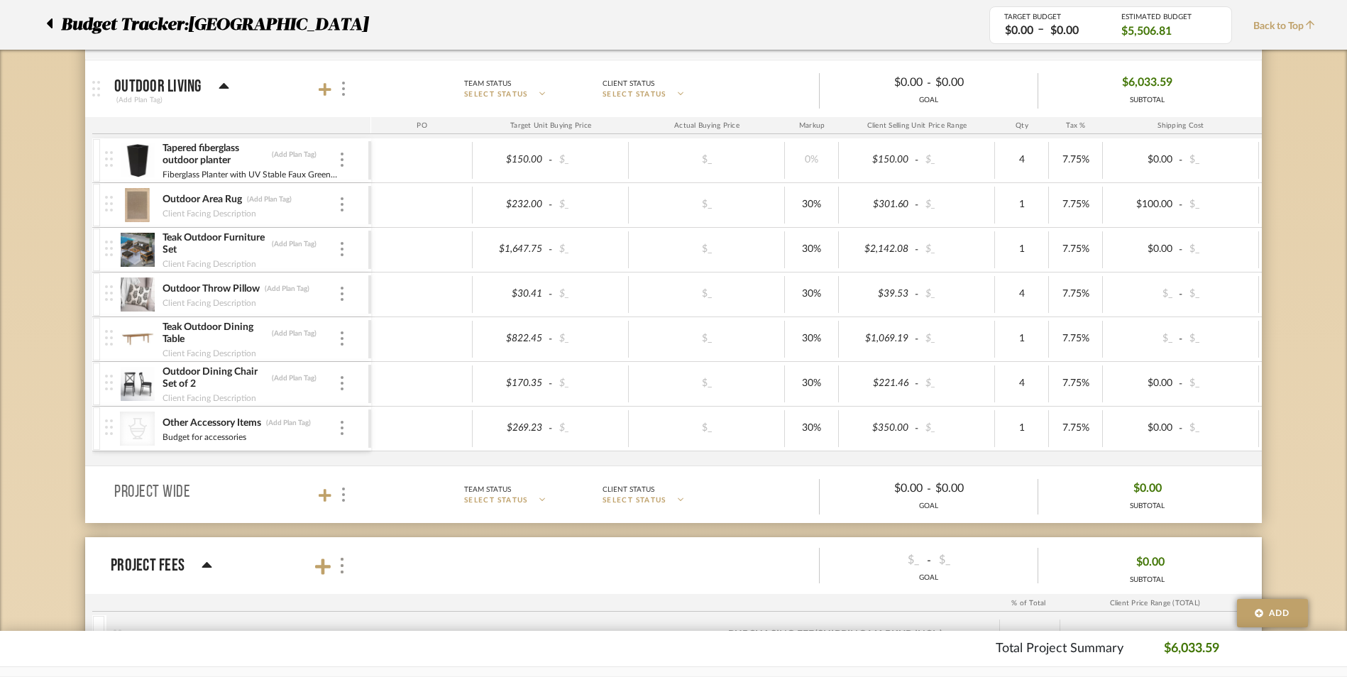
click at [1320, 355] on div "Budget Tracker: Haven Abbey Non-Transparent Last Updated: Katie Walton on Oct 7…" at bounding box center [673, 51] width 1347 height 1830
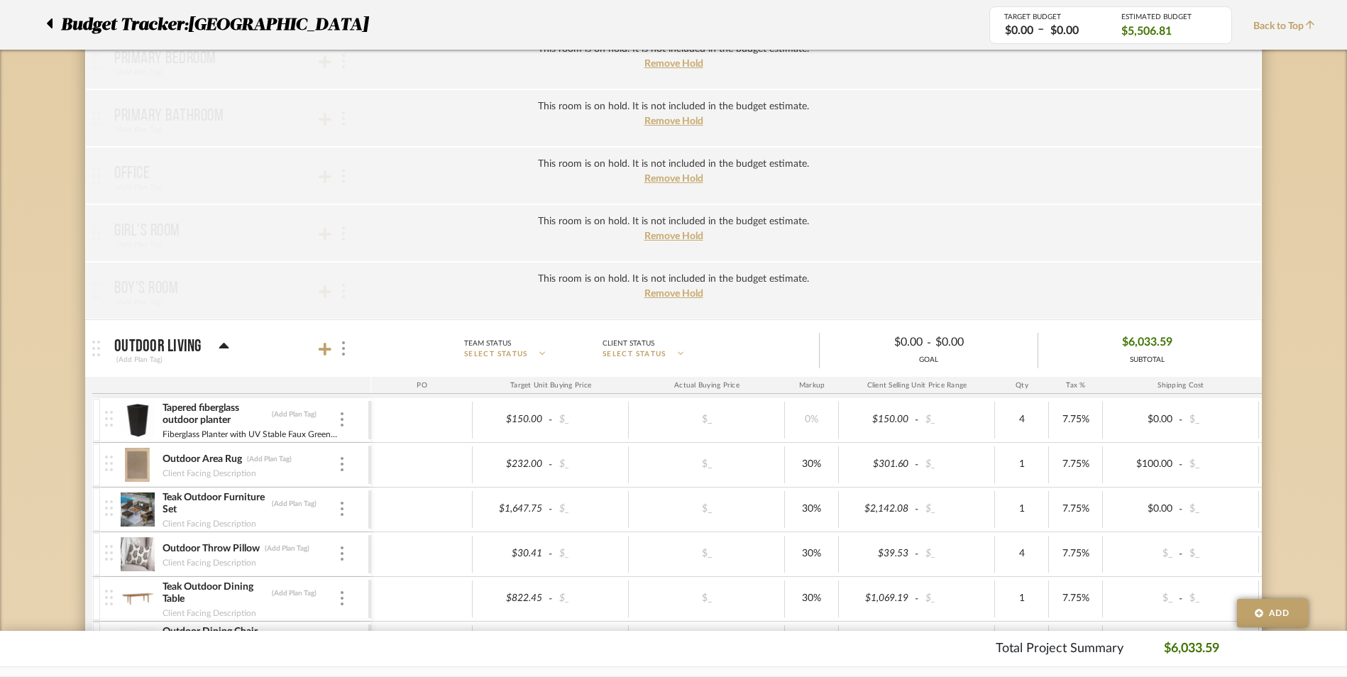
scroll to position [540, 0]
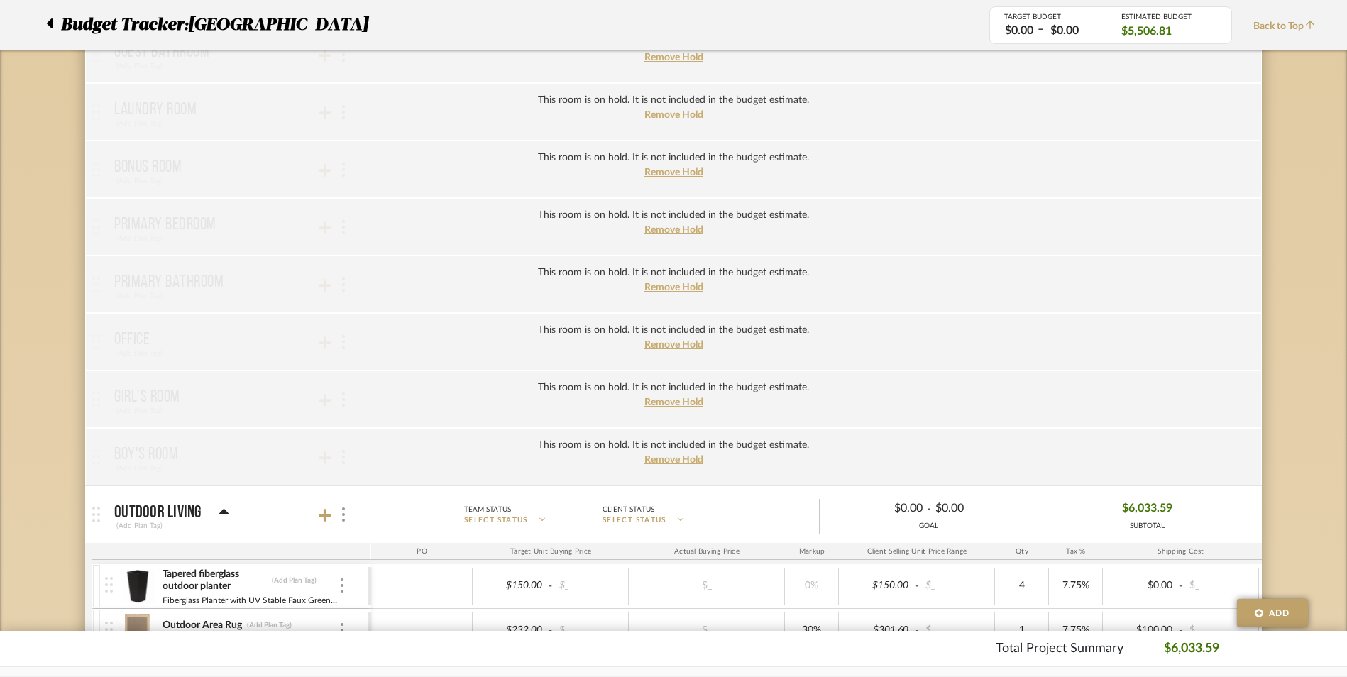
click at [49, 27] on icon at bounding box center [49, 23] width 6 height 17
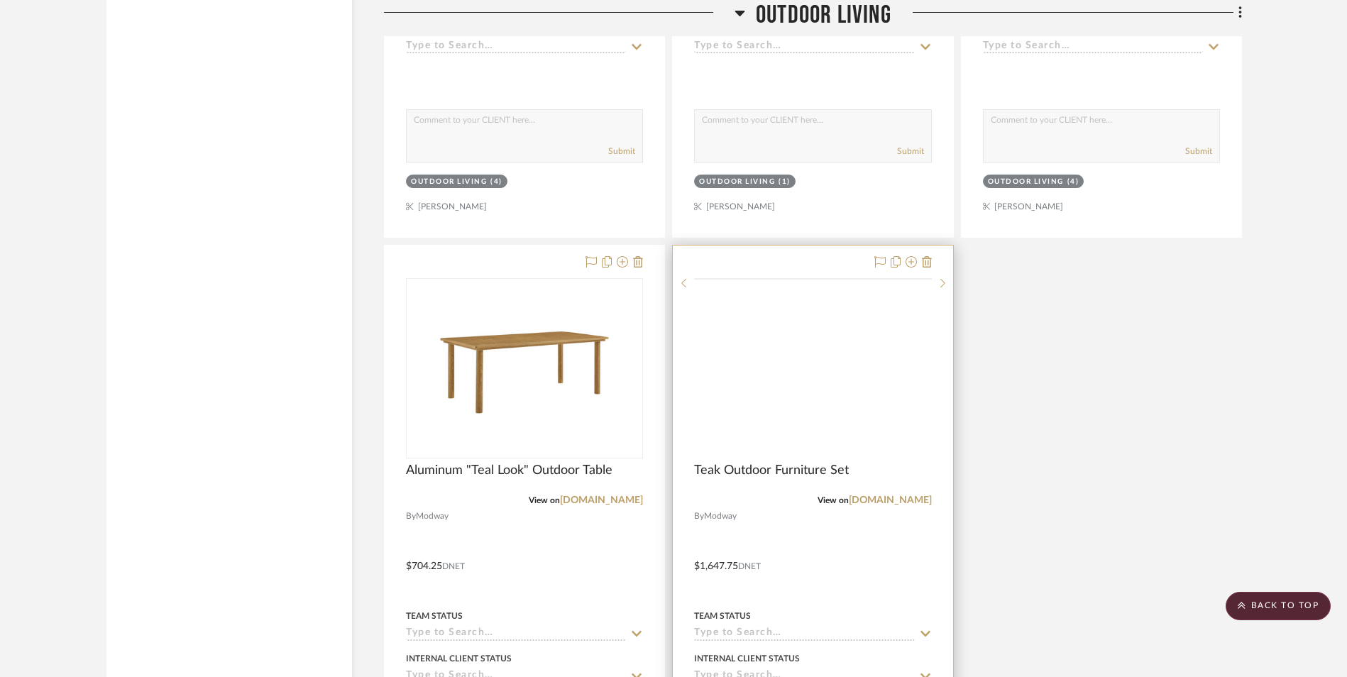
scroll to position [18153, 0]
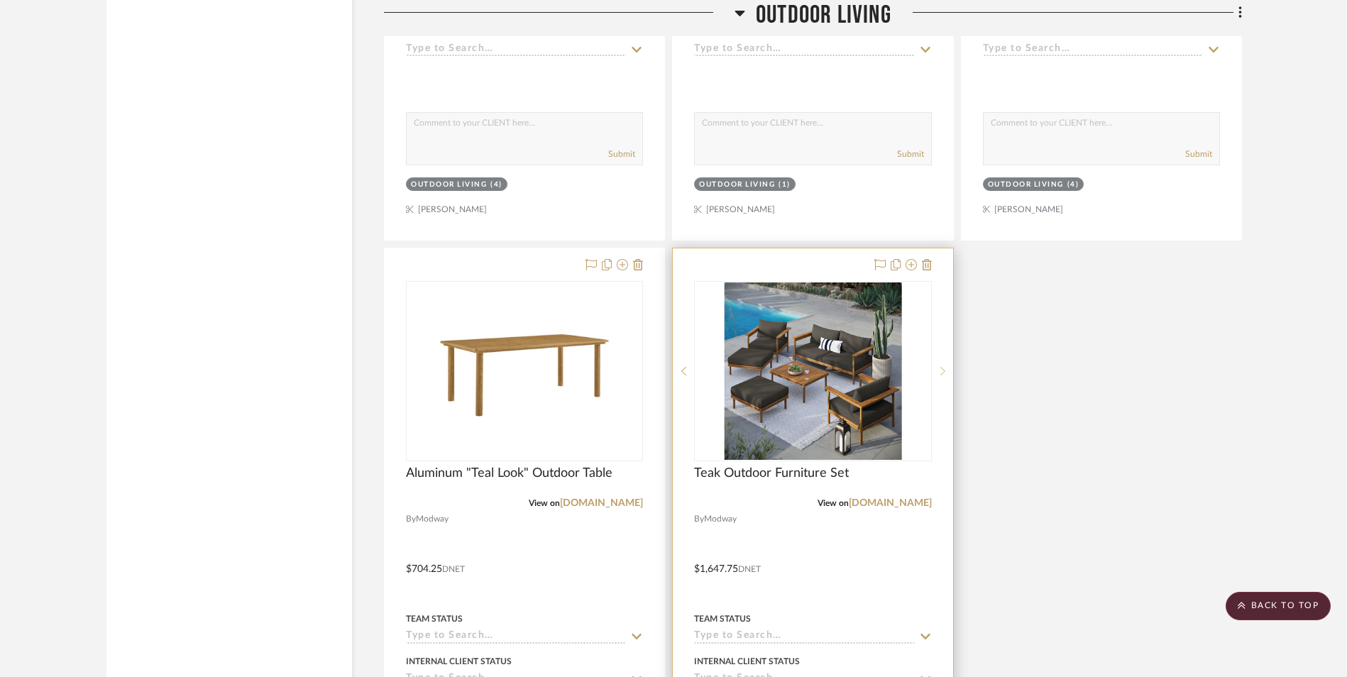
click at [945, 372] on sr-next-btn at bounding box center [942, 371] width 21 height 10
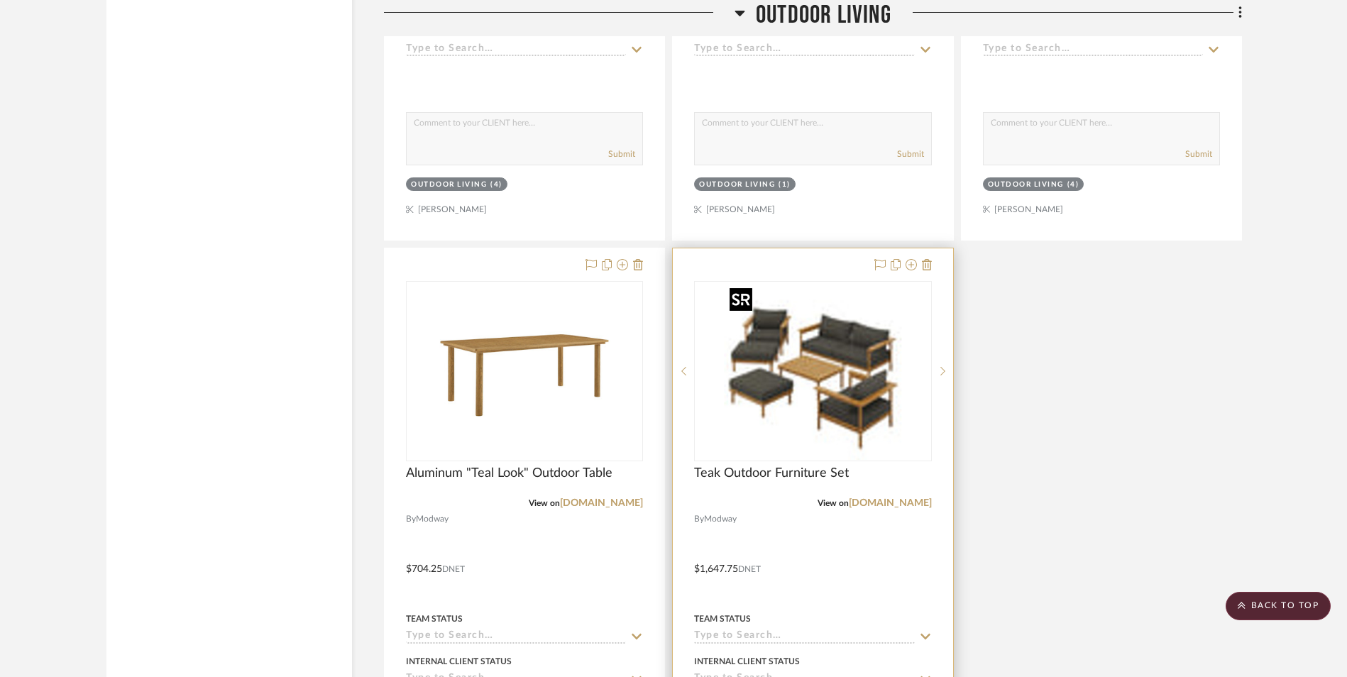
click at [826, 378] on img "1" at bounding box center [812, 370] width 177 height 177
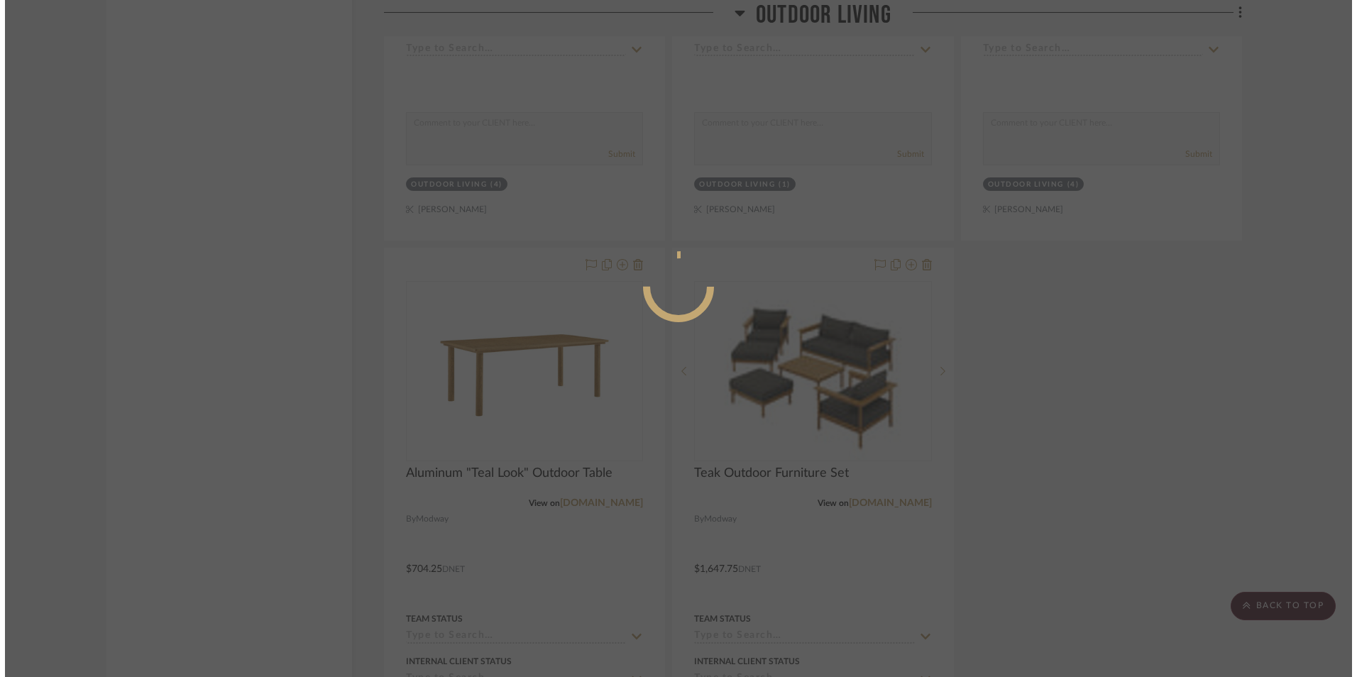
scroll to position [0, 0]
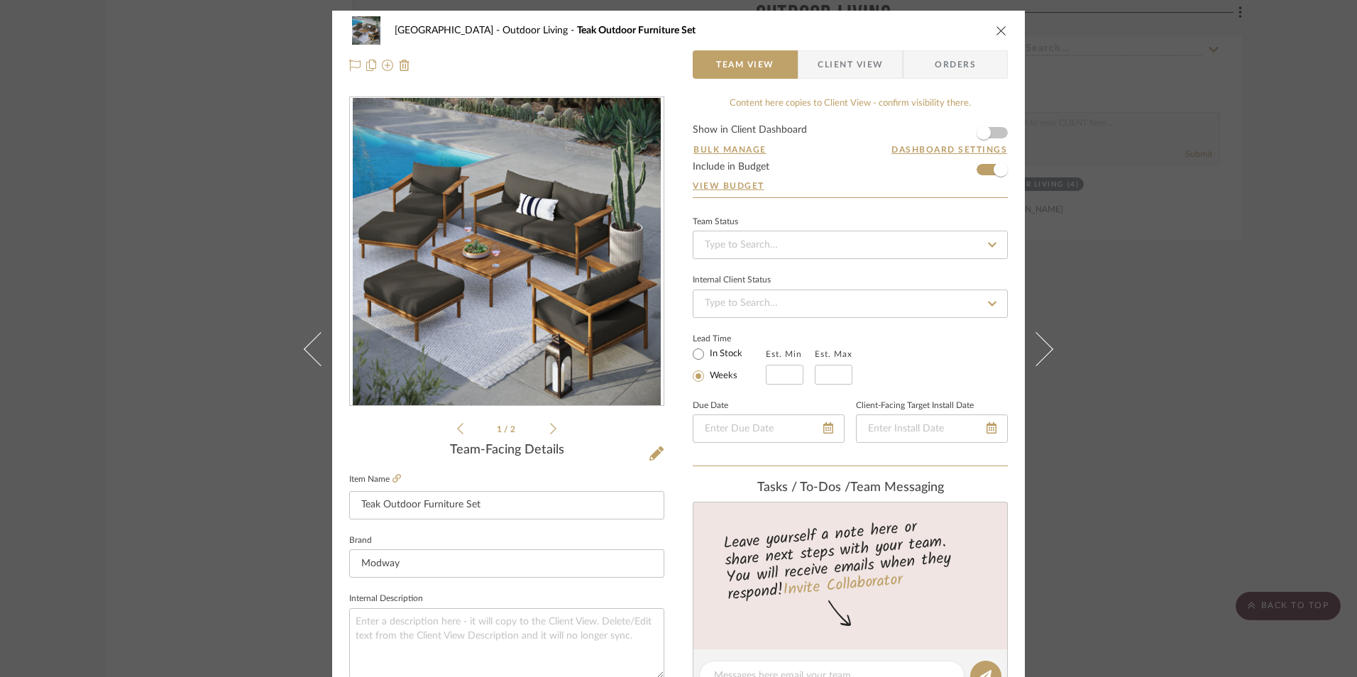
click at [550, 429] on icon at bounding box center [553, 428] width 6 height 13
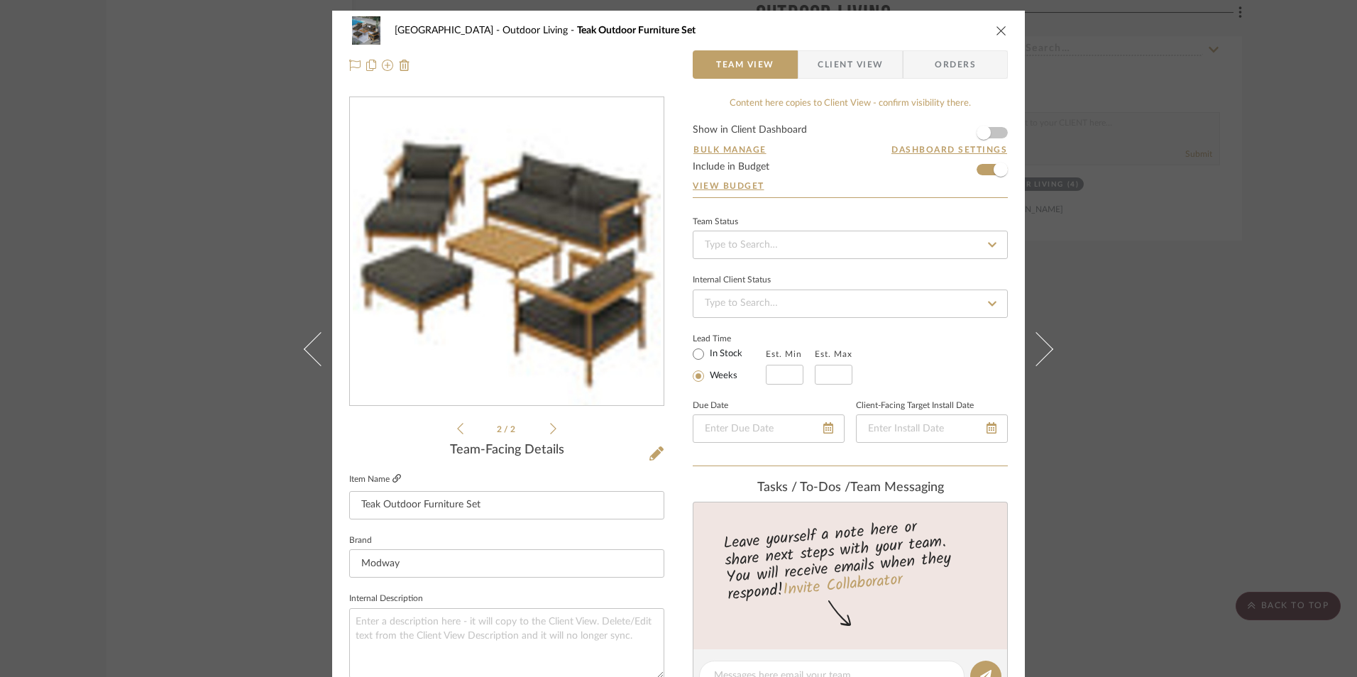
click at [393, 480] on icon at bounding box center [396, 478] width 9 height 9
click at [995, 28] on icon "close" at bounding box center [1000, 30] width 11 height 11
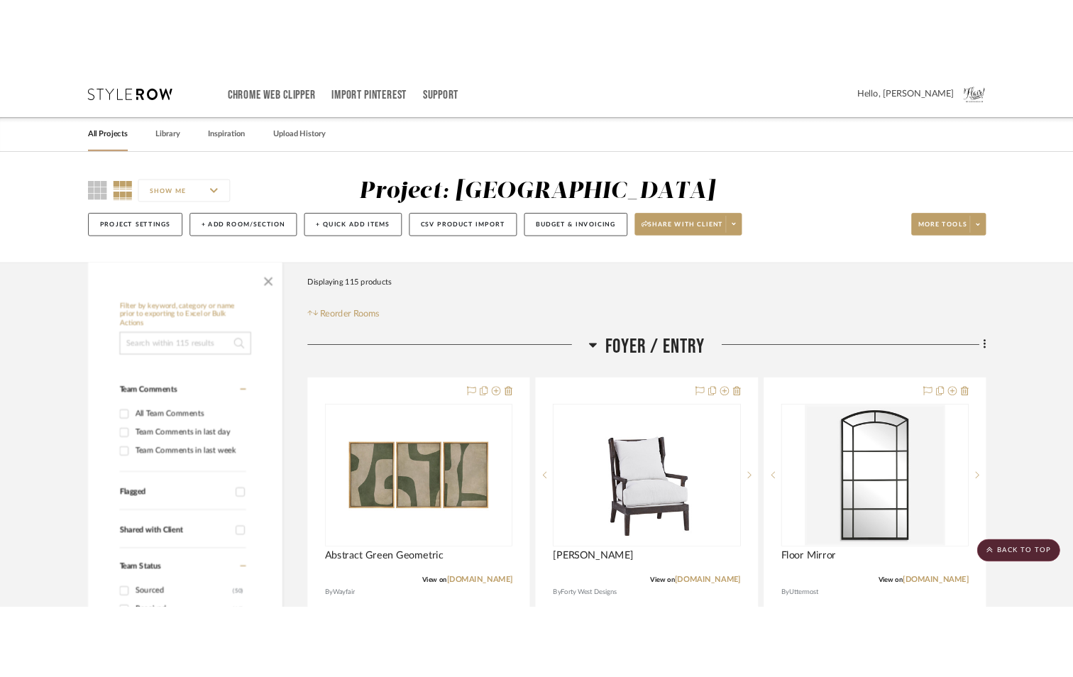
scroll to position [18153, 0]
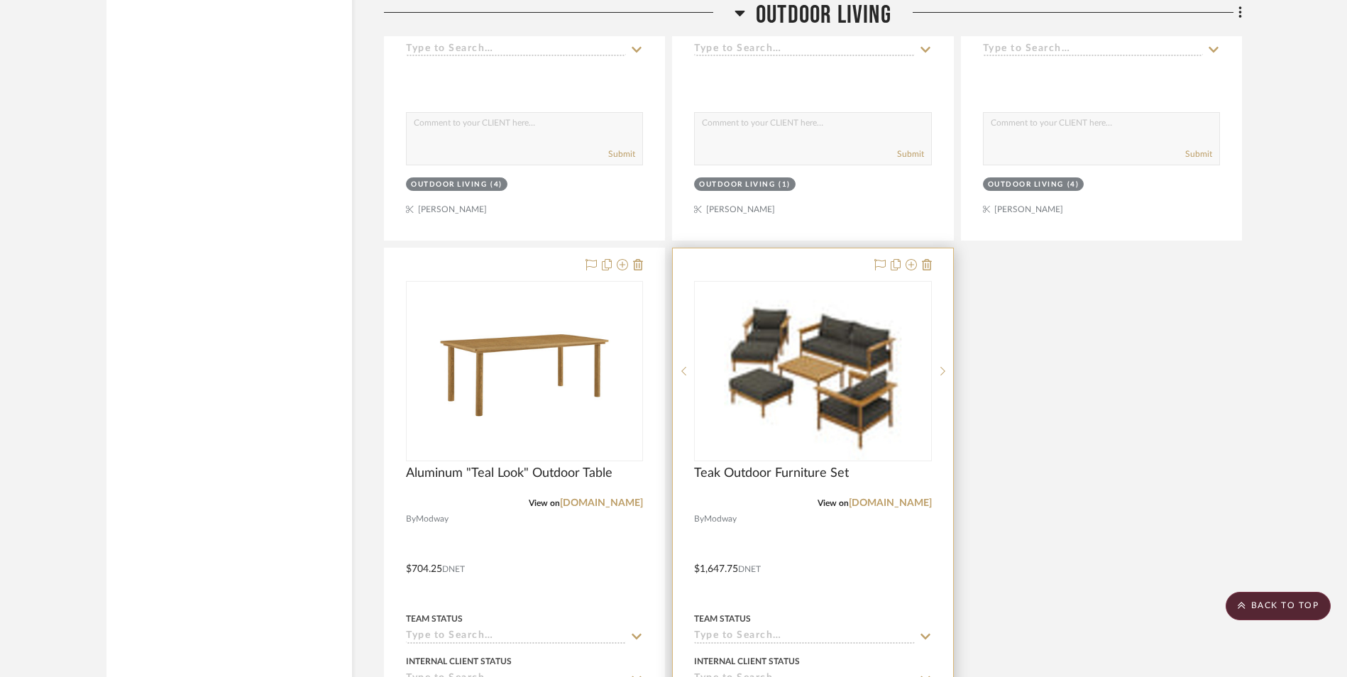
drag, startPoint x: 887, startPoint y: 505, endPoint x: 838, endPoint y: 484, distance: 53.4
click at [886, 505] on link "[DOMAIN_NAME]" at bounding box center [890, 503] width 83 height 10
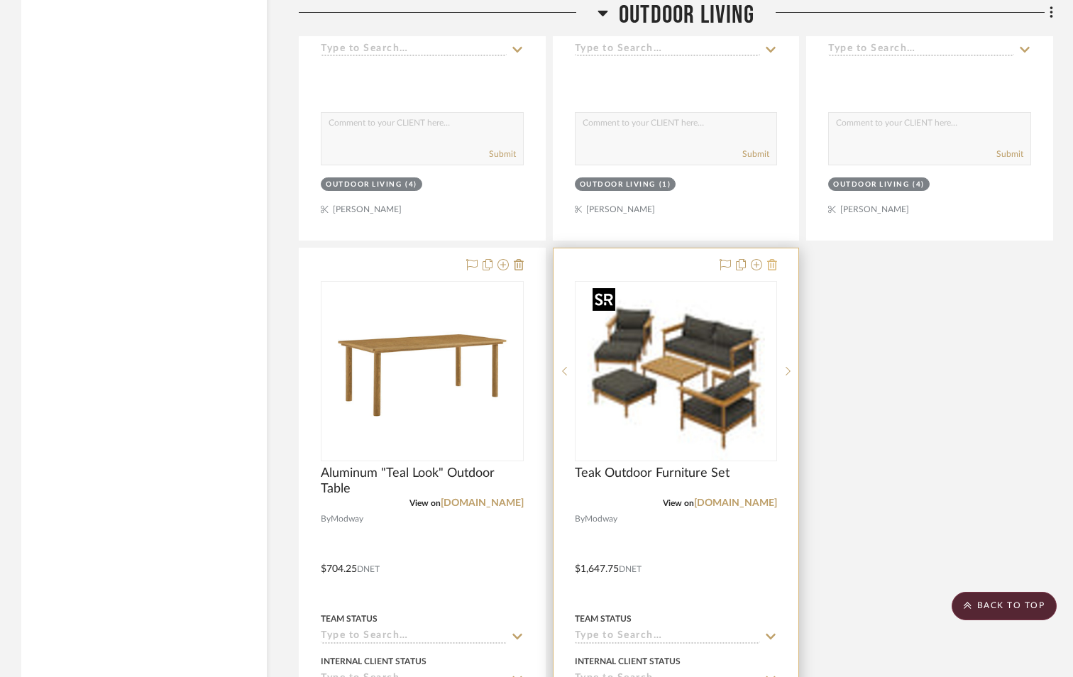
click at [773, 266] on icon at bounding box center [772, 264] width 10 height 11
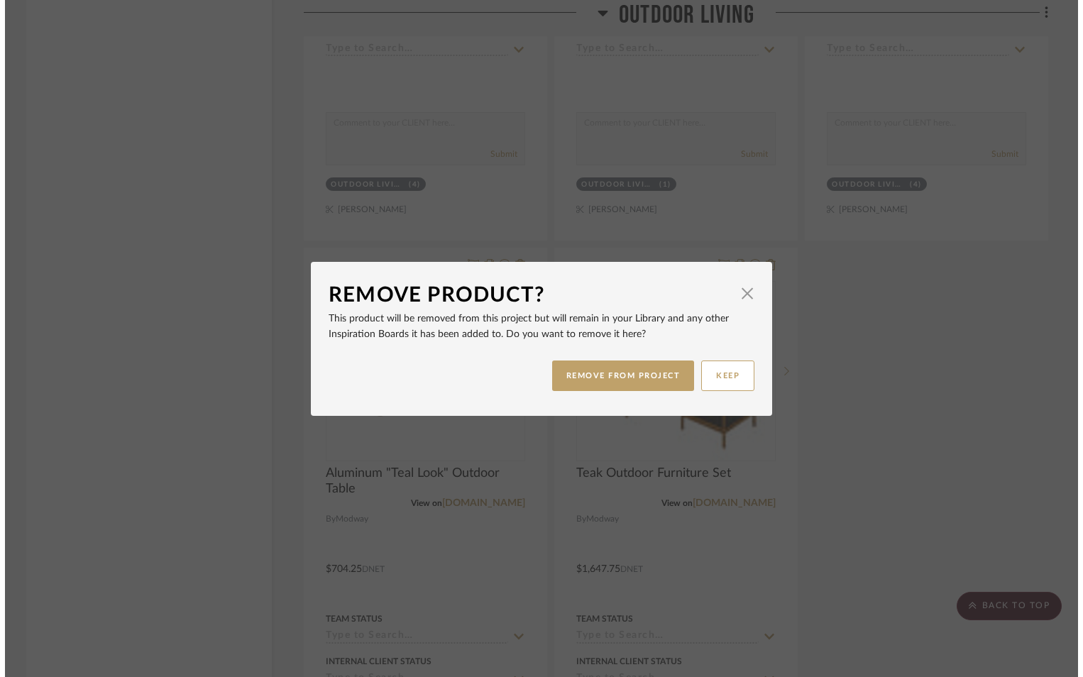
scroll to position [0, 0]
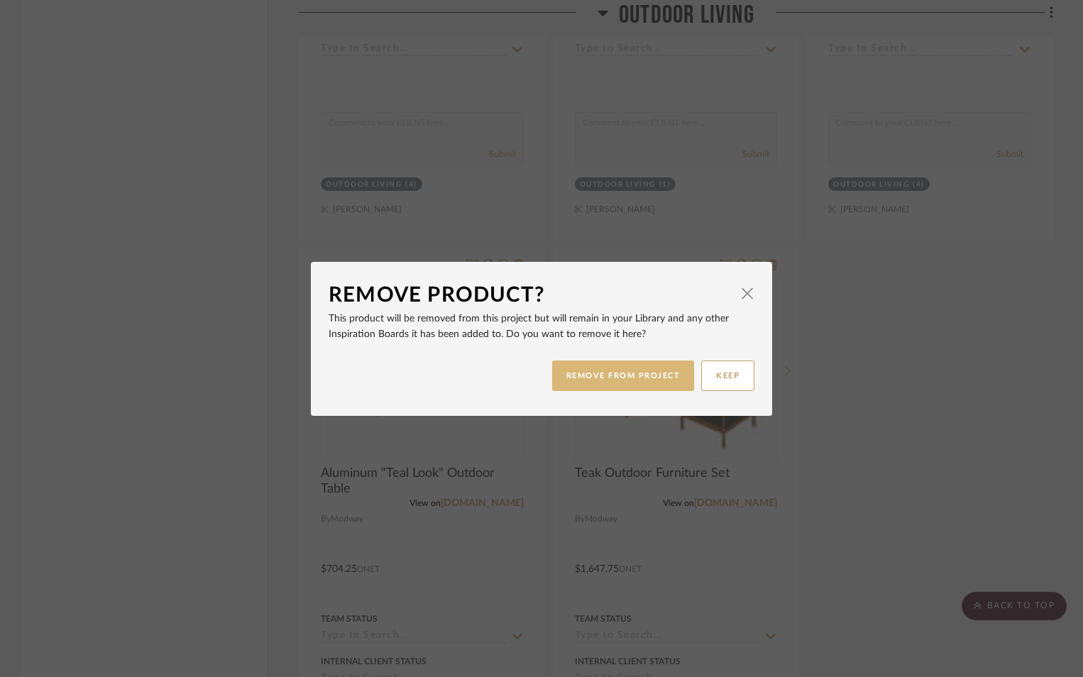
click at [659, 373] on button "REMOVE FROM PROJECT" at bounding box center [623, 375] width 143 height 31
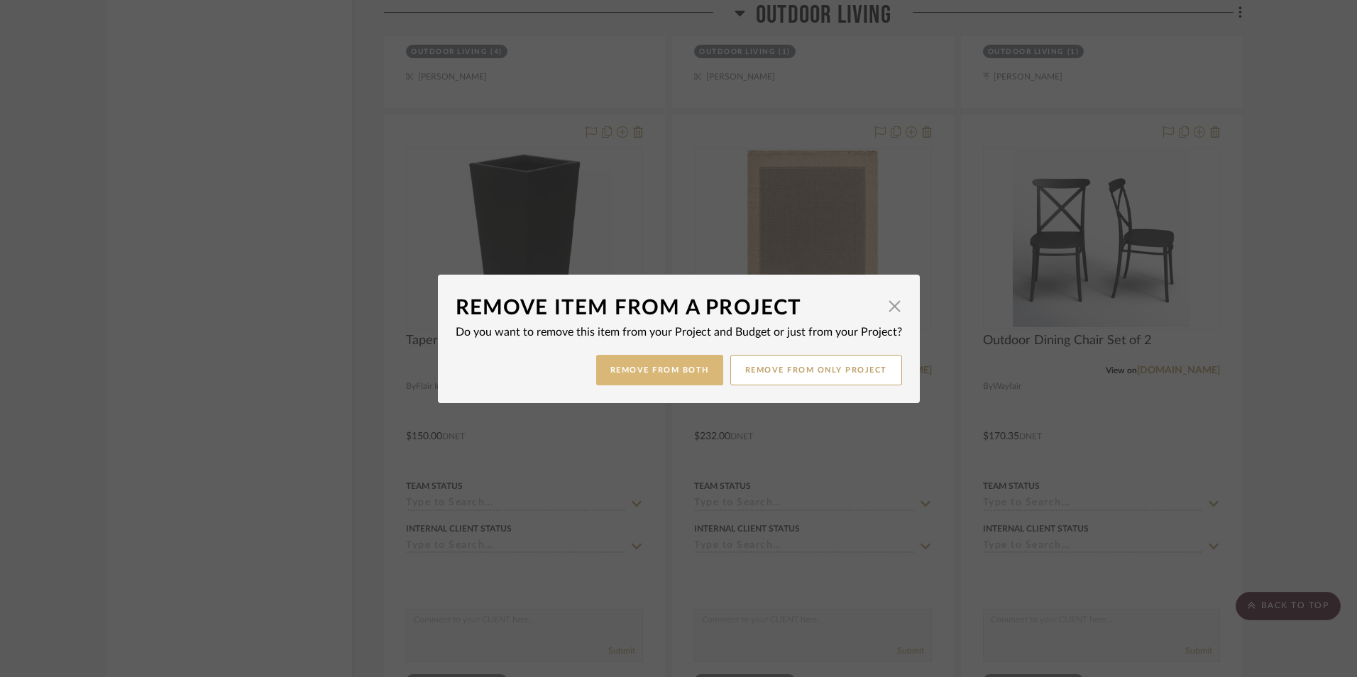
click at [671, 366] on button "Remove from Both" at bounding box center [659, 370] width 127 height 31
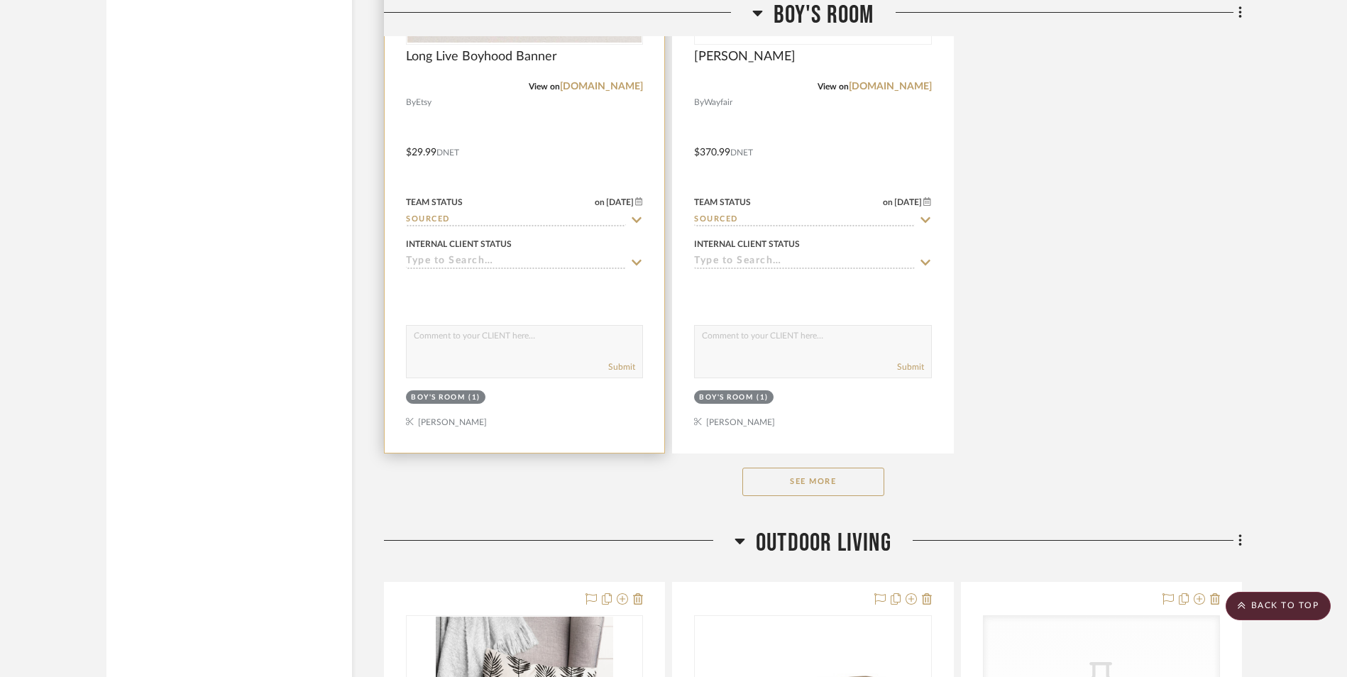
scroll to position [16514, 0]
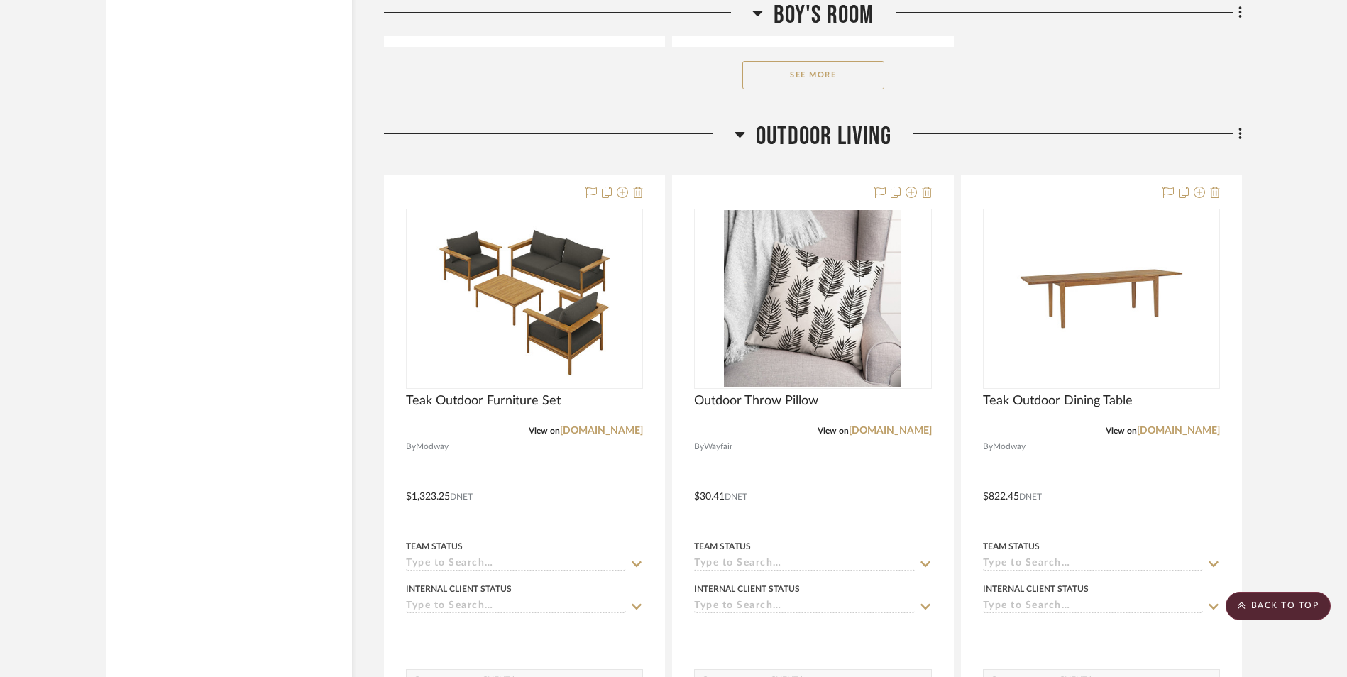
scroll to position [17897, 0]
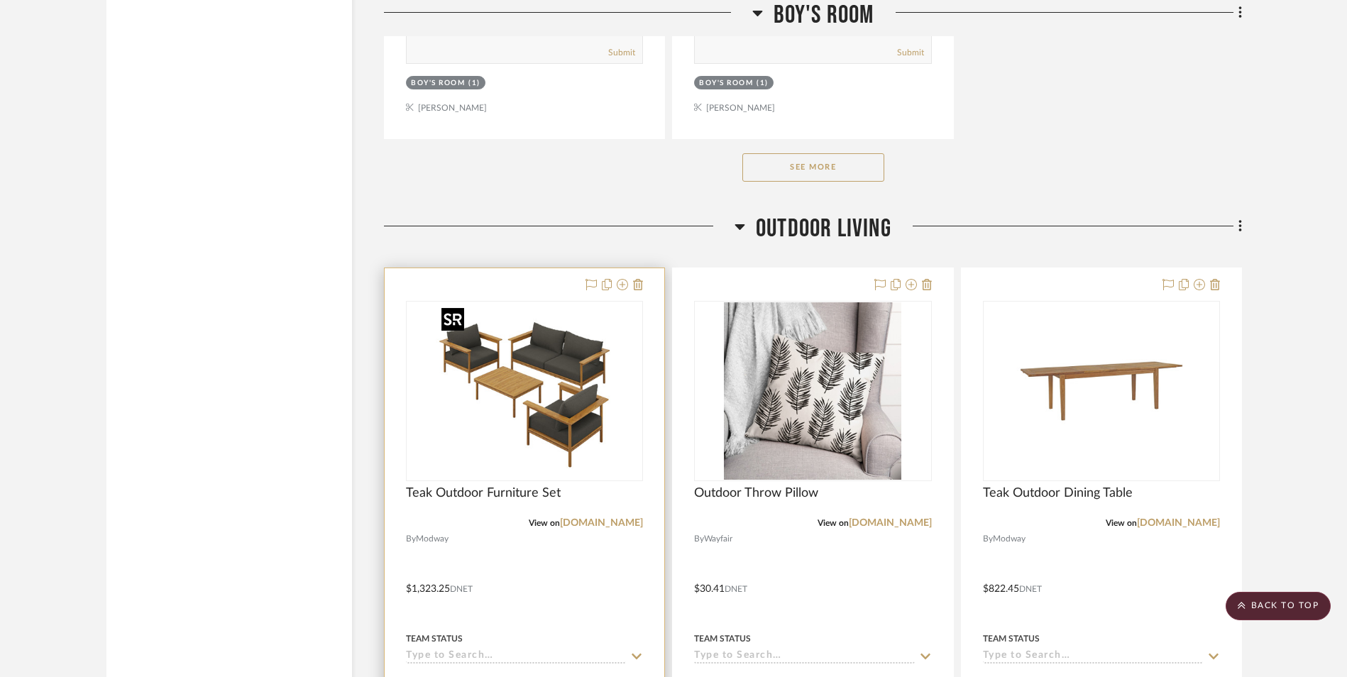
click at [521, 375] on img "0" at bounding box center [524, 390] width 177 height 177
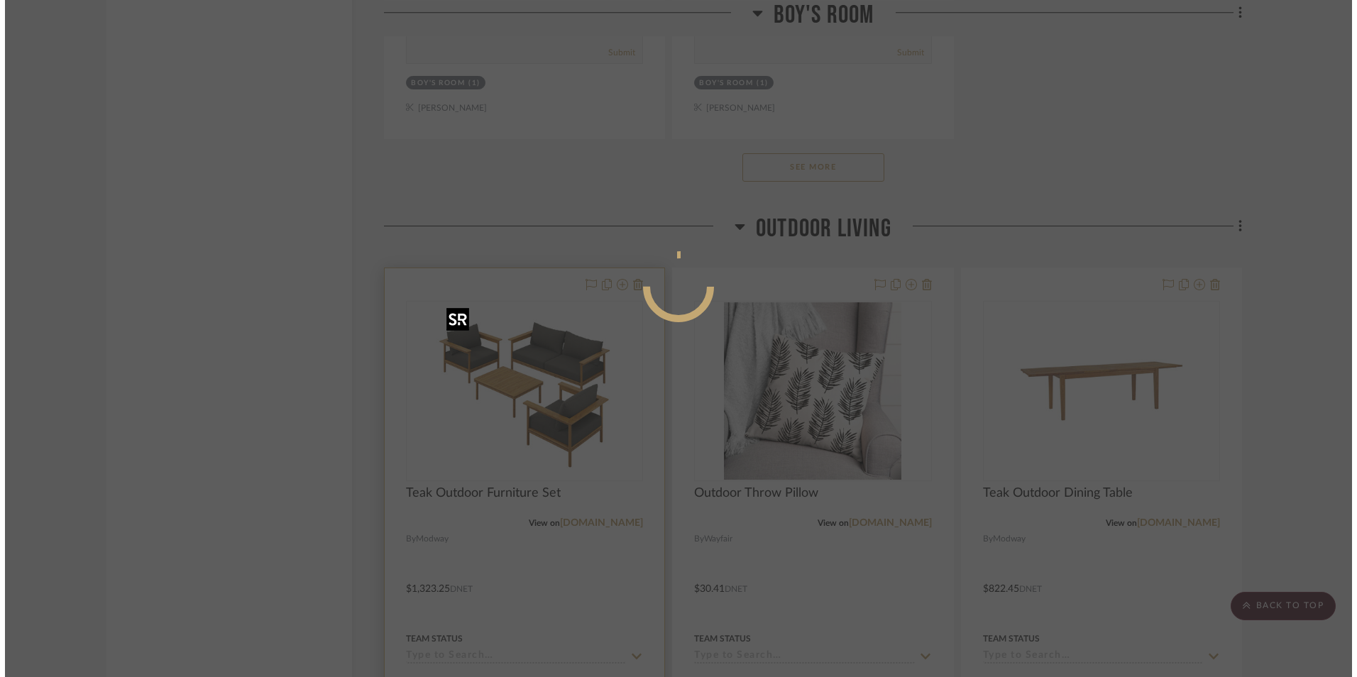
scroll to position [0, 0]
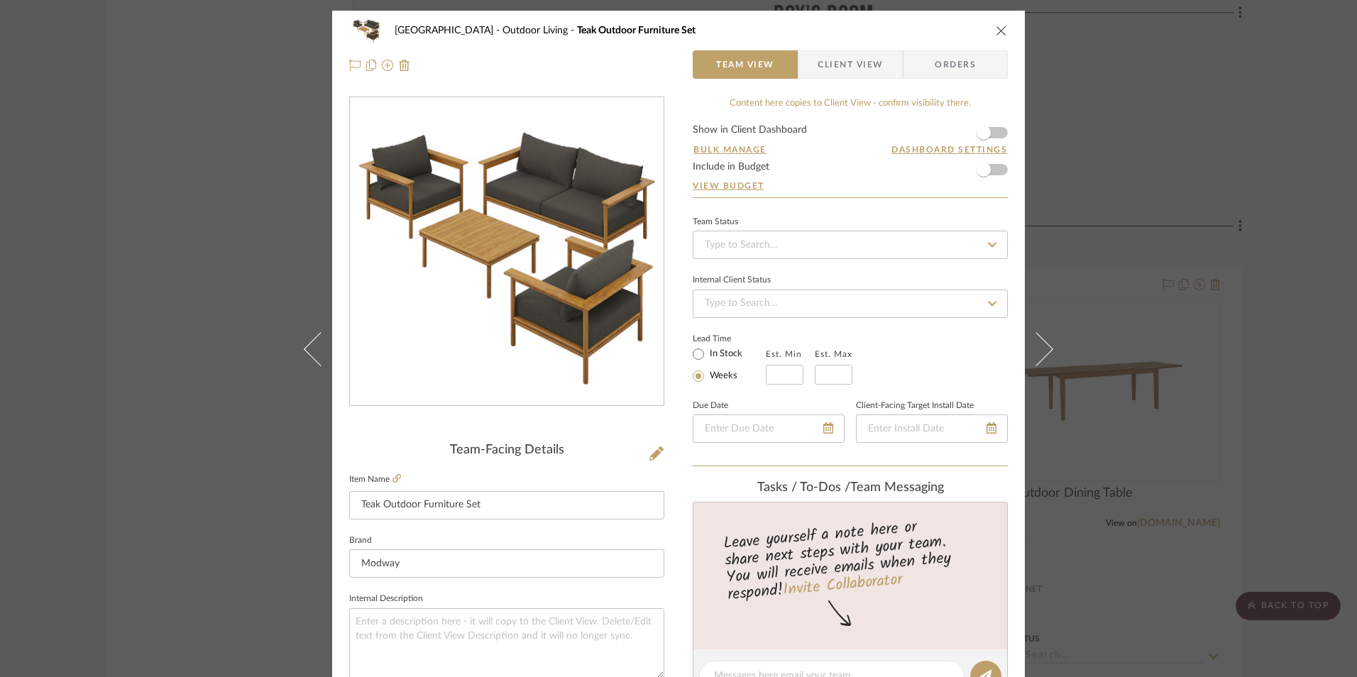
drag, startPoint x: 989, startPoint y: 19, endPoint x: 995, endPoint y: 28, distance: 10.6
click at [994, 24] on div "Haven Abbey Outdoor Living Teak Outdoor Furniture Set" at bounding box center [678, 30] width 658 height 28
click at [996, 31] on icon "close" at bounding box center [1000, 30] width 11 height 11
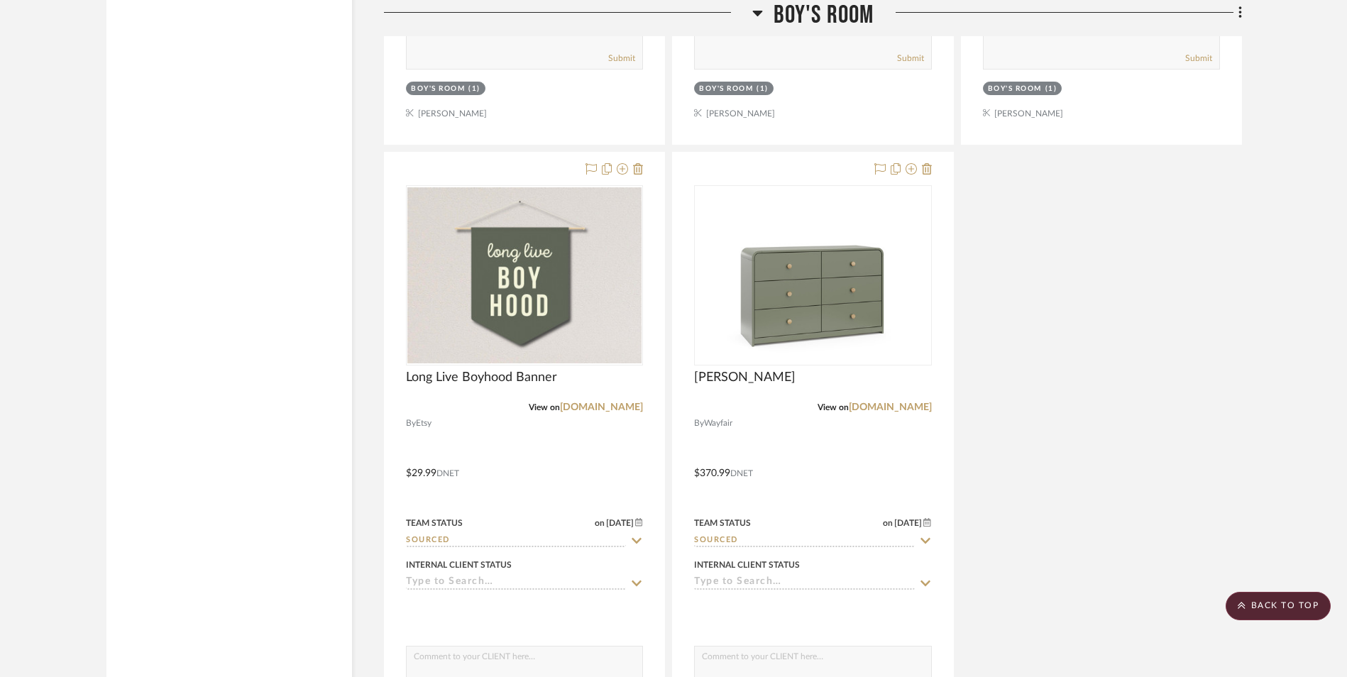
scroll to position [17258, 0]
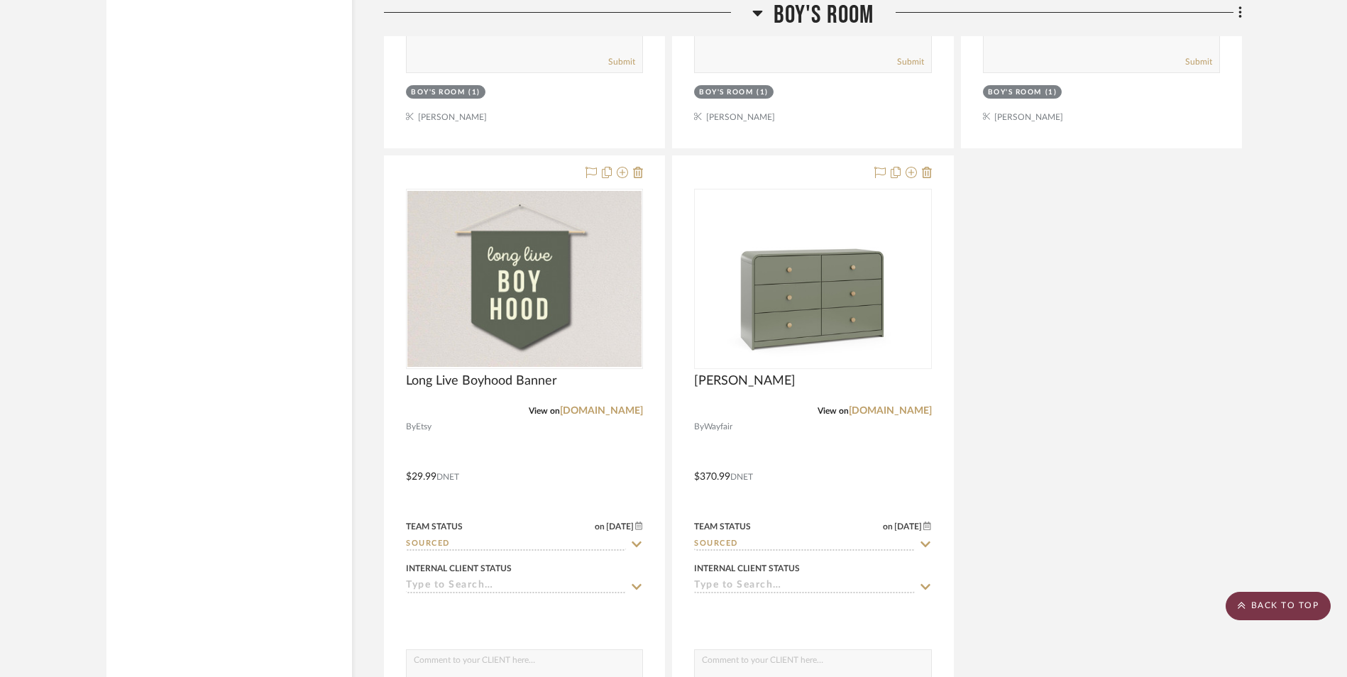
click at [1246, 600] on scroll-to-top-button "BACK TO TOP" at bounding box center [1277, 606] width 105 height 28
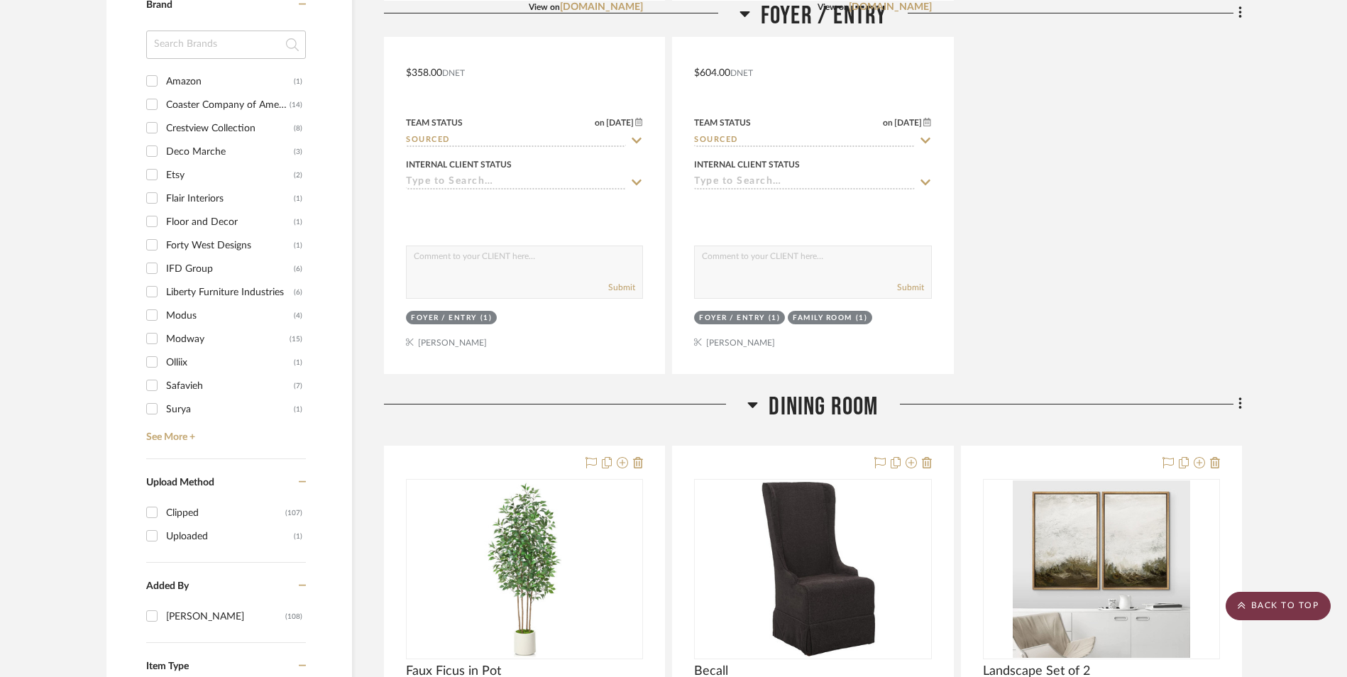
scroll to position [0, 0]
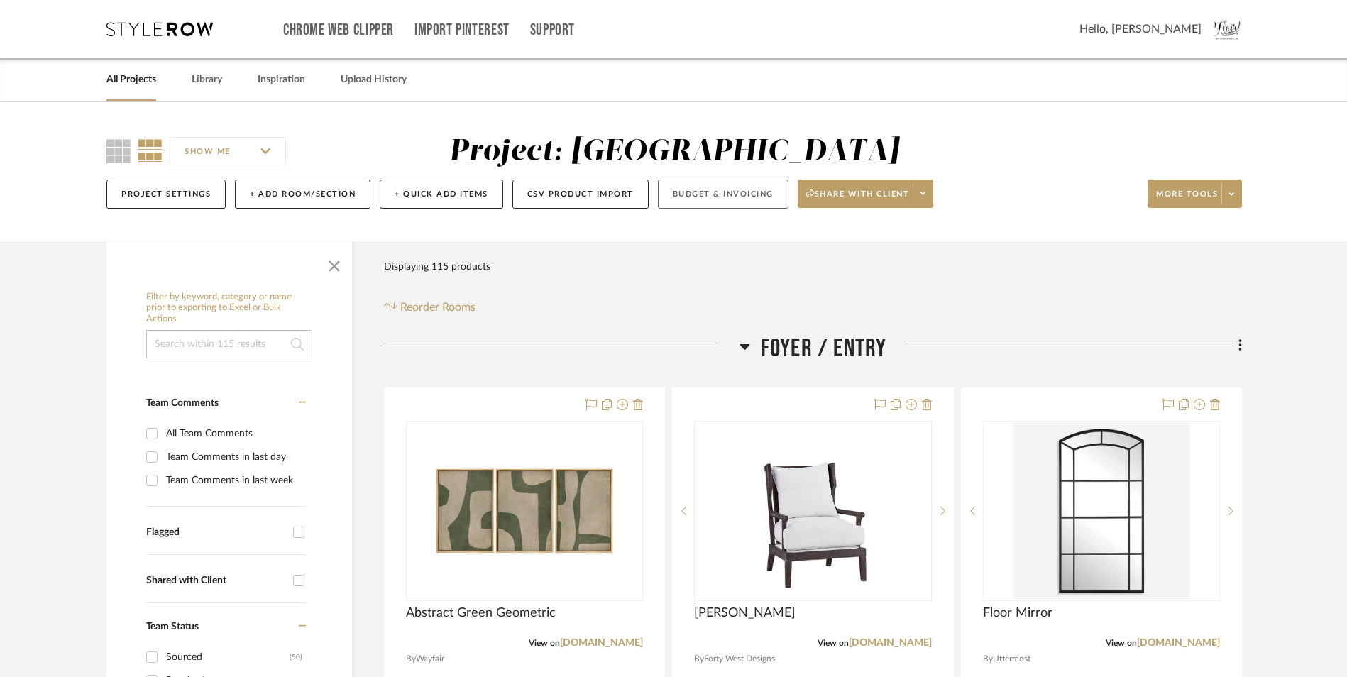
click at [733, 193] on button "Budget & Invoicing" at bounding box center [723, 194] width 131 height 29
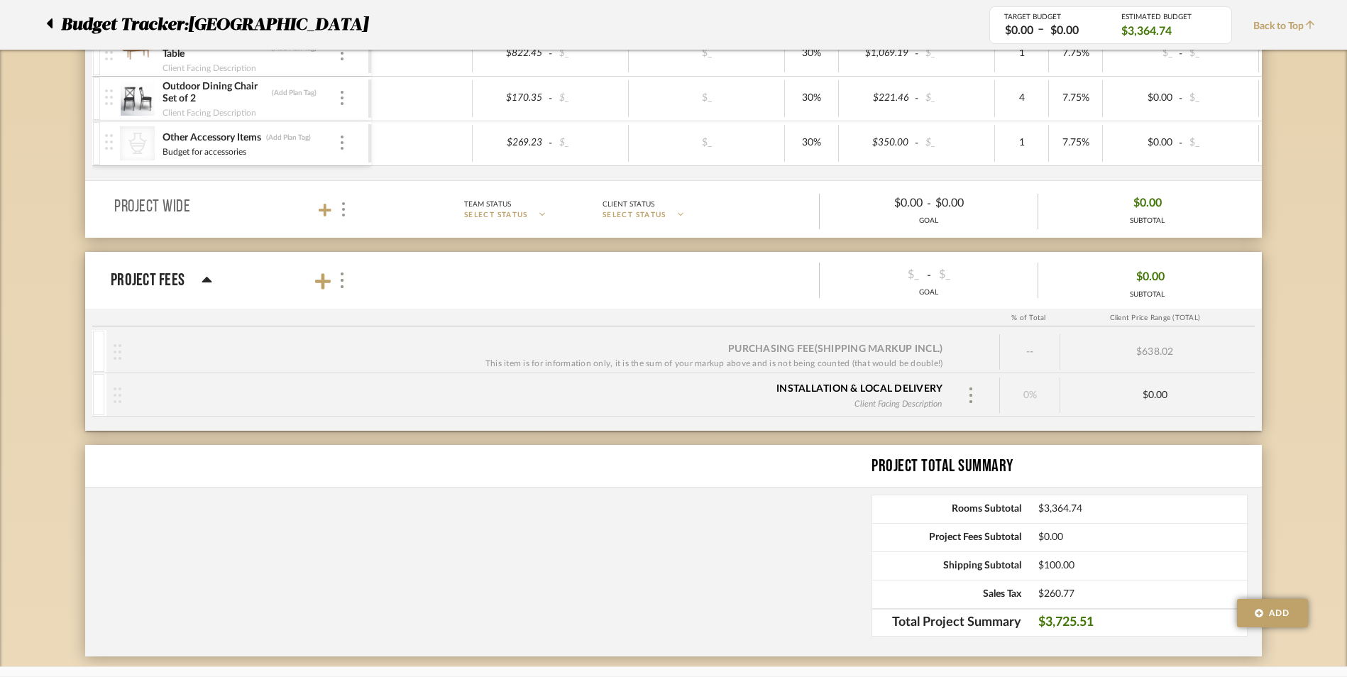
scroll to position [922, 0]
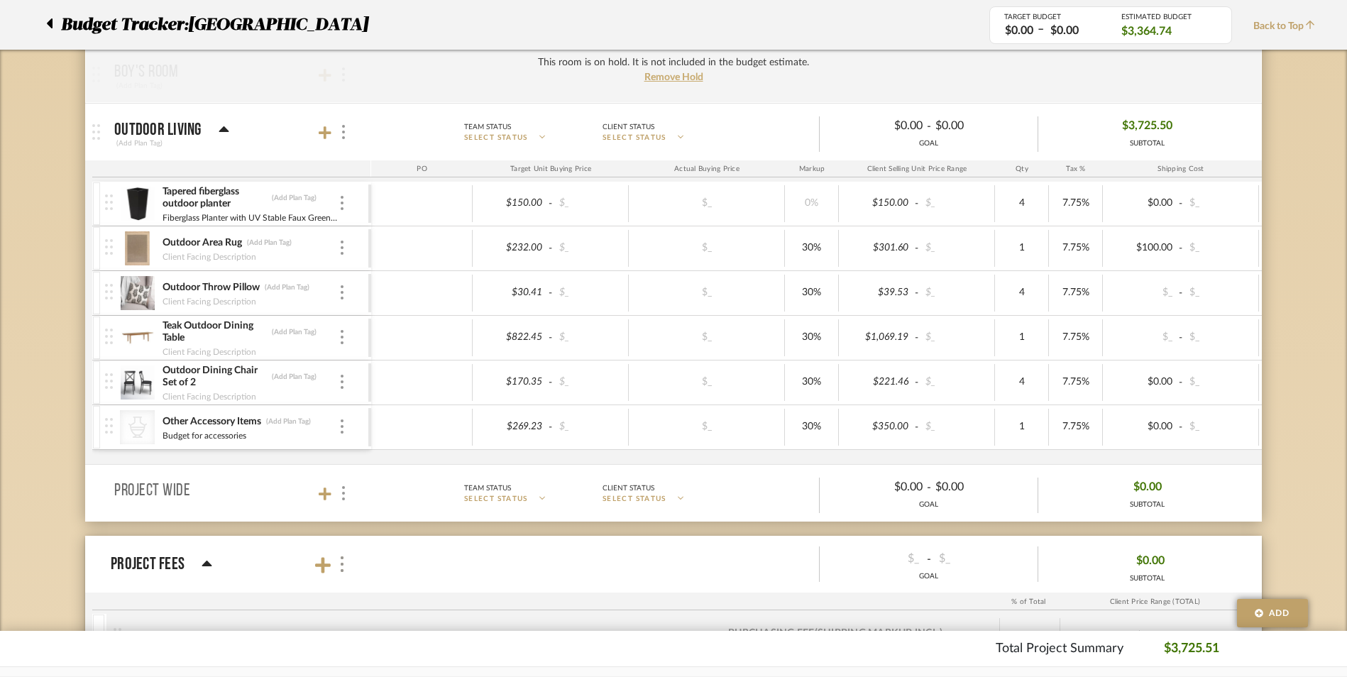
click at [322, 124] on div at bounding box center [334, 132] width 31 height 19
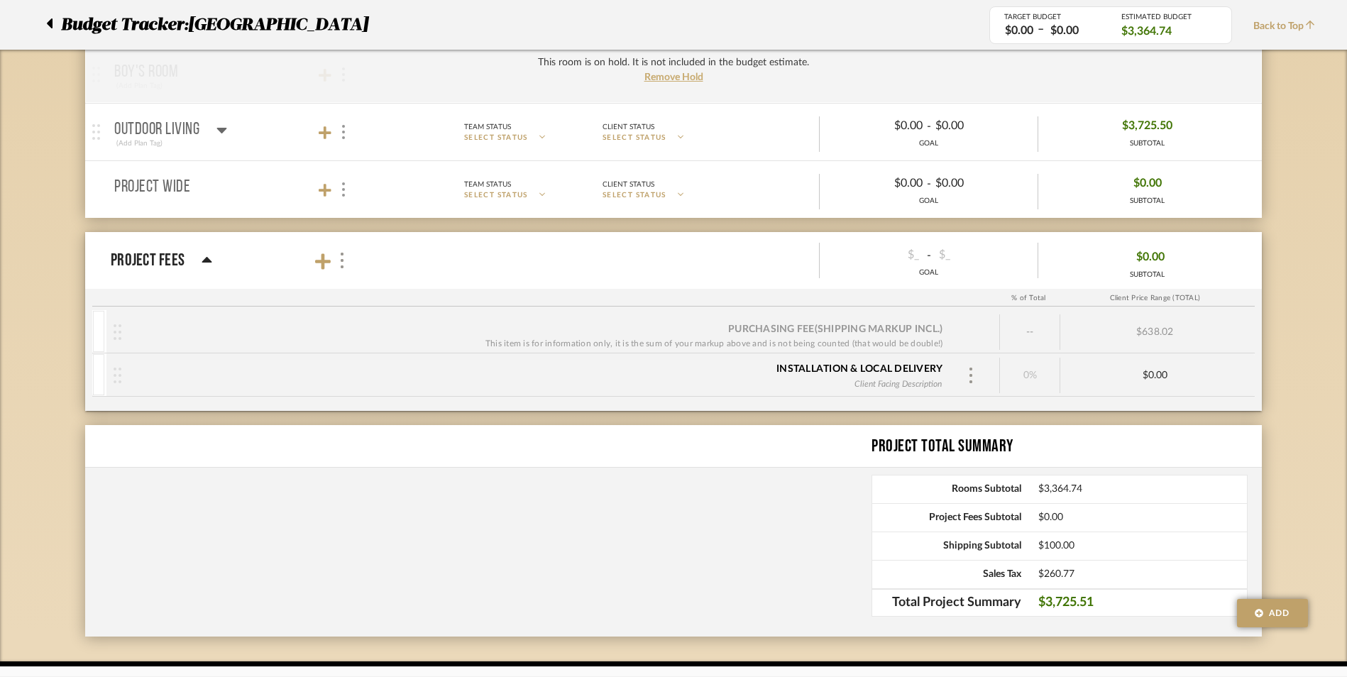
click at [322, 124] on div at bounding box center [334, 132] width 31 height 19
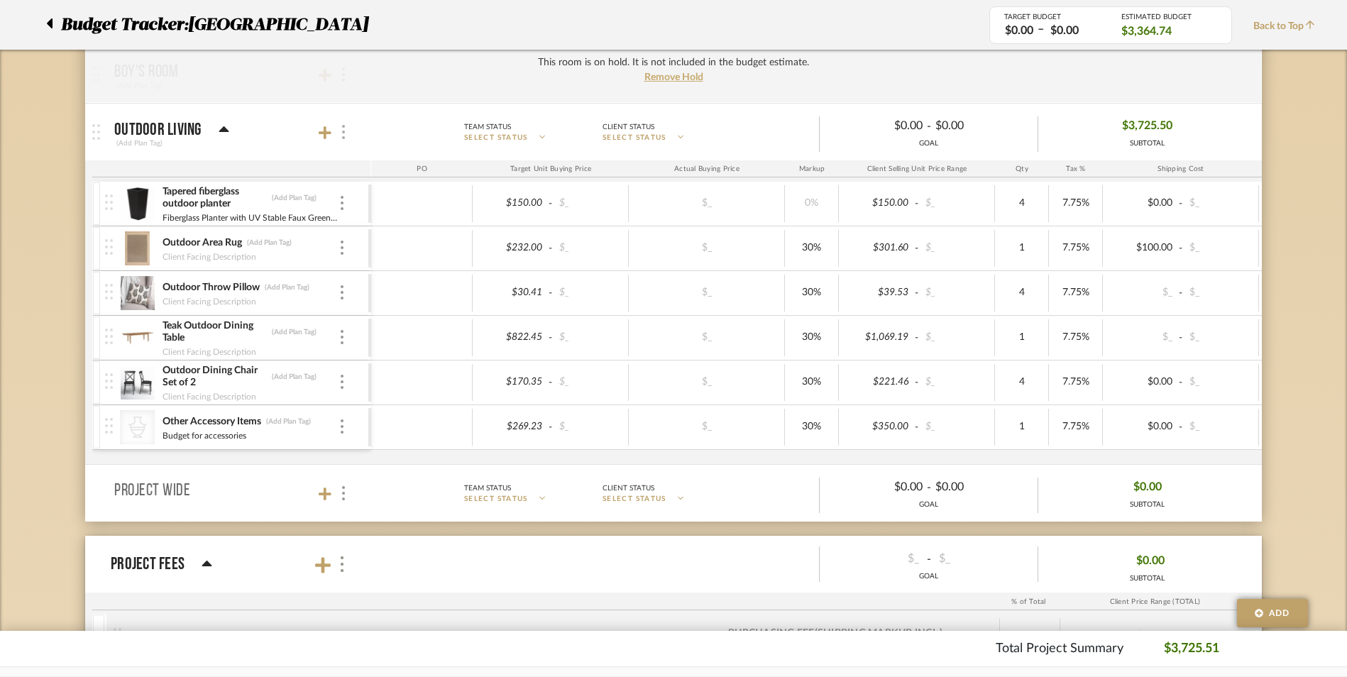
click at [339, 137] on div at bounding box center [342, 132] width 15 height 19
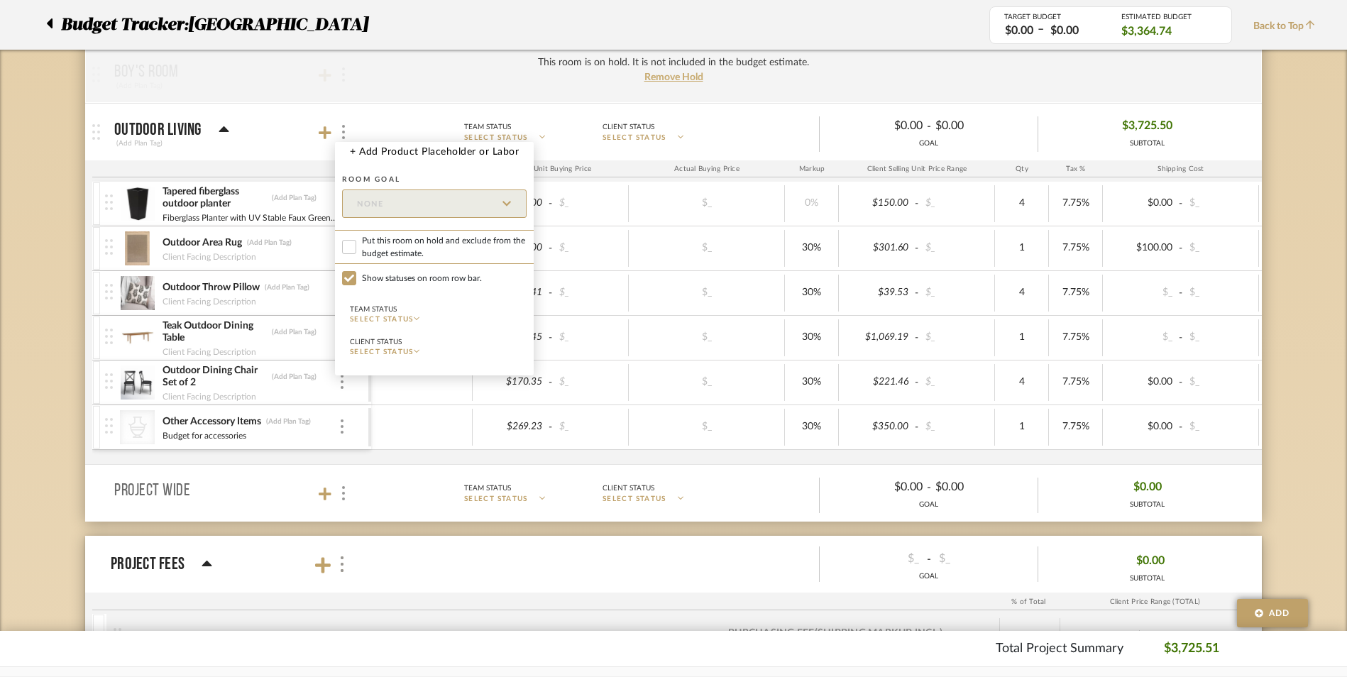
click at [326, 126] on div at bounding box center [673, 338] width 1347 height 677
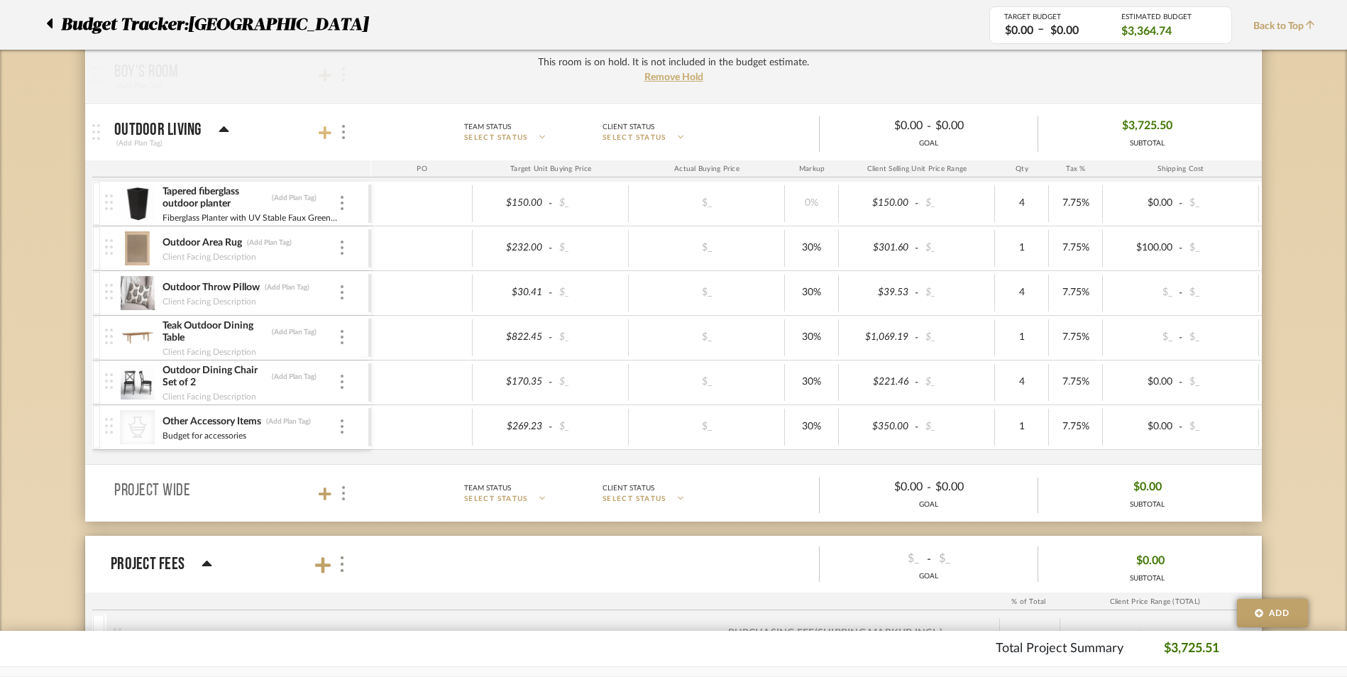
click at [325, 128] on icon at bounding box center [325, 132] width 13 height 13
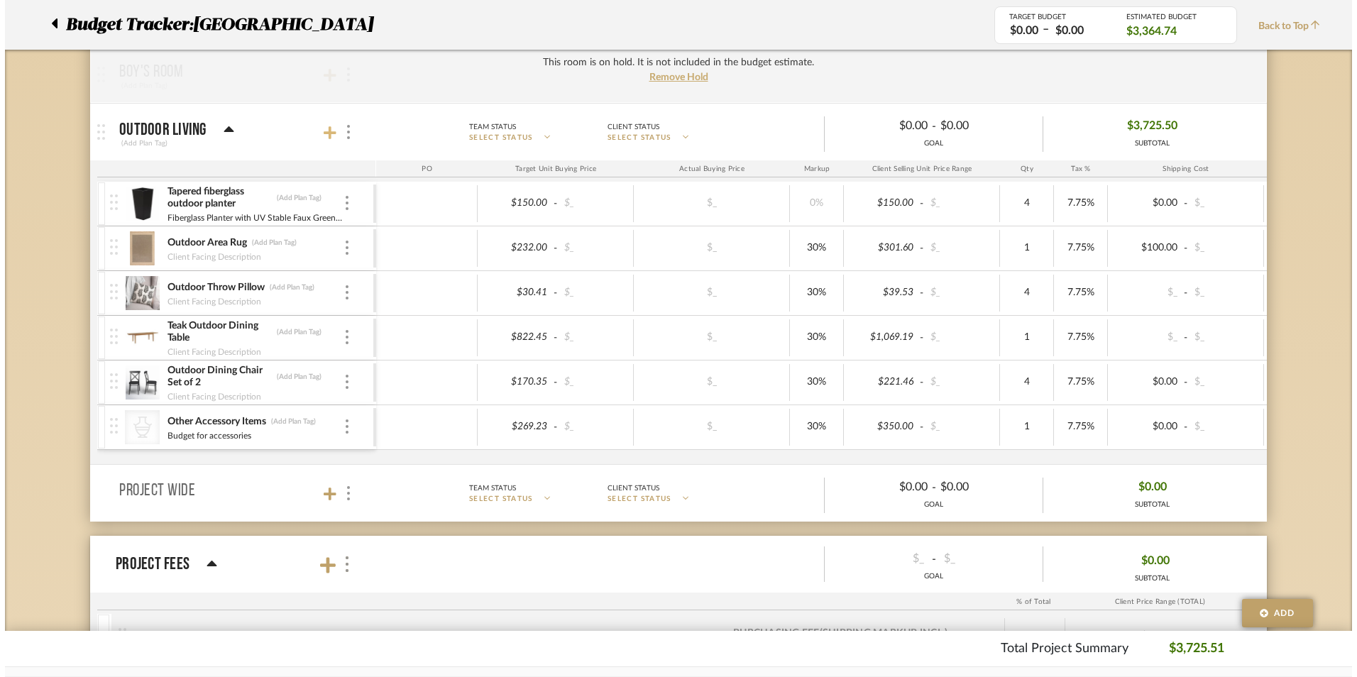
scroll to position [0, 0]
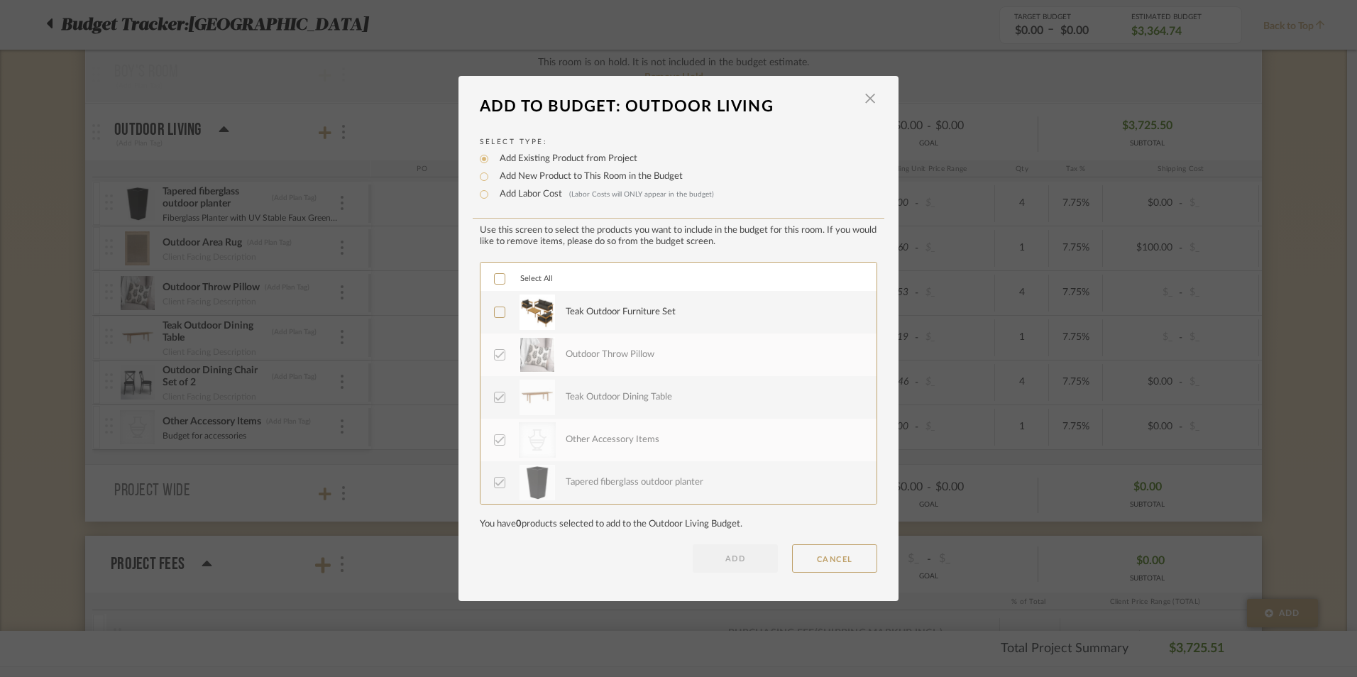
click at [496, 311] on icon at bounding box center [500, 312] width 10 height 10
click at [725, 550] on button "ADD" at bounding box center [735, 558] width 85 height 28
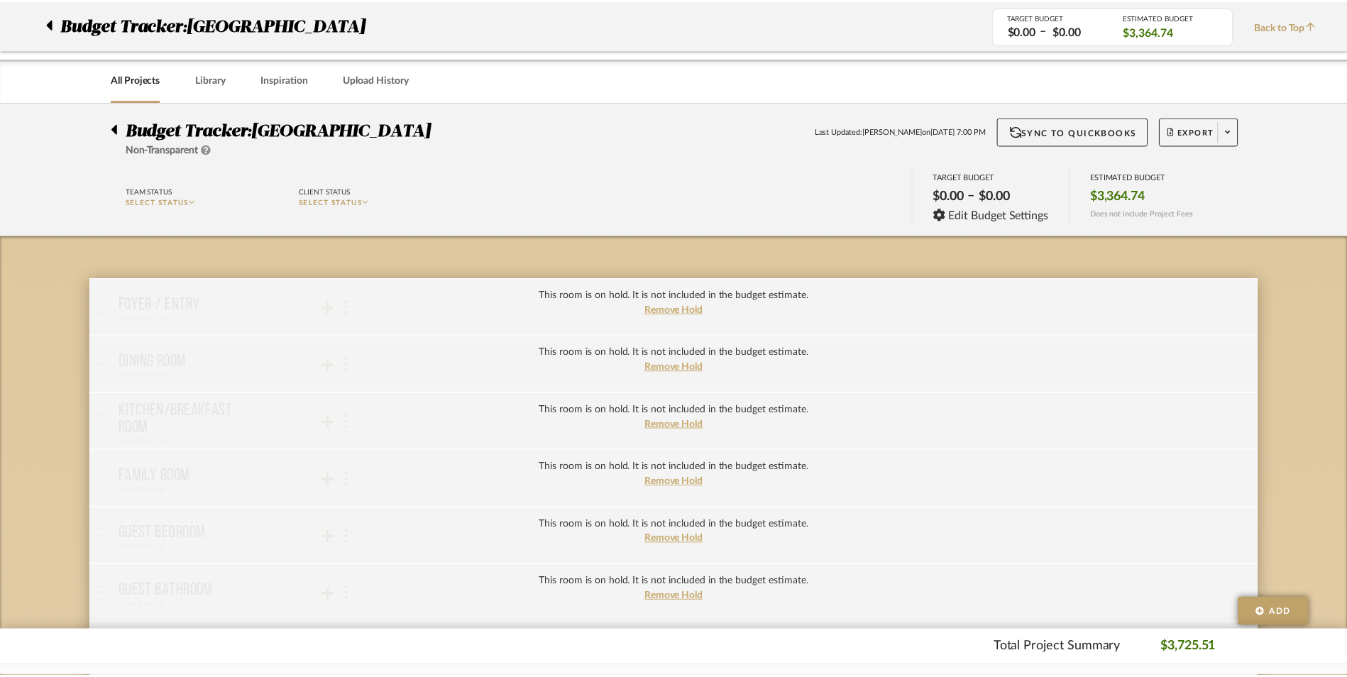
scroll to position [922, 0]
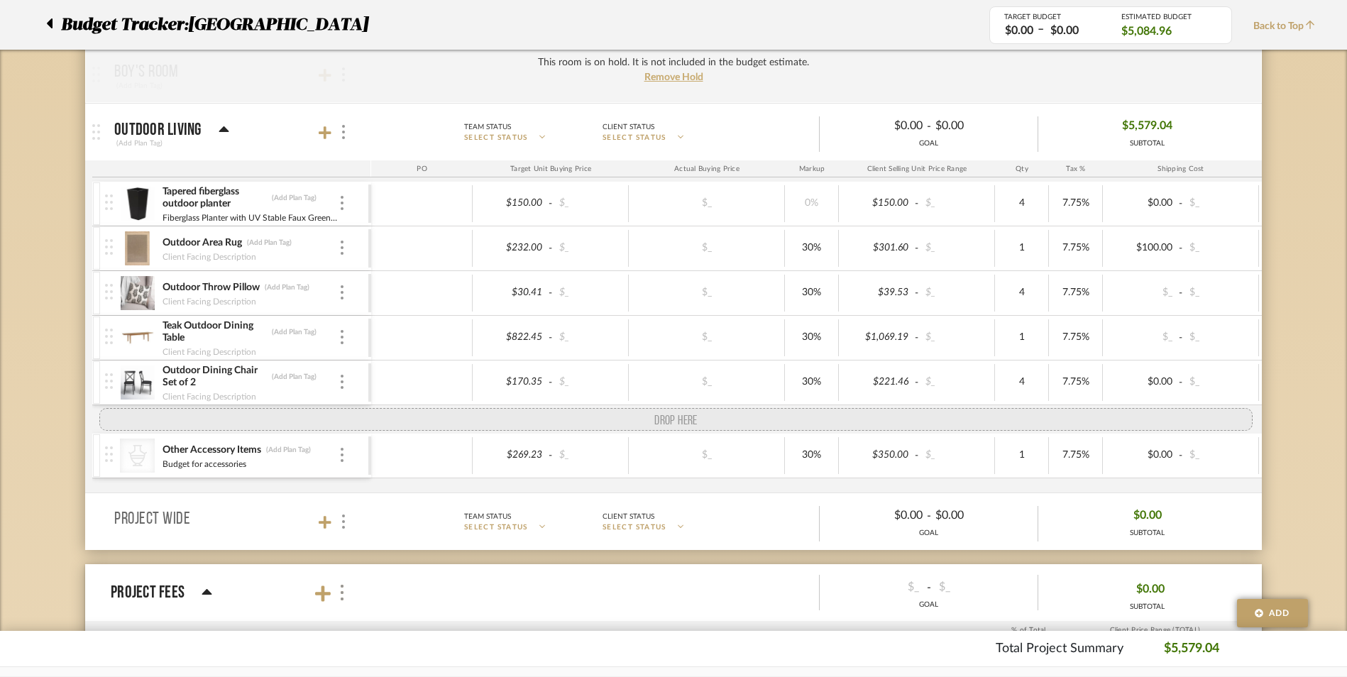
drag, startPoint x: 106, startPoint y: 470, endPoint x: 108, endPoint y: 413, distance: 57.5
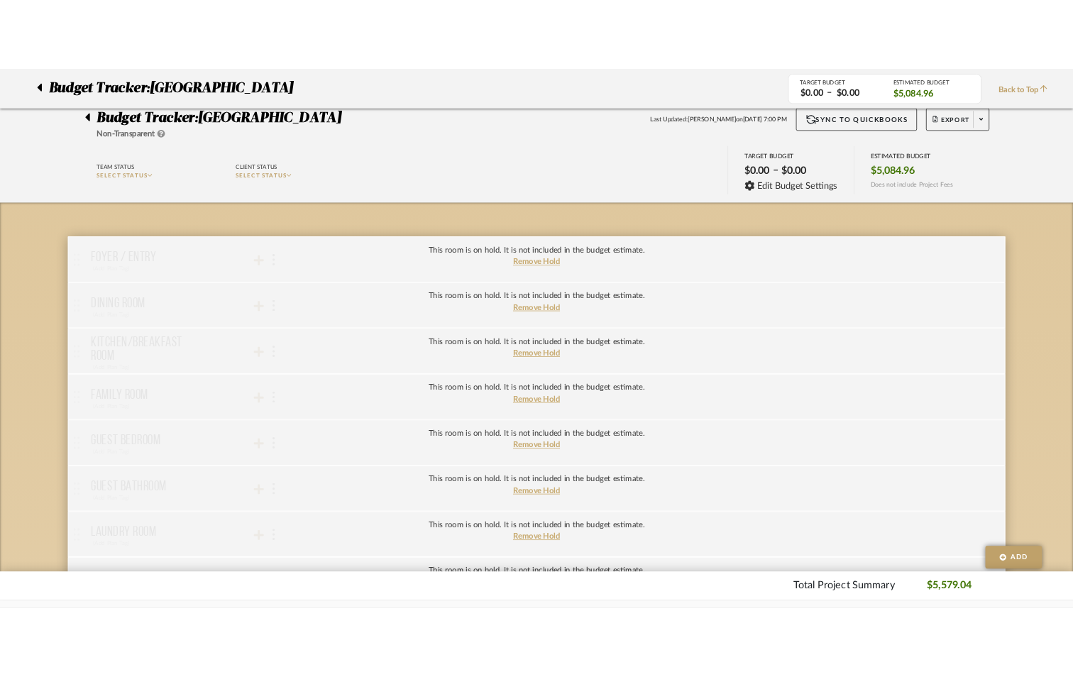
scroll to position [0, 0]
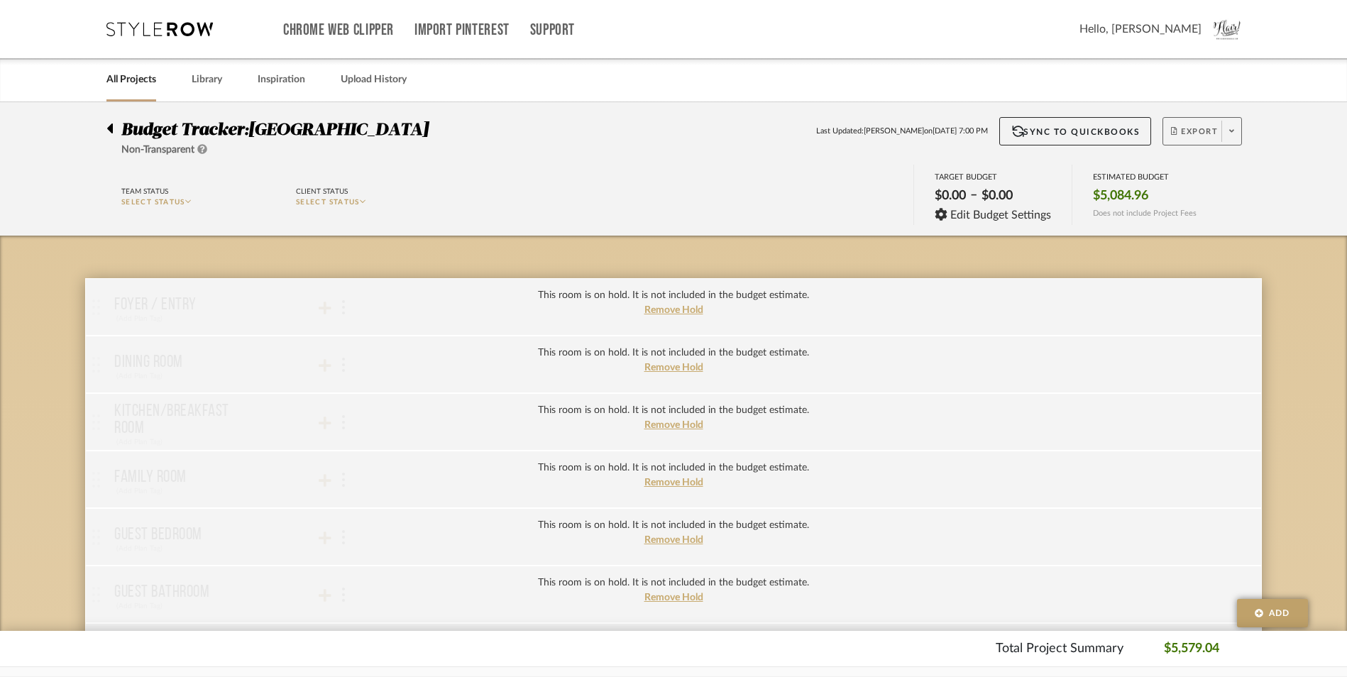
click at [1208, 127] on span "Export" at bounding box center [1194, 136] width 47 height 21
click at [1216, 172] on span "Export PDF" at bounding box center [1227, 172] width 106 height 12
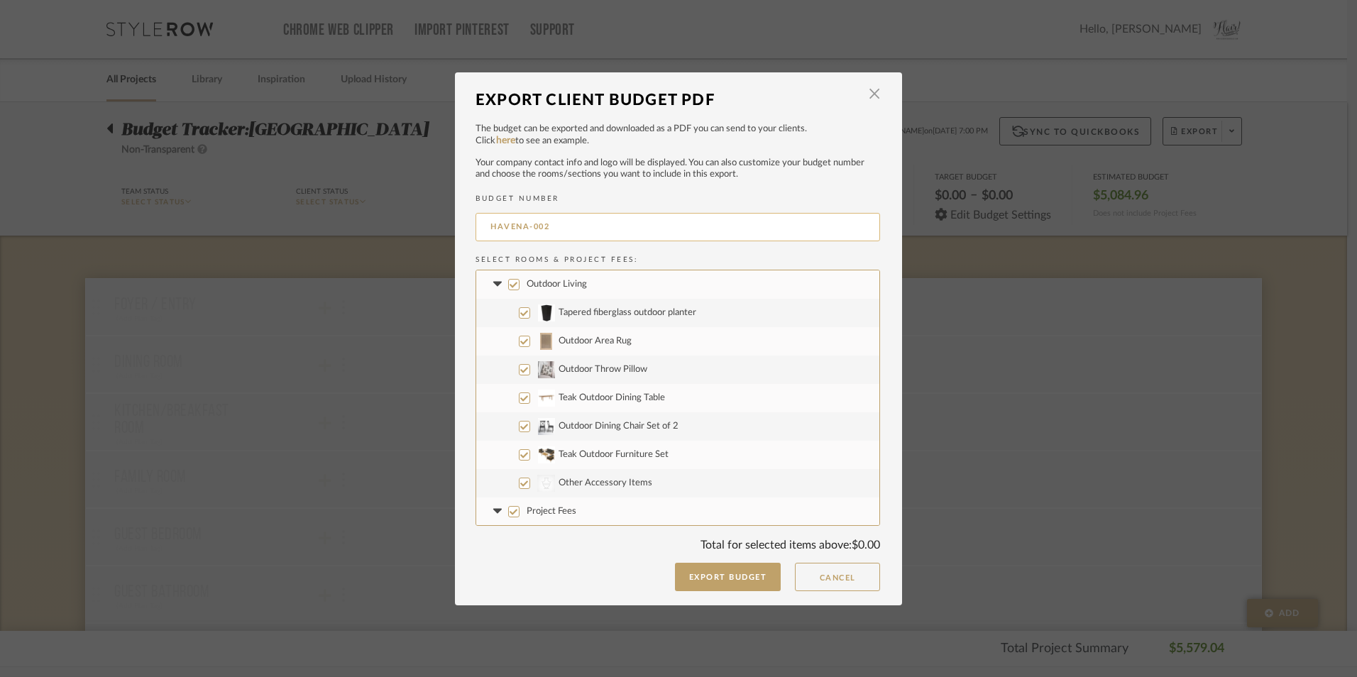
click at [560, 237] on input "HAVENA-002" at bounding box center [677, 227] width 404 height 28
type input "H"
type input "Haven Abbey Outdoor Living"
click at [764, 577] on button "Export Budget" at bounding box center [728, 577] width 106 height 28
